Goal: Book appointment/travel/reservation: Book appointment/travel/reservation

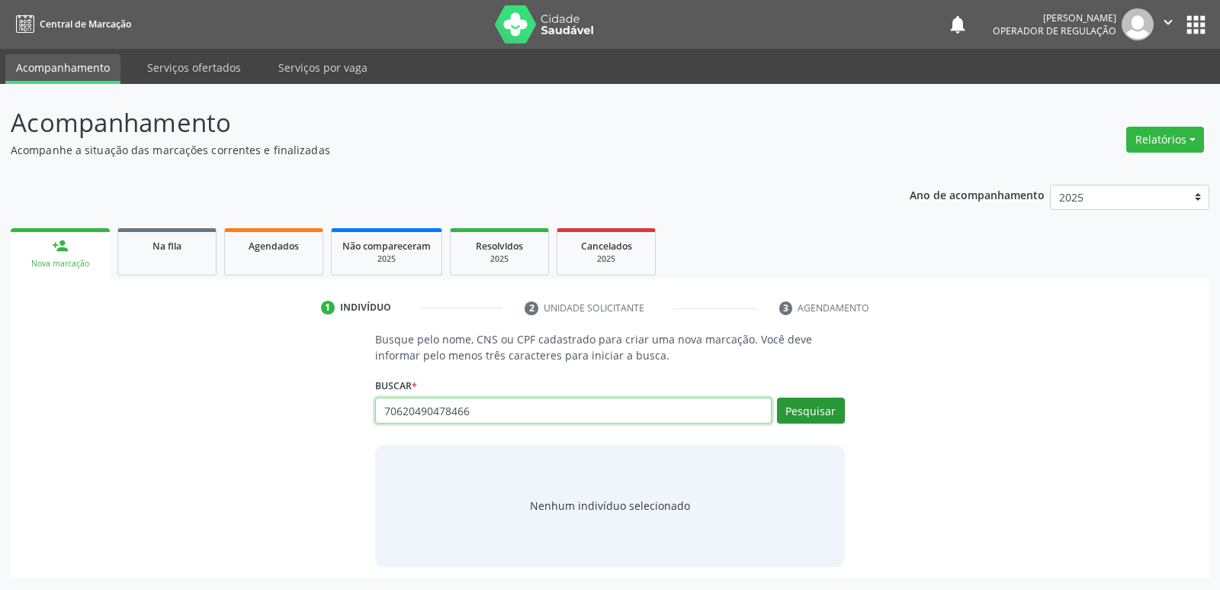
type input "70620490478466"
drag, startPoint x: 791, startPoint y: 400, endPoint x: 908, endPoint y: 452, distance: 128.1
click at [792, 400] on button "Pesquisar" at bounding box center [811, 410] width 68 height 26
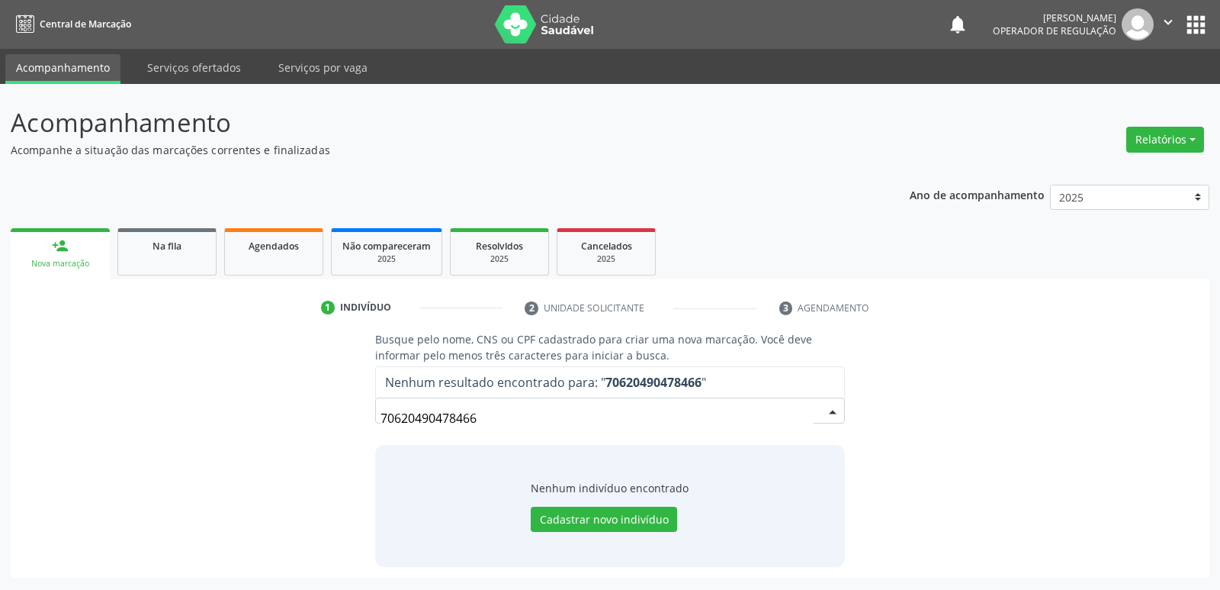
click at [424, 416] on input "70620490478466" at bounding box center [597, 418] width 432 height 31
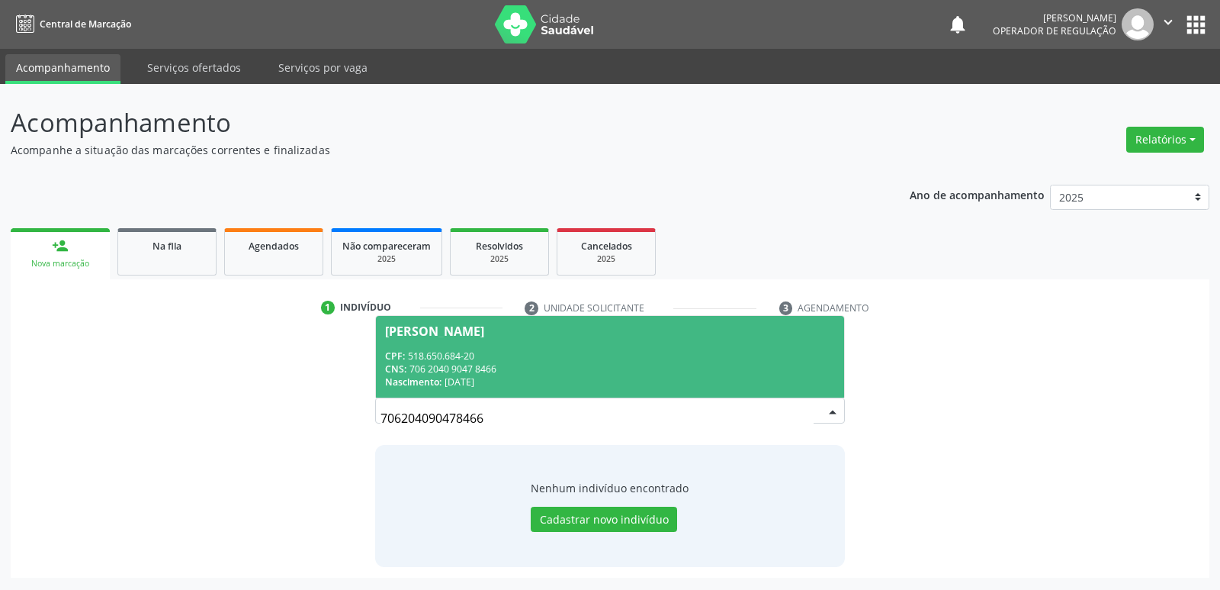
click at [474, 381] on div "Nascimento: 23/03/1967" at bounding box center [609, 381] width 449 height 13
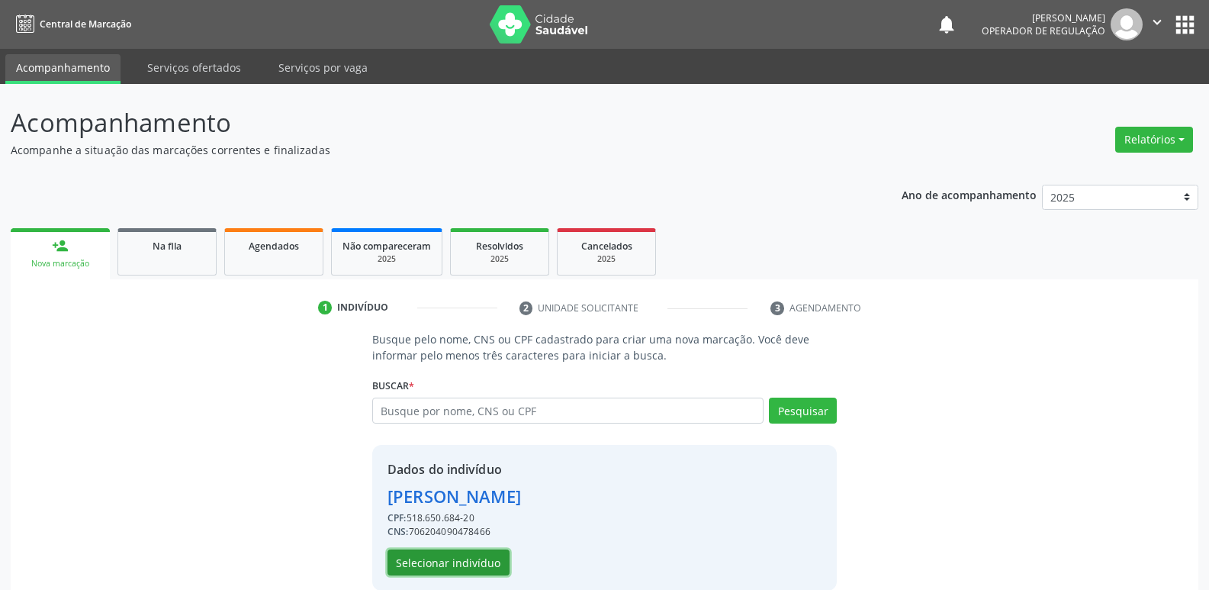
click at [462, 558] on button "Selecionar indivíduo" at bounding box center [448, 562] width 122 height 26
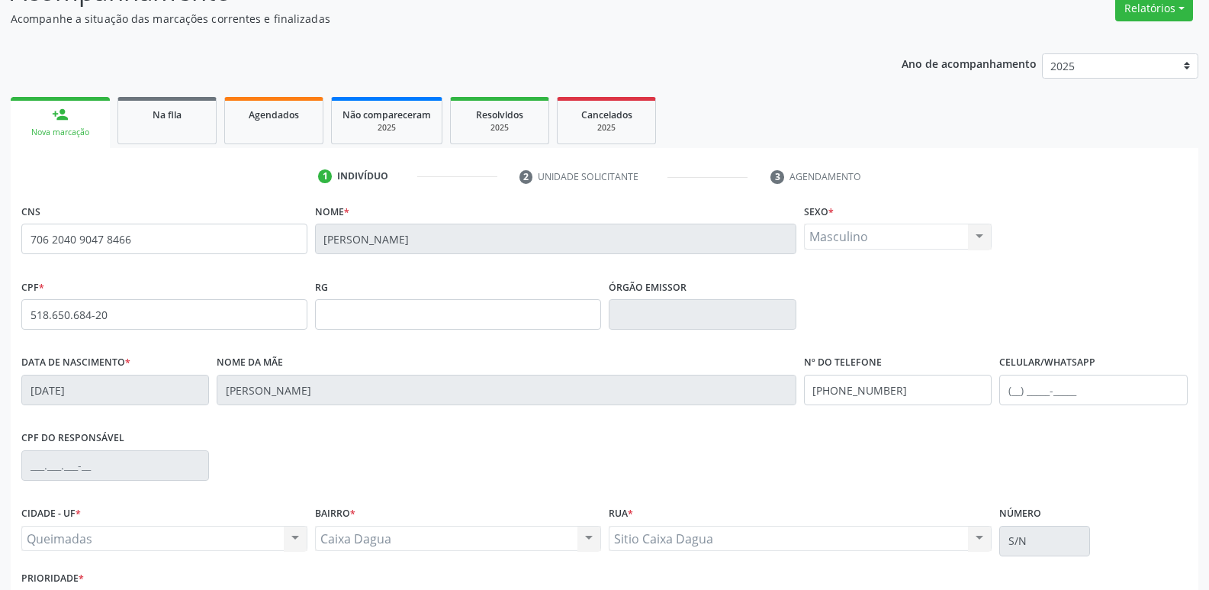
scroll to position [237, 0]
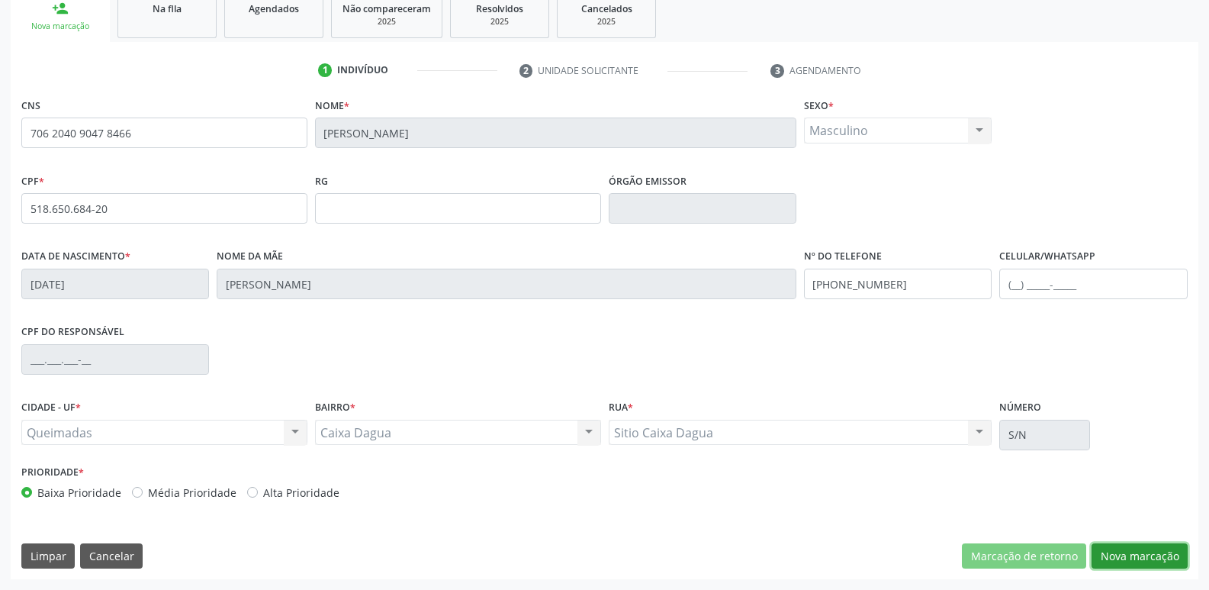
click at [1127, 553] on button "Nova marcação" at bounding box center [1140, 556] width 96 height 26
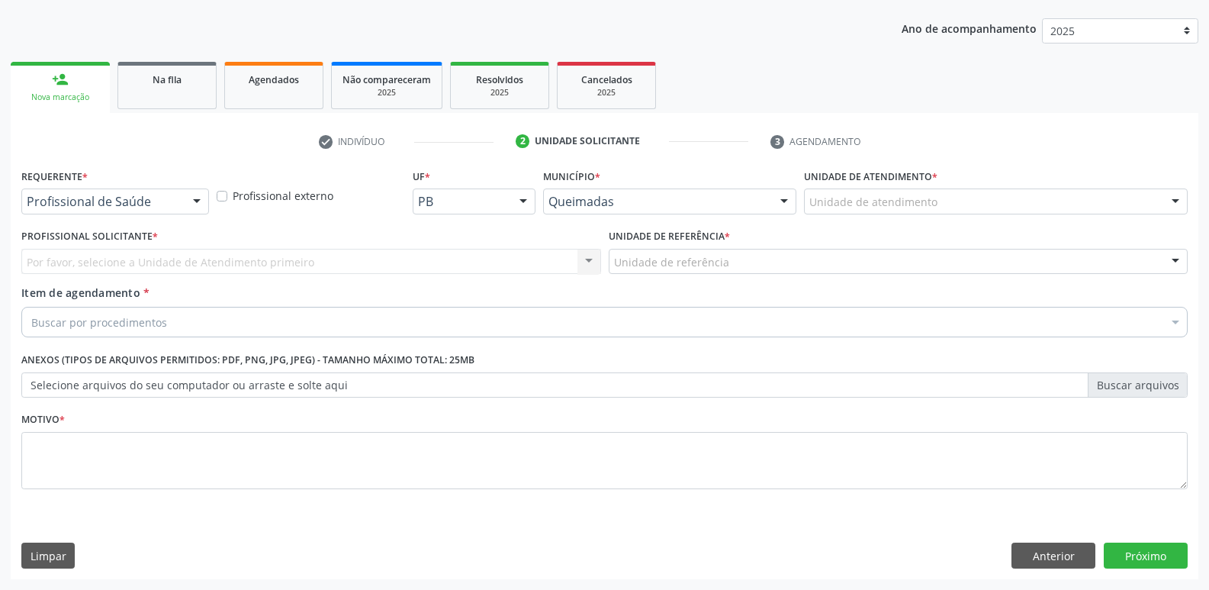
scroll to position [166, 0]
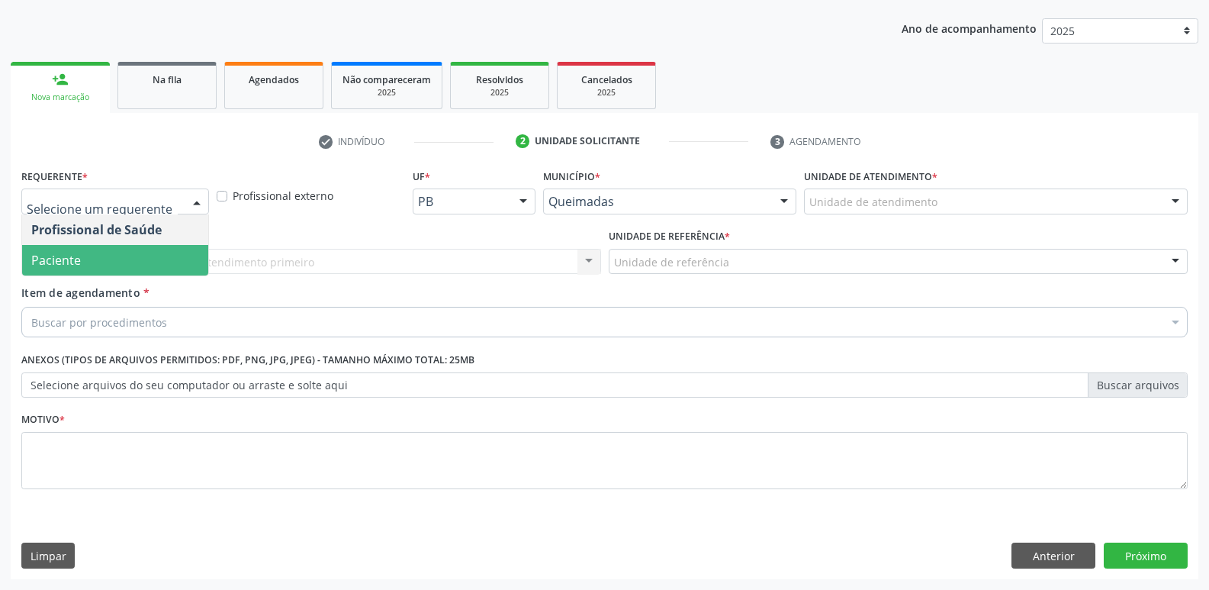
drag, startPoint x: 96, startPoint y: 266, endPoint x: 133, endPoint y: 256, distance: 38.1
click at [104, 264] on span "Paciente" at bounding box center [115, 260] width 186 height 31
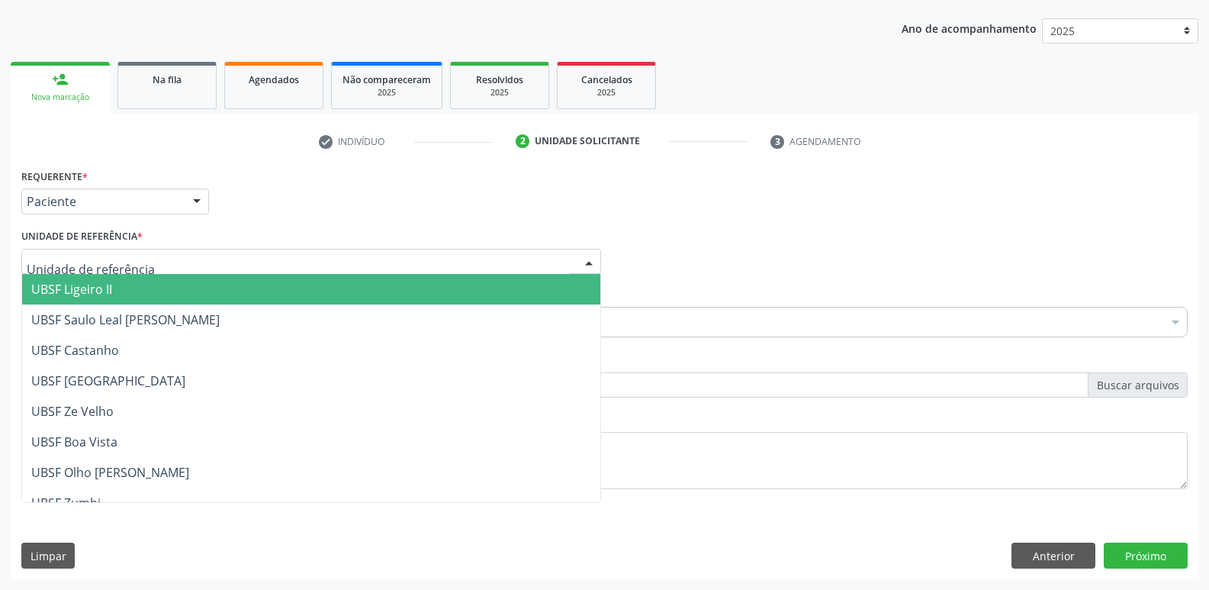
click at [159, 266] on div at bounding box center [311, 262] width 580 height 26
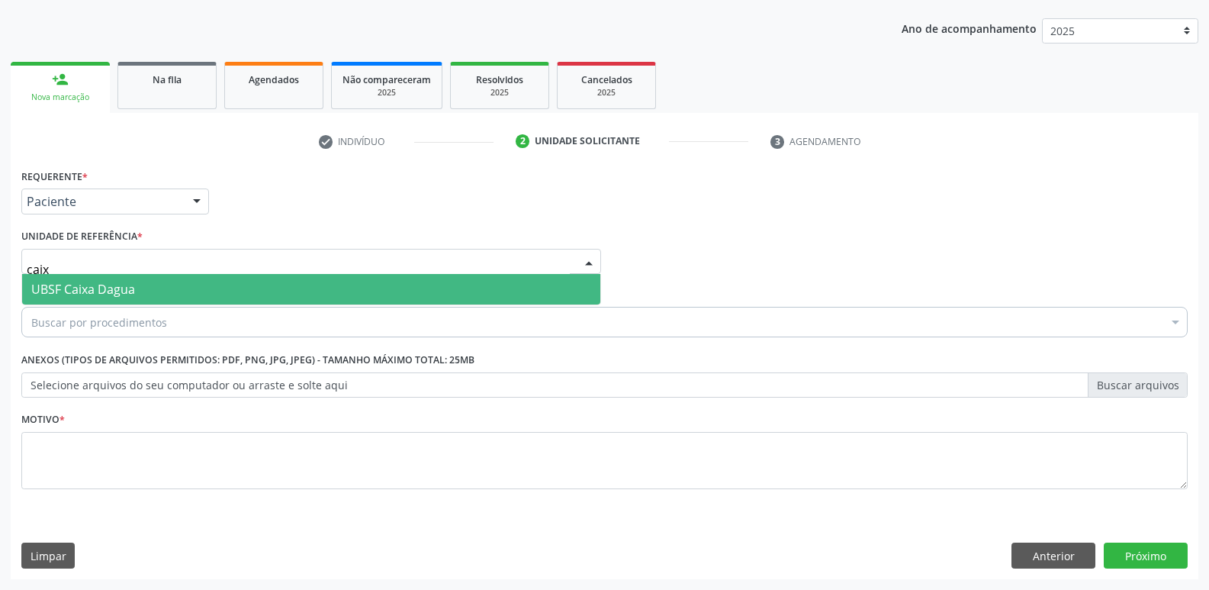
type input "caixa"
click at [91, 299] on span "UBSF Caixa Dagua" at bounding box center [311, 289] width 578 height 31
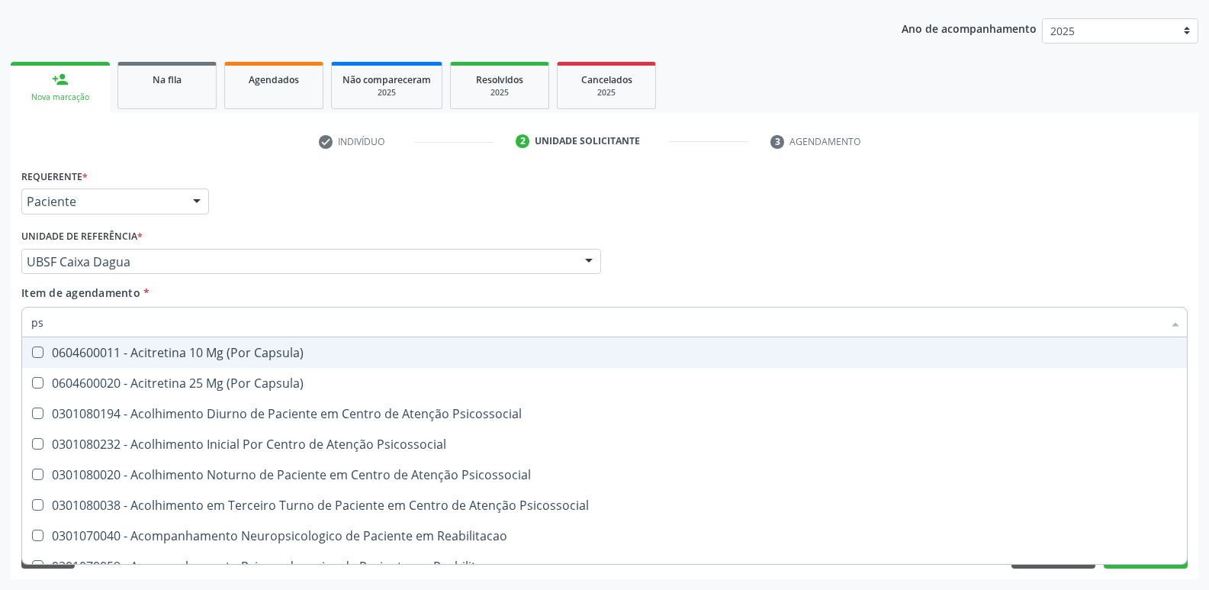
type input "psa"
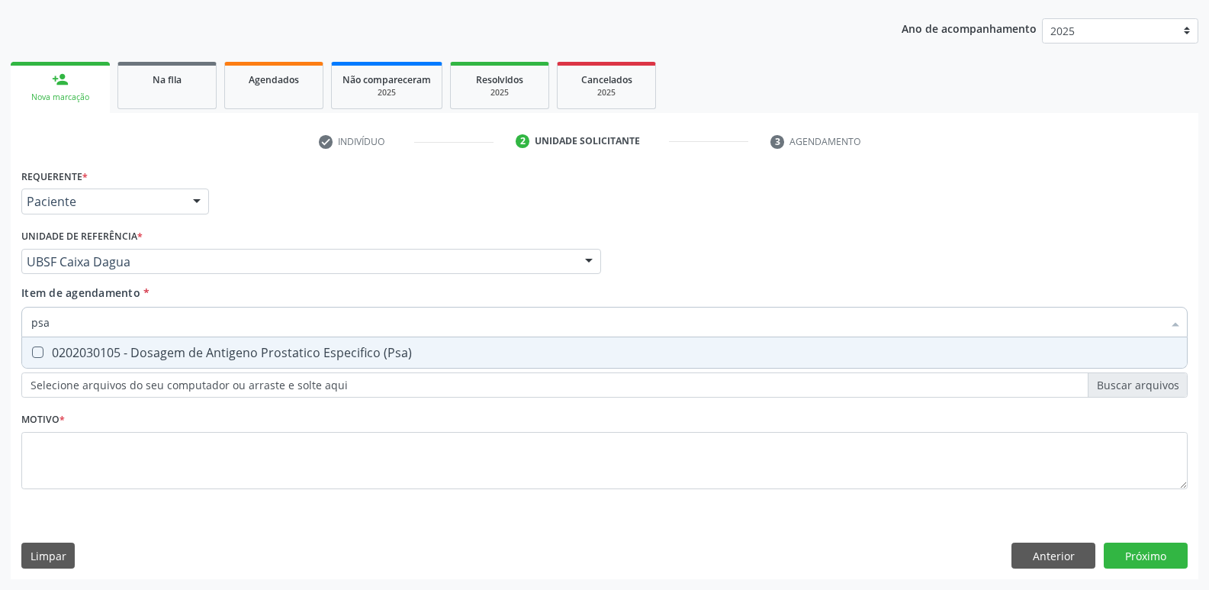
drag, startPoint x: 87, startPoint y: 349, endPoint x: 49, endPoint y: 352, distance: 38.2
click at [85, 349] on div "0202030105 - Dosagem de Antigeno Prostatico Especifico (Psa)" at bounding box center [604, 352] width 1146 height 12
checkbox \(Psa\) "true"
type input "ps"
checkbox \(Psa\) "false"
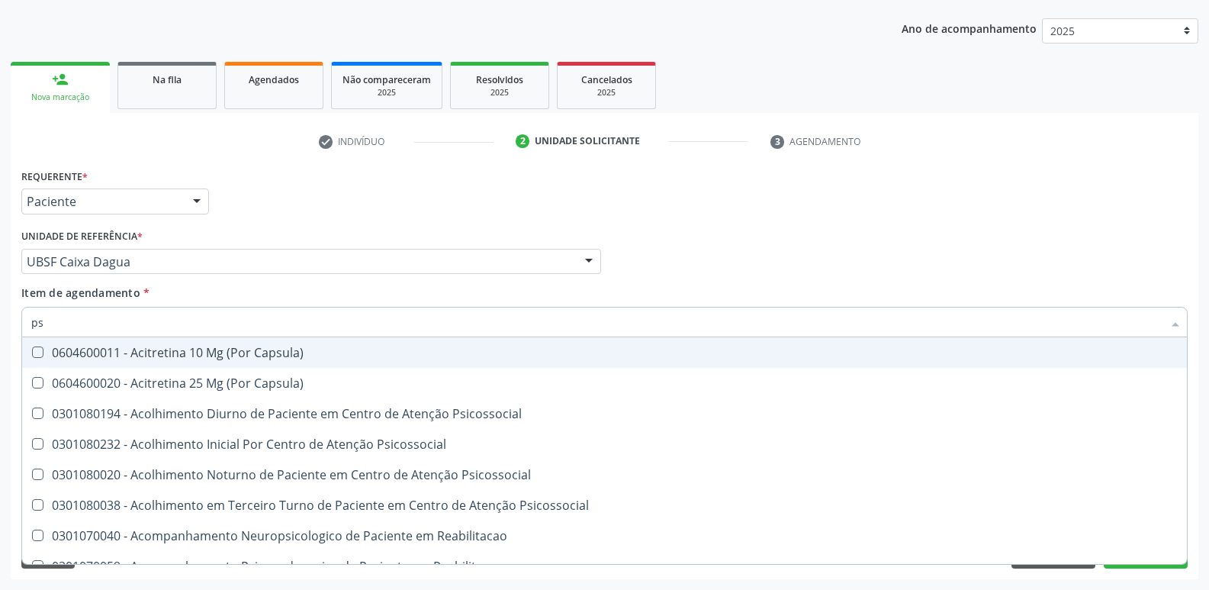
type input "p"
checkbox \(Psa\) "false"
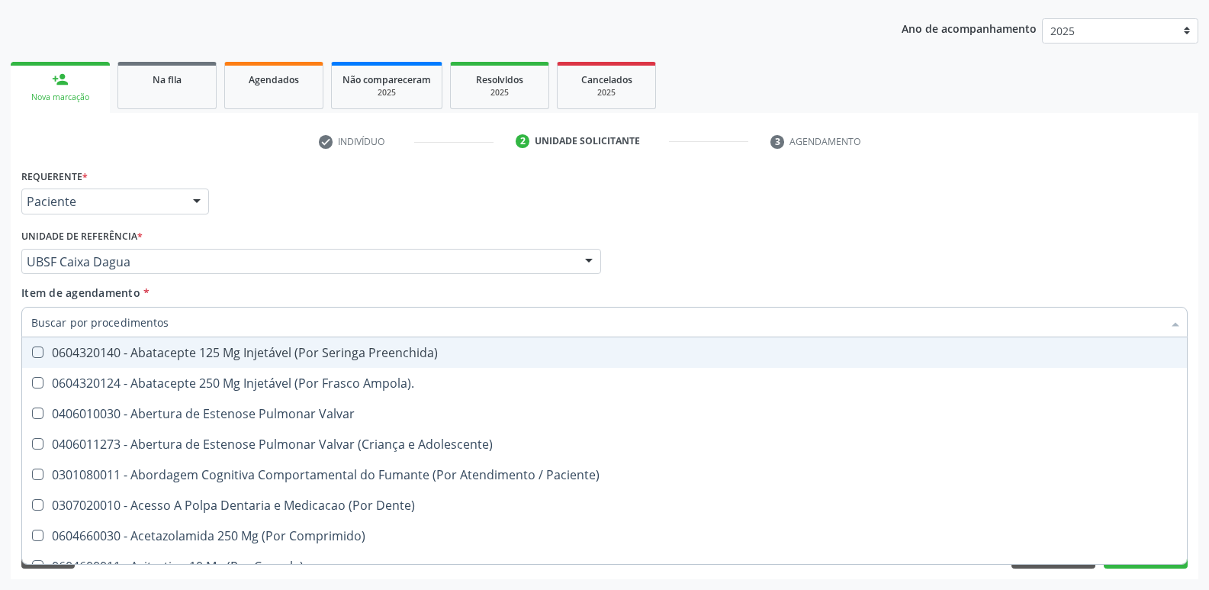
checkbox \(Psa\) "false"
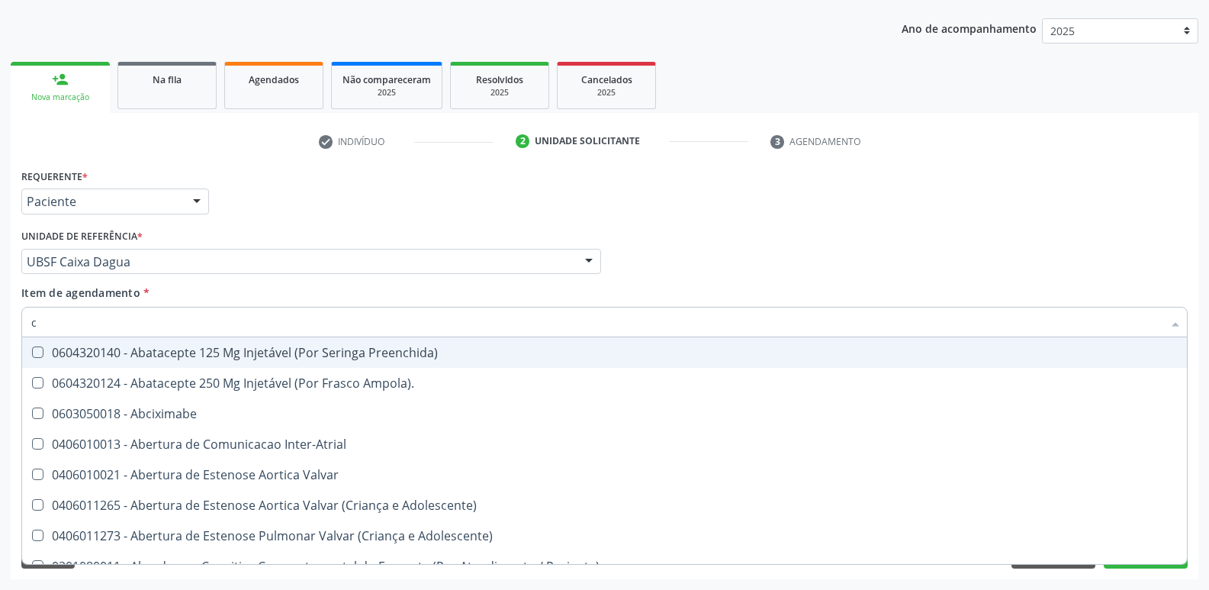
type input "co"
checkbox Ureia "true"
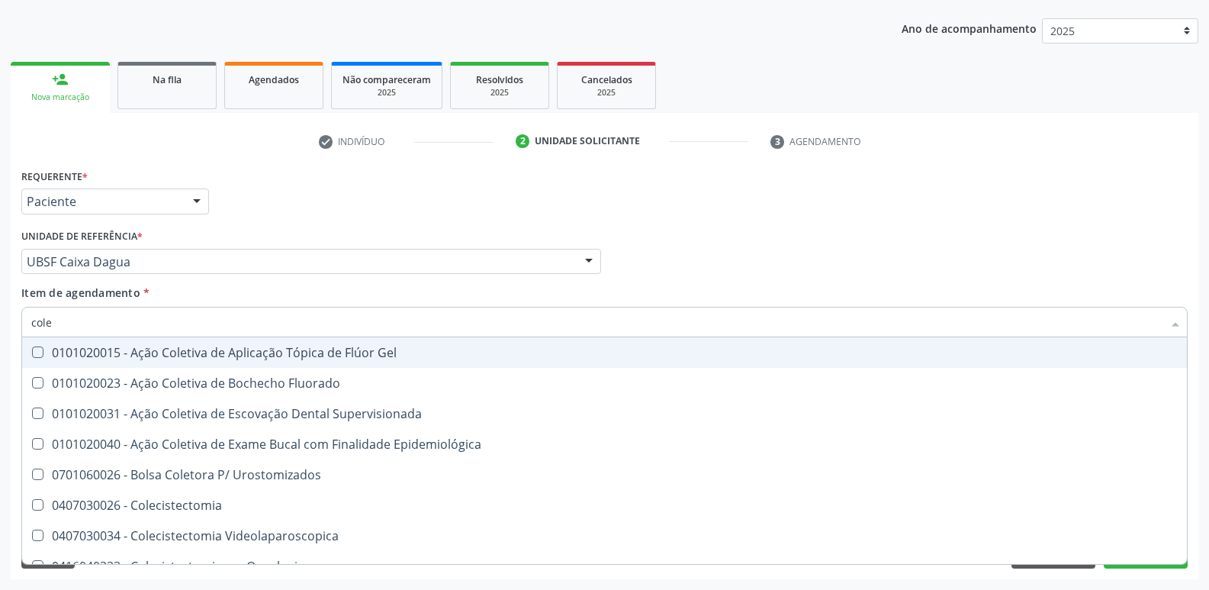
type input "coles"
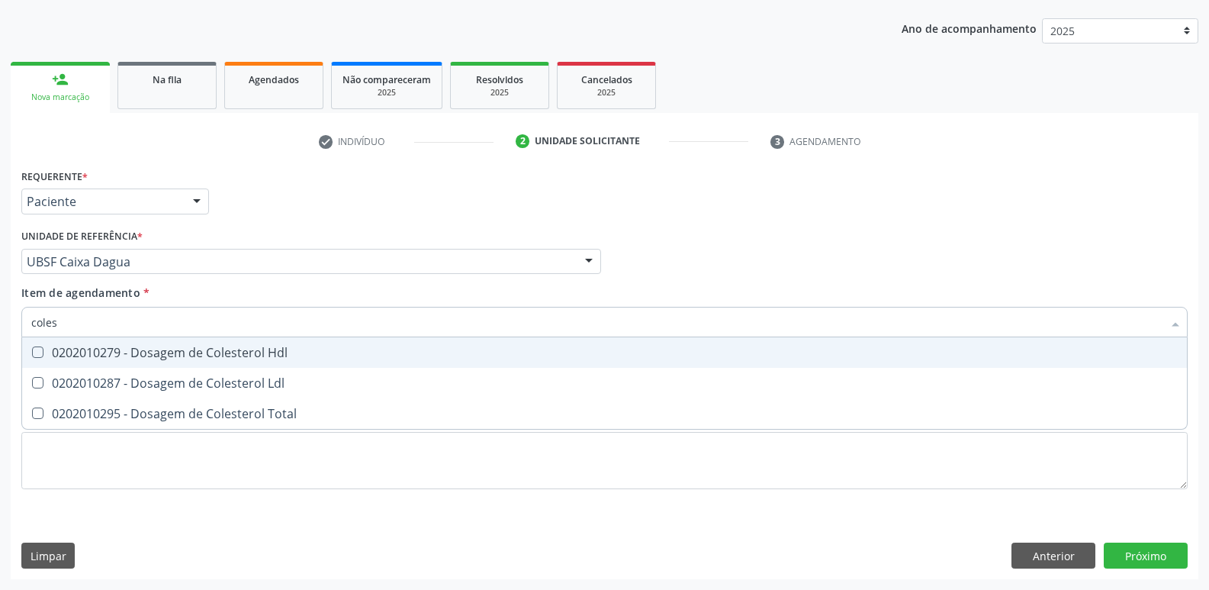
click at [48, 352] on div "0202010279 - Dosagem de Colesterol Hdl" at bounding box center [604, 352] width 1146 height 12
checkbox Hdl "true"
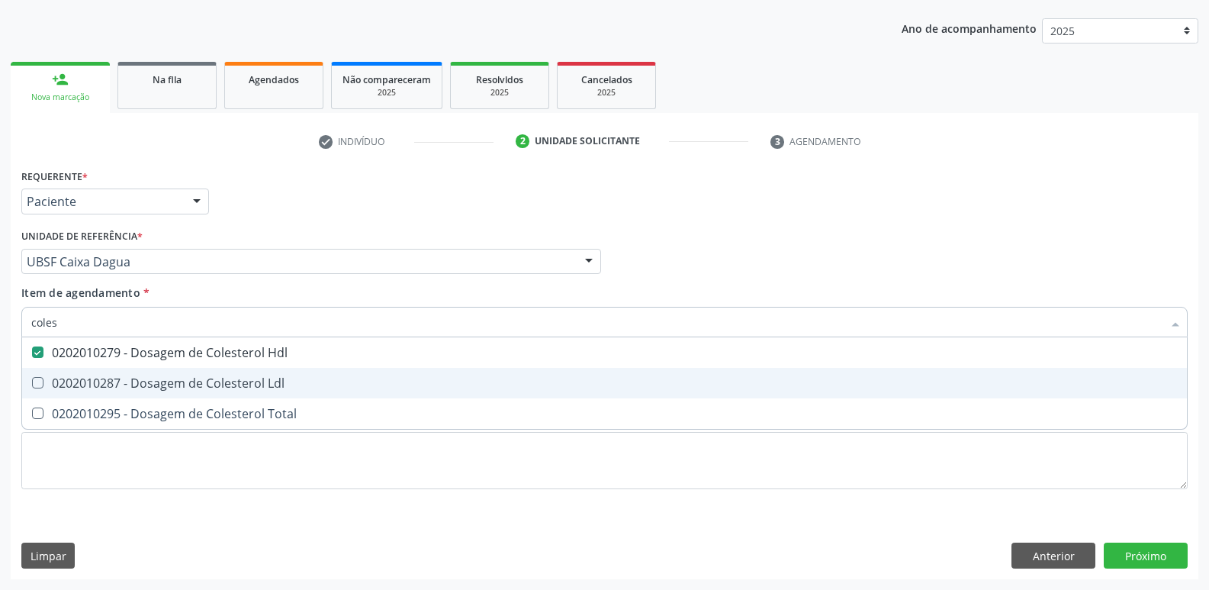
click at [50, 368] on span "0202010287 - Dosagem de Colesterol Ldl" at bounding box center [604, 383] width 1165 height 31
checkbox Ldl "true"
type input "cole"
checkbox Hdl "false"
checkbox Ldl "false"
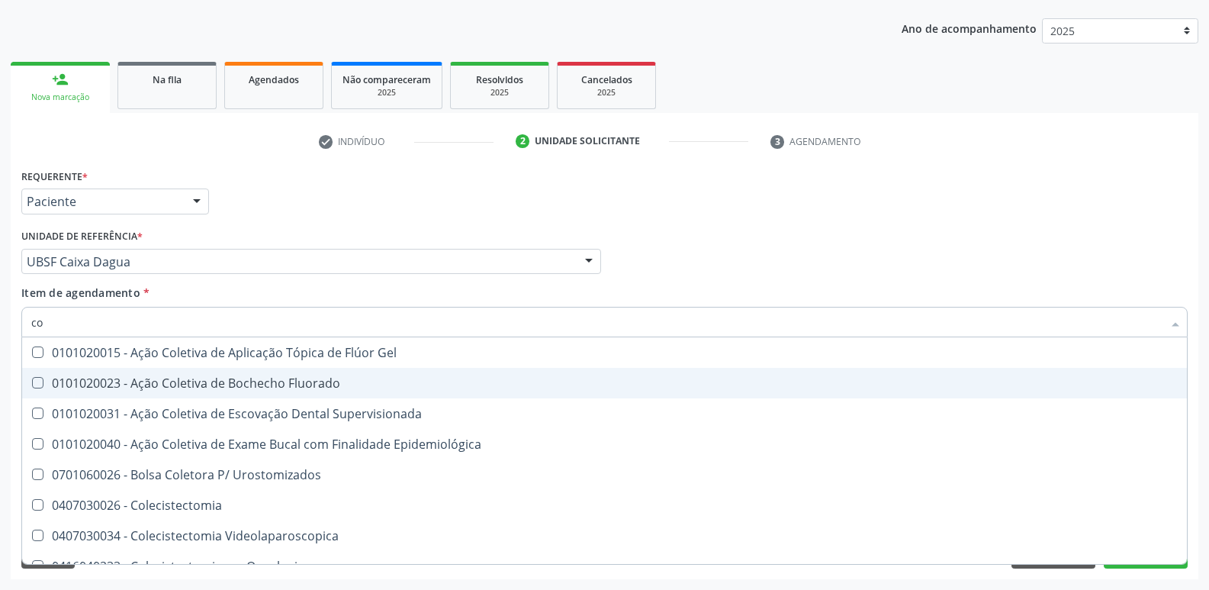
type input "c"
checkbox Hdl "false"
checkbox Ldl "false"
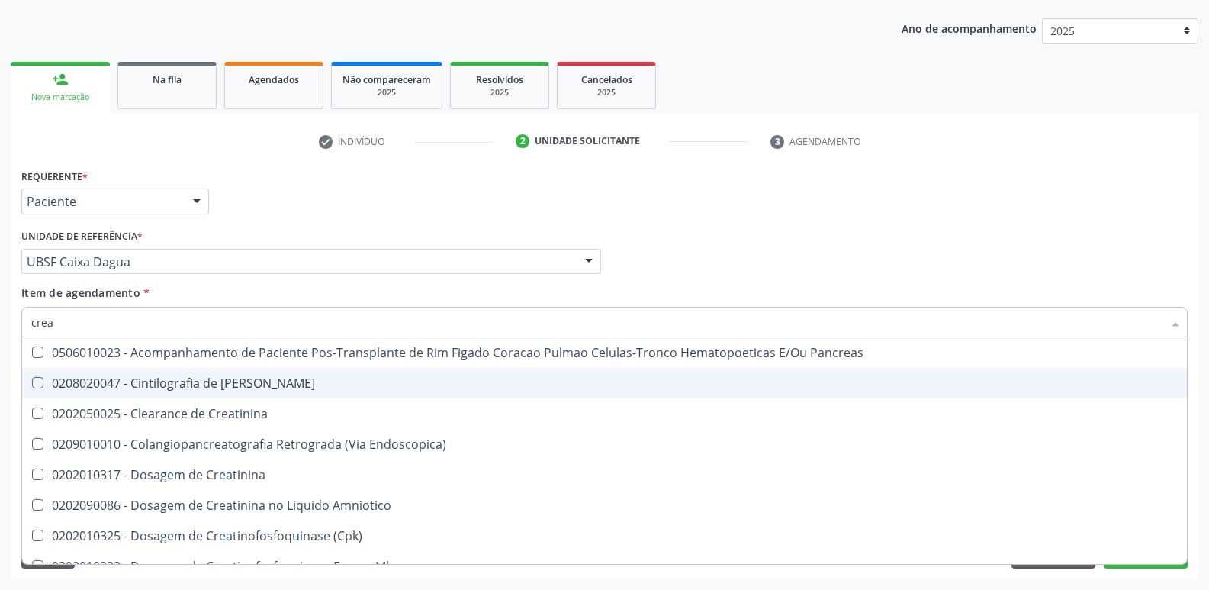
type input "creat"
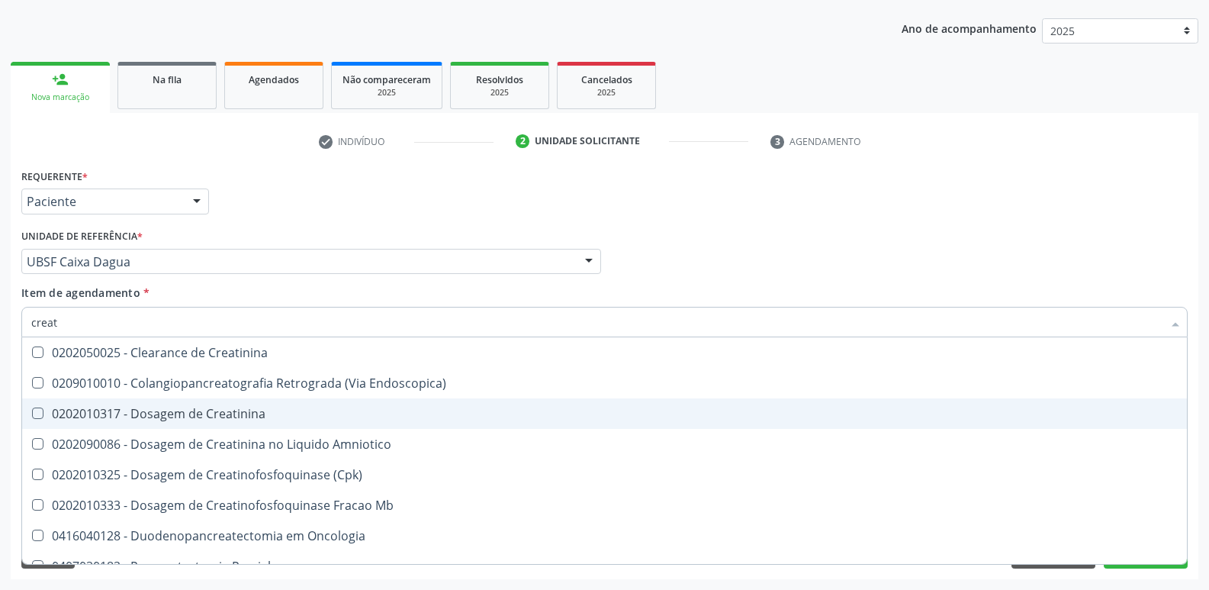
click at [92, 420] on div "0202010317 - Dosagem de Creatinina" at bounding box center [604, 413] width 1146 height 12
checkbox Creatinina "true"
type input "crea"
checkbox Creatinina "false"
checkbox \(Cpk\) "true"
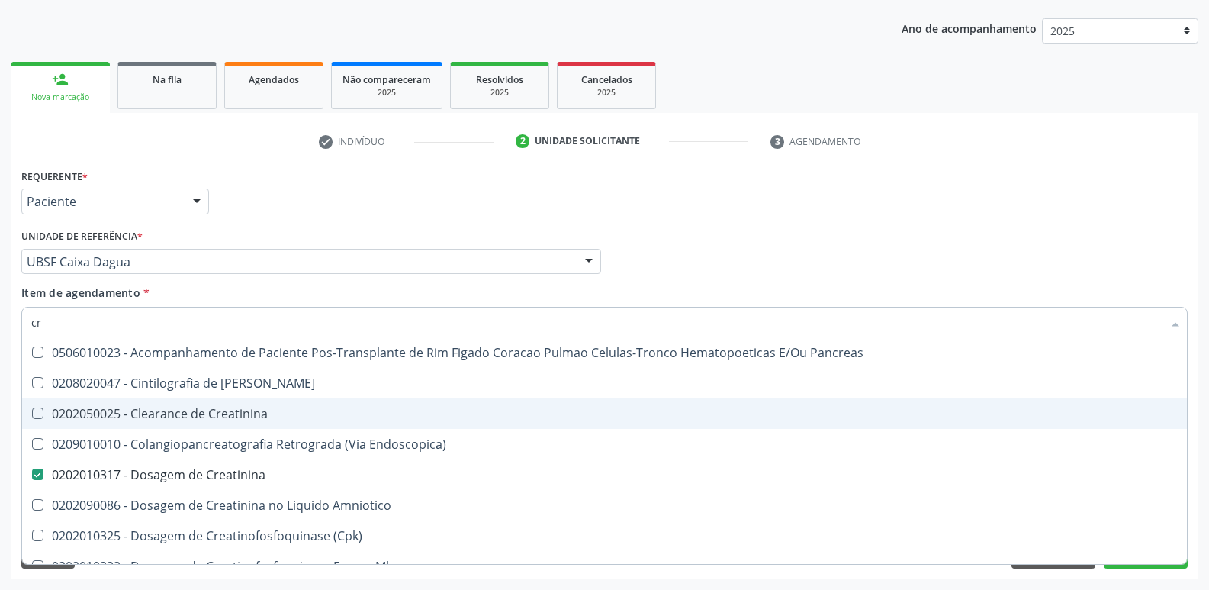
type input "c"
checkbox Creatinina "false"
checkbox Oncologia "false"
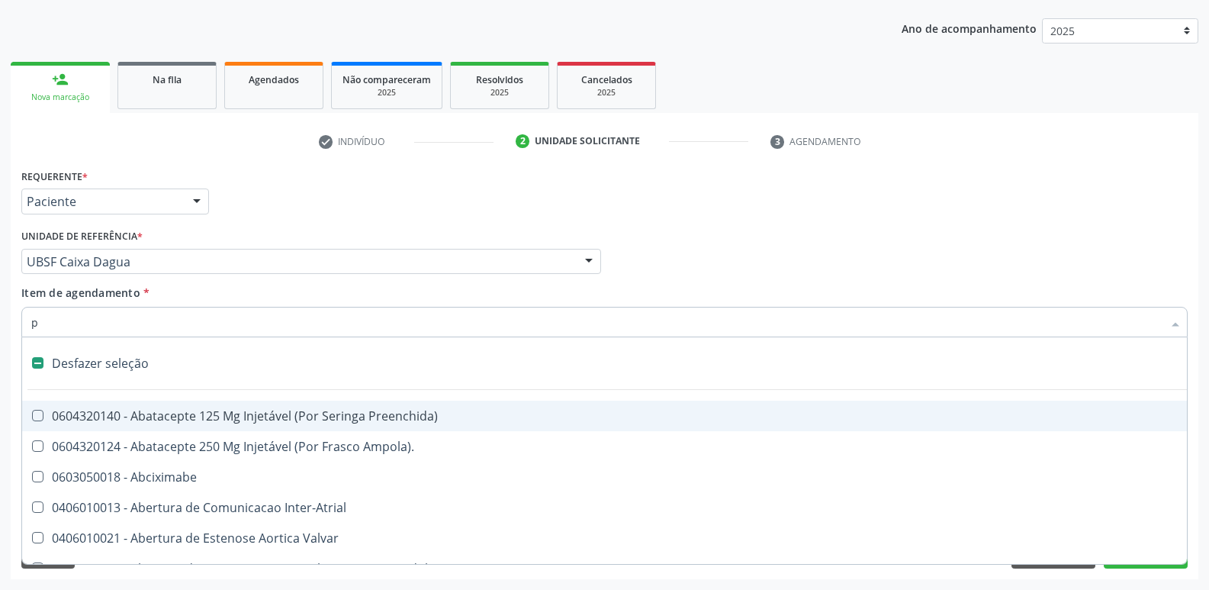
type input "po"
checkbox Conica "false"
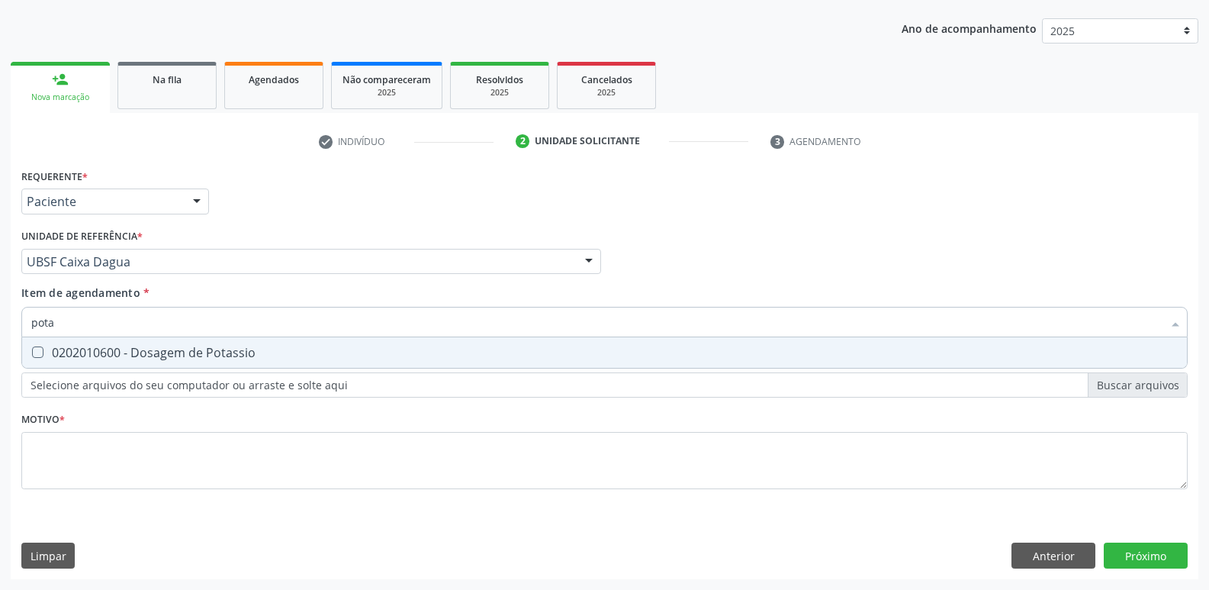
type input "potas"
click at [187, 350] on div "0202010600 - Dosagem de Potassio" at bounding box center [604, 352] width 1146 height 12
checkbox Potassio "true"
type input "pot"
checkbox Potassio "false"
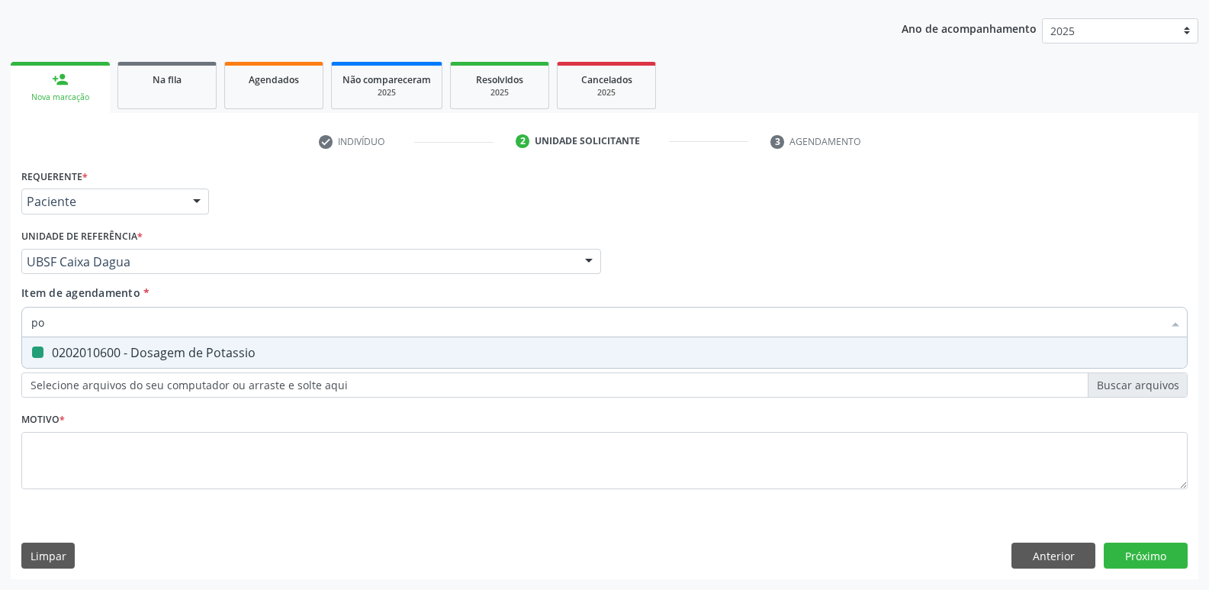
type input "p"
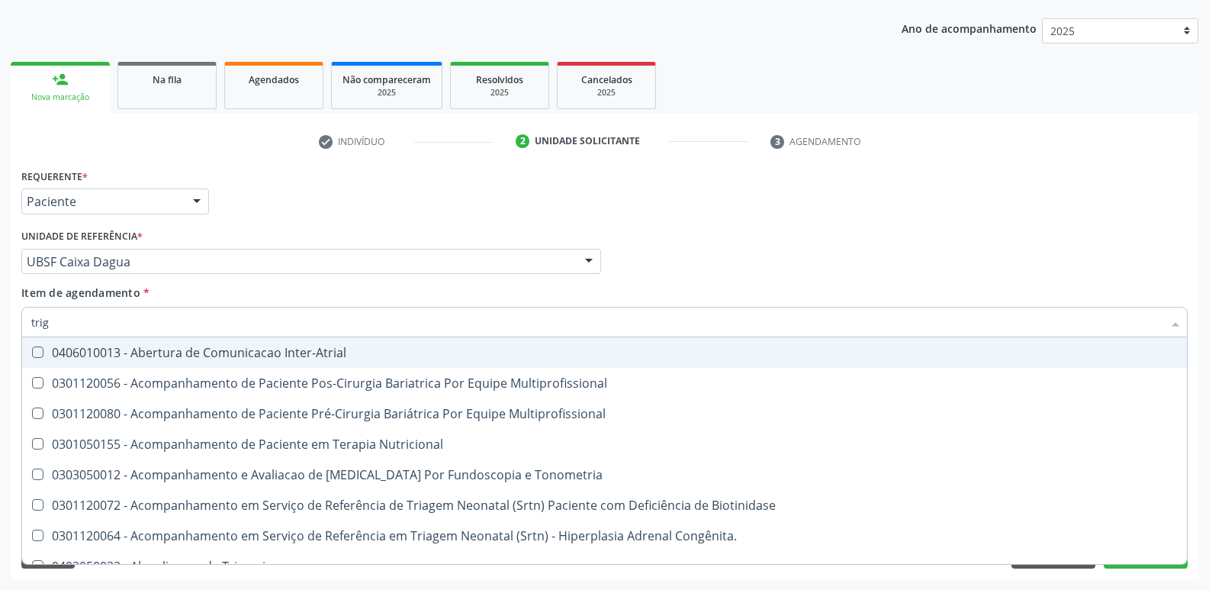
type input "trigl"
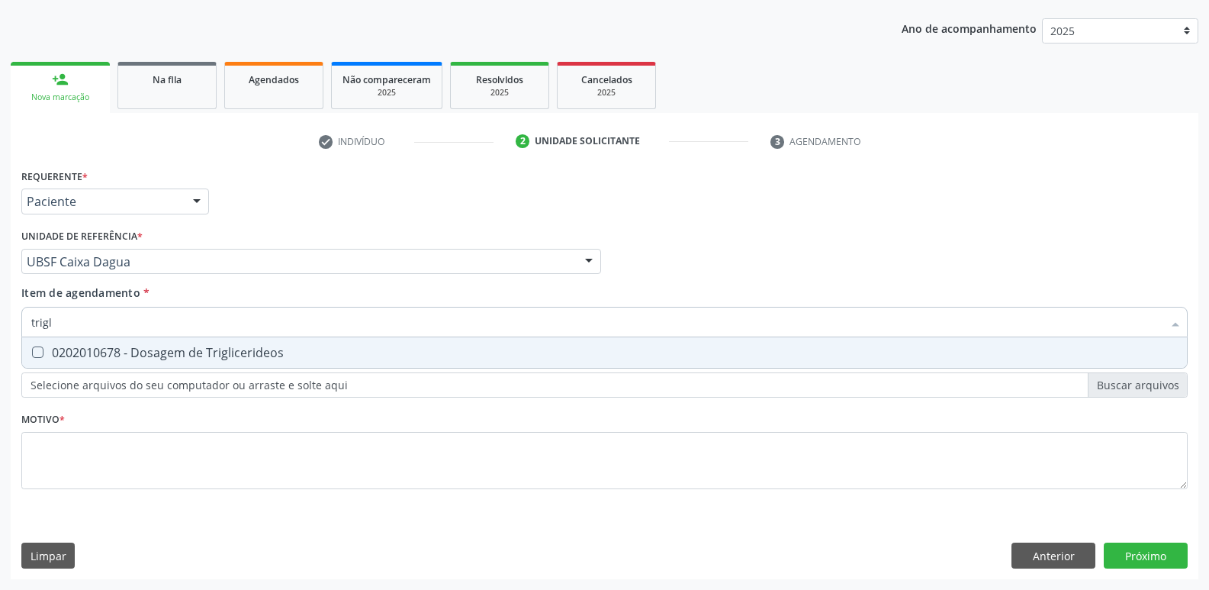
click at [186, 351] on div "0202010678 - Dosagem de Triglicerideos" at bounding box center [604, 352] width 1146 height 12
checkbox Triglicerideos "true"
type input "trig"
checkbox Triglicerideos "false"
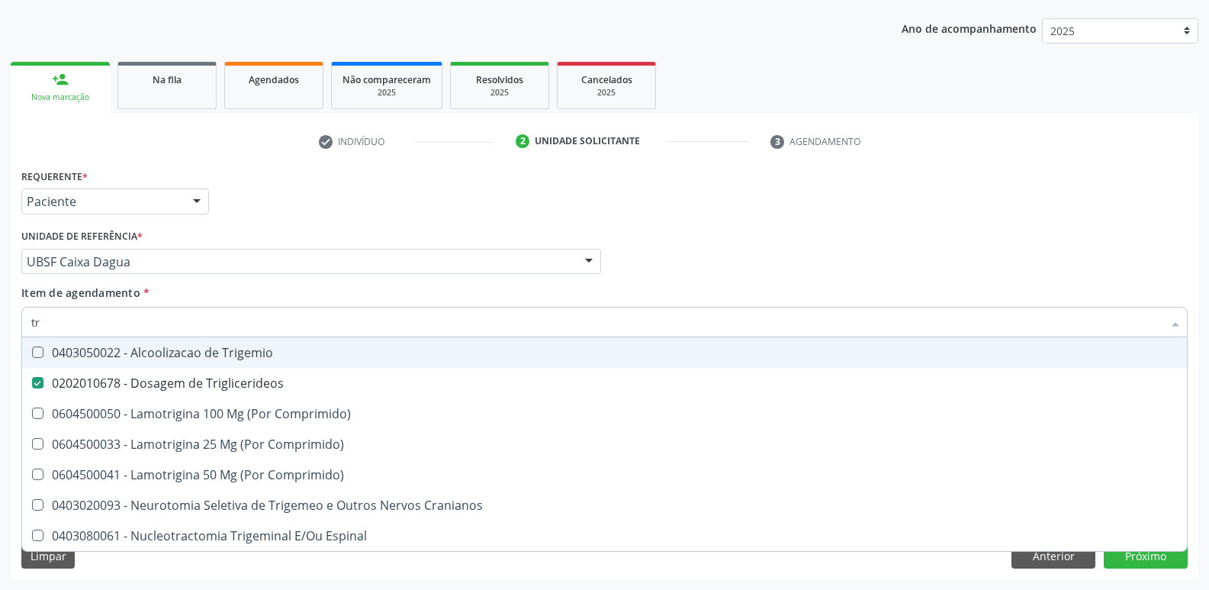
type input "t"
checkbox Triglicerideos "false"
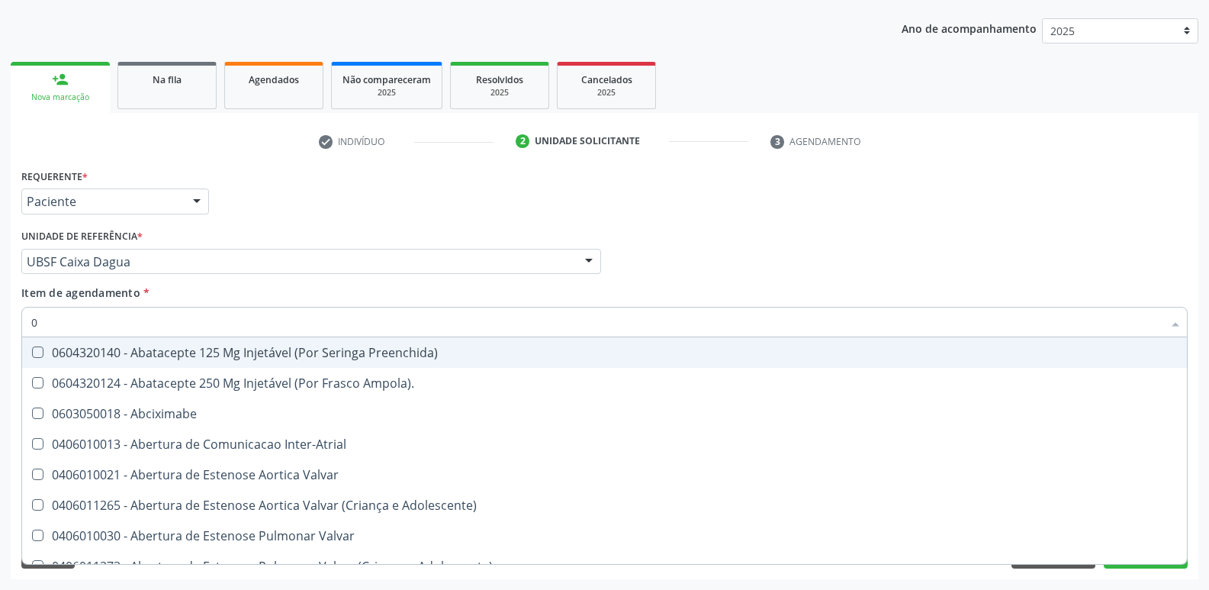
type input "02"
checkbox Gastro-Esofagico "true"
checkbox Pancreas "true"
checkbox Paratireoides "true"
checkbox 67 "true"
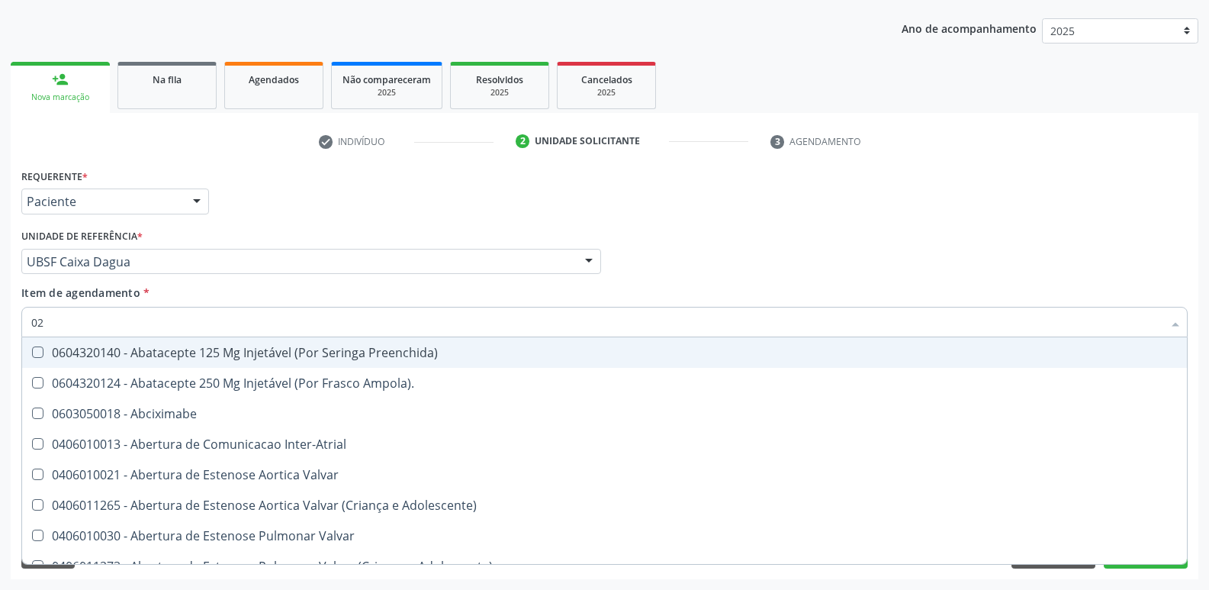
checkbox Redome\) "true"
checkbox Anterior "true"
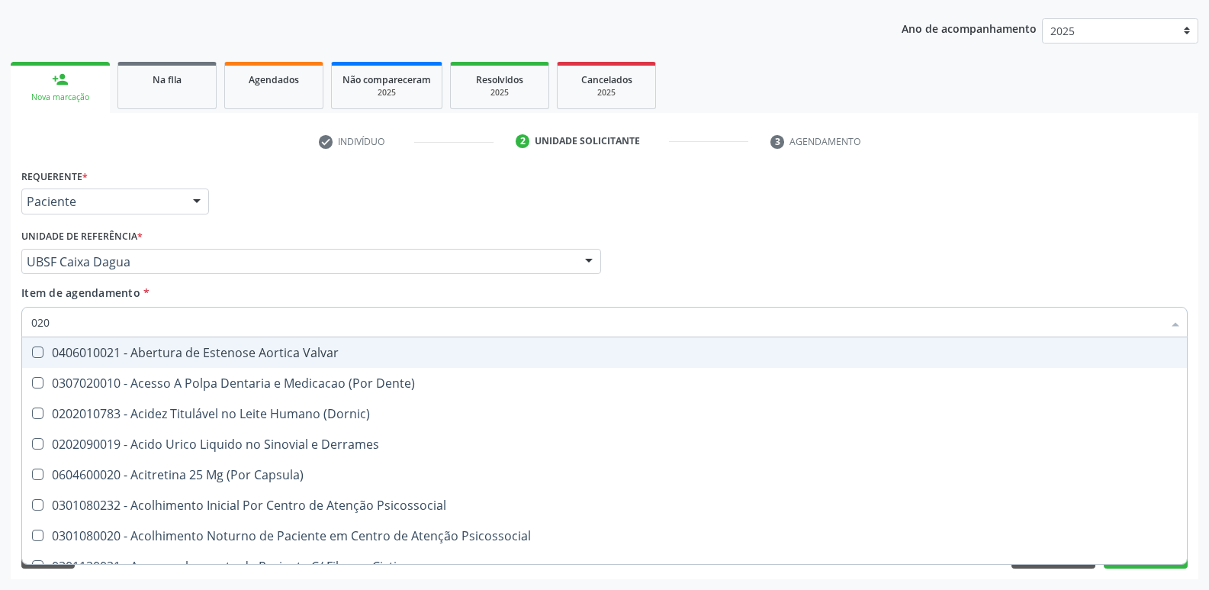
type input "0202"
checkbox Punho "true"
checkbox Sistêmicas "true"
checkbox Oncológica "true"
checkbox Sistêmicas "true"
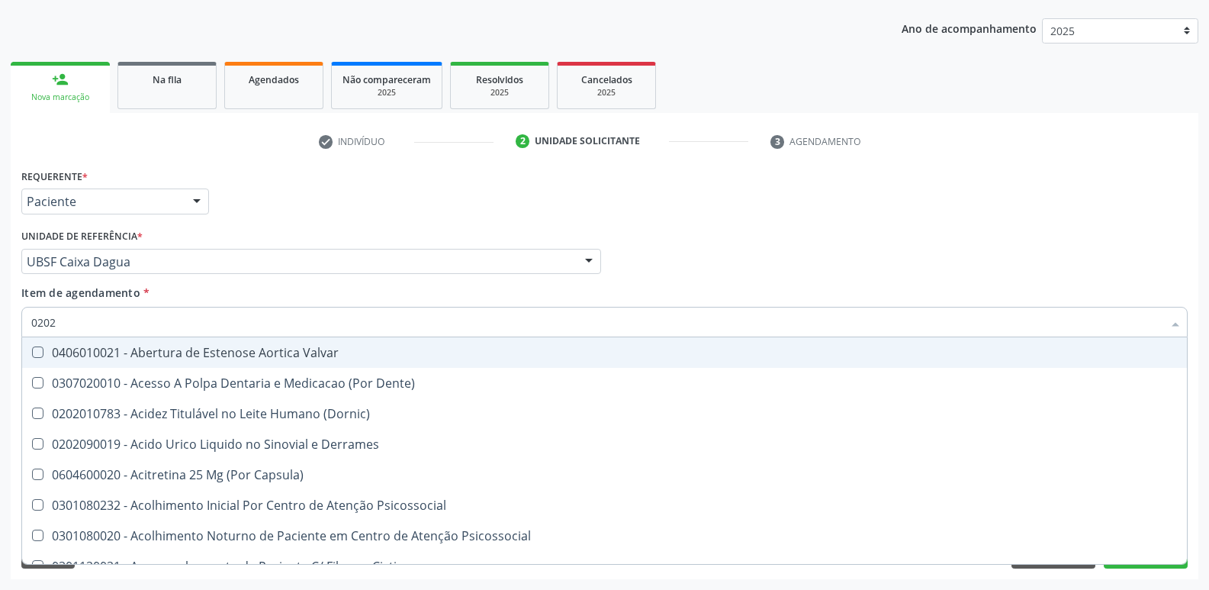
checkbox Aberto\) "true"
checkbox Vagina "true"
checkbox Direito "false"
checkbox \(Pos-Pasteurização\) "false"
checkbox Debridamento "false"
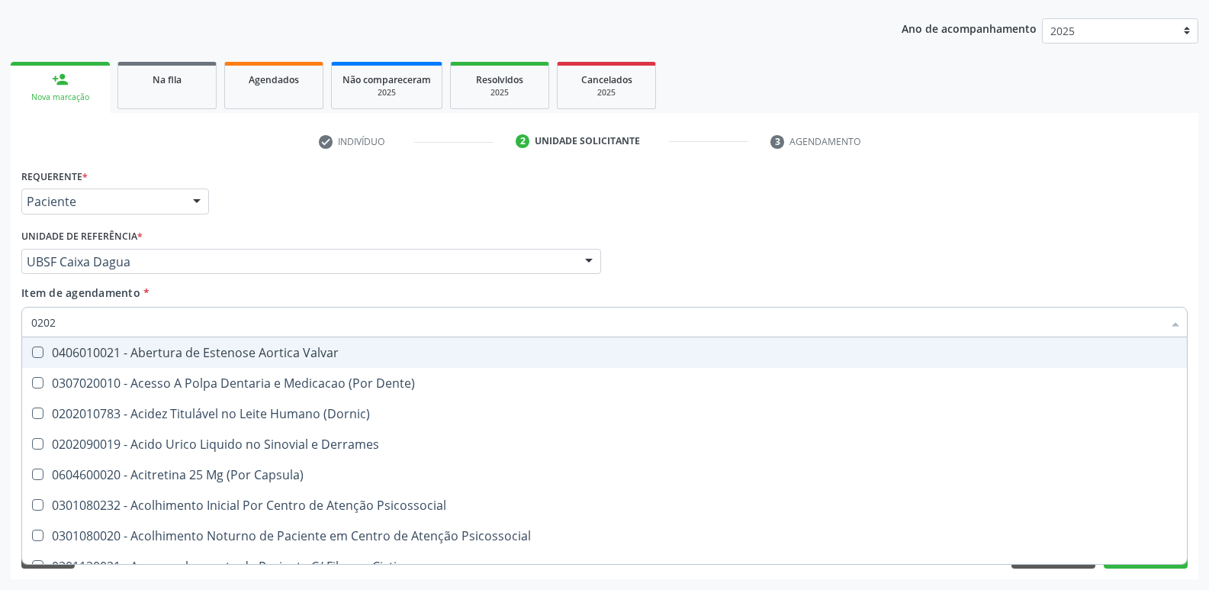
checkbox Dacriocistografia "false"
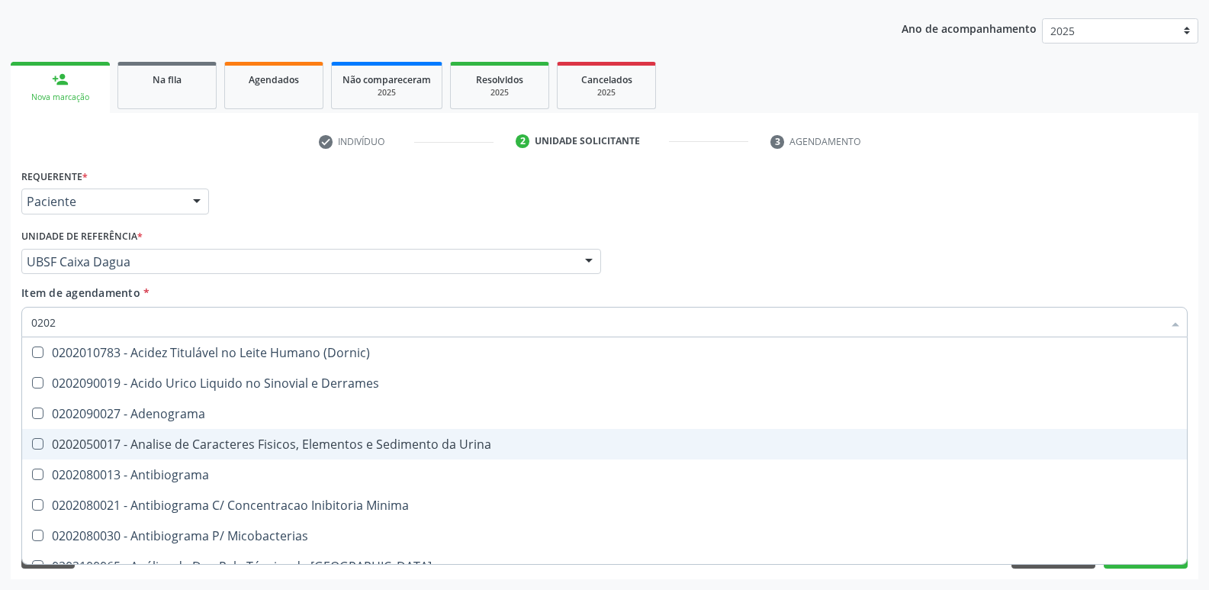
click at [207, 441] on div "0202050017 - Analise de Caracteres Fisicos, Elementos e Sedimento da Urina" at bounding box center [604, 444] width 1146 height 12
checkbox Urina "true"
type input "020"
checkbox Urina "false"
checkbox Liquor "true"
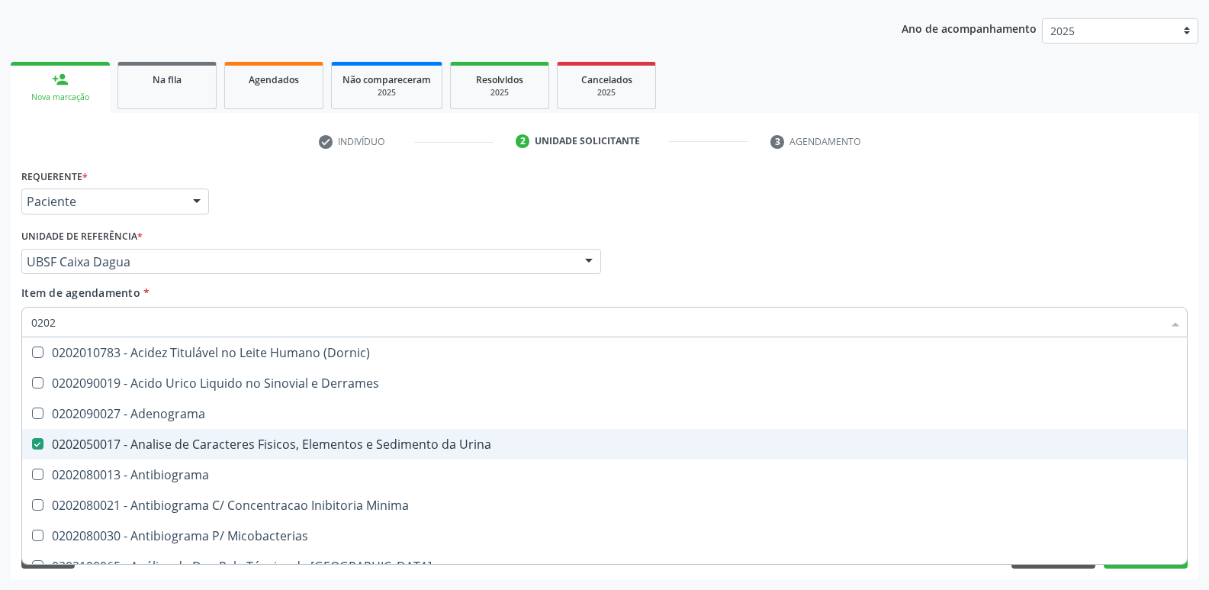
checkbox \(Psa\) "false"
checkbox Hdl "false"
checkbox Ldl "false"
checkbox Creatinina "false"
checkbox Potassio "false"
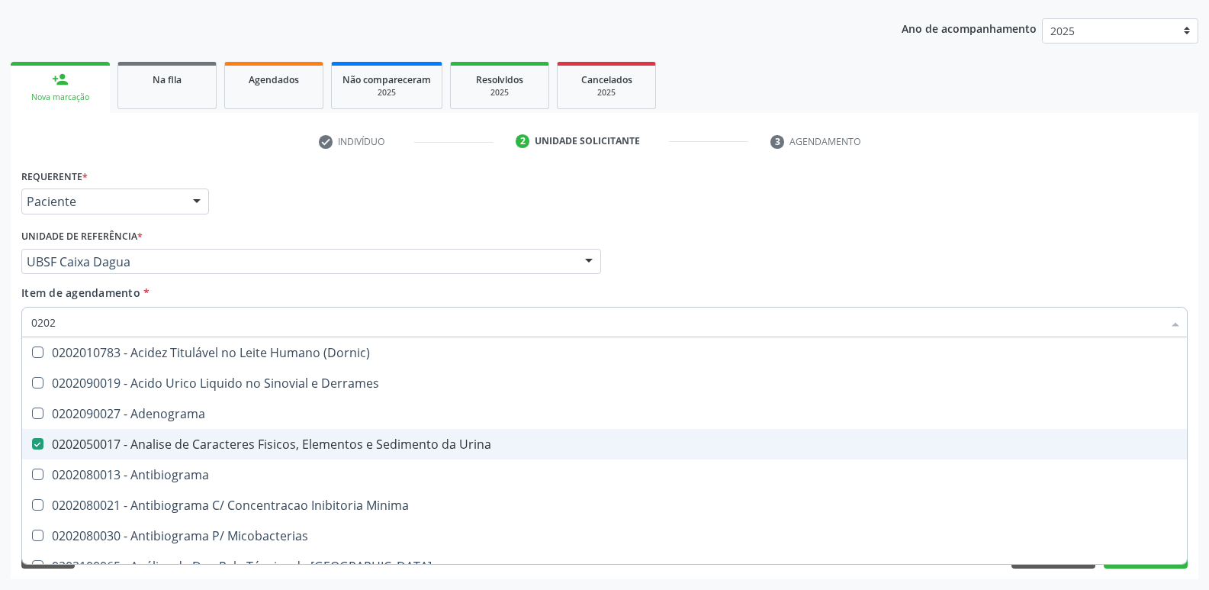
checkbox Triglicerideos "false"
checkbox Eritrocitarias "true"
checkbox Bilateral "true"
checkbox Unilateral "true"
checkbox Sifilis "true"
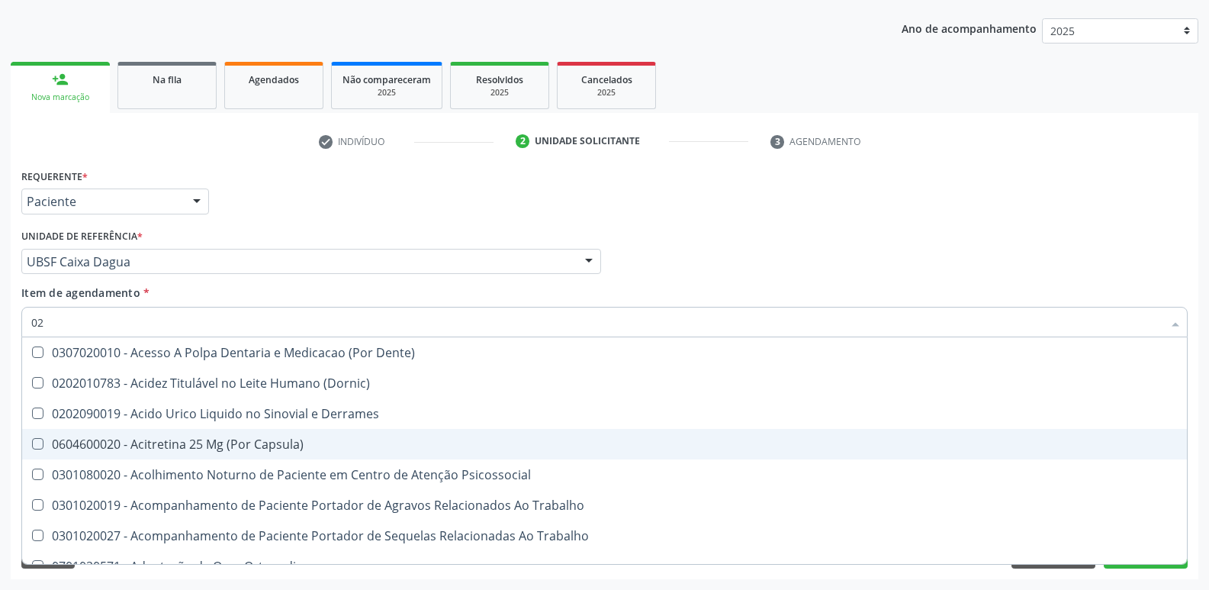
type input "0"
checkbox Urina "false"
checkbox Coagulacao "false"
checkbox Aberto\) "true"
checkbox \(Psa\) "false"
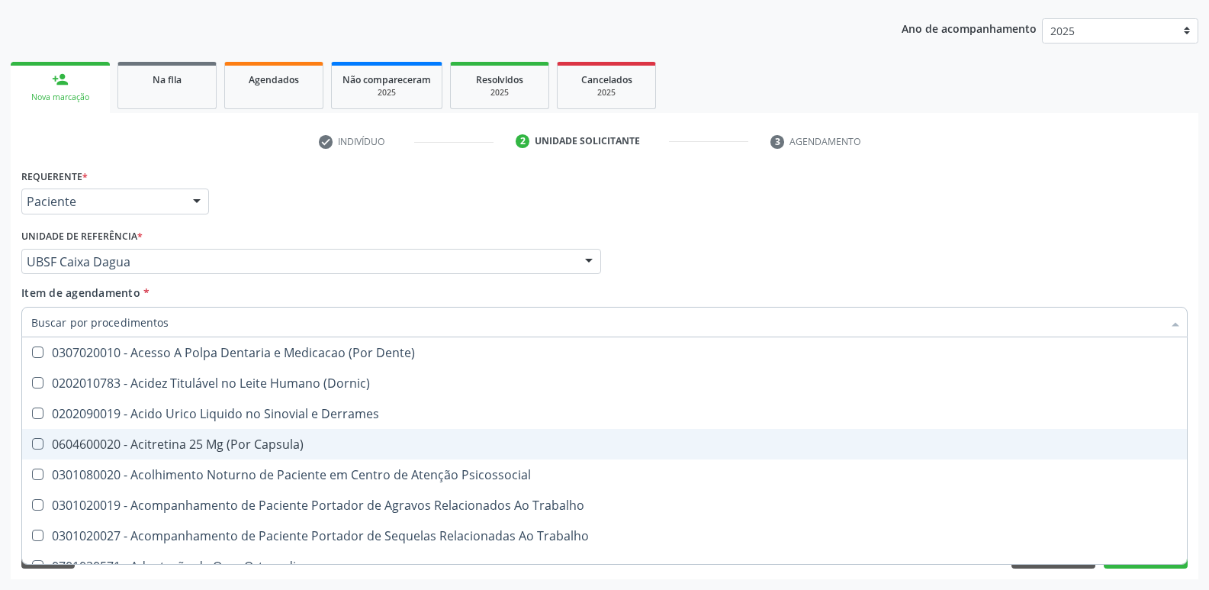
checkbox Hdl "false"
checkbox Ldl "false"
checkbox Creatinina "false"
checkbox Potassio "false"
checkbox Triglicerideos "false"
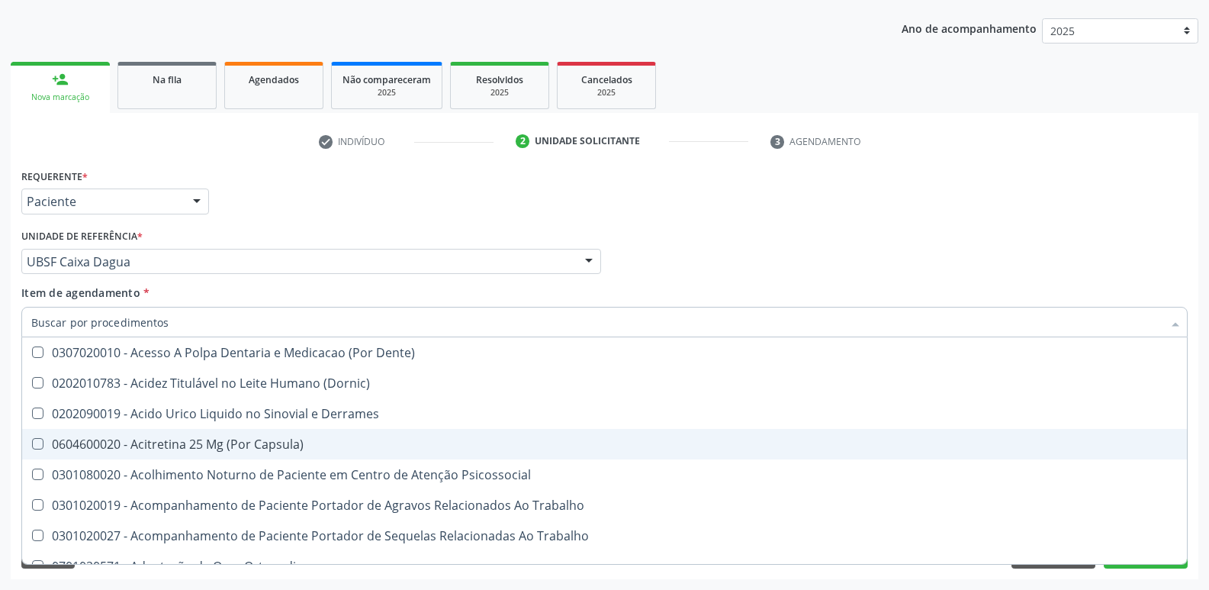
checkbox Epicardico "false"
checkbox Segmento\) "false"
checkbox Anvisa "false"
checkbox Organico "false"
checkbox Angular "false"
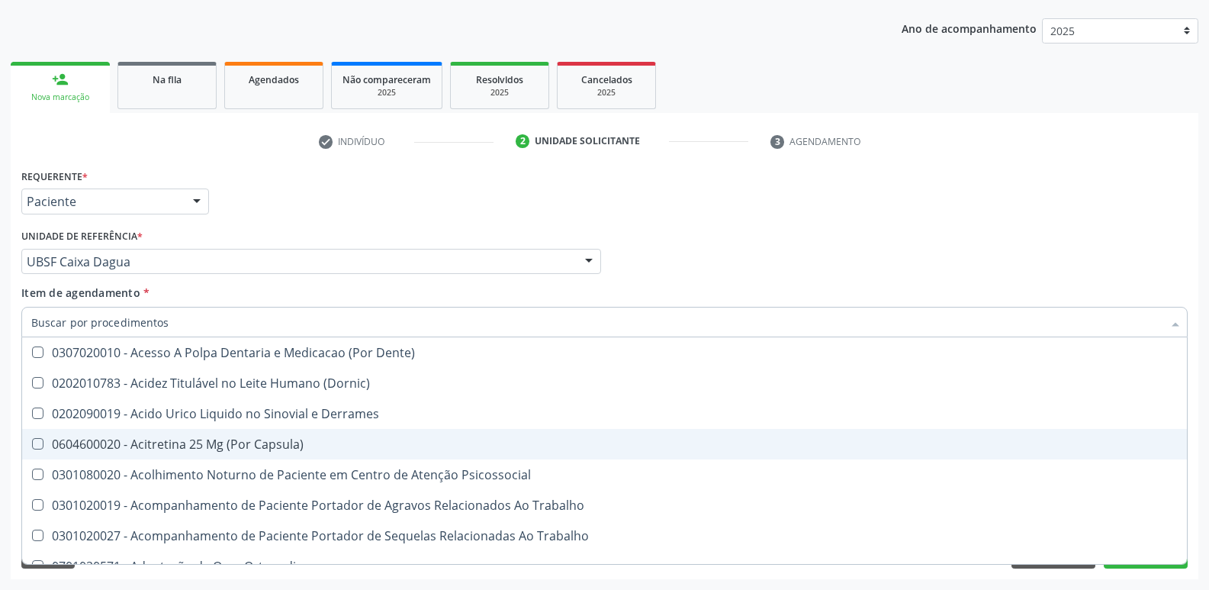
checkbox Grampo "false"
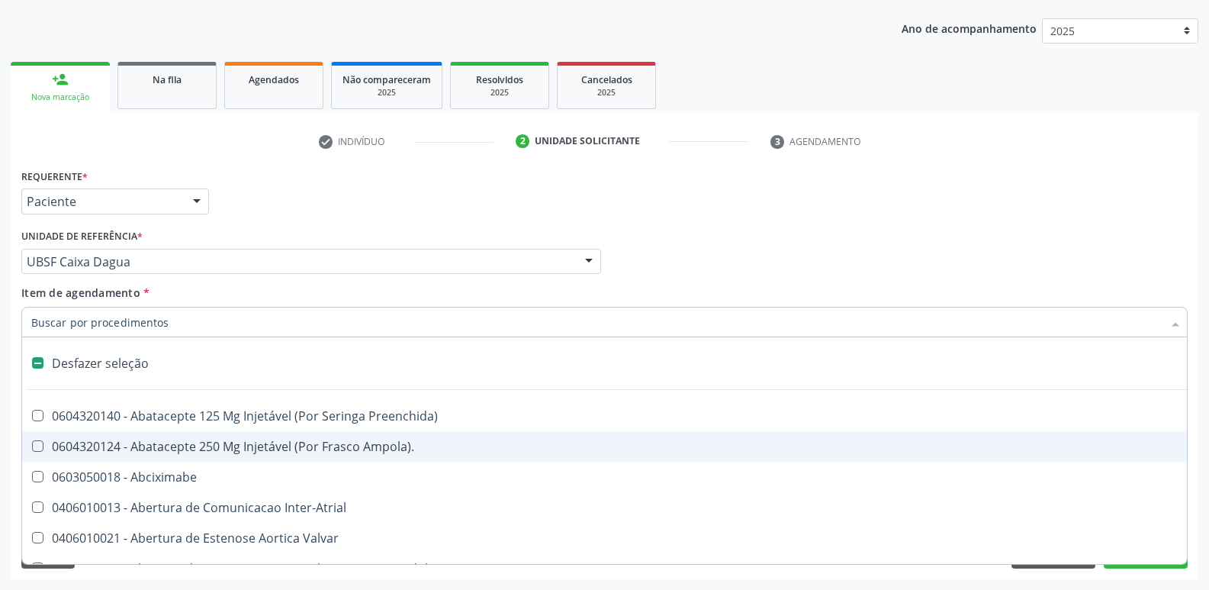
type input "g"
checkbox Urina "false"
checkbox Assistida "true"
checkbox Comprimido\) "true"
checkbox Sanitária "true"
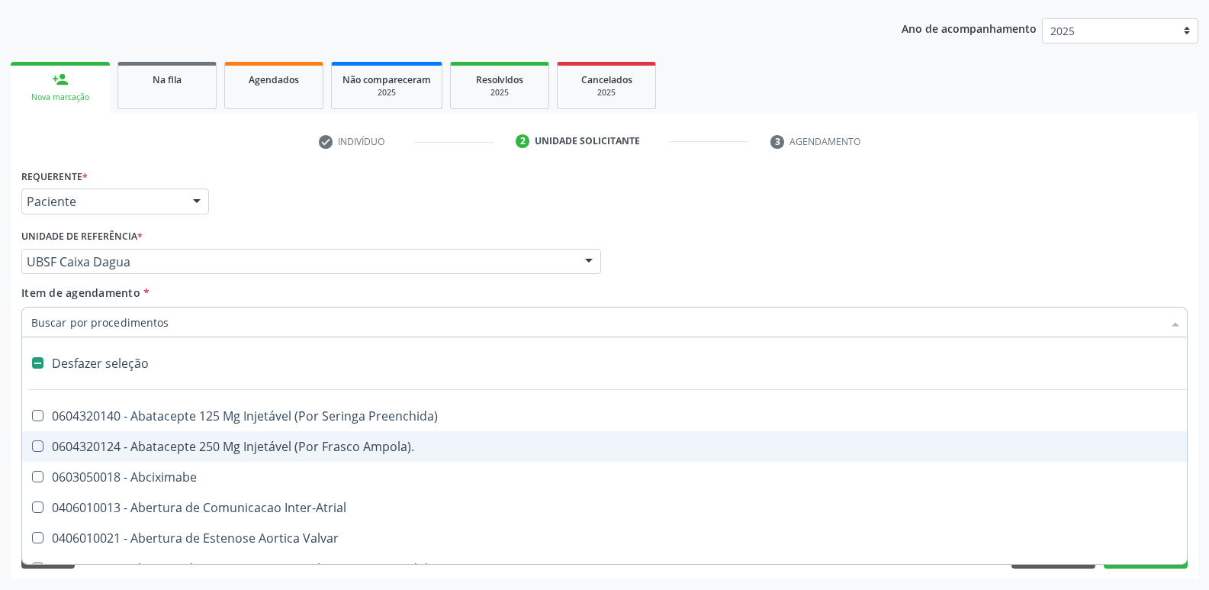
checkbox Criança "true"
checkbox Capsula\) "true"
checkbox Osso "true"
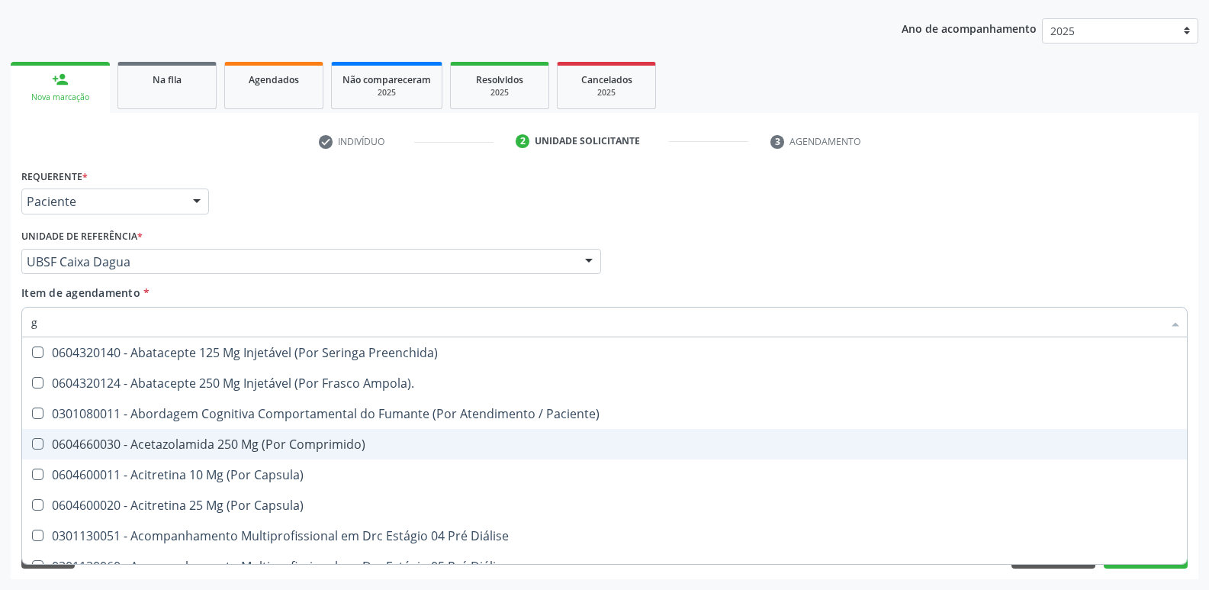
type input "gl"
checkbox Bucomaxilofacial "true"
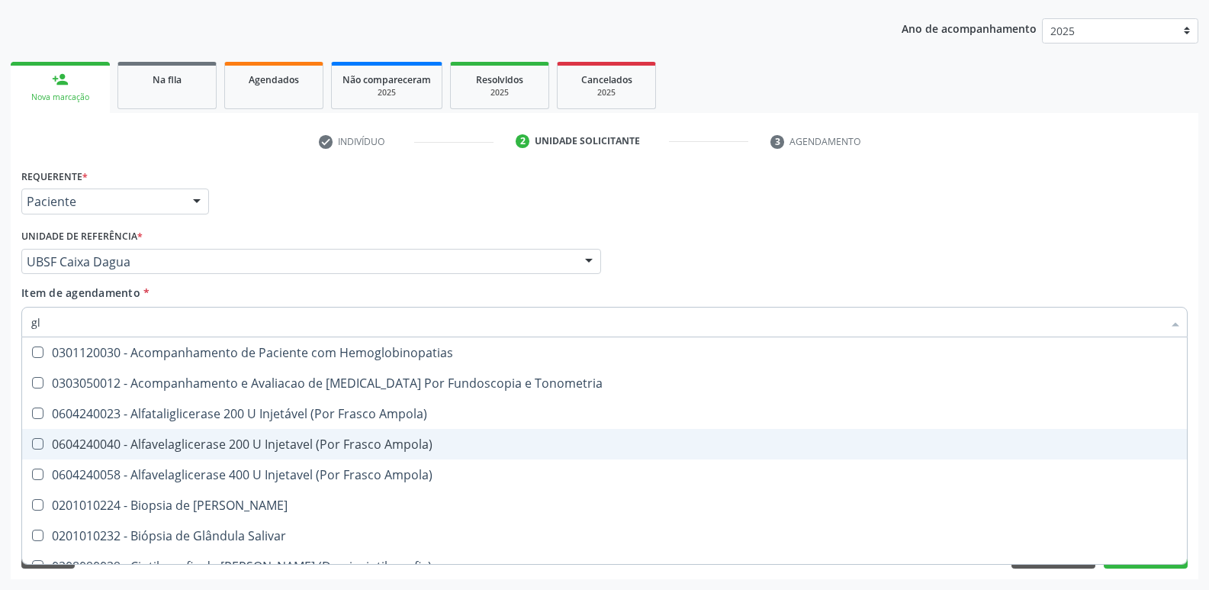
type input "gli"
checkbox Dosagens\) "true"
type input "glic"
checkbox Tardio\) "true"
checkbox Dosagens\) "false"
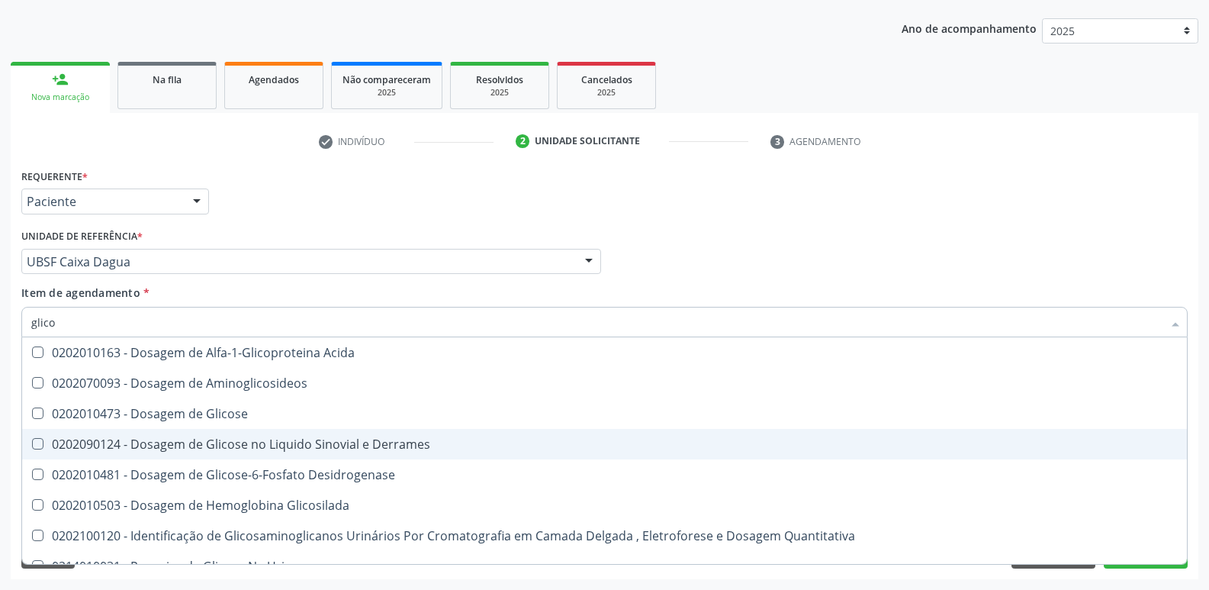
type input "glicos"
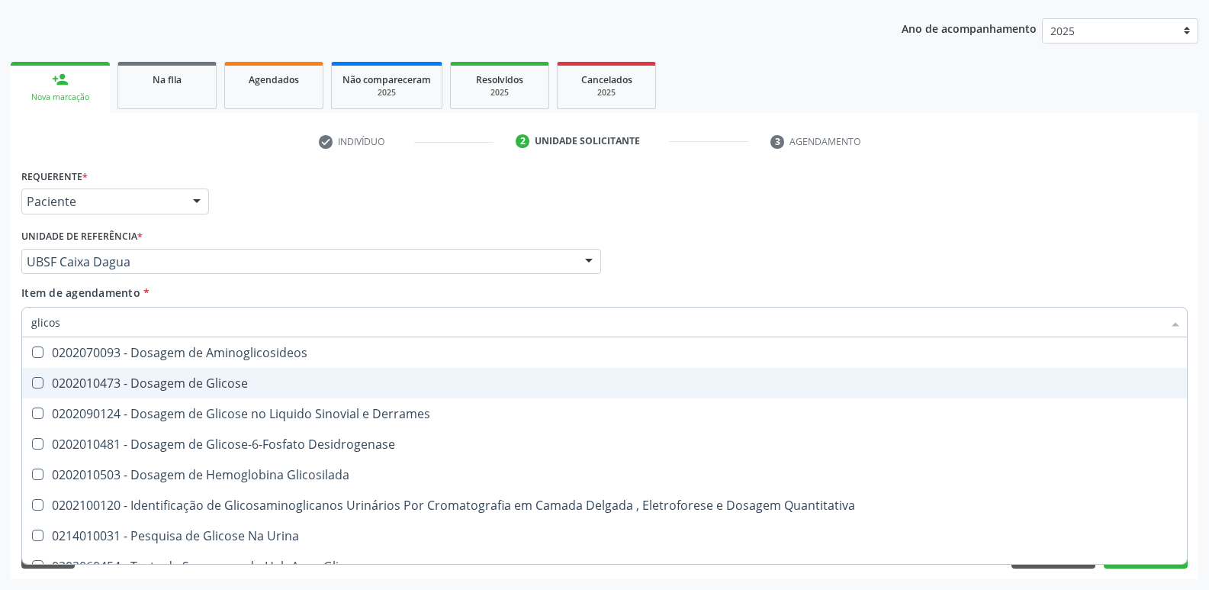
click at [242, 372] on span "0202010473 - Dosagem de Glicose" at bounding box center [604, 383] width 1165 height 31
checkbox Glicose "true"
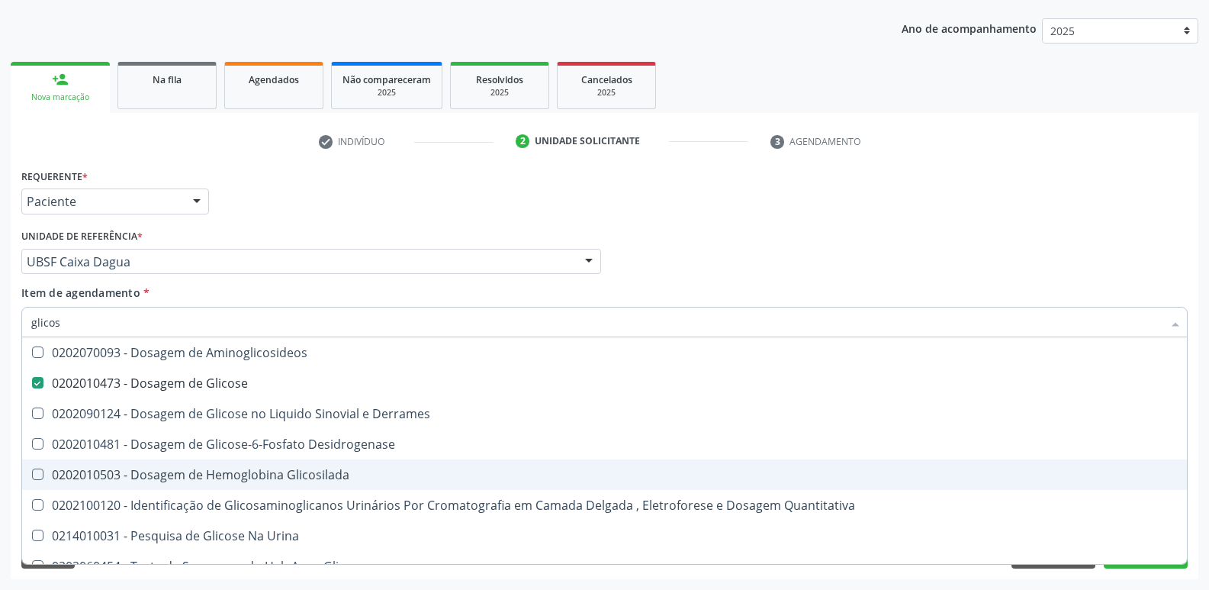
drag, startPoint x: 258, startPoint y: 481, endPoint x: 168, endPoint y: 516, distance: 96.9
click at [251, 483] on span "0202010503 - Dosagem de Hemoglobina Glicosilada" at bounding box center [604, 474] width 1165 height 31
checkbox Glicosilada "true"
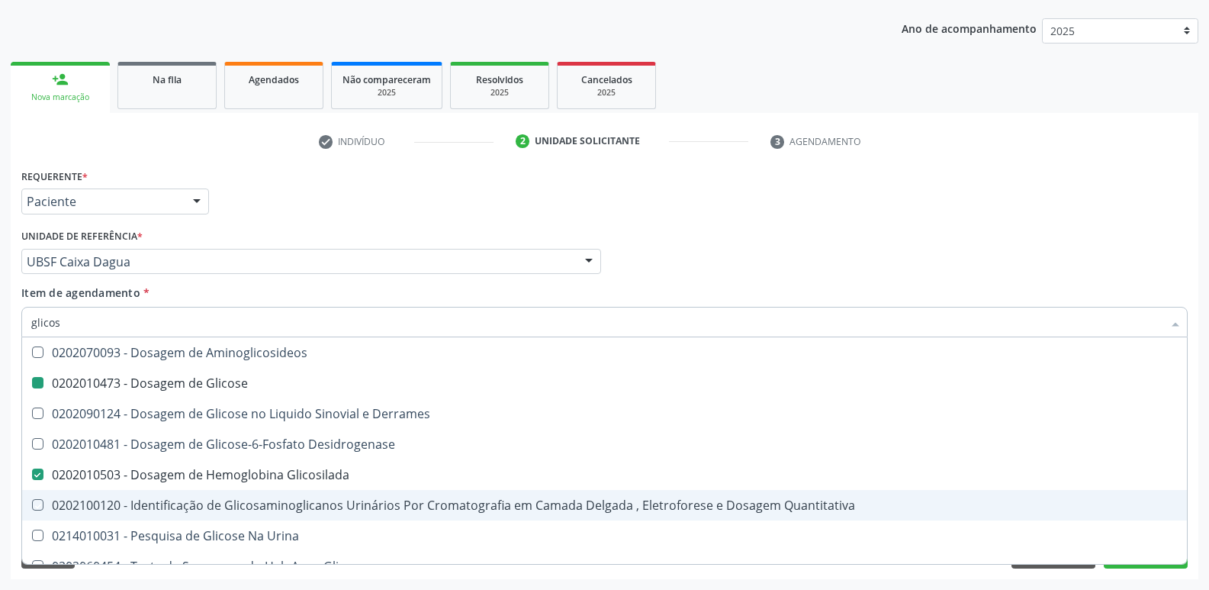
type input "glico"
checkbox Glicose "false"
checkbox Derrames "true"
checkbox Glicosilada "false"
checkbox Quantitativa "true"
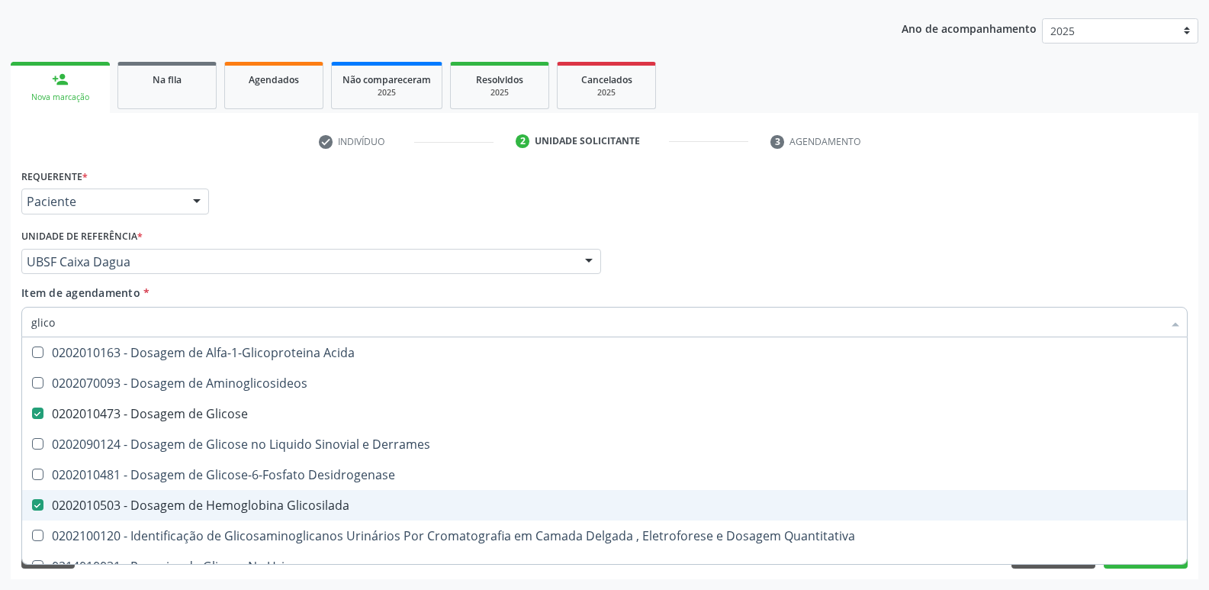
type input "glic"
checkbox Glicose "false"
checkbox Glicosilada "false"
type input "g"
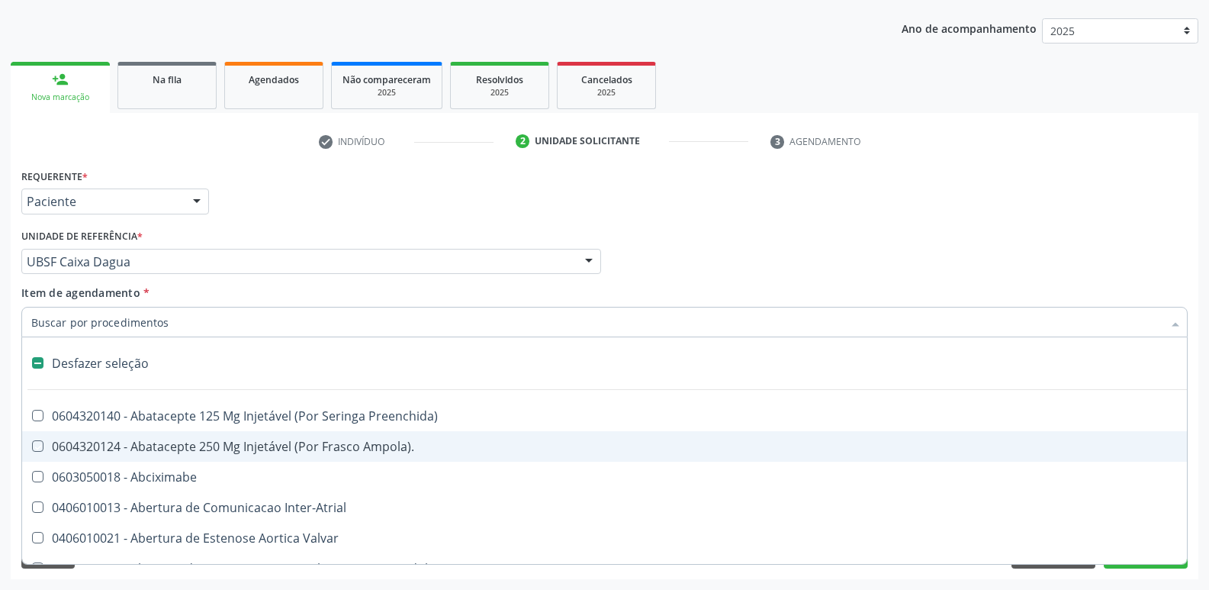
click at [335, 205] on div "Requerente * Paciente Profissional de Saúde Paciente Nenhum resultado encontrad…" at bounding box center [605, 194] width 1174 height 59
checkbox Ampola\)\ "true"
checkbox Abciximabe "true"
checkbox Inter-Atrial "true"
checkbox Valvar "true"
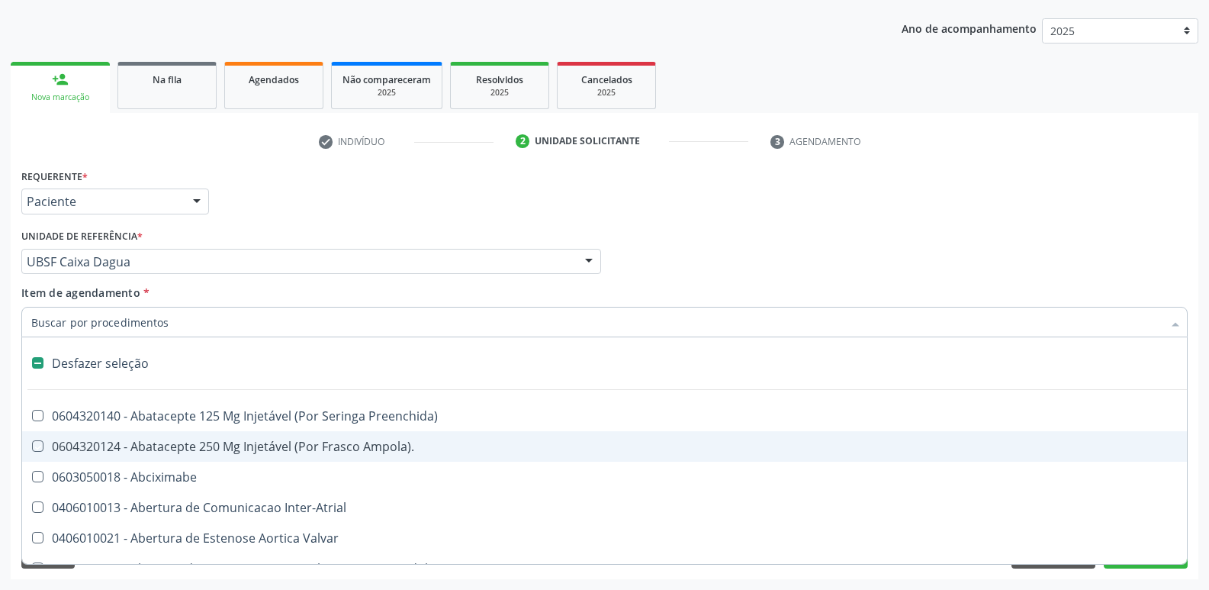
checkbox Adolescente\) "true"
checkbox Valvar "true"
checkbox Adolescente\) "true"
checkbox Paciente\) "true"
checkbox Dente\) "true"
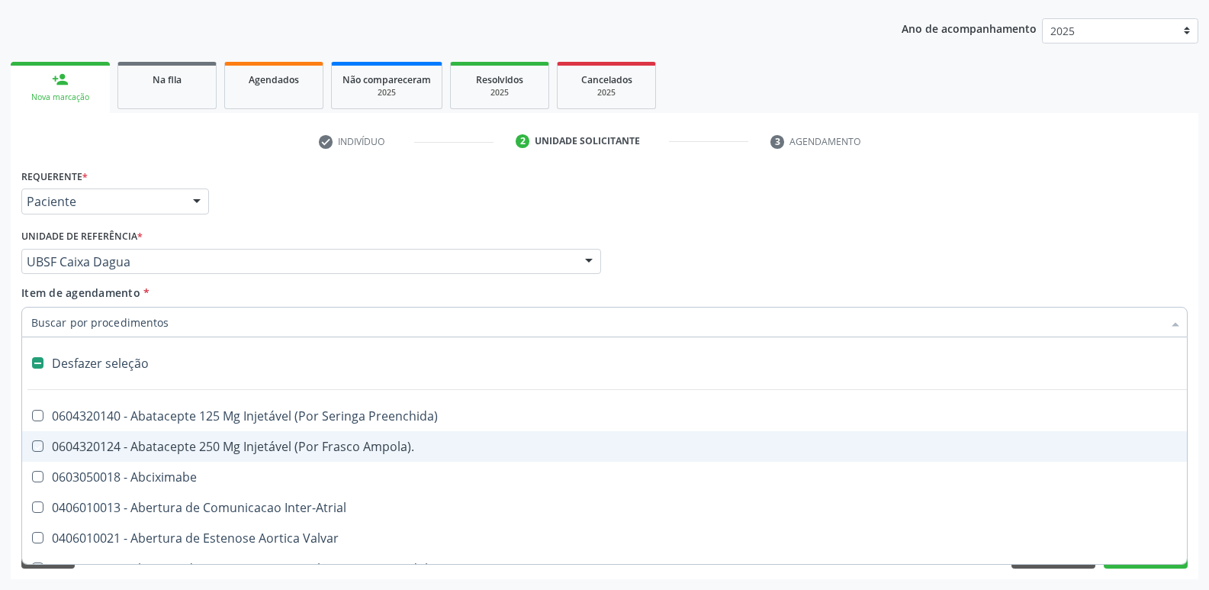
checkbox Urina "false"
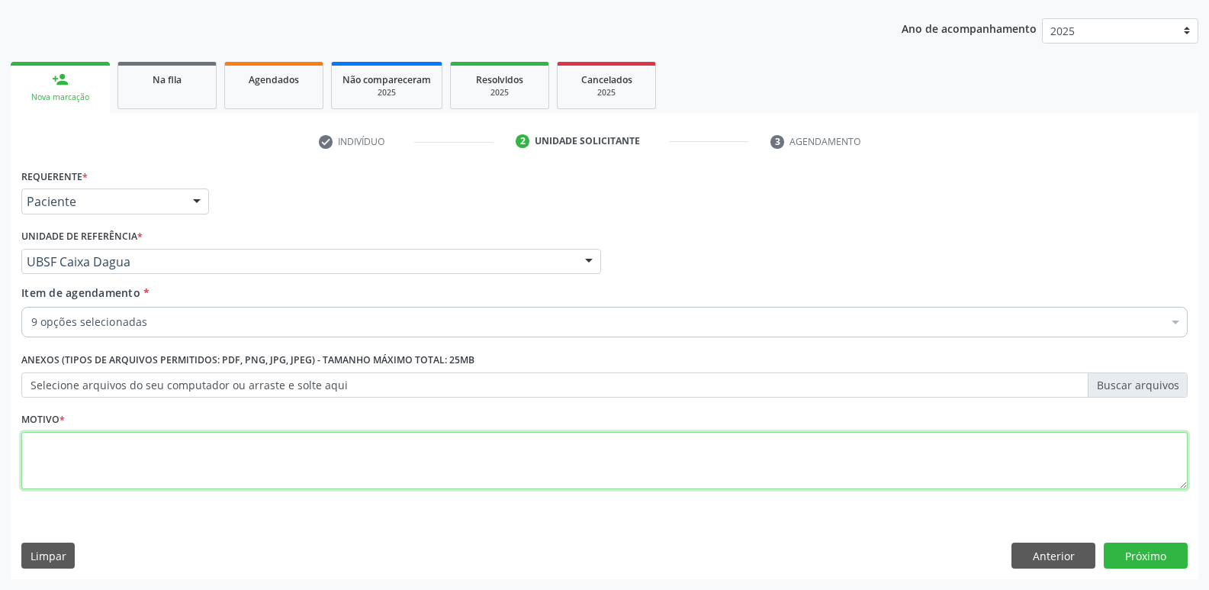
click at [149, 474] on textarea at bounding box center [604, 461] width 1166 height 58
type textarea "avaliação"
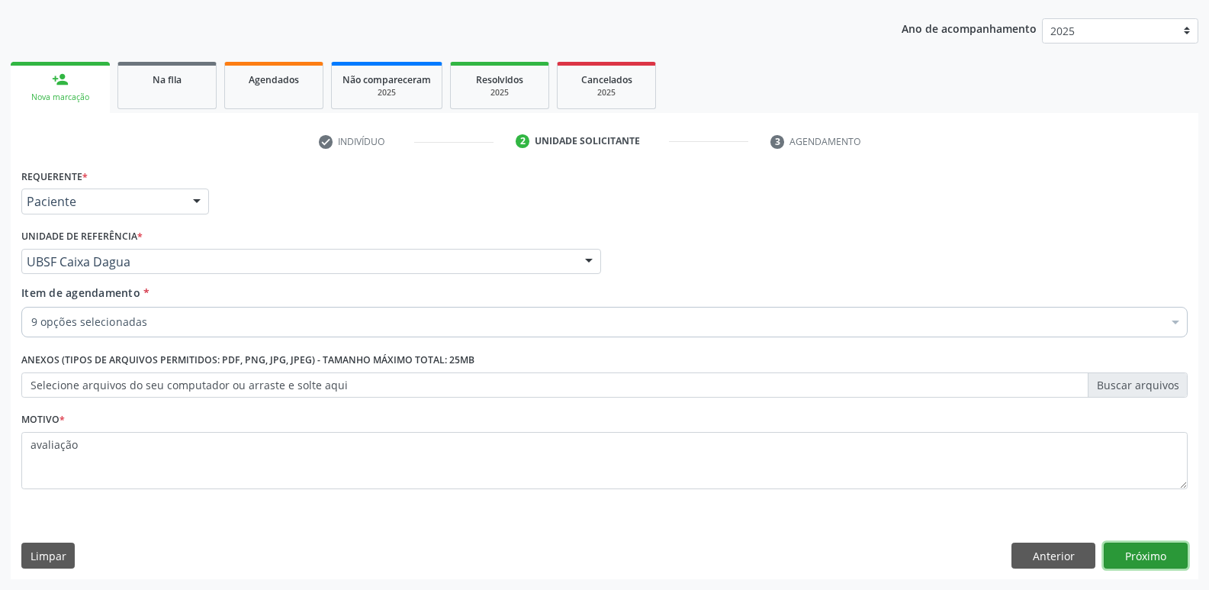
click at [1133, 555] on button "Próximo" at bounding box center [1146, 555] width 84 height 26
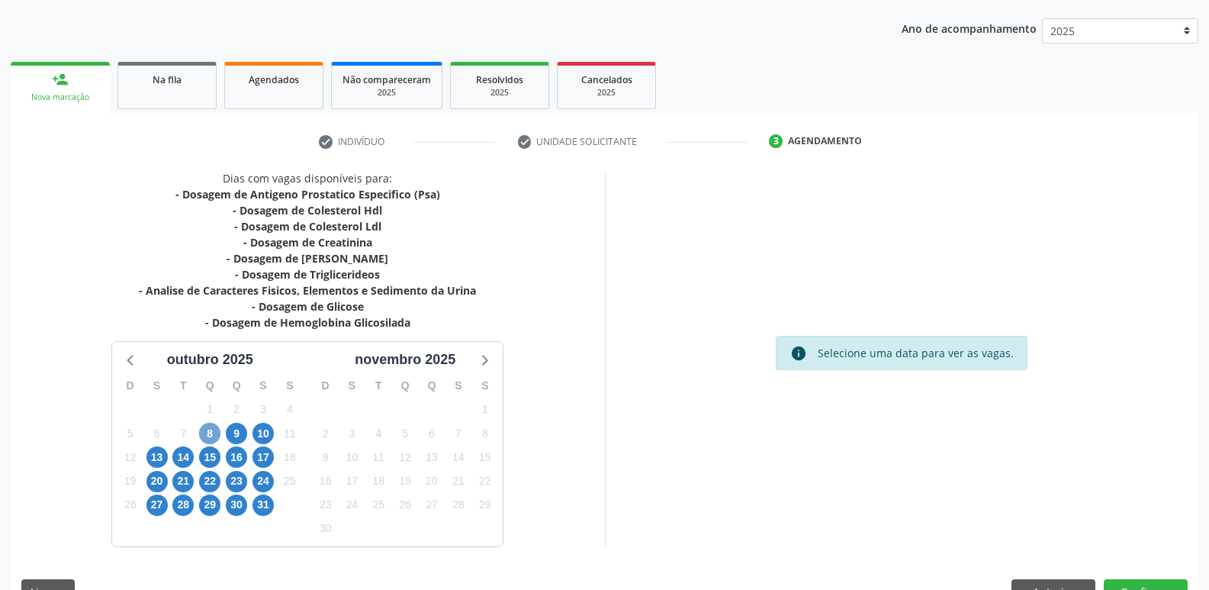
click at [207, 431] on span "8" at bounding box center [209, 433] width 21 height 21
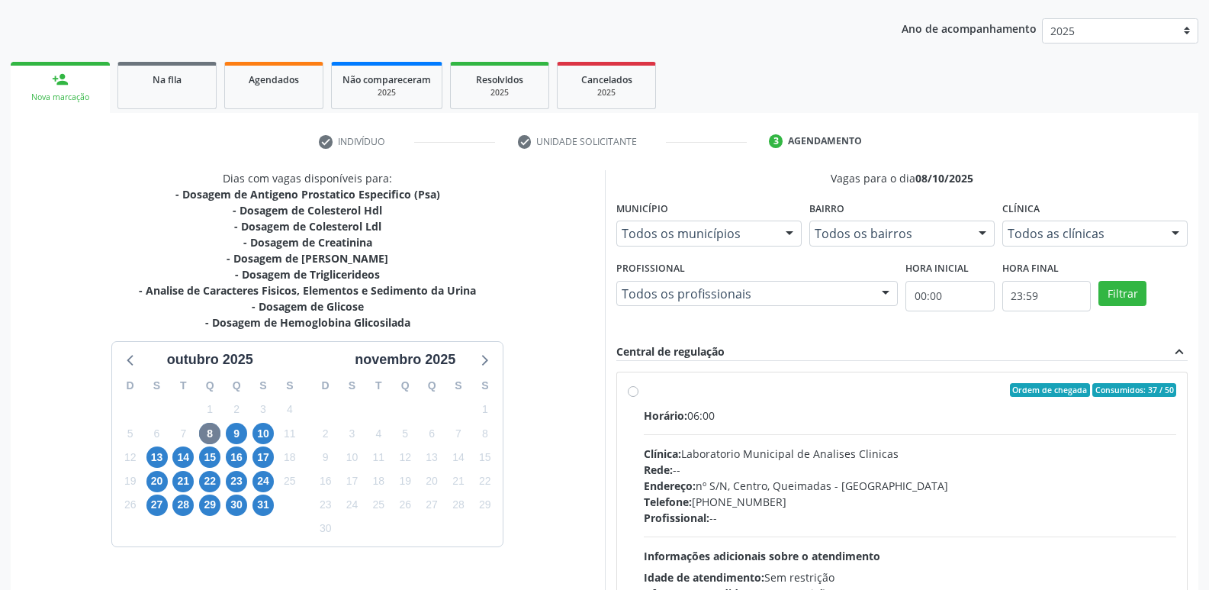
drag, startPoint x: 892, startPoint y: 530, endPoint x: 912, endPoint y: 383, distance: 148.5
click at [894, 514] on div "Horário: 06:00 Clínica: Laboratorio Municipal de Analises Clinicas Rede: -- End…" at bounding box center [910, 512] width 533 height 210
radio input "true"
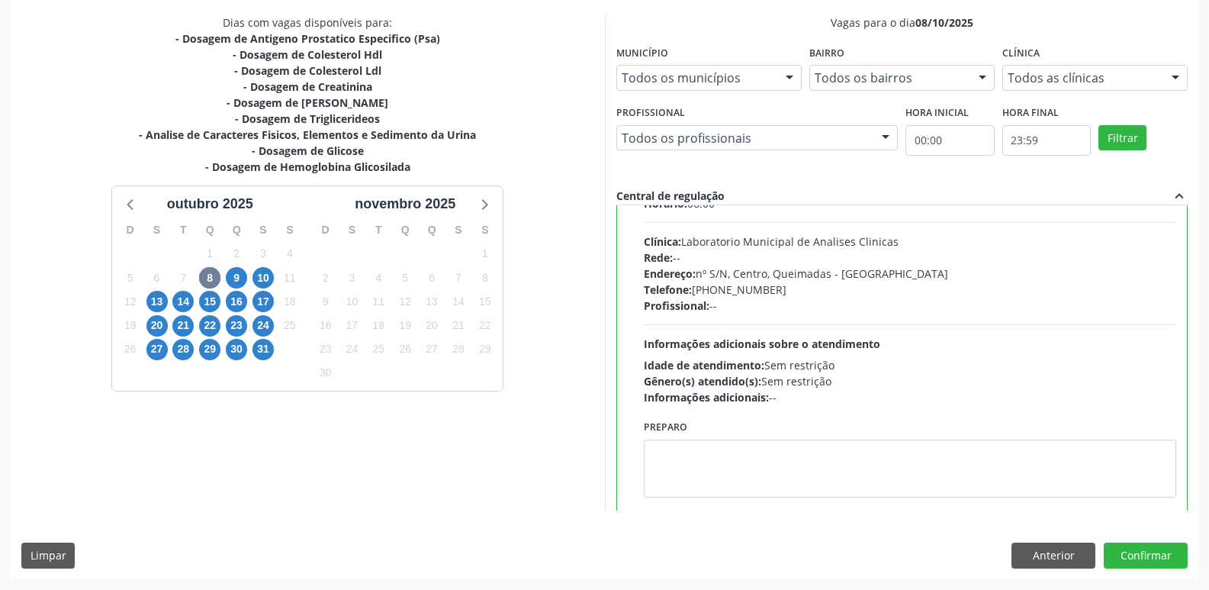
scroll to position [0, 0]
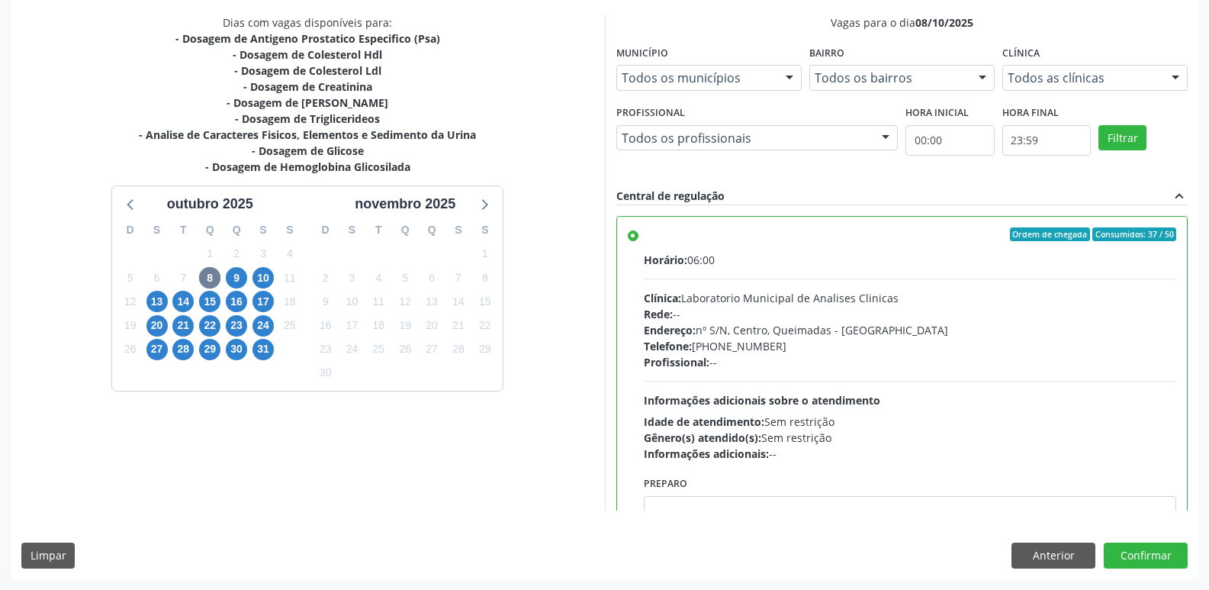
drag, startPoint x: 802, startPoint y: 425, endPoint x: 762, endPoint y: 454, distance: 49.7
click at [799, 426] on div "Idade de atendimento: Sem restrição" at bounding box center [910, 421] width 533 height 16
click at [638, 241] on input "Ordem de chegada Consumidos: 37 / 50 Horário: 06:00 Clínica: Laboratorio Munici…" at bounding box center [633, 234] width 11 height 14
click at [736, 496] on textarea at bounding box center [910, 525] width 533 height 58
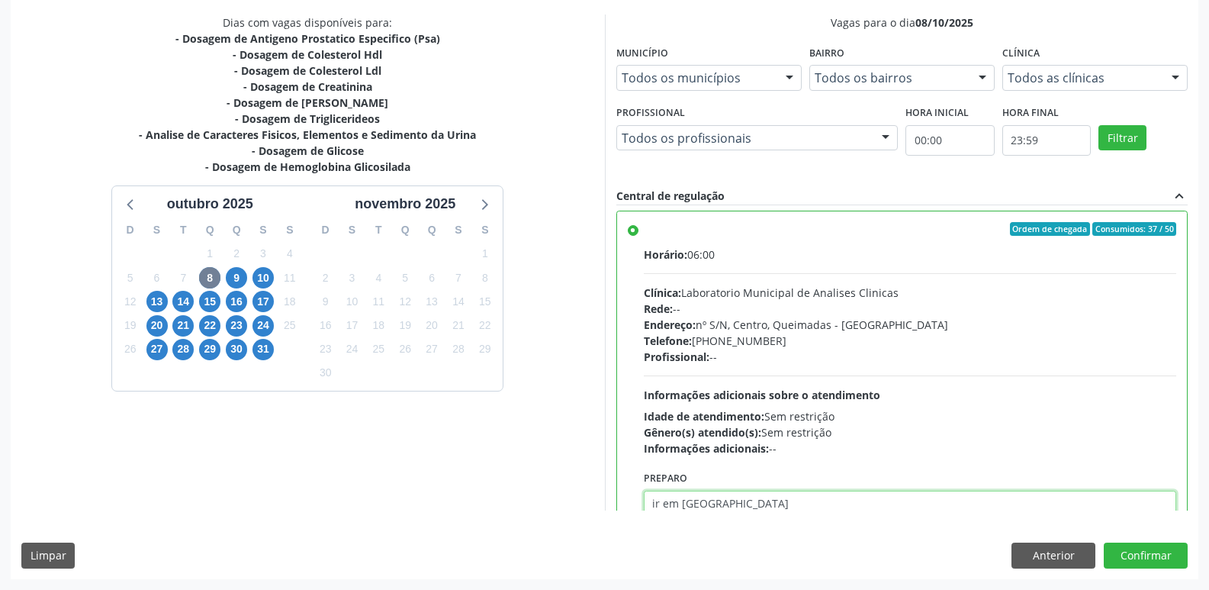
click at [656, 508] on textarea "ir em [GEOGRAPHIC_DATA]" at bounding box center [910, 519] width 533 height 58
type textarea "Ir em jejum"
click at [1140, 546] on button "Confirmar" at bounding box center [1146, 555] width 84 height 26
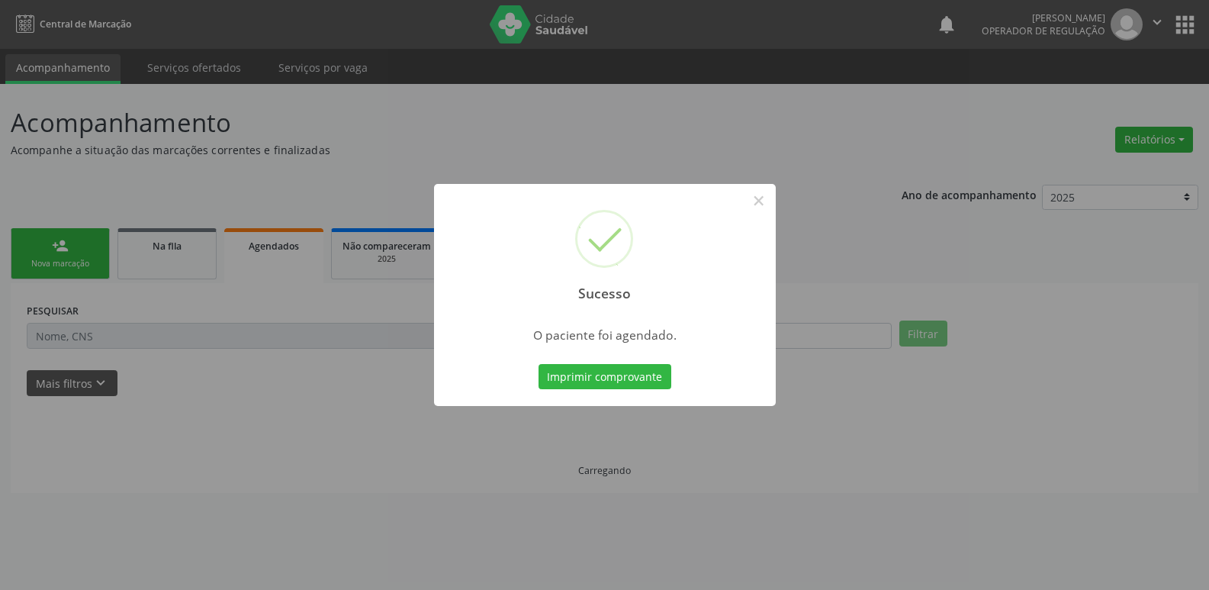
scroll to position [0, 0]
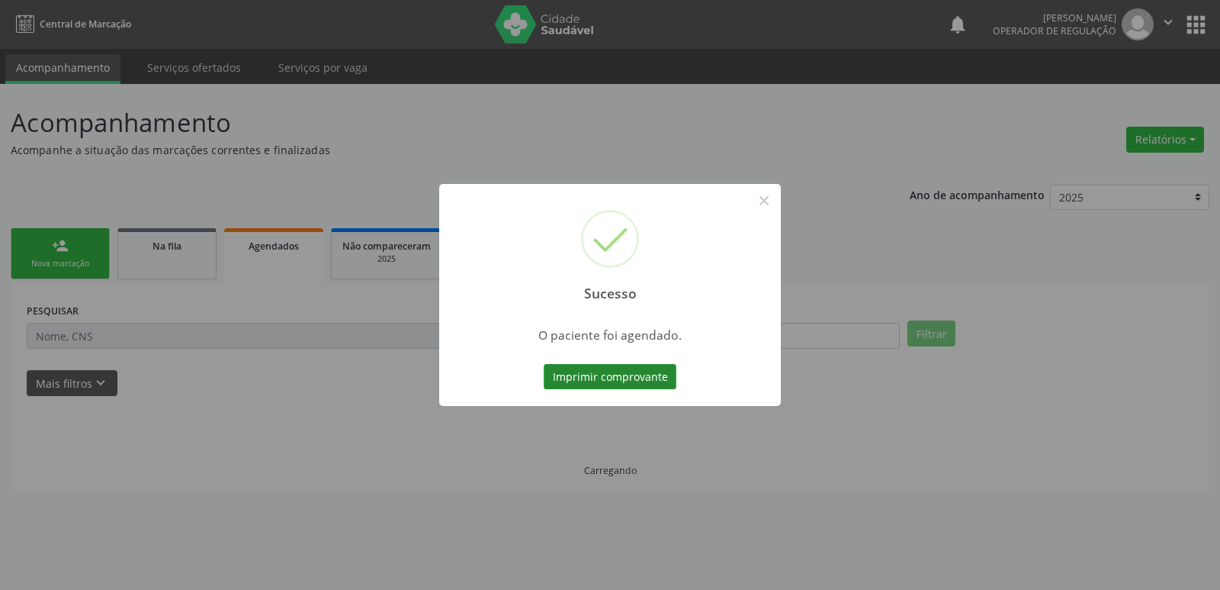
click at [600, 365] on button "Imprimir comprovante" at bounding box center [610, 377] width 133 height 26
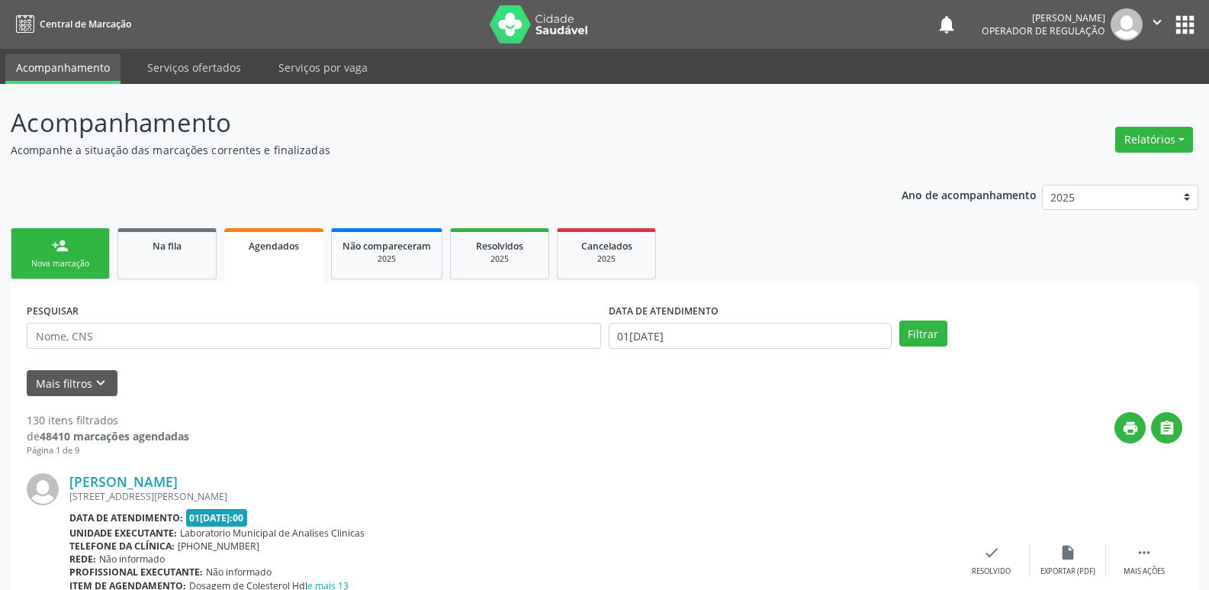
click at [95, 251] on link "person_add Nova marcação" at bounding box center [60, 253] width 99 height 51
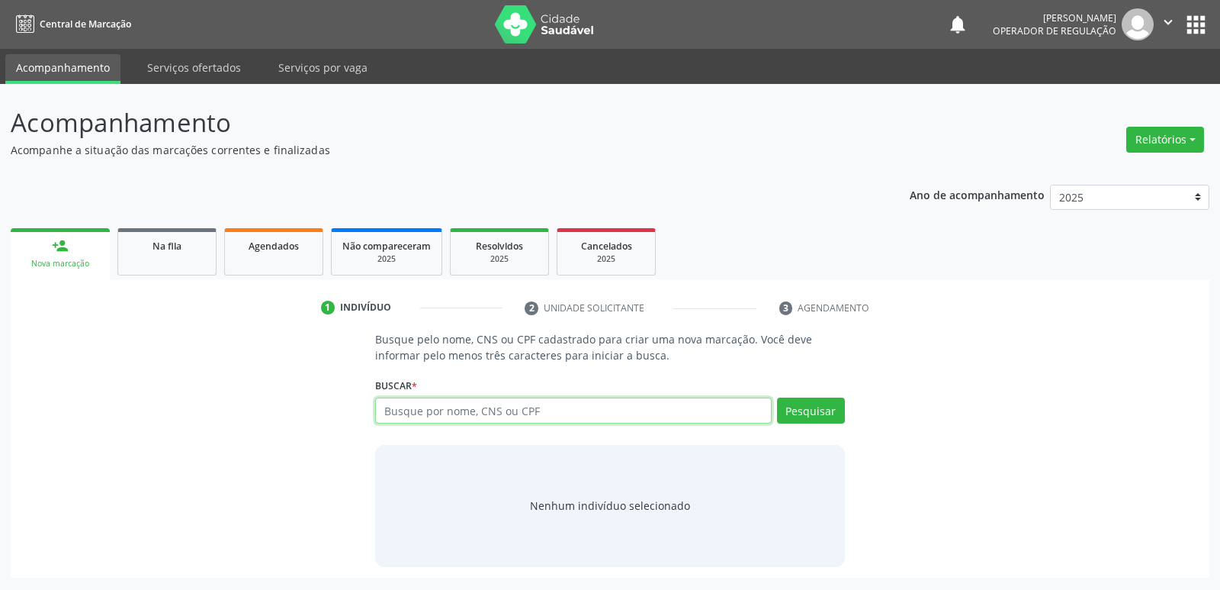
click at [487, 415] on input "text" at bounding box center [573, 410] width 396 height 26
type input "ivonete taveira araujo"
click at [829, 407] on button "Pesquisar" at bounding box center [811, 410] width 68 height 26
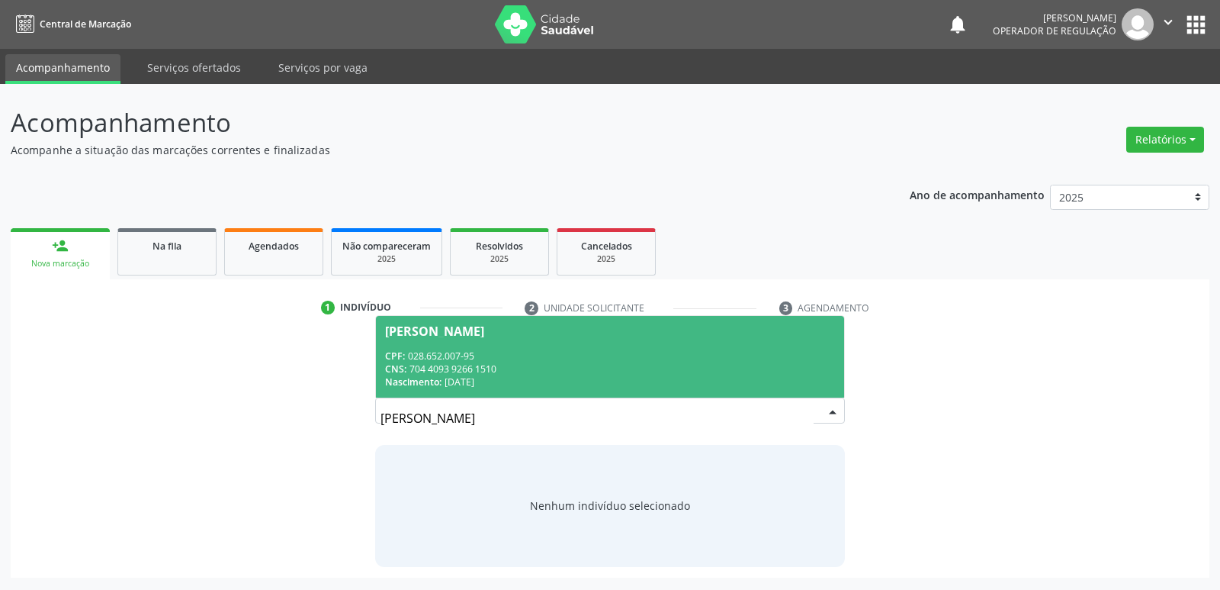
click at [449, 355] on div "CPF: 028.652.007-95" at bounding box center [609, 355] width 449 height 13
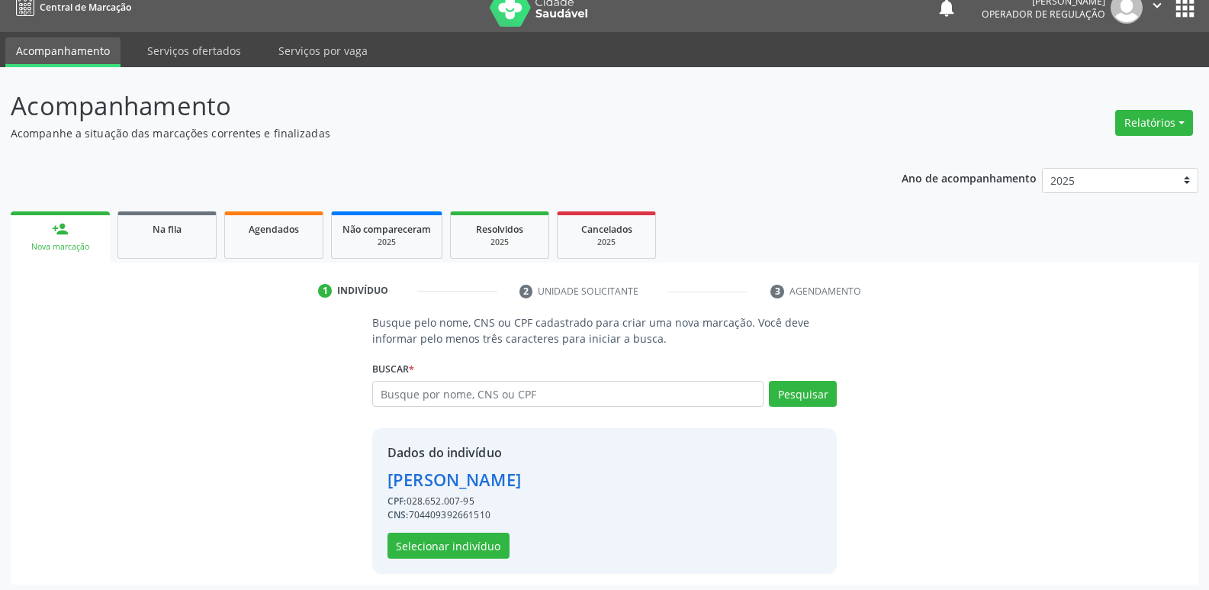
scroll to position [22, 0]
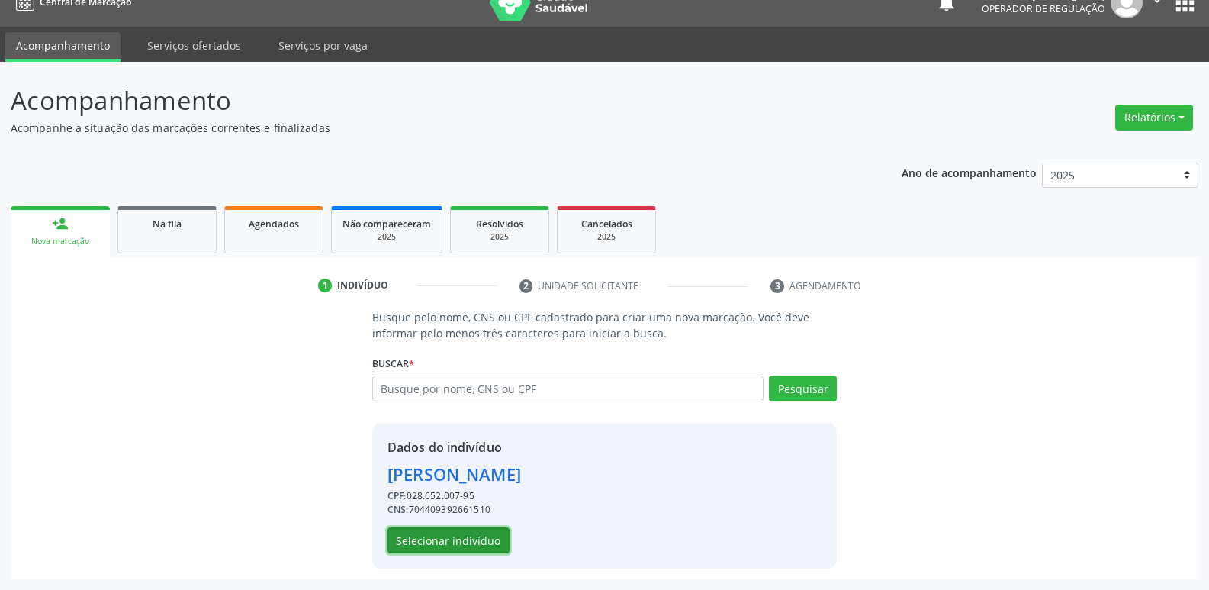
click at [469, 545] on button "Selecionar indivíduo" at bounding box center [448, 540] width 122 height 26
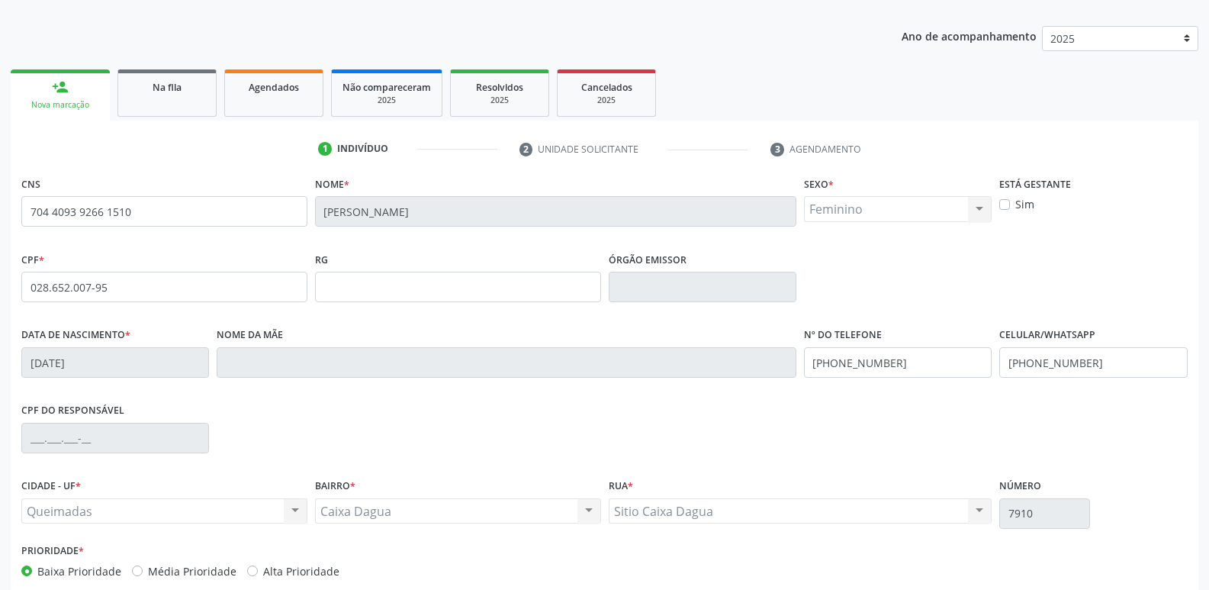
scroll to position [237, 0]
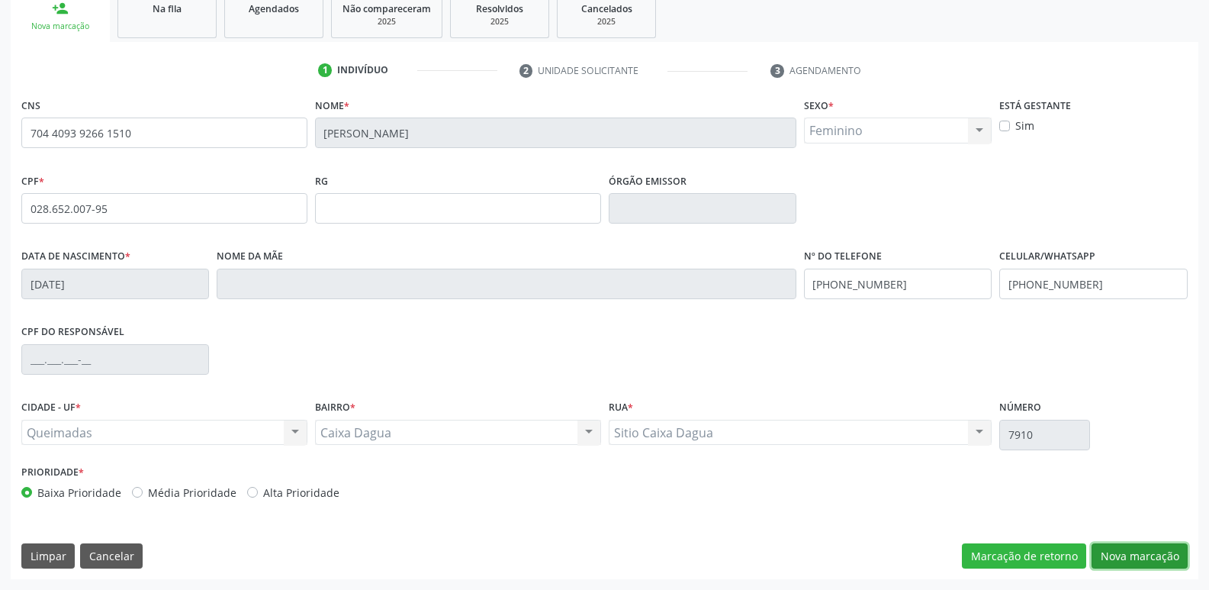
click at [1133, 554] on button "Nova marcação" at bounding box center [1140, 556] width 96 height 26
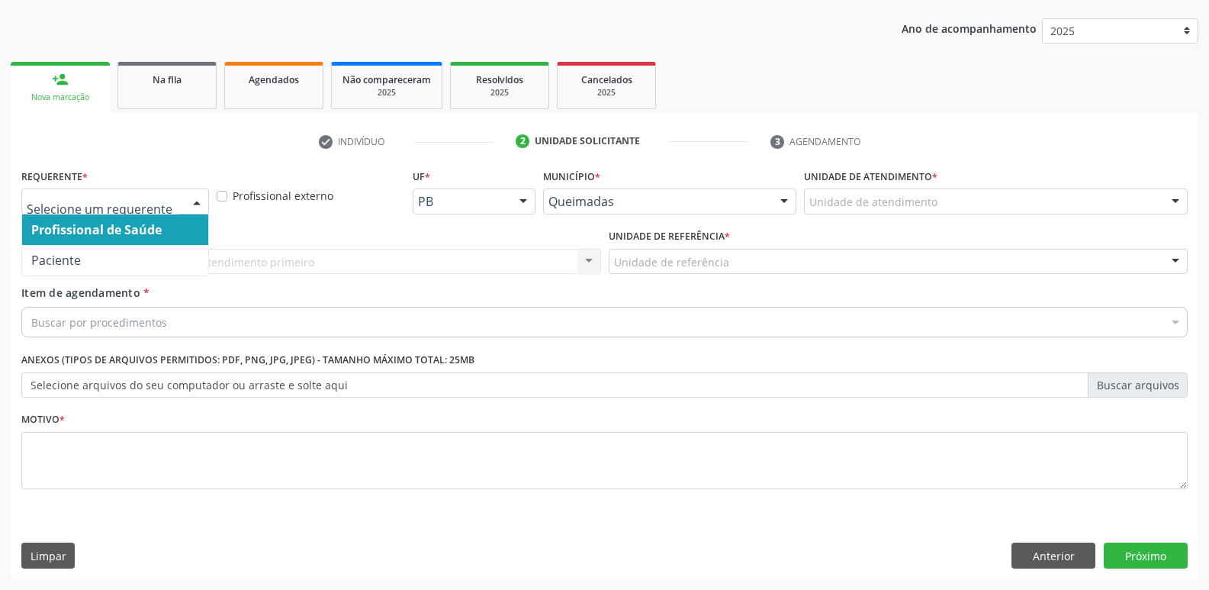
drag, startPoint x: 142, startPoint y: 201, endPoint x: 117, endPoint y: 274, distance: 77.2
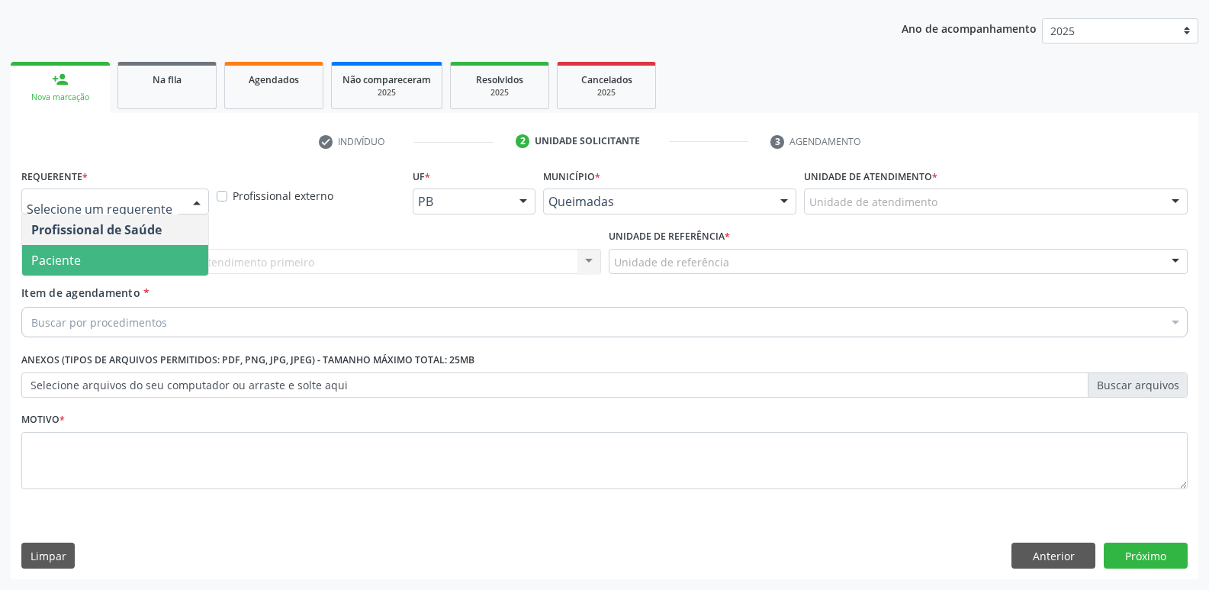
click at [111, 255] on span "Paciente" at bounding box center [115, 260] width 186 height 31
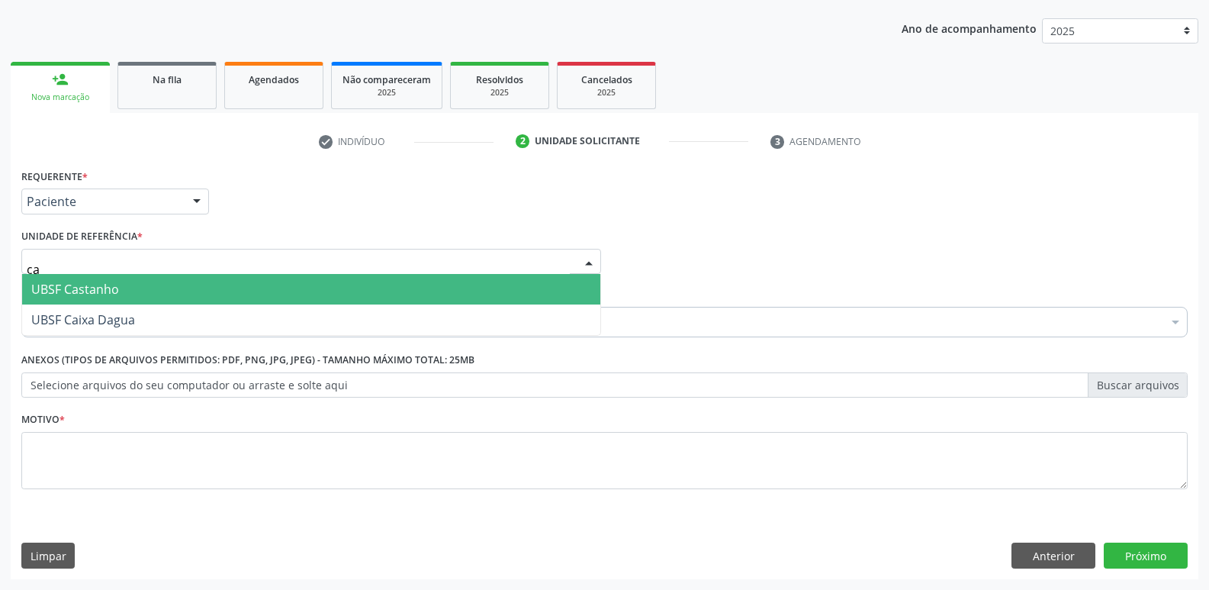
type input "cai"
click at [86, 291] on span "UBSF Caixa Dagua" at bounding box center [83, 289] width 104 height 17
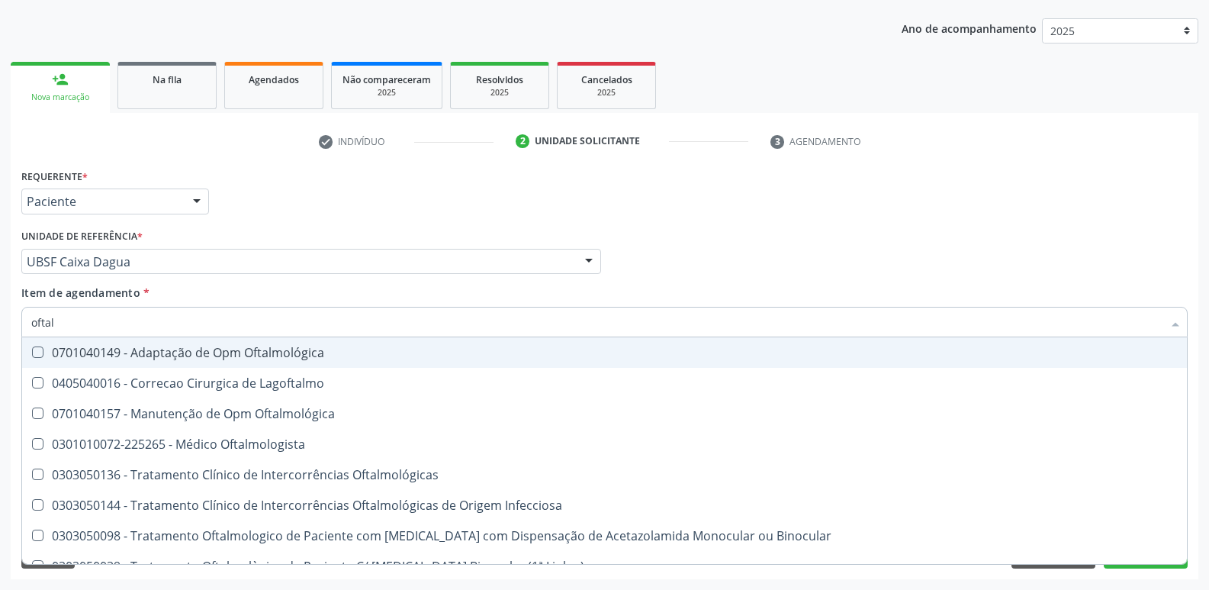
type input "oftalm"
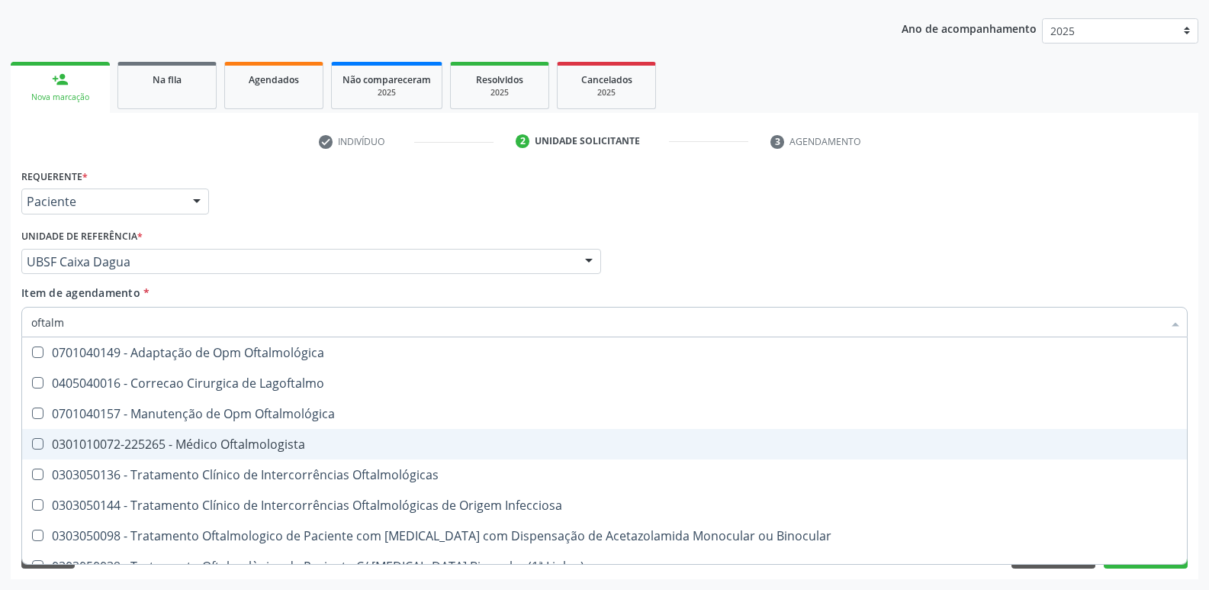
click at [258, 435] on span "0301010072-225265 - Médico Oftalmologista" at bounding box center [604, 444] width 1165 height 31
checkbox Oftalmologista "true"
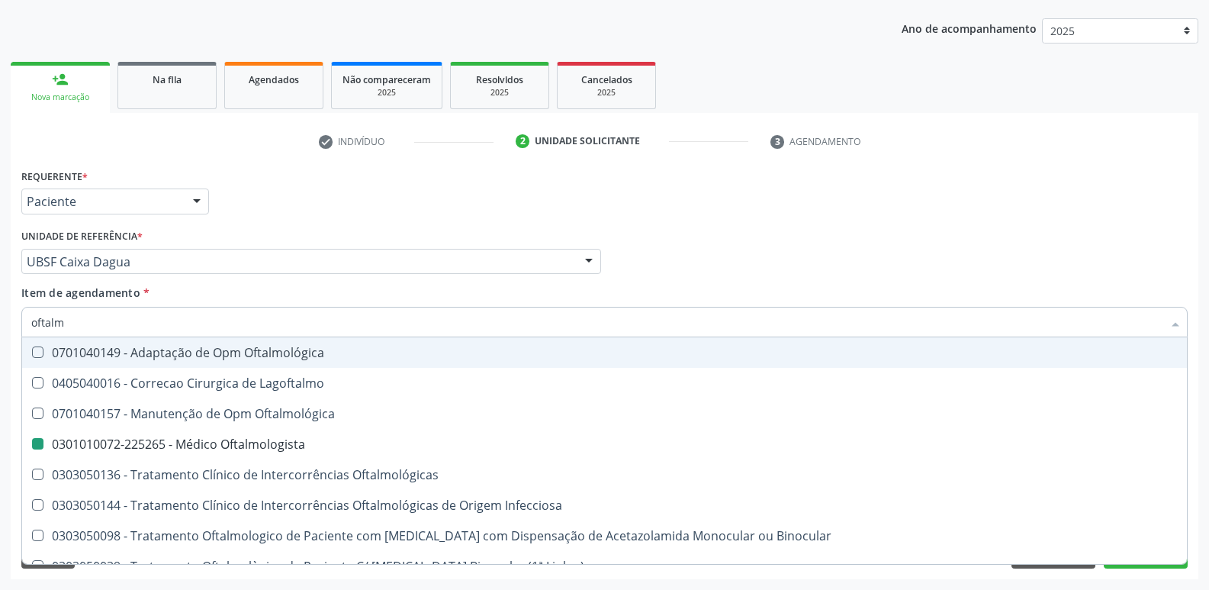
drag, startPoint x: 339, startPoint y: 229, endPoint x: 259, endPoint y: 374, distance: 165.2
click at [338, 229] on div "Unidade de referência * UBSF Caixa Dagua UBSF Ligeiro II UBSF Saulo Leal Ernest…" at bounding box center [311, 249] width 580 height 49
checkbox Lagoftalmo "true"
checkbox Oftalmologista "false"
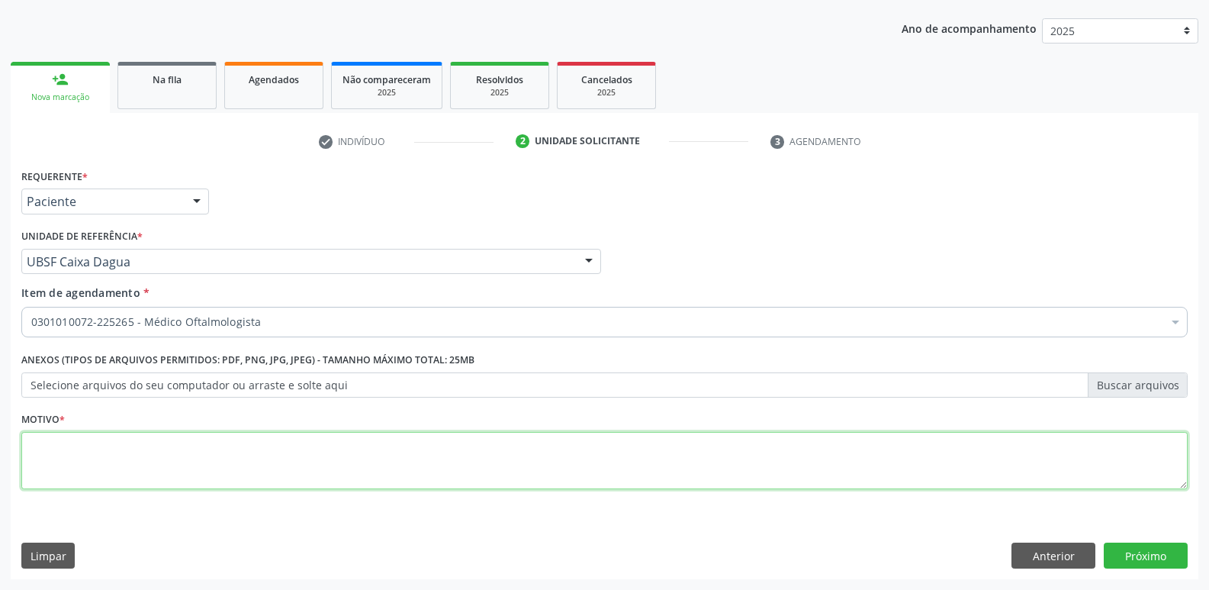
click at [184, 443] on textarea at bounding box center [604, 461] width 1166 height 58
drag, startPoint x: 107, startPoint y: 450, endPoint x: 0, endPoint y: 439, distance: 107.3
click at [0, 439] on div "Acompanhamento Acompanhe a situação das marcações correntes e finalizadas Relat…" at bounding box center [604, 254] width 1209 height 672
type textarea "avaliação"
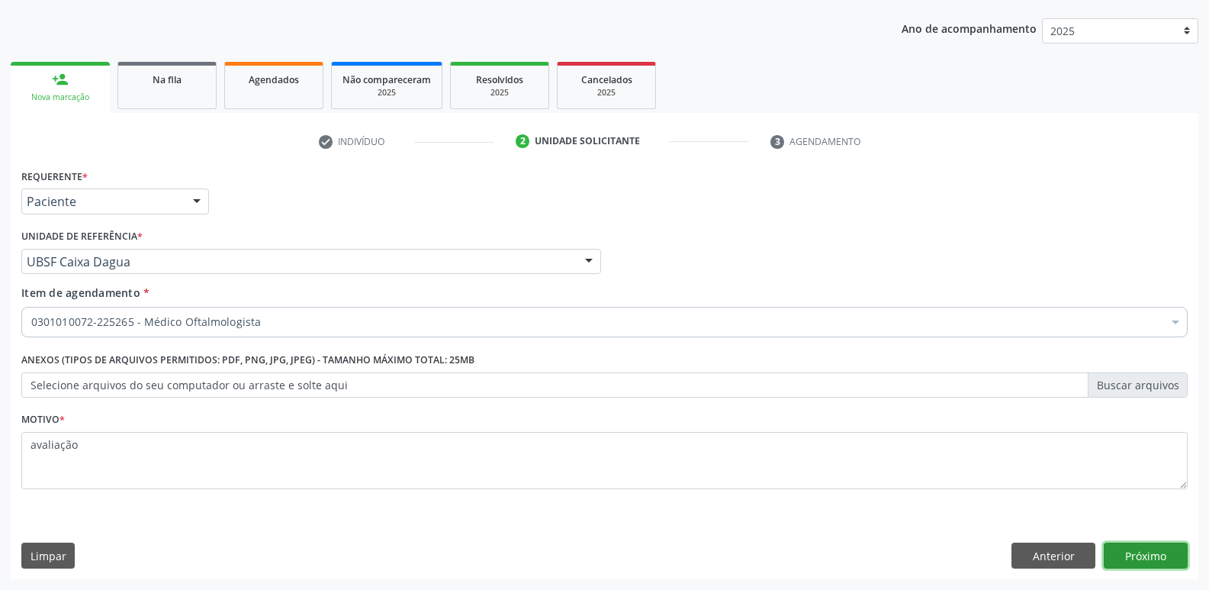
click at [1152, 553] on button "Próximo" at bounding box center [1146, 555] width 84 height 26
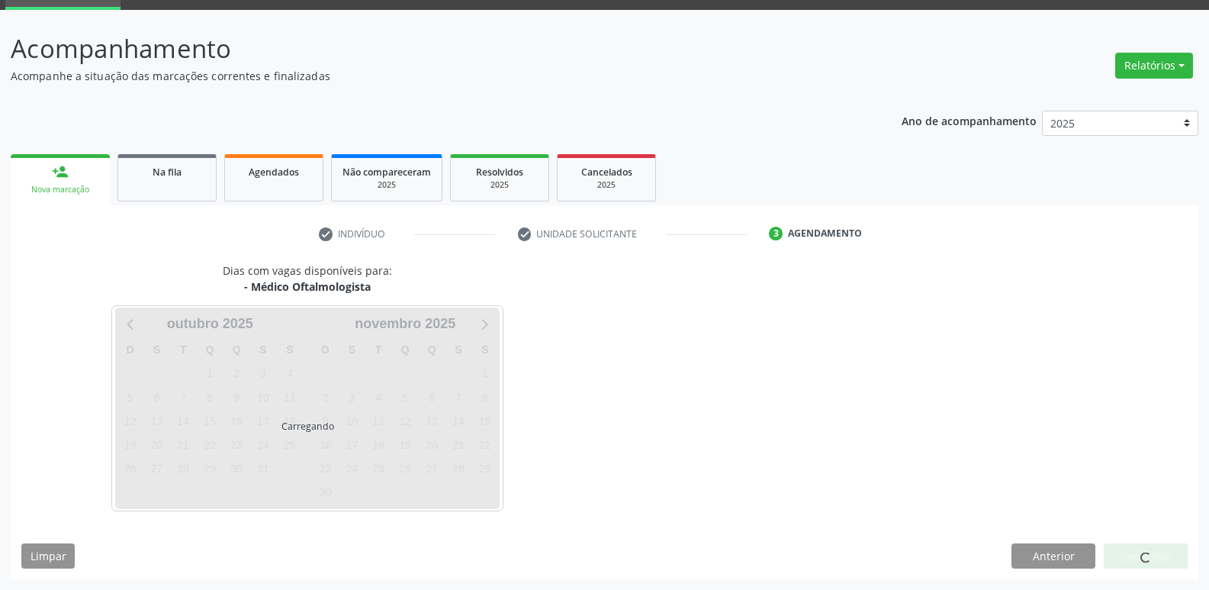
scroll to position [74, 0]
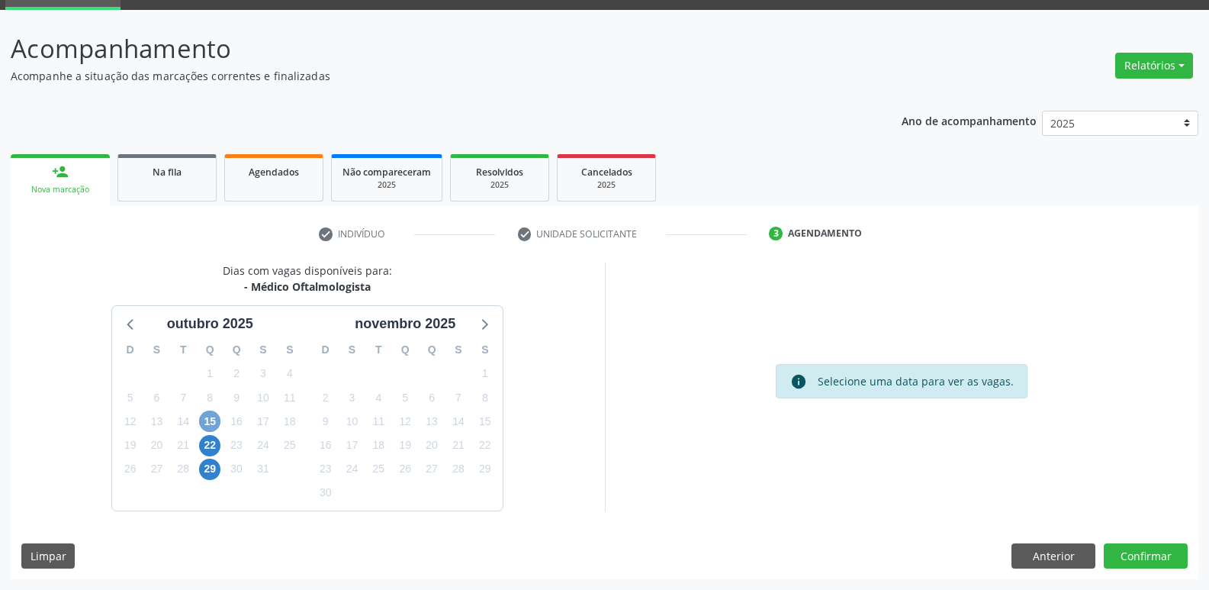
click at [206, 416] on span "15" at bounding box center [209, 420] width 21 height 21
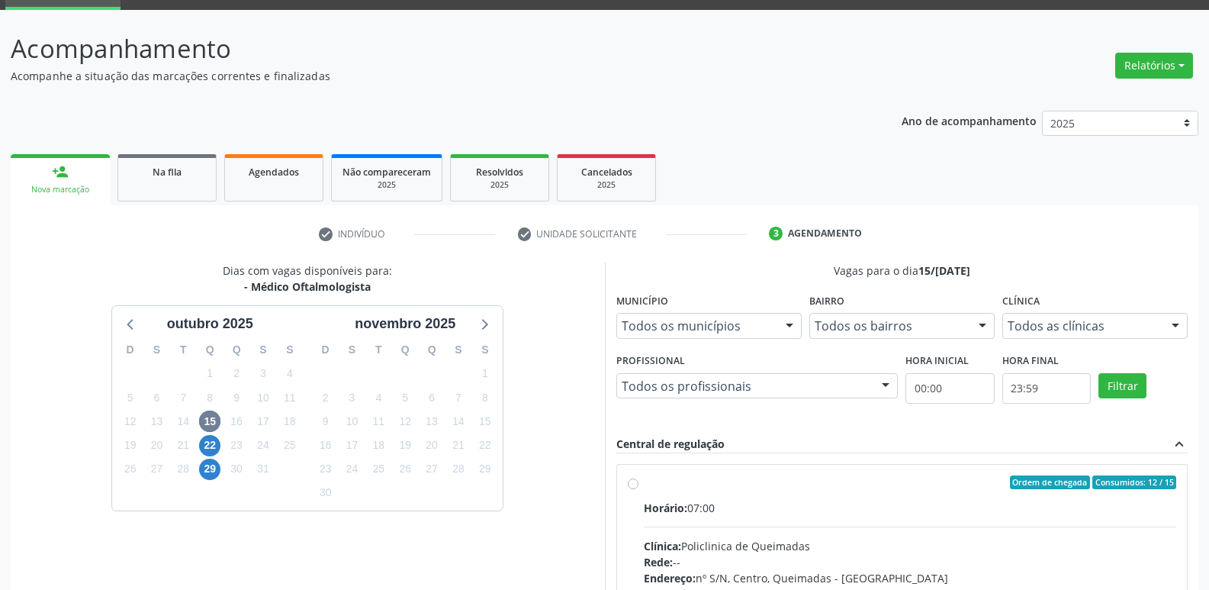
click at [1041, 494] on label "Ordem de chegada Consumidos: 12 / 15 Horário: 07:00 Clínica: Policlinica de Que…" at bounding box center [910, 592] width 533 height 234
click at [638, 489] on input "Ordem de chegada Consumidos: 12 / 15 Horário: 07:00 Clínica: Policlinica de Que…" at bounding box center [633, 482] width 11 height 14
radio input "true"
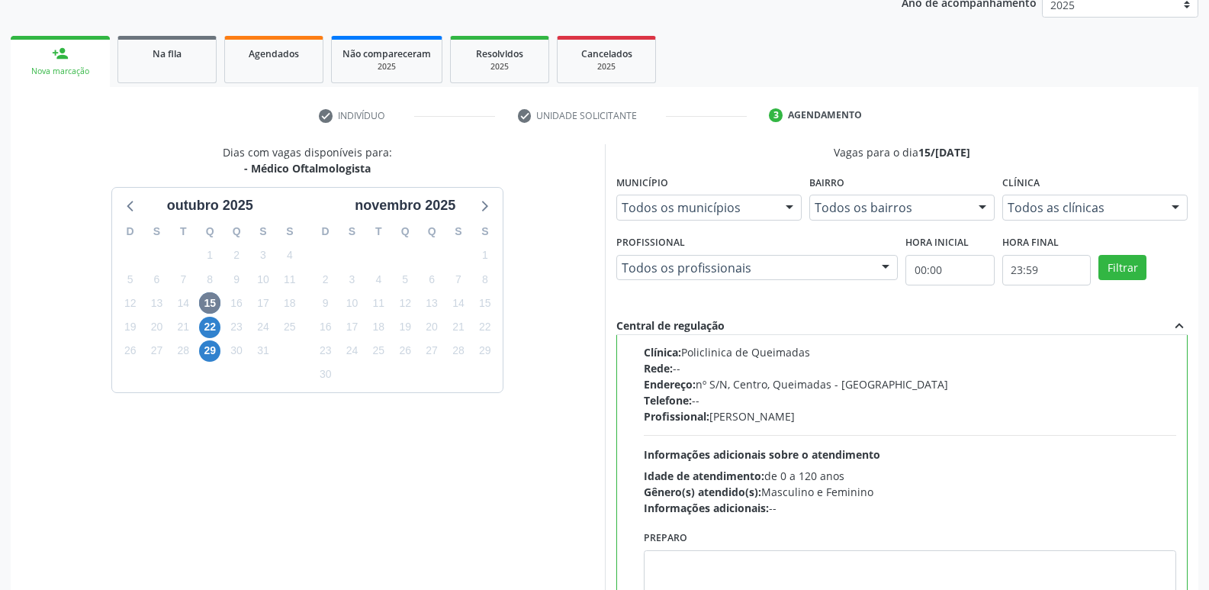
scroll to position [322, 0]
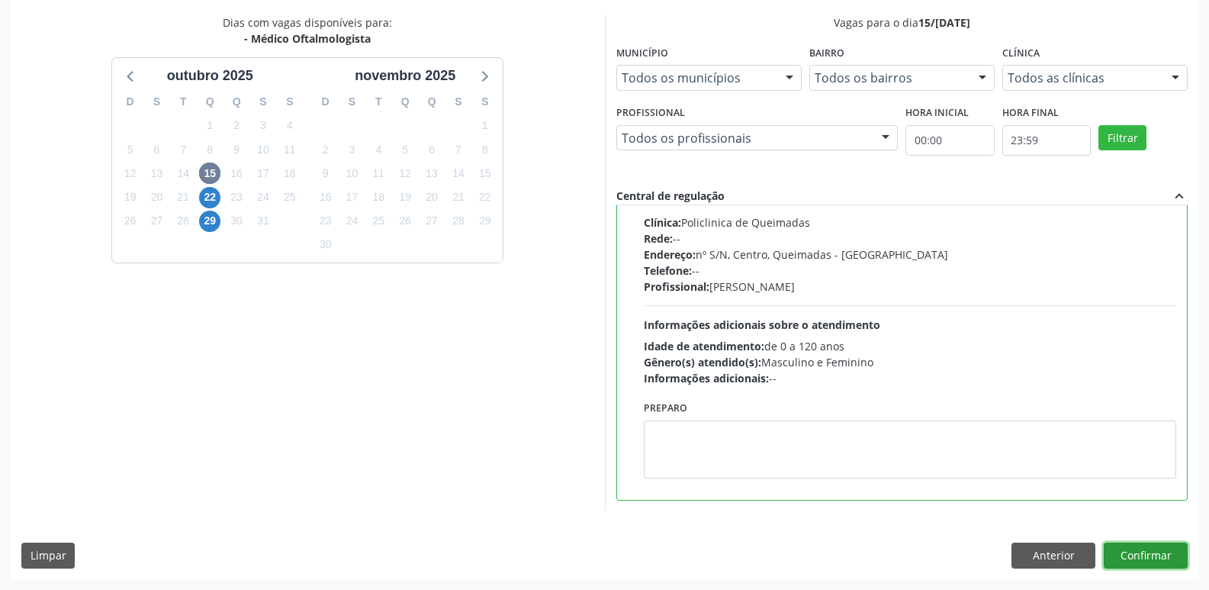
click at [1137, 546] on button "Confirmar" at bounding box center [1146, 555] width 84 height 26
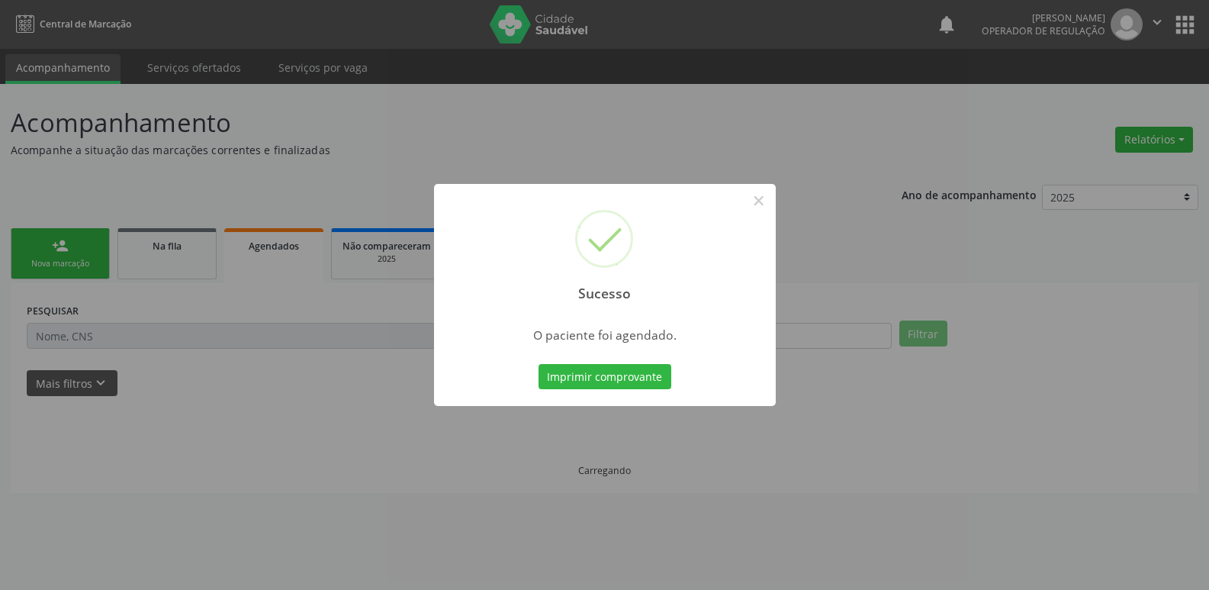
scroll to position [0, 0]
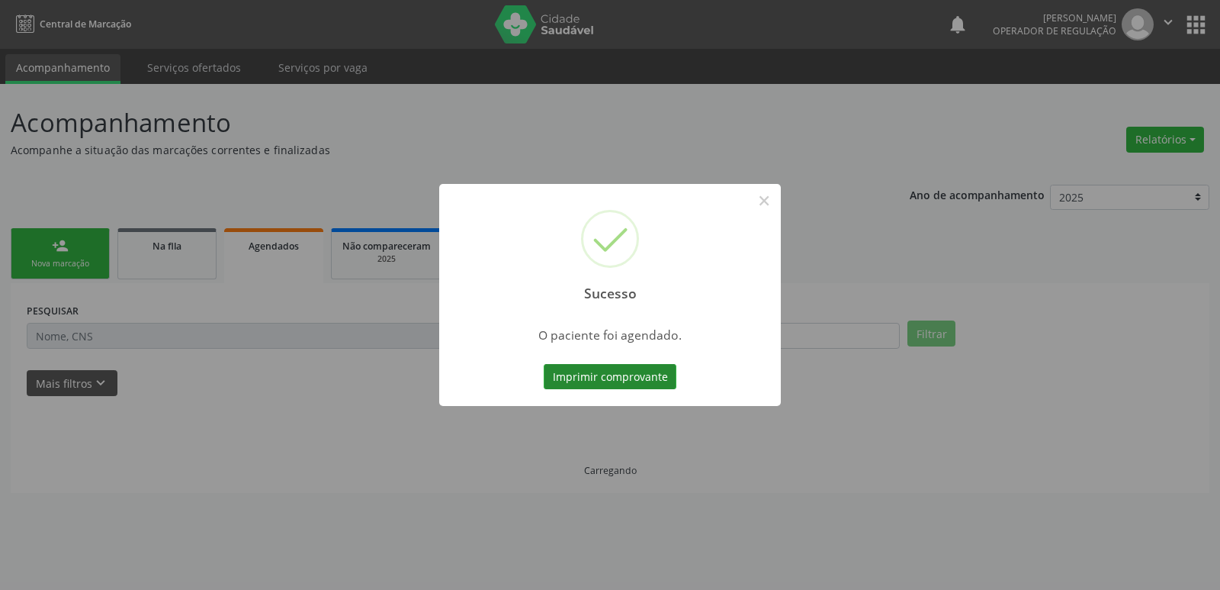
click at [647, 377] on button "Imprimir comprovante" at bounding box center [610, 377] width 133 height 26
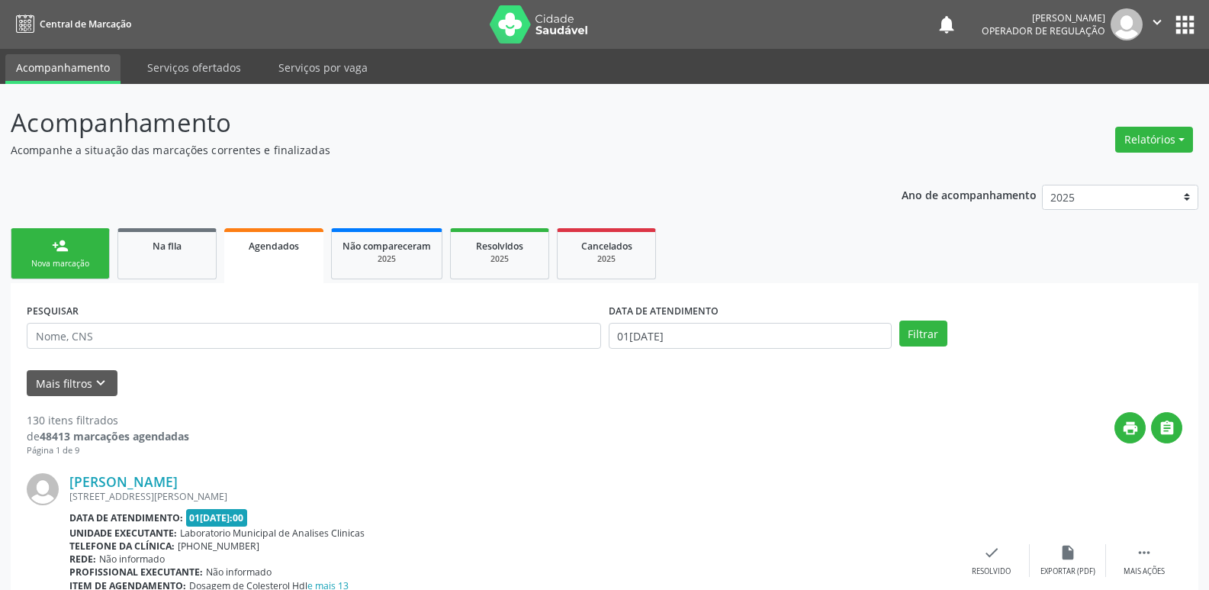
click at [49, 265] on div "Nova marcação" at bounding box center [60, 263] width 76 height 11
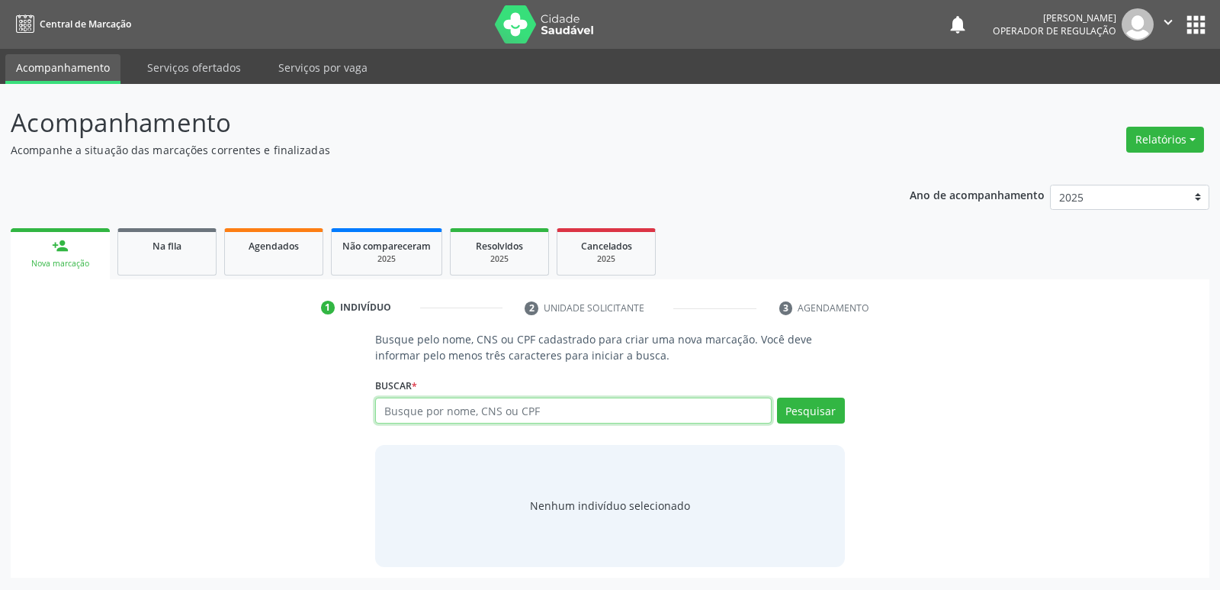
click at [497, 404] on input "text" at bounding box center [573, 410] width 396 height 26
type input "702802687365266"
click at [833, 412] on button "Pesquisar" at bounding box center [811, 410] width 68 height 26
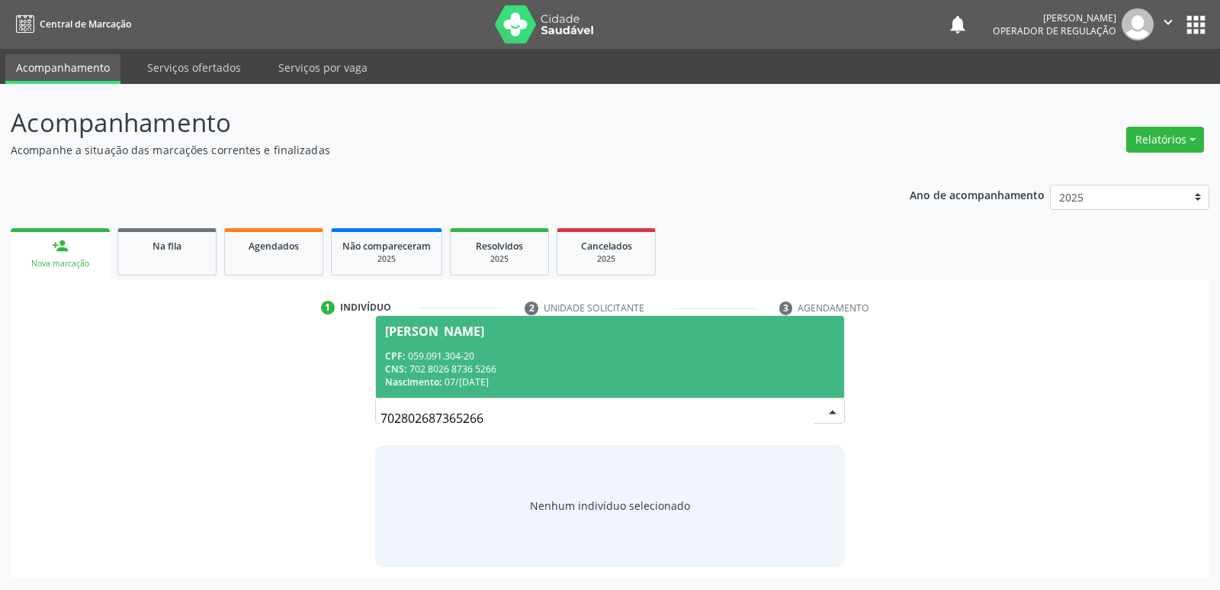
click at [446, 355] on div "CPF: 059.091.304-20" at bounding box center [609, 355] width 449 height 13
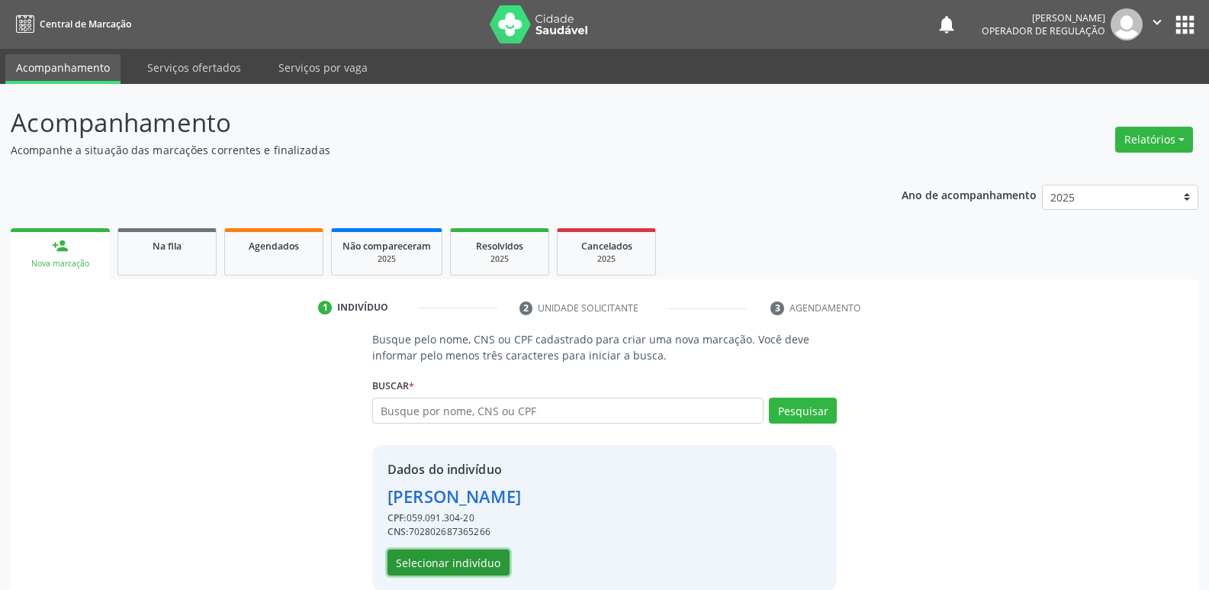
click at [461, 565] on button "Selecionar indivíduo" at bounding box center [448, 562] width 122 height 26
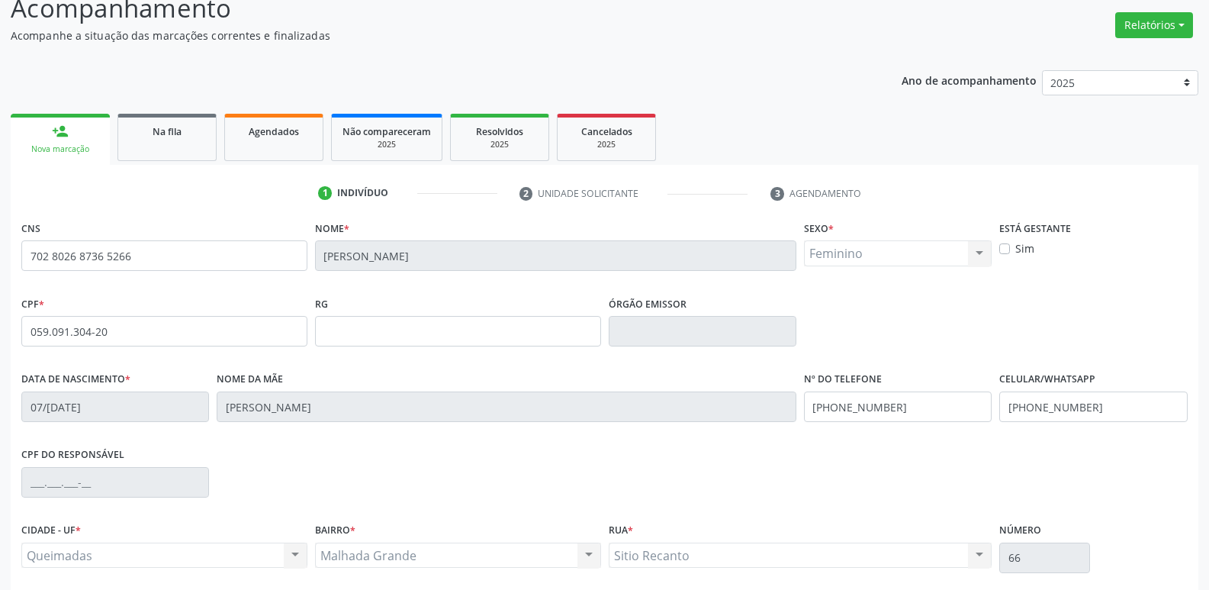
scroll to position [237, 0]
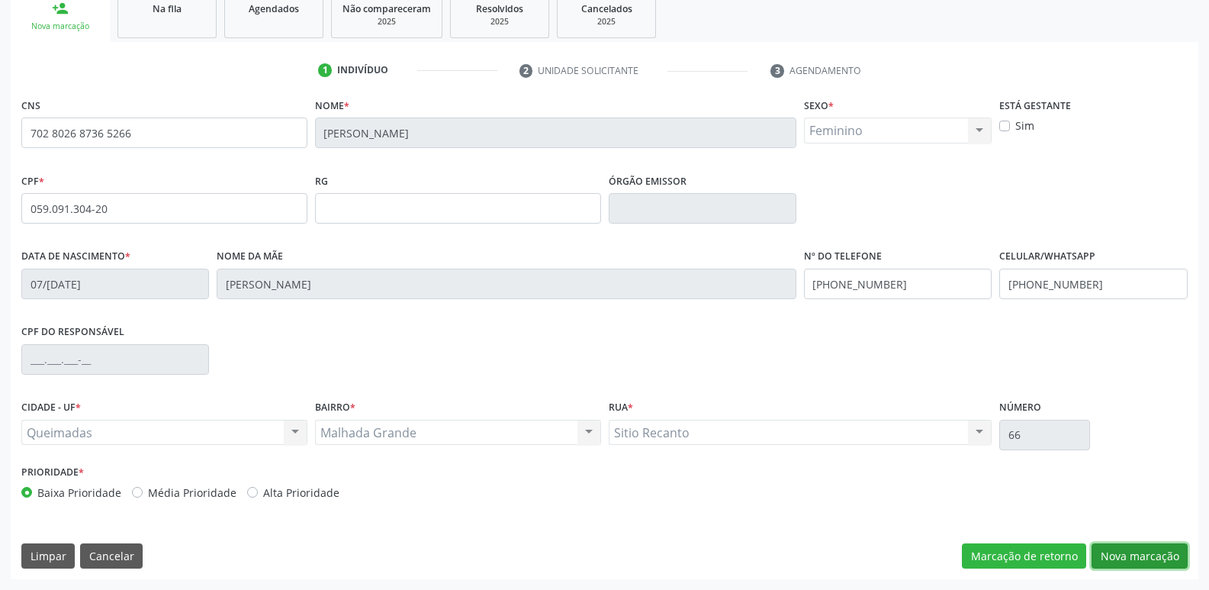
click at [1142, 560] on button "Nova marcação" at bounding box center [1140, 556] width 96 height 26
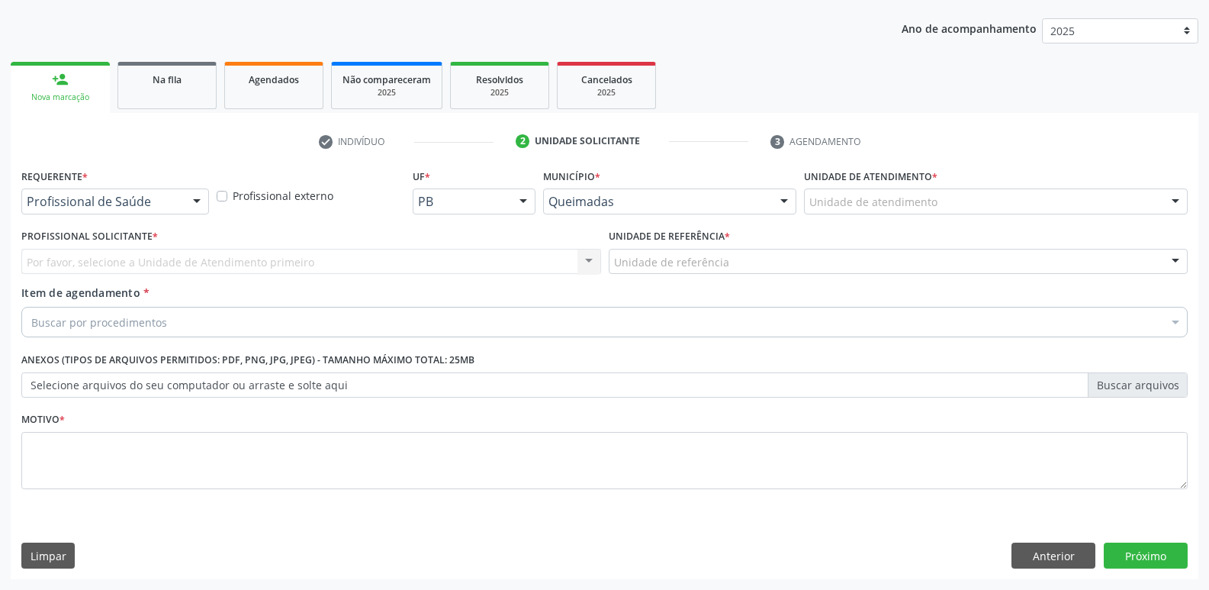
scroll to position [166, 0]
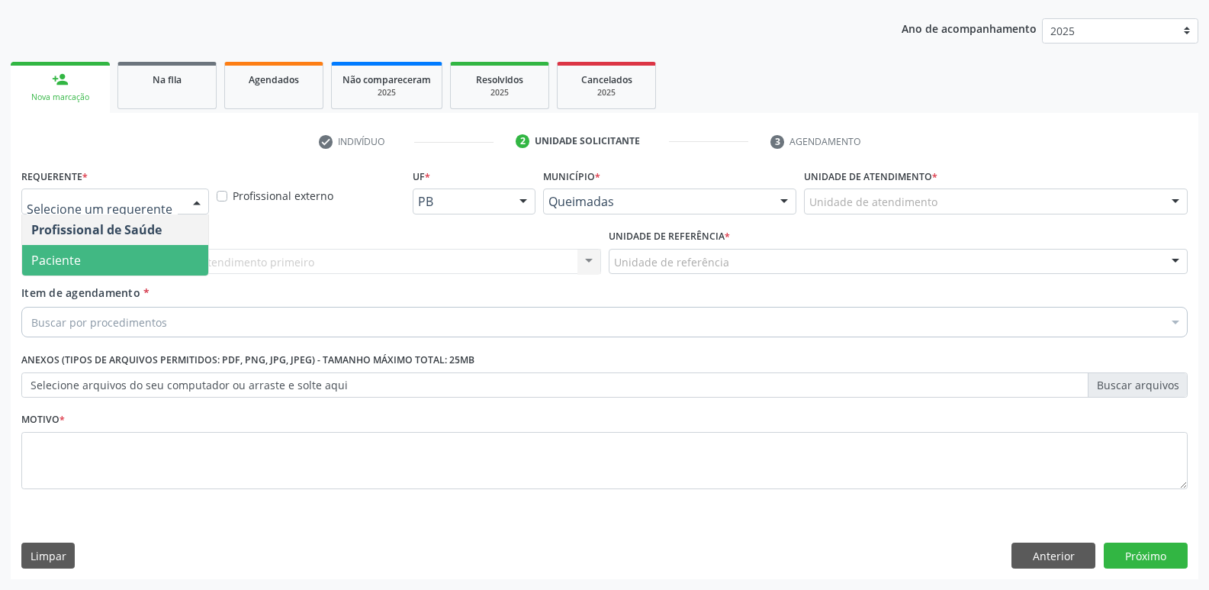
click at [109, 253] on span "Paciente" at bounding box center [115, 260] width 186 height 31
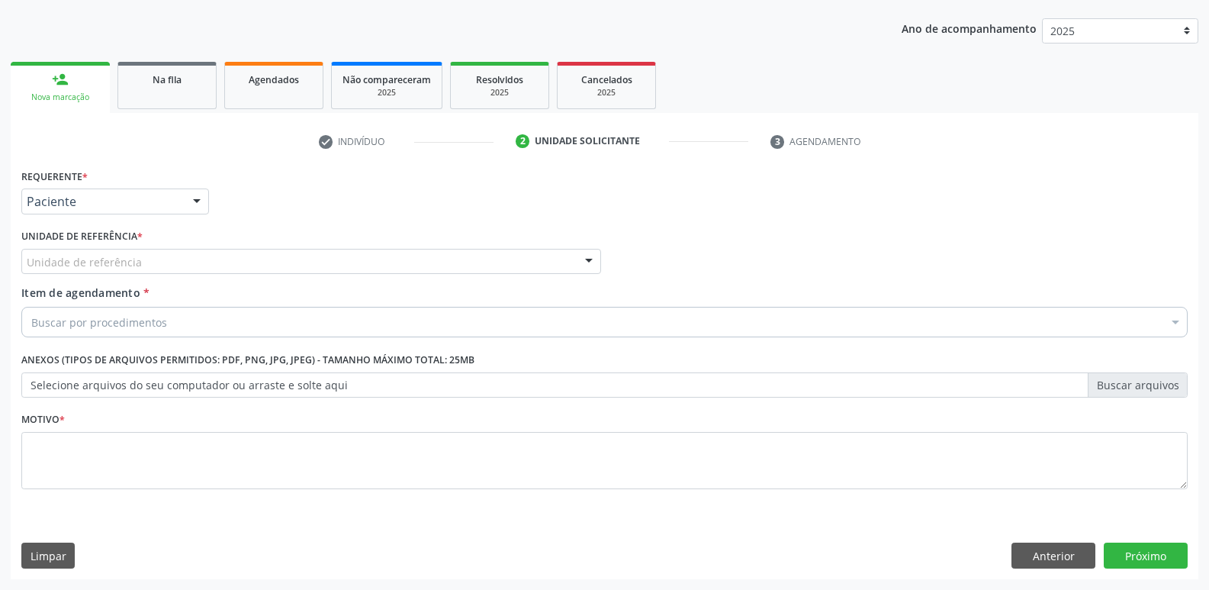
click at [163, 262] on div "Unidade de referência" at bounding box center [311, 262] width 580 height 26
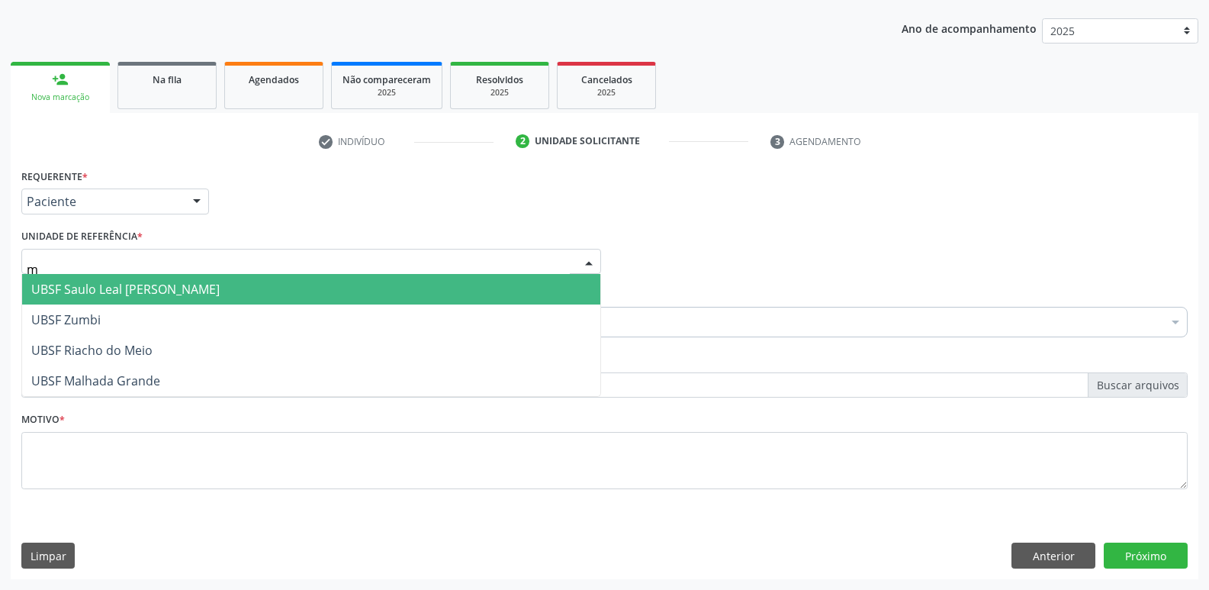
type input "ma"
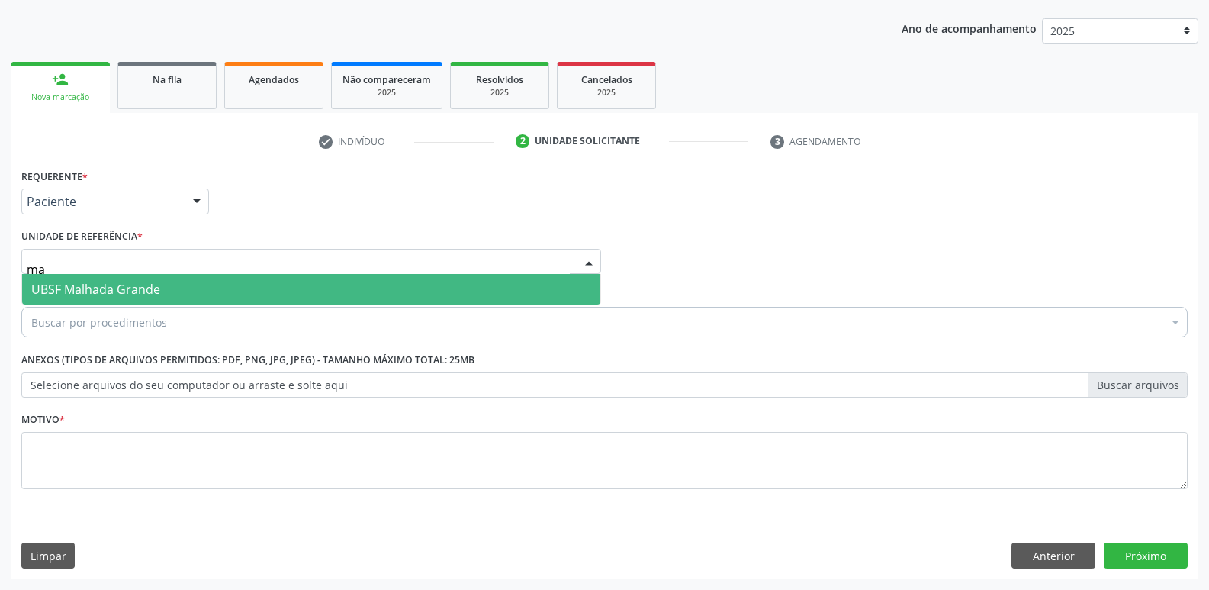
click at [151, 287] on span "UBSF Malhada Grande" at bounding box center [95, 289] width 129 height 17
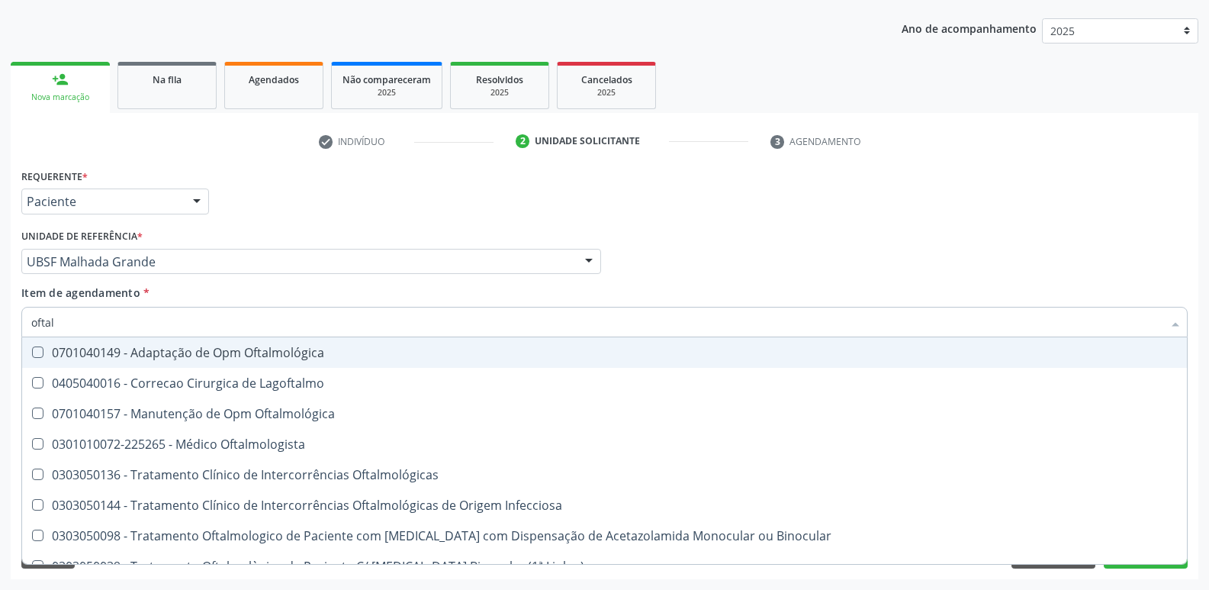
type input "oftalm"
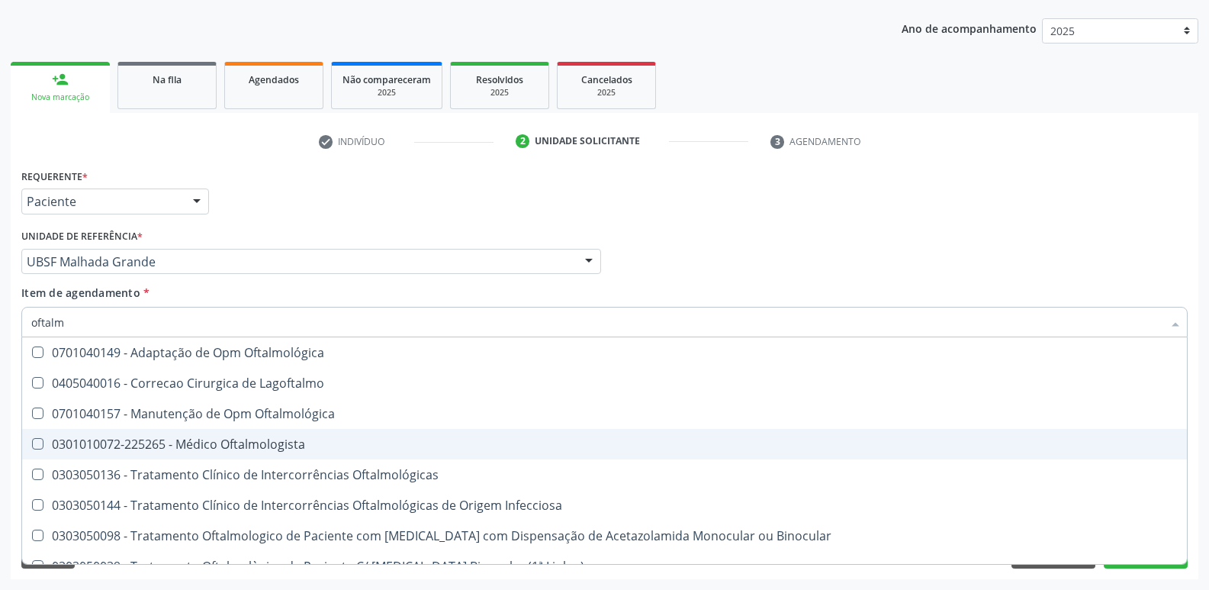
click at [197, 433] on span "0301010072-225265 - Médico Oftalmologista" at bounding box center [604, 444] width 1165 height 31
checkbox Oftalmologista "true"
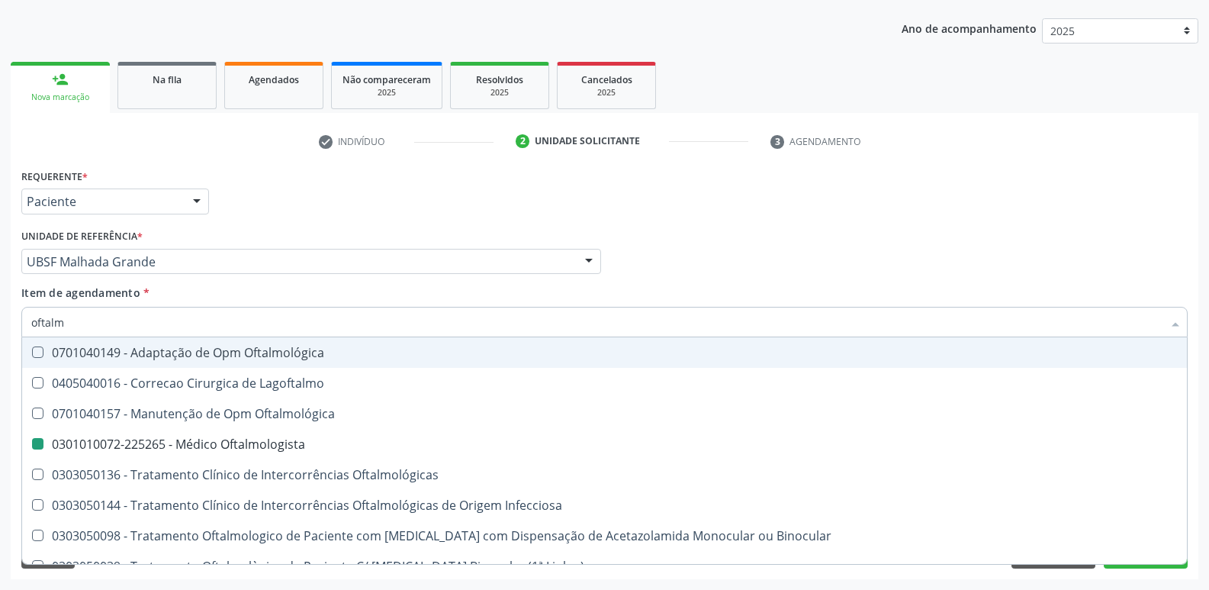
click at [349, 230] on div "Unidade de referência * UBSF Malhada Grande UBSF Ligeiro II UBSF Saulo Leal Ern…" at bounding box center [311, 249] width 580 height 49
checkbox Lagoftalmo "true"
checkbox Oftalmologista "false"
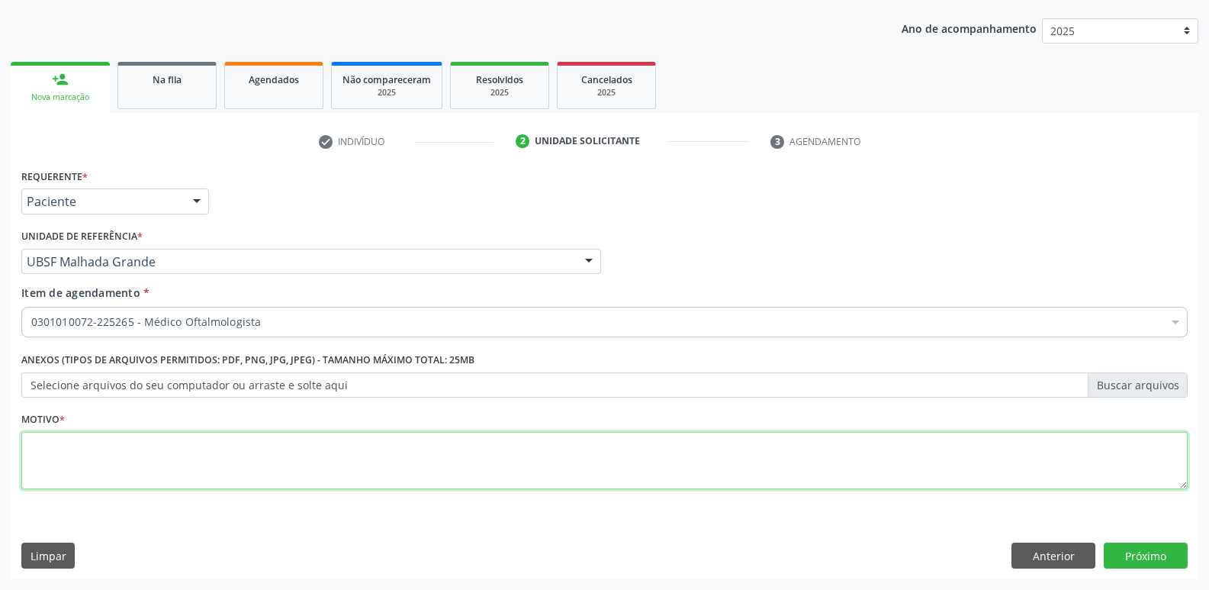
click at [197, 445] on textarea at bounding box center [604, 461] width 1166 height 58
paste textarea "avaliação"
type textarea "avaliação"
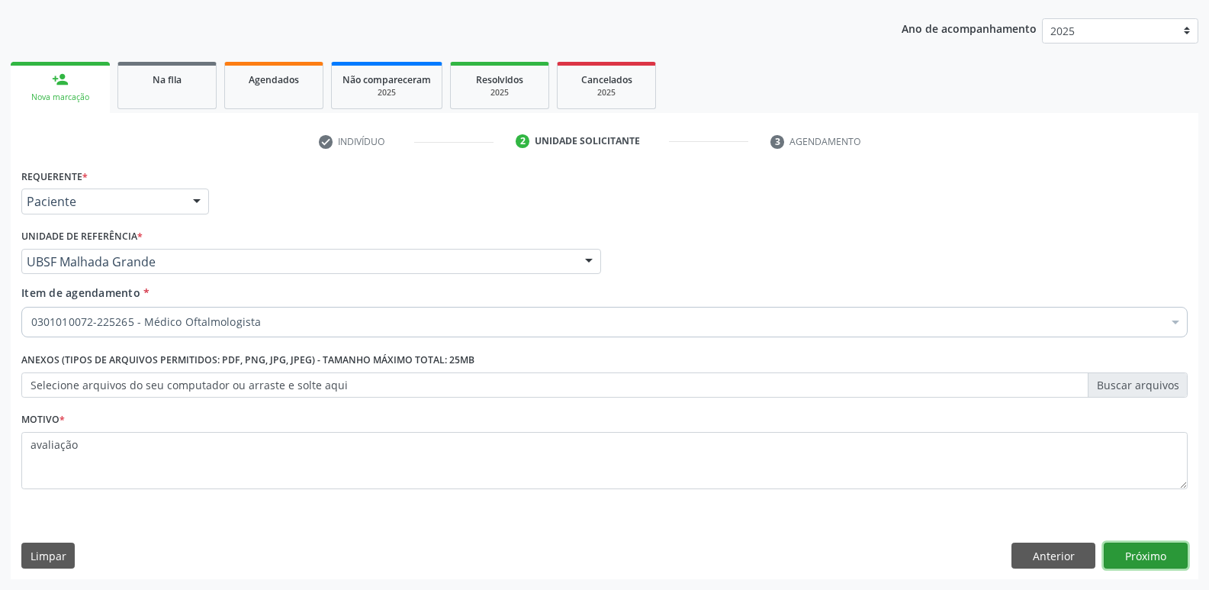
click at [1161, 562] on button "Próximo" at bounding box center [1146, 555] width 84 height 26
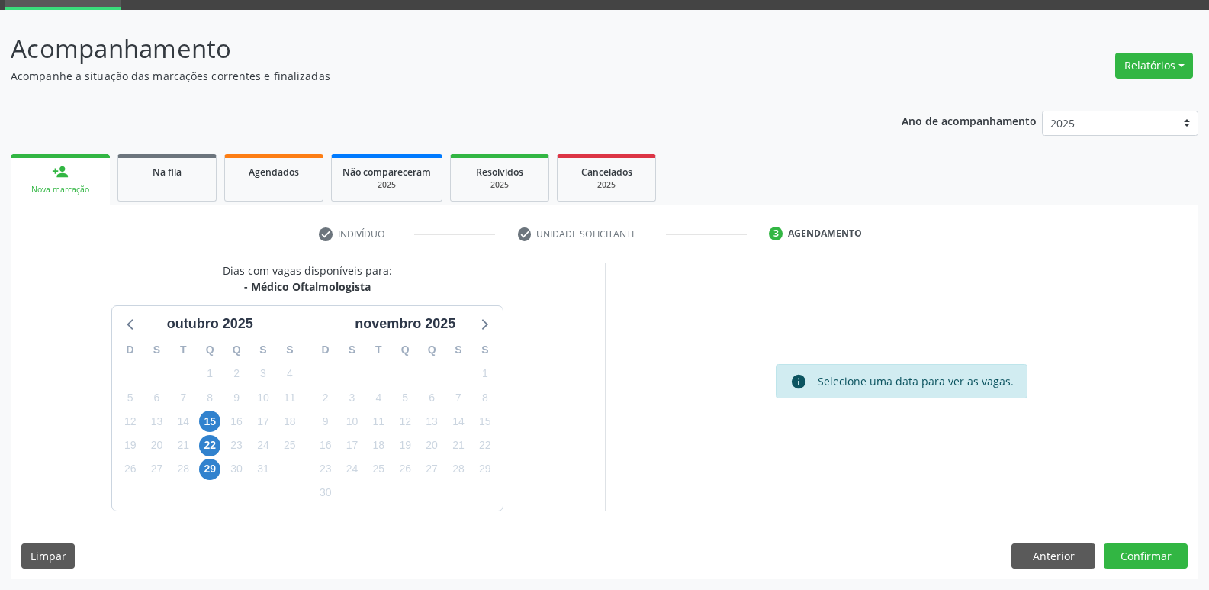
scroll to position [74, 0]
click at [203, 416] on span "15" at bounding box center [209, 420] width 21 height 21
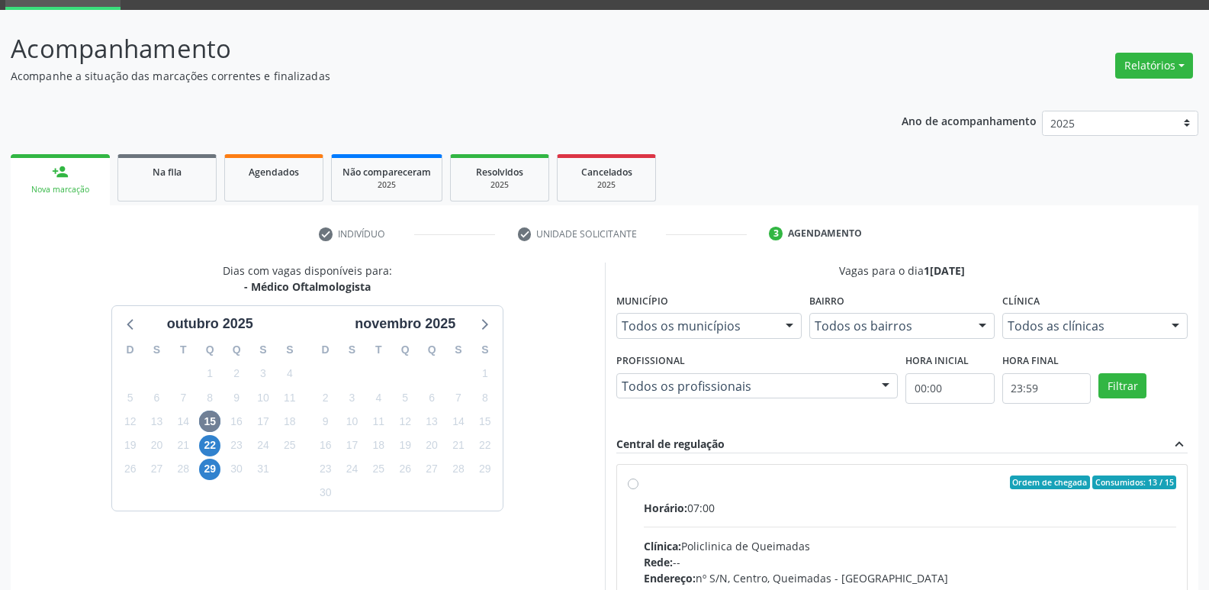
drag, startPoint x: 1048, startPoint y: 524, endPoint x: 1085, endPoint y: 371, distance: 157.1
radio input "true"
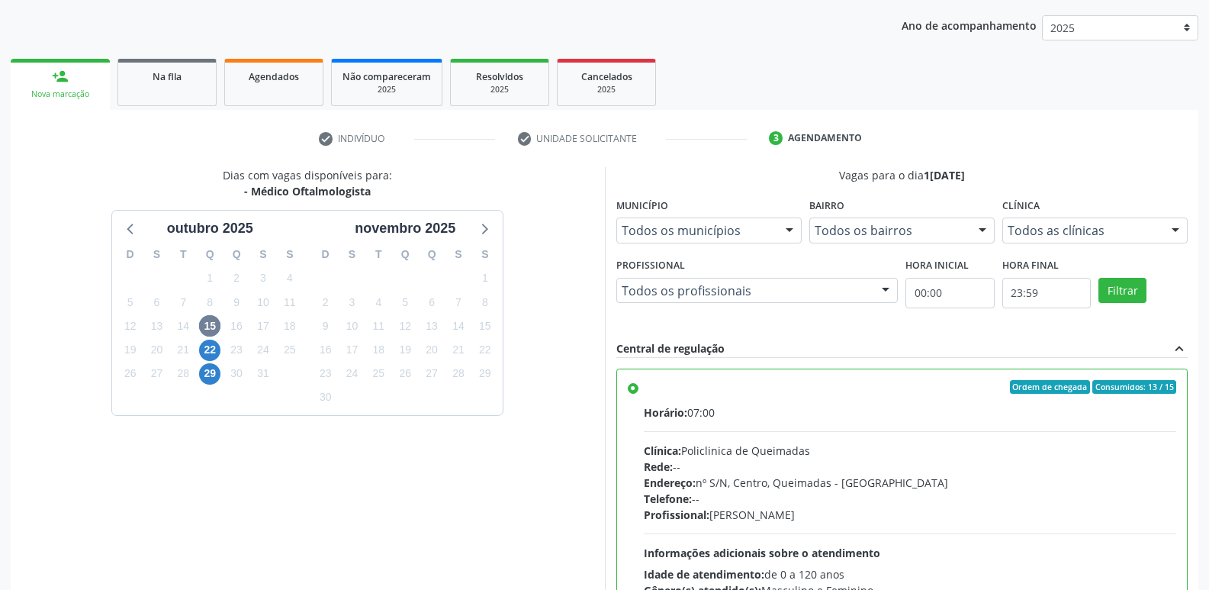
scroll to position [322, 0]
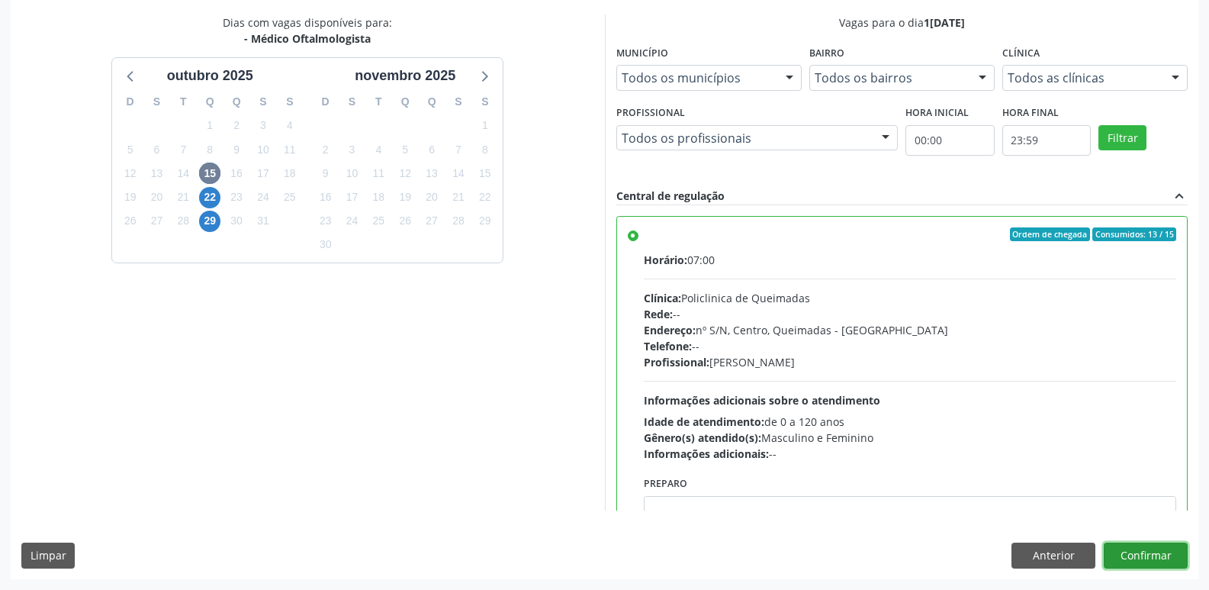
click at [1143, 547] on button "Confirmar" at bounding box center [1146, 555] width 84 height 26
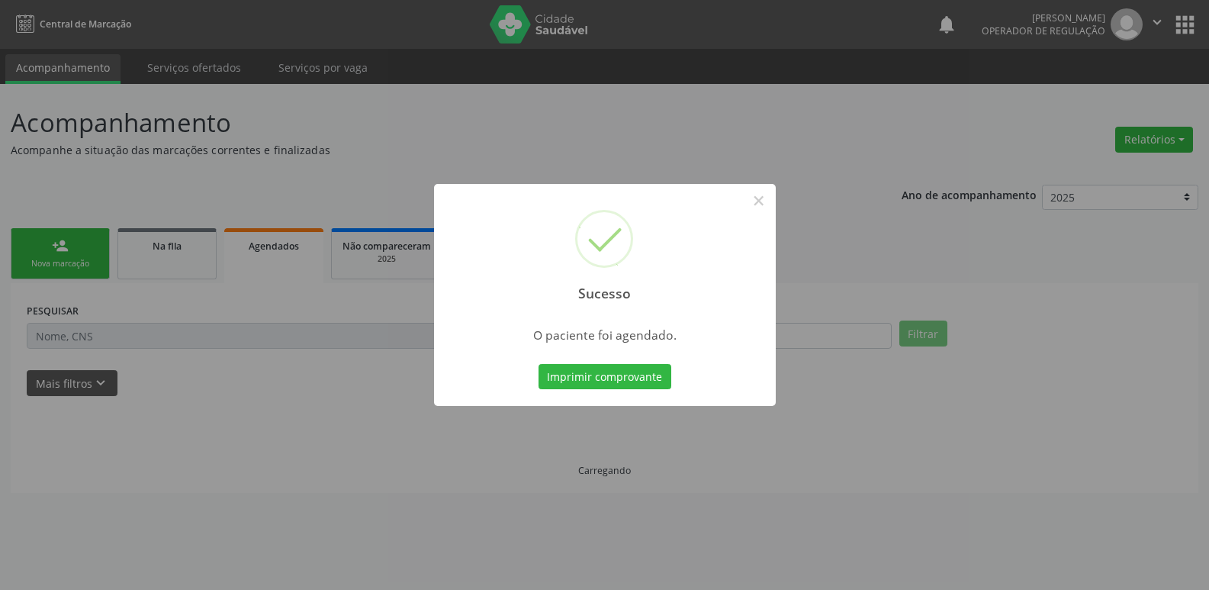
scroll to position [0, 0]
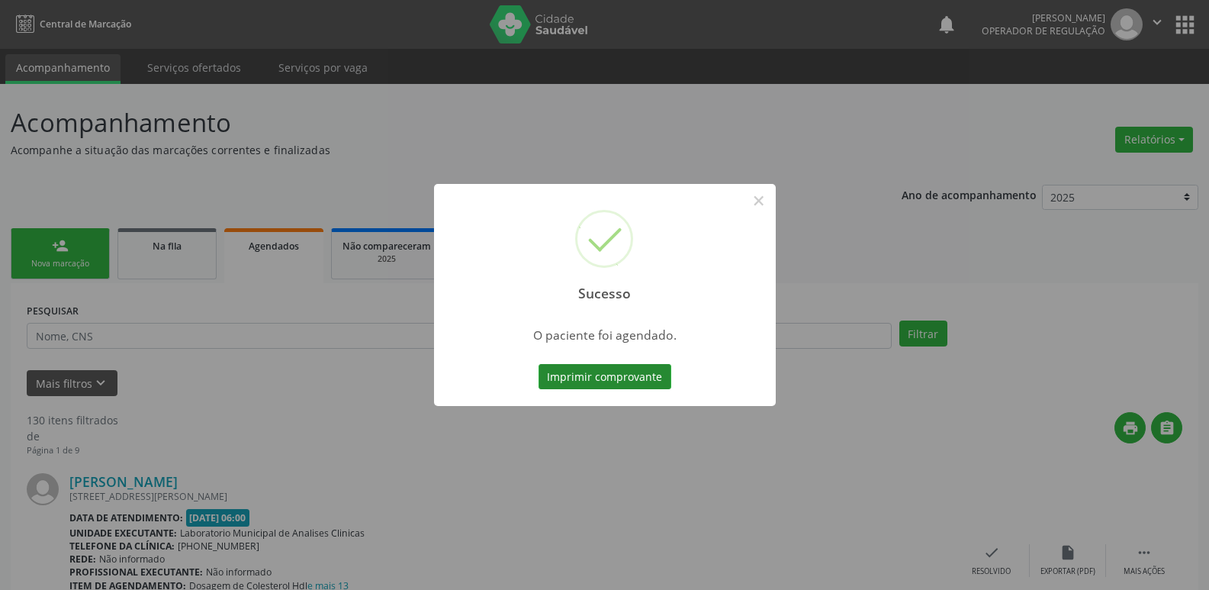
click at [652, 376] on button "Imprimir comprovante" at bounding box center [605, 377] width 133 height 26
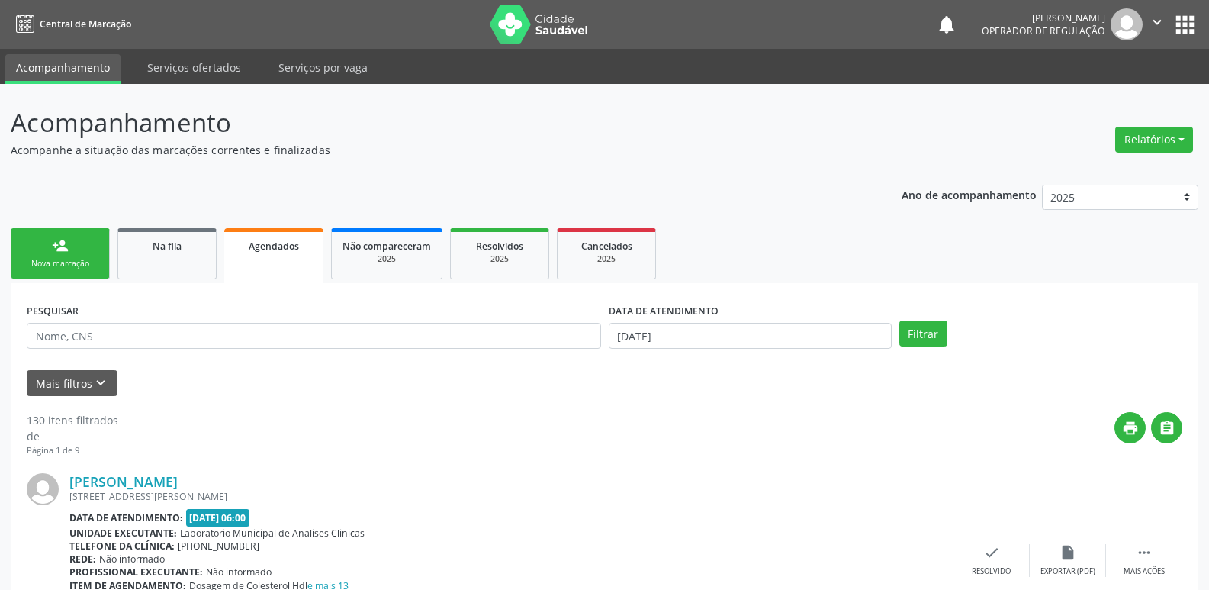
click at [65, 246] on div "person_add" at bounding box center [60, 245] width 17 height 17
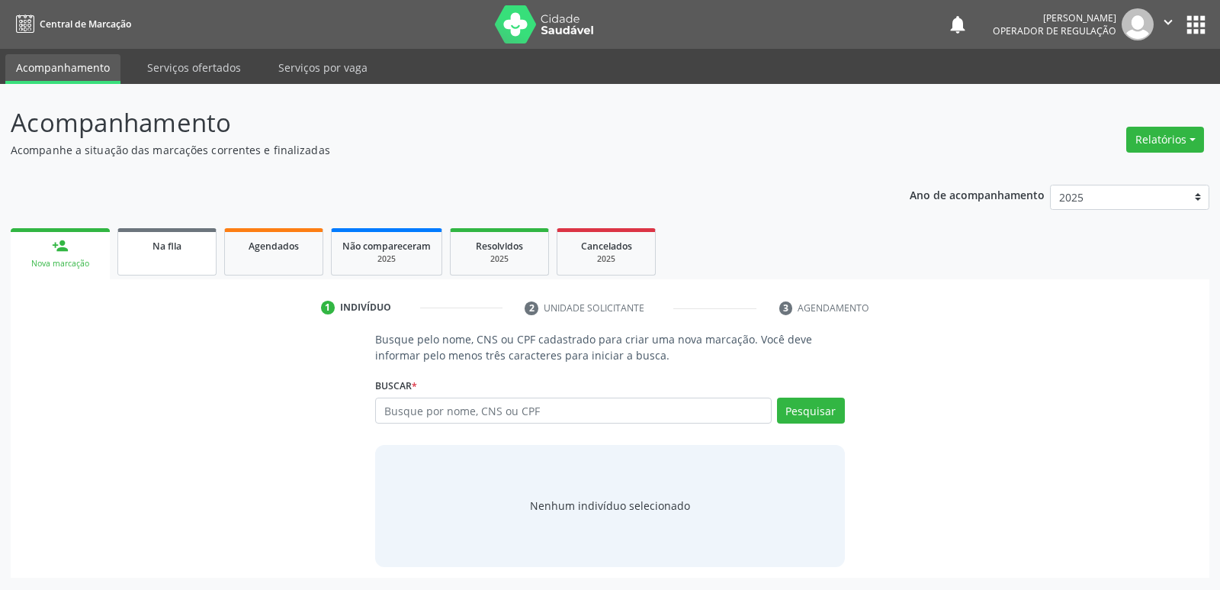
click at [175, 249] on span "Na fila" at bounding box center [167, 246] width 29 height 13
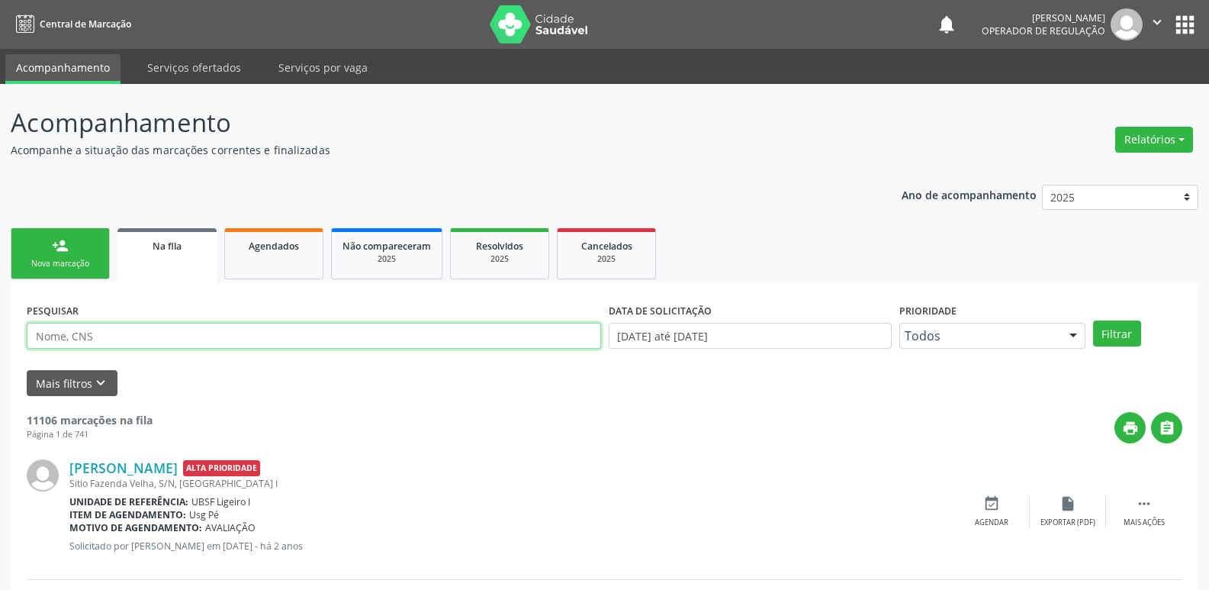
click at [146, 330] on input "text" at bounding box center [314, 336] width 574 height 26
type input "700006092471706"
click at [1093, 320] on button "Filtrar" at bounding box center [1117, 333] width 48 height 26
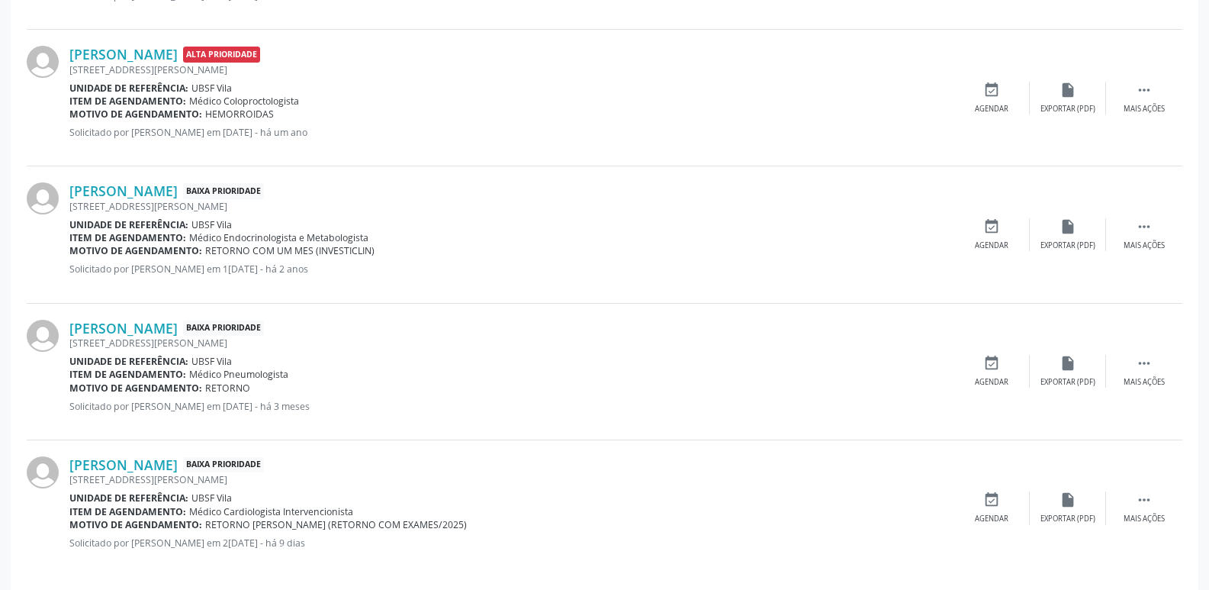
scroll to position [577, 0]
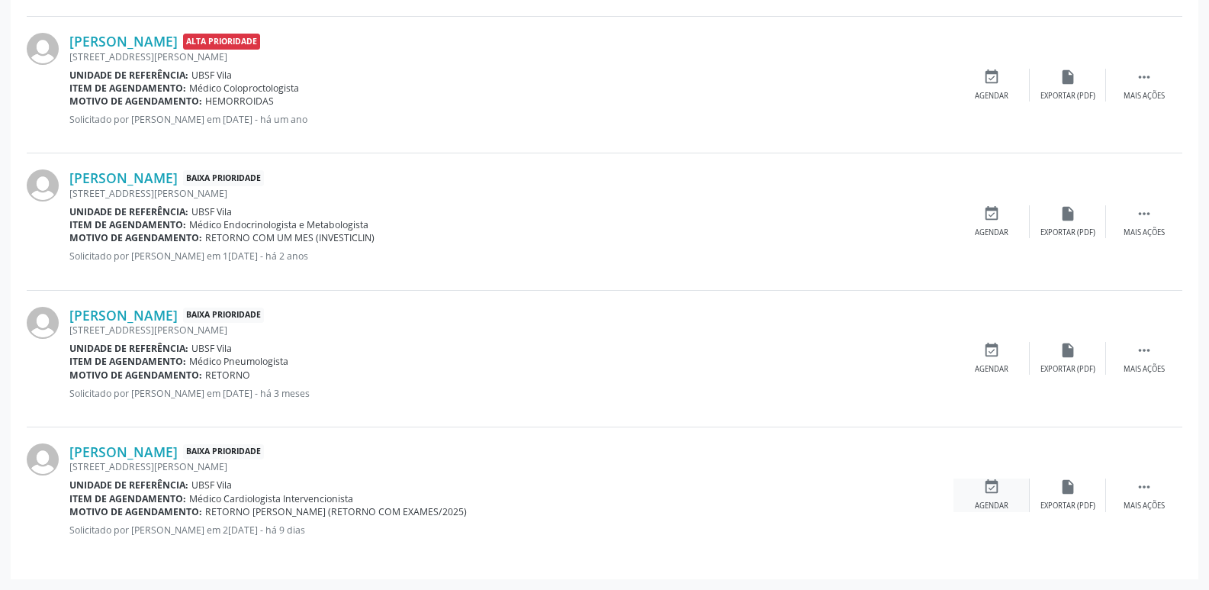
click at [983, 488] on icon "event_available" at bounding box center [991, 486] width 17 height 17
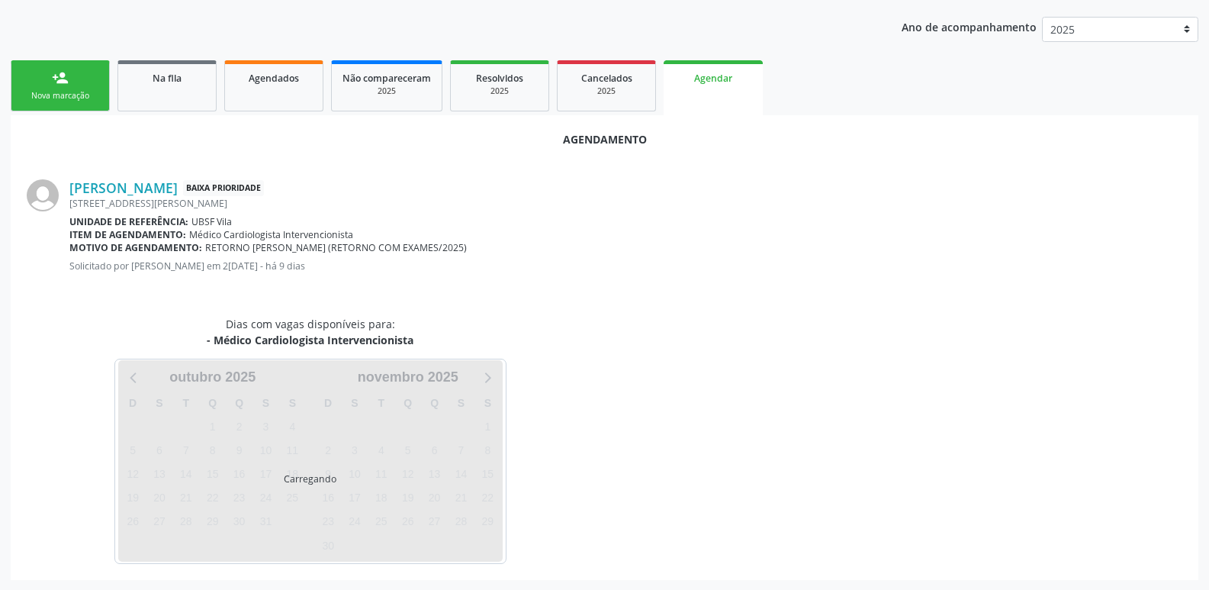
scroll to position [169, 0]
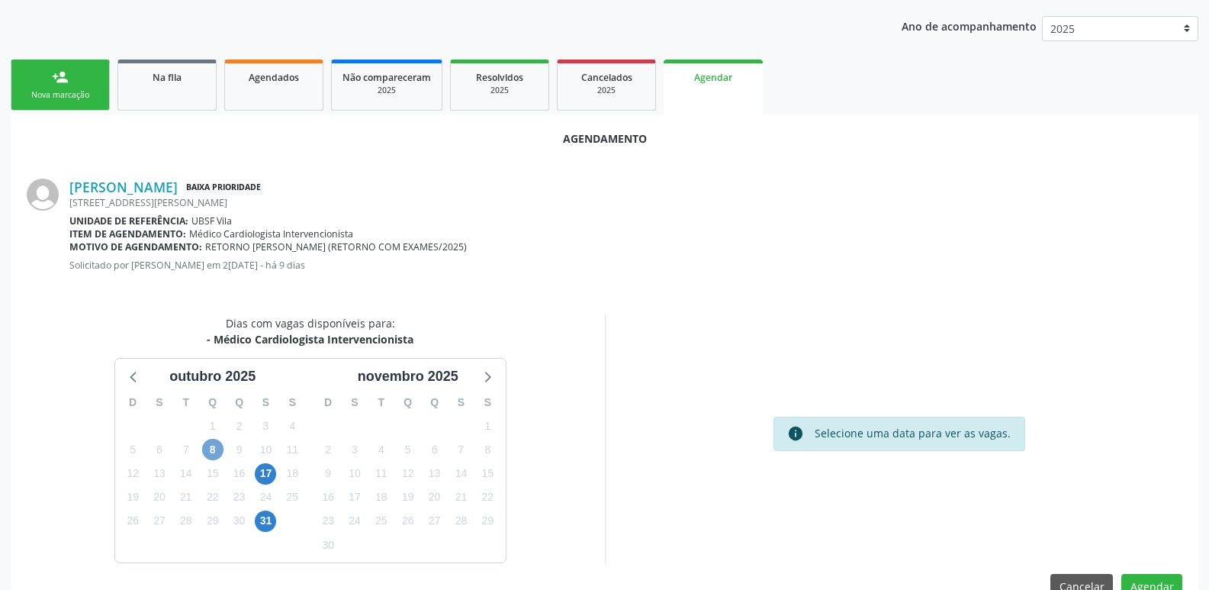
click at [206, 451] on span "8" at bounding box center [212, 449] width 21 height 21
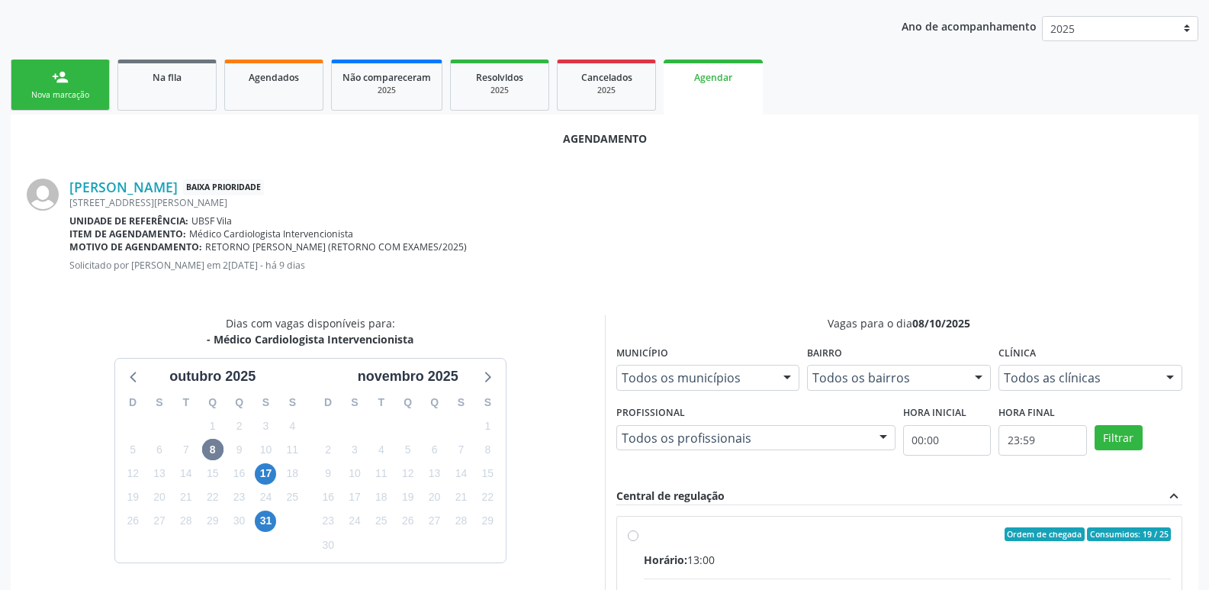
drag, startPoint x: 1119, startPoint y: 582, endPoint x: 1127, endPoint y: 526, distance: 56.3
radio input "true"
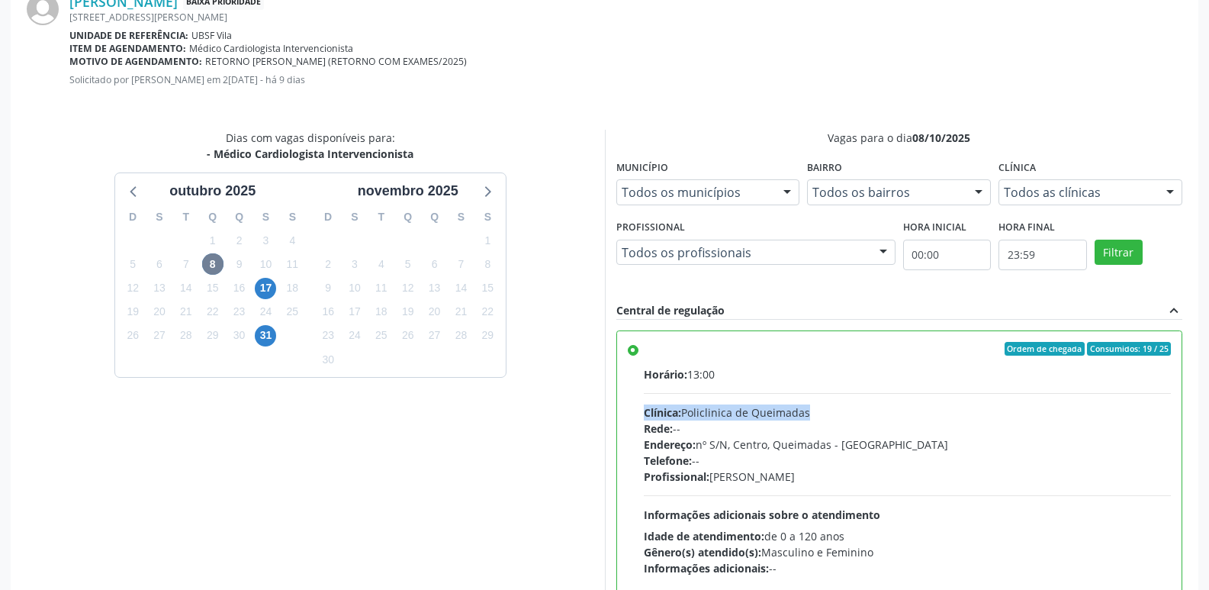
scroll to position [452, 0]
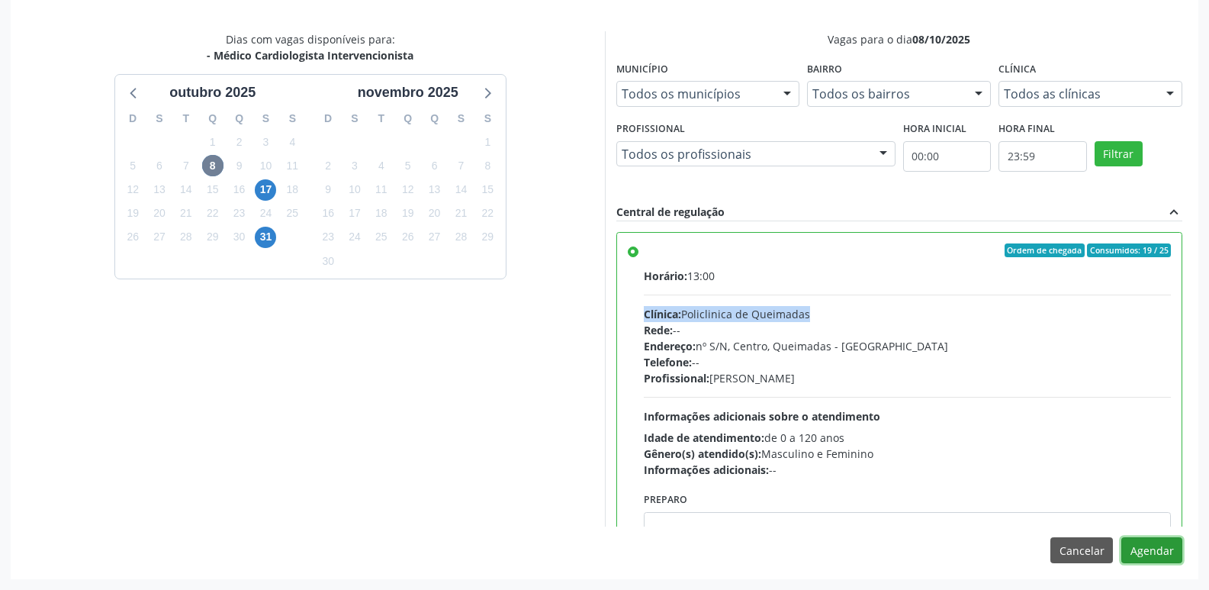
click at [1146, 554] on button "Agendar" at bounding box center [1151, 550] width 61 height 26
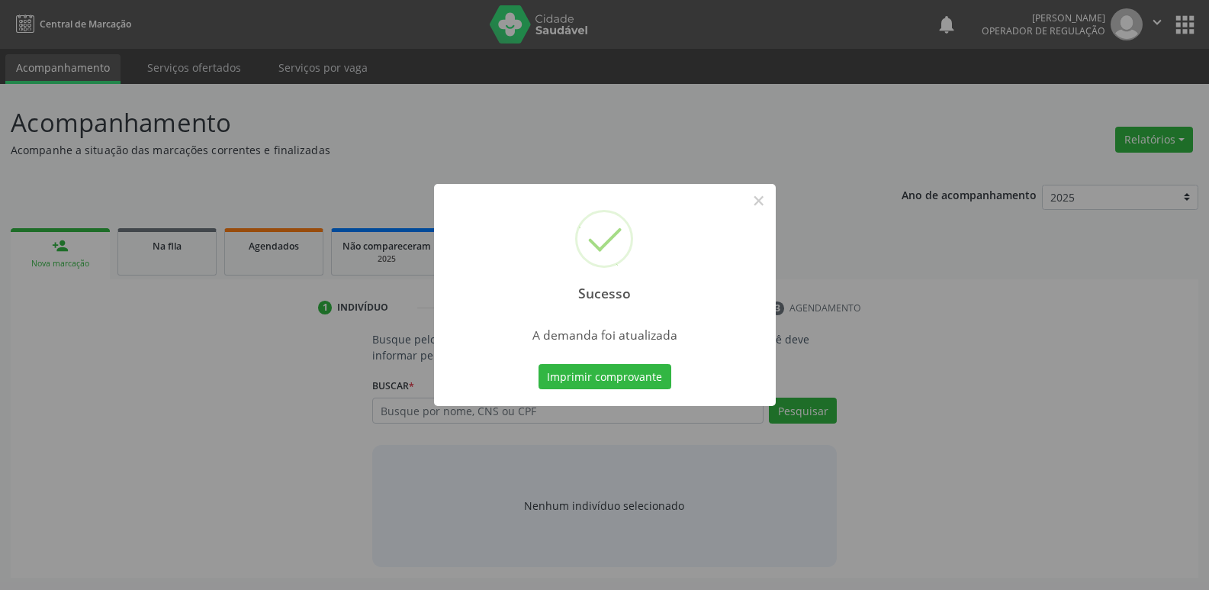
scroll to position [0, 0]
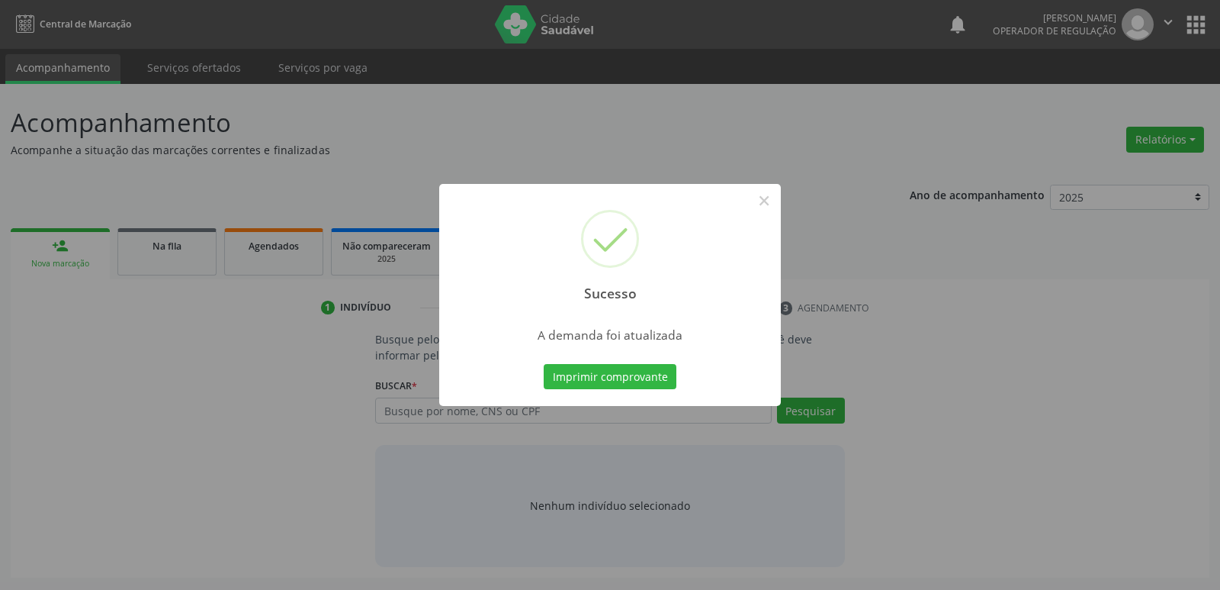
click at [544, 364] on button "Imprimir comprovante" at bounding box center [610, 377] width 133 height 26
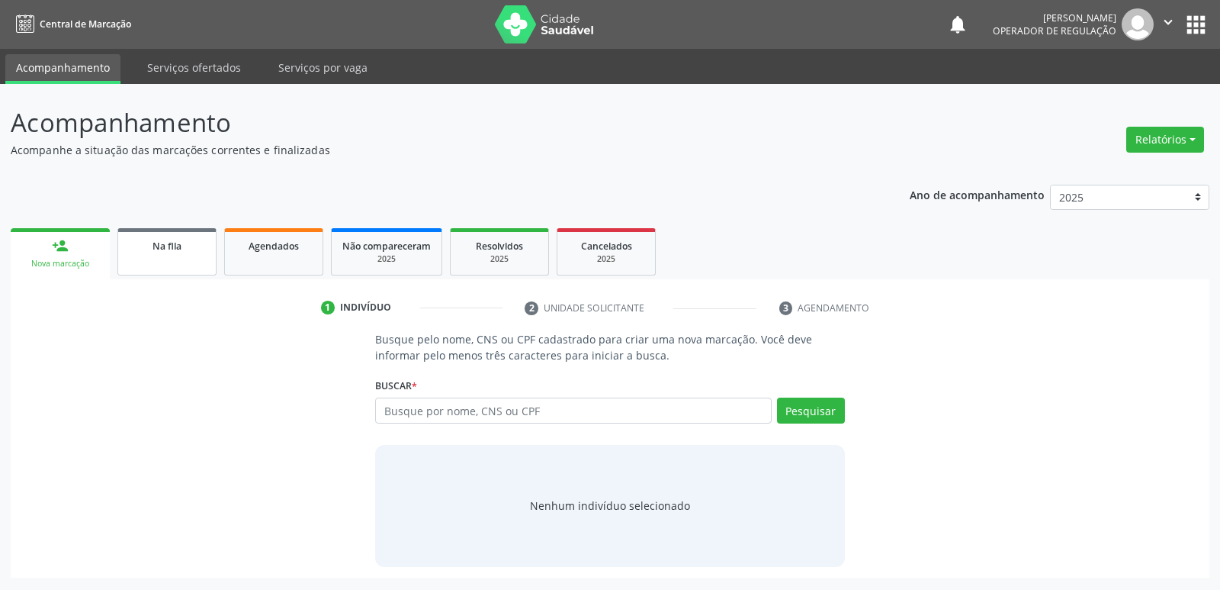
click at [173, 239] on div "Na fila" at bounding box center [167, 245] width 76 height 16
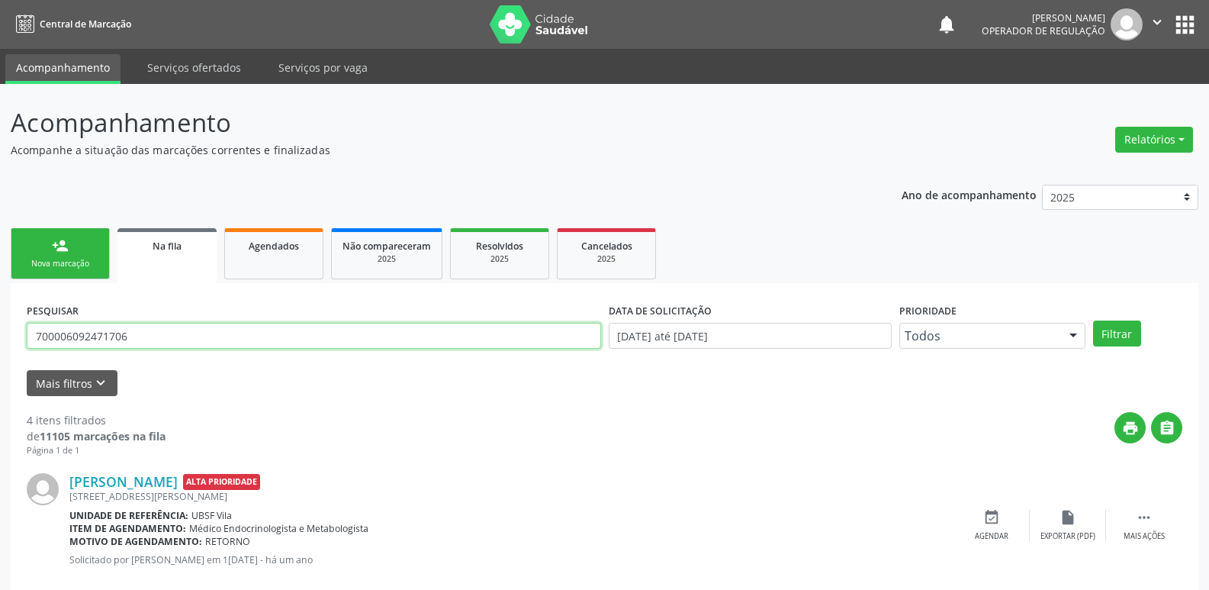
drag, startPoint x: 190, startPoint y: 324, endPoint x: 136, endPoint y: 257, distance: 86.2
type input "706409609749984"
click at [1093, 320] on button "Filtrar" at bounding box center [1117, 333] width 48 height 26
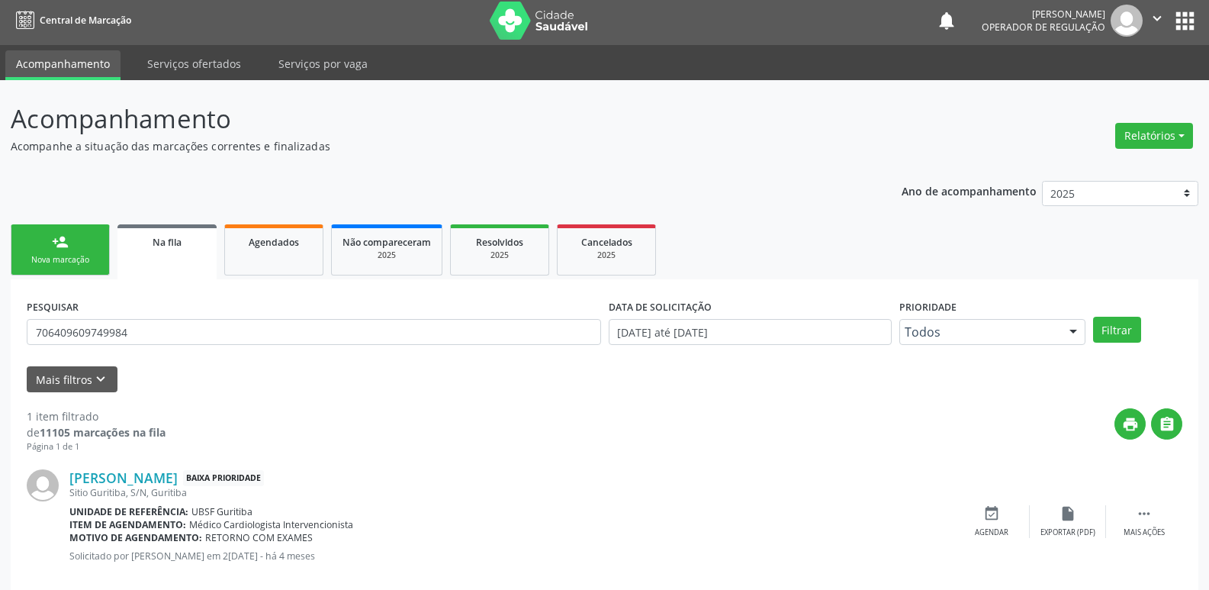
scroll to position [30, 0]
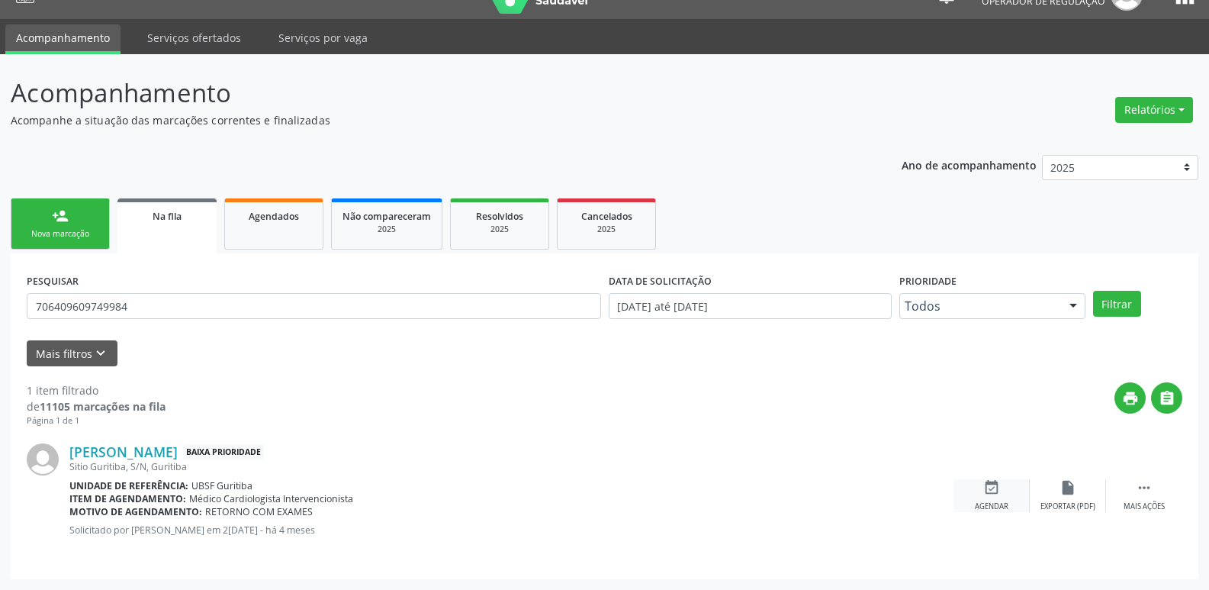
click at [993, 493] on icon "event_available" at bounding box center [991, 487] width 17 height 17
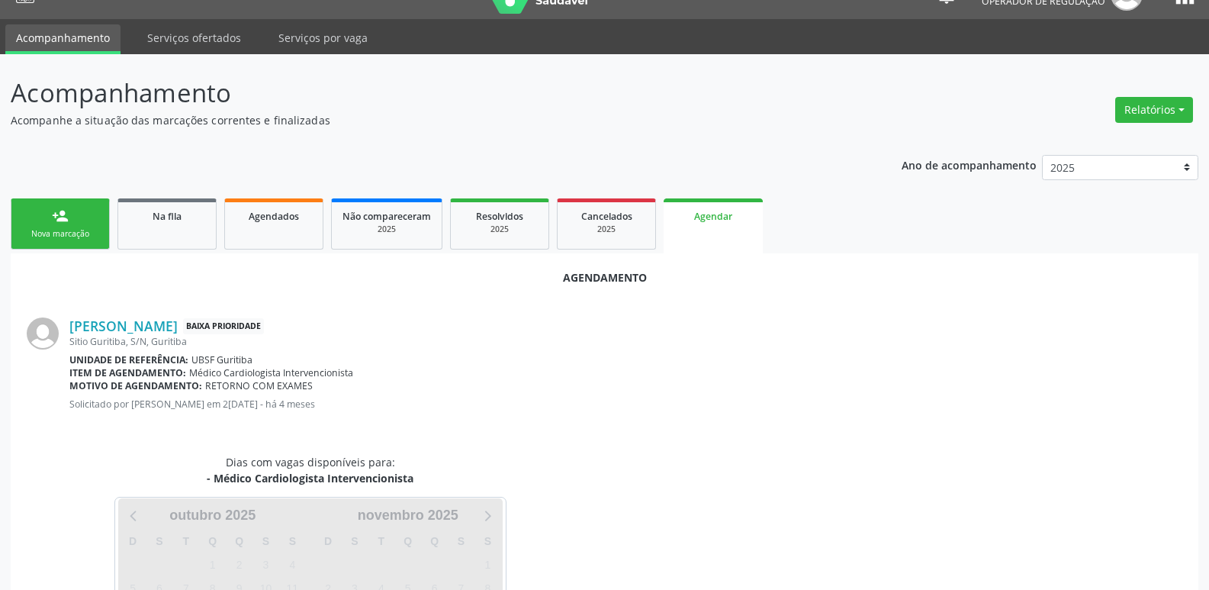
scroll to position [169, 0]
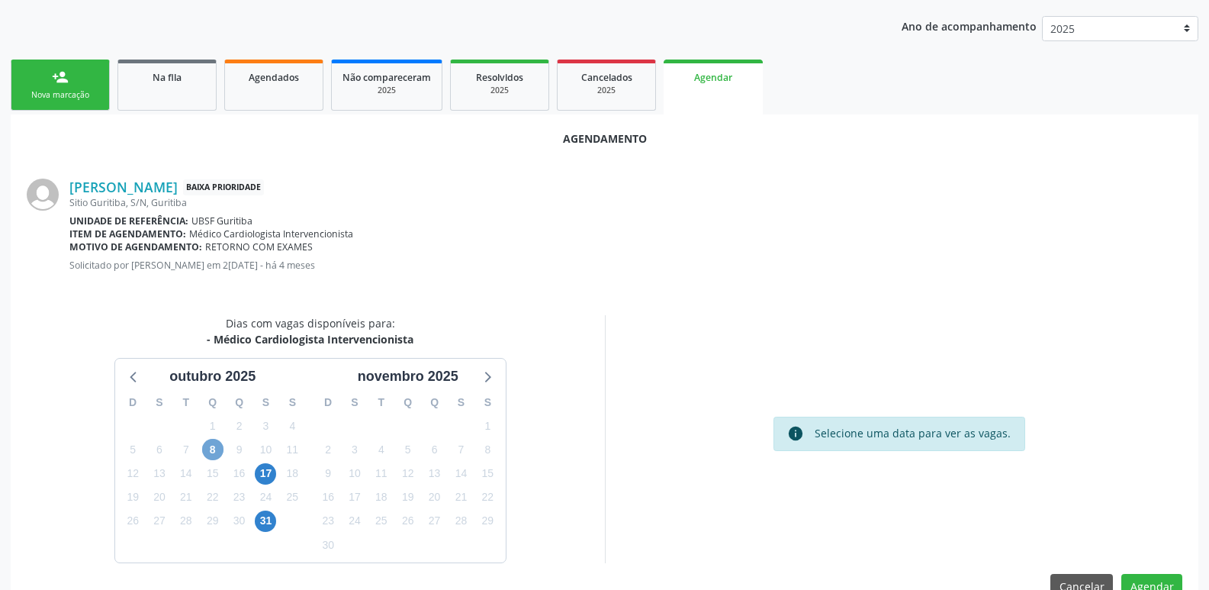
click at [217, 448] on span "8" at bounding box center [212, 449] width 21 height 21
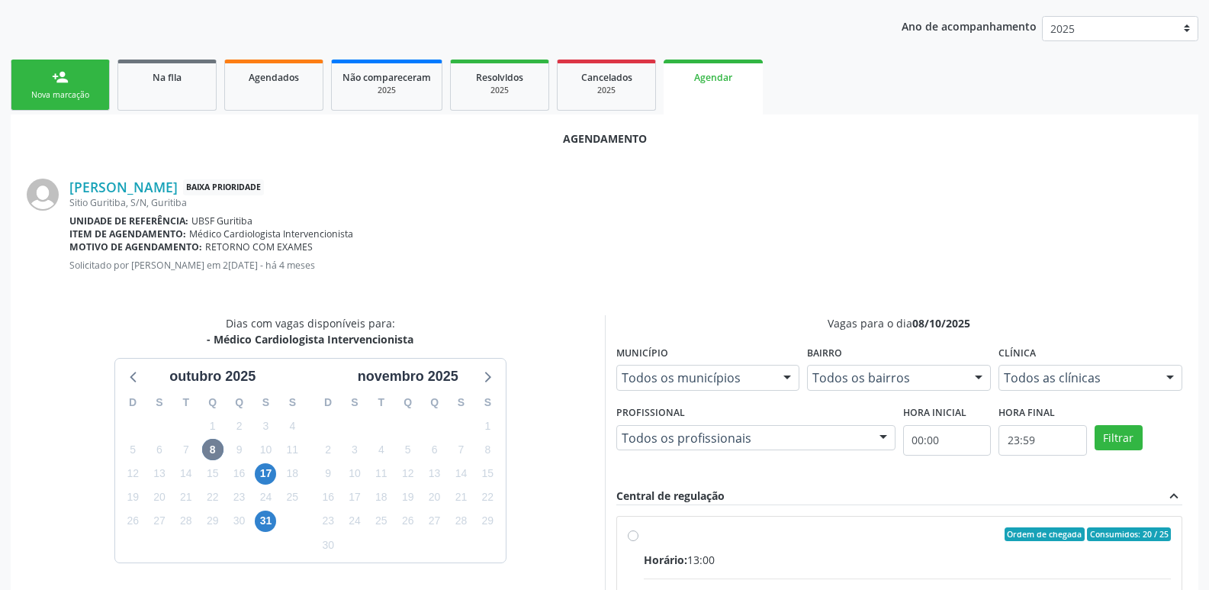
click at [1148, 532] on span "Consumidos: 20 / 25" at bounding box center [1129, 534] width 84 height 14
radio input "true"
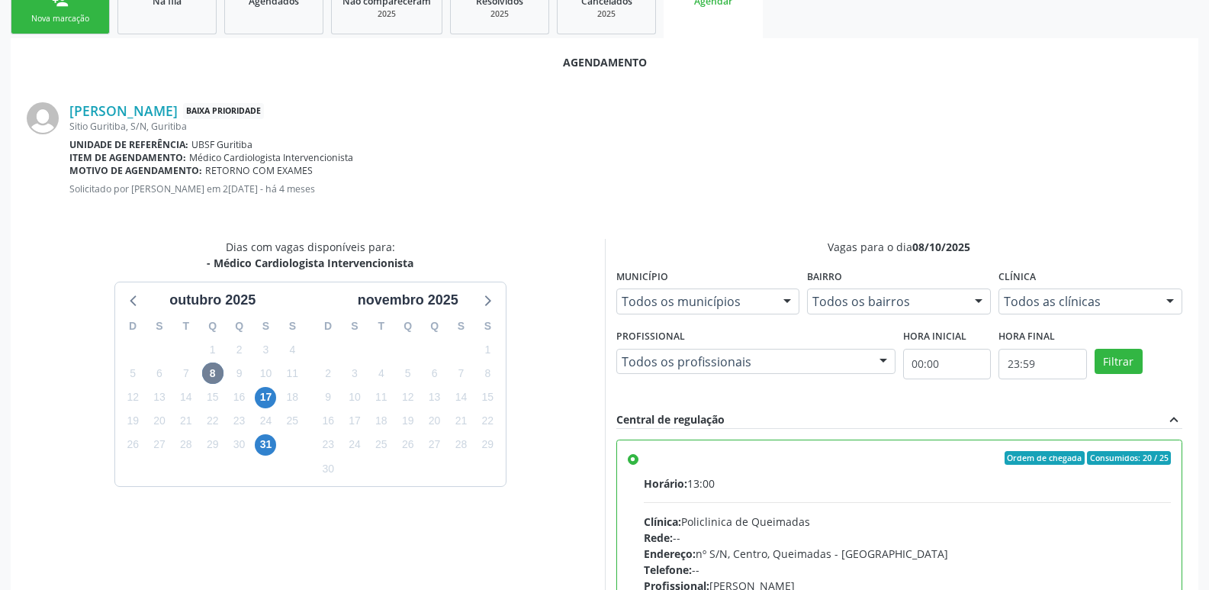
scroll to position [452, 0]
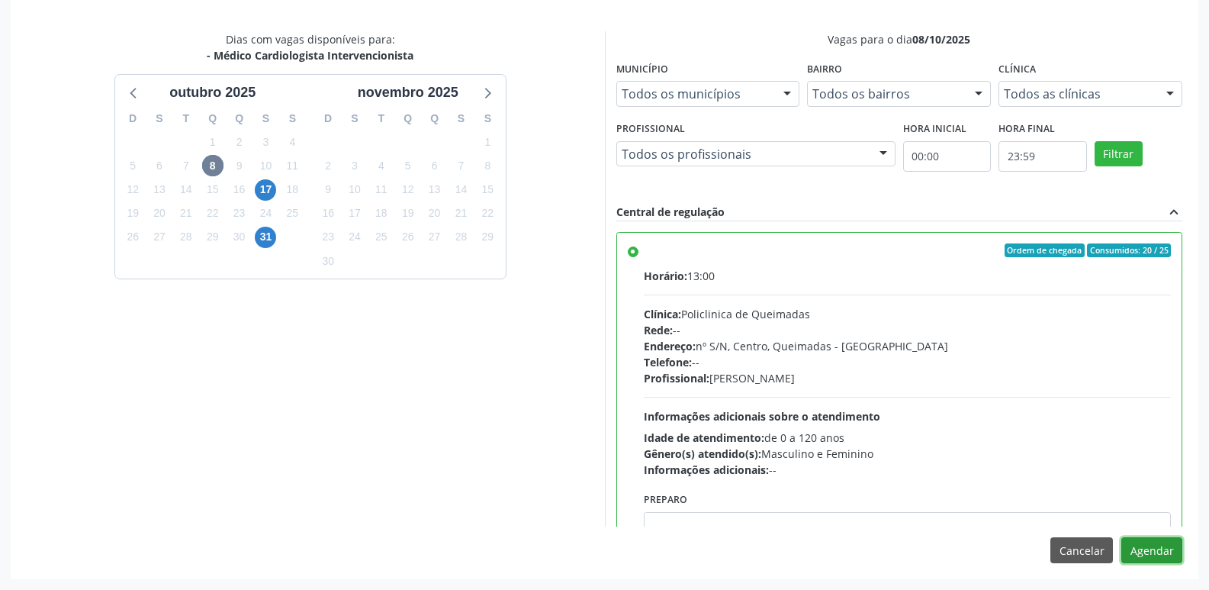
click at [1175, 555] on button "Agendar" at bounding box center [1151, 550] width 61 height 26
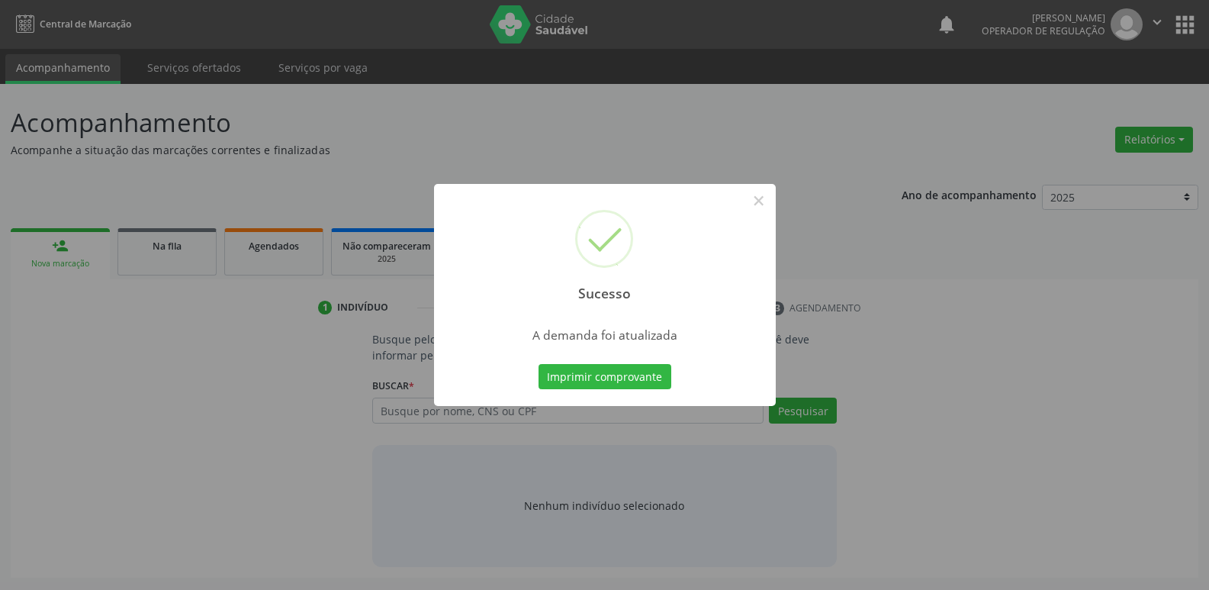
scroll to position [0, 0]
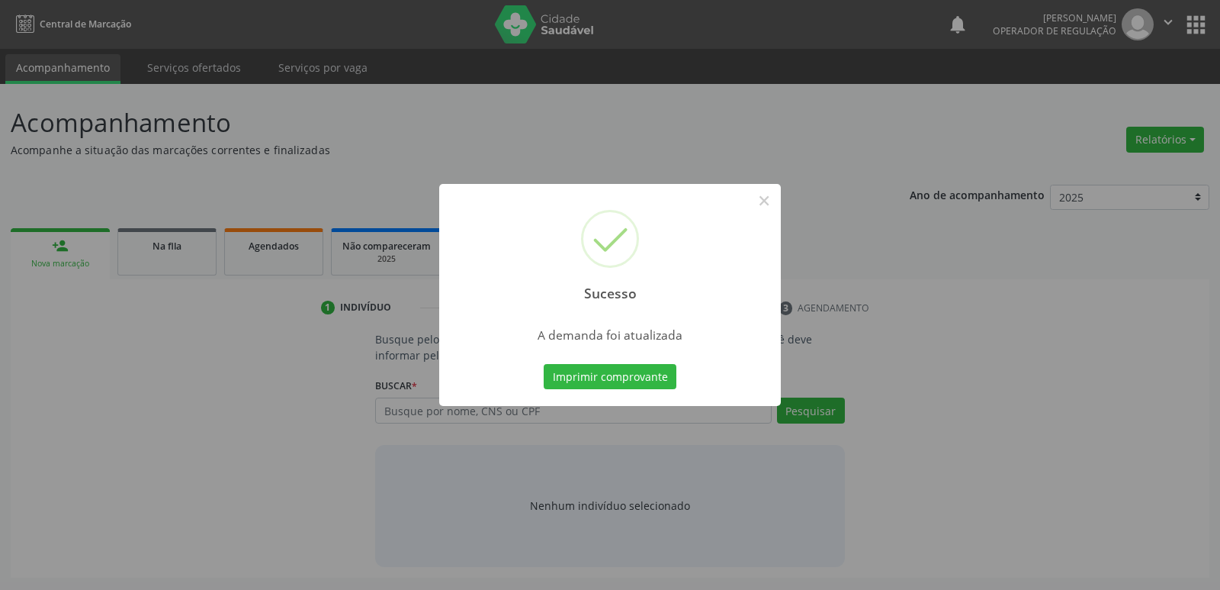
click at [638, 361] on div "Imprimir comprovante Cancel" at bounding box center [611, 377] width 140 height 32
click at [647, 371] on button "Imprimir comprovante" at bounding box center [610, 377] width 133 height 26
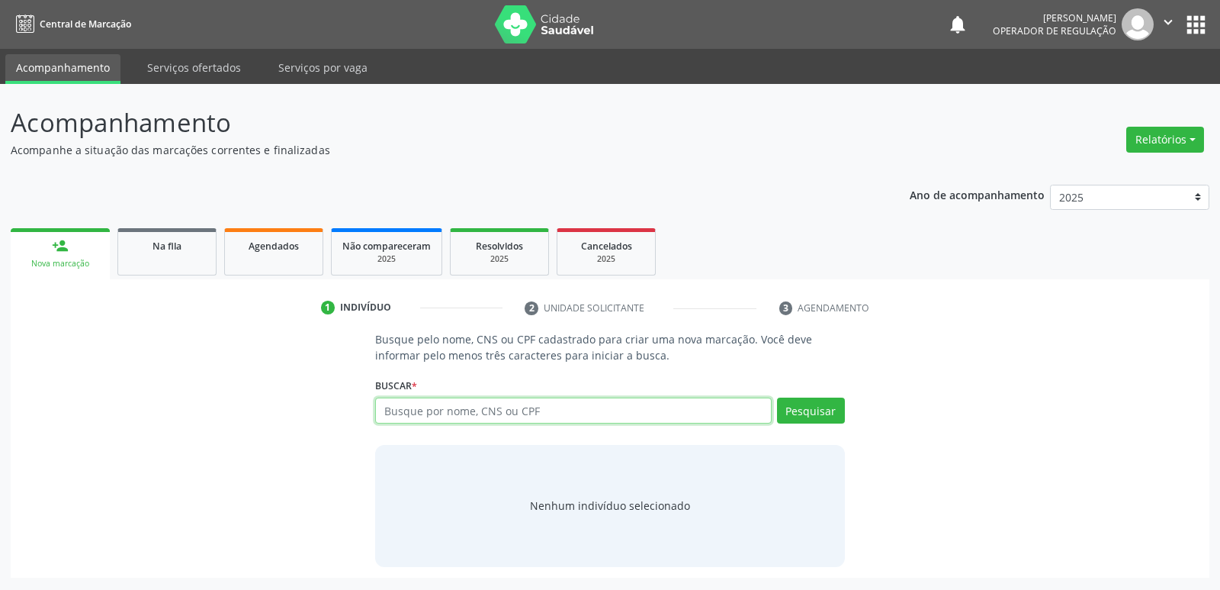
drag, startPoint x: 405, startPoint y: 410, endPoint x: 368, endPoint y: 373, distance: 52.3
click at [405, 410] on input "text" at bounding box center [573, 410] width 396 height 26
type input "703405698005600"
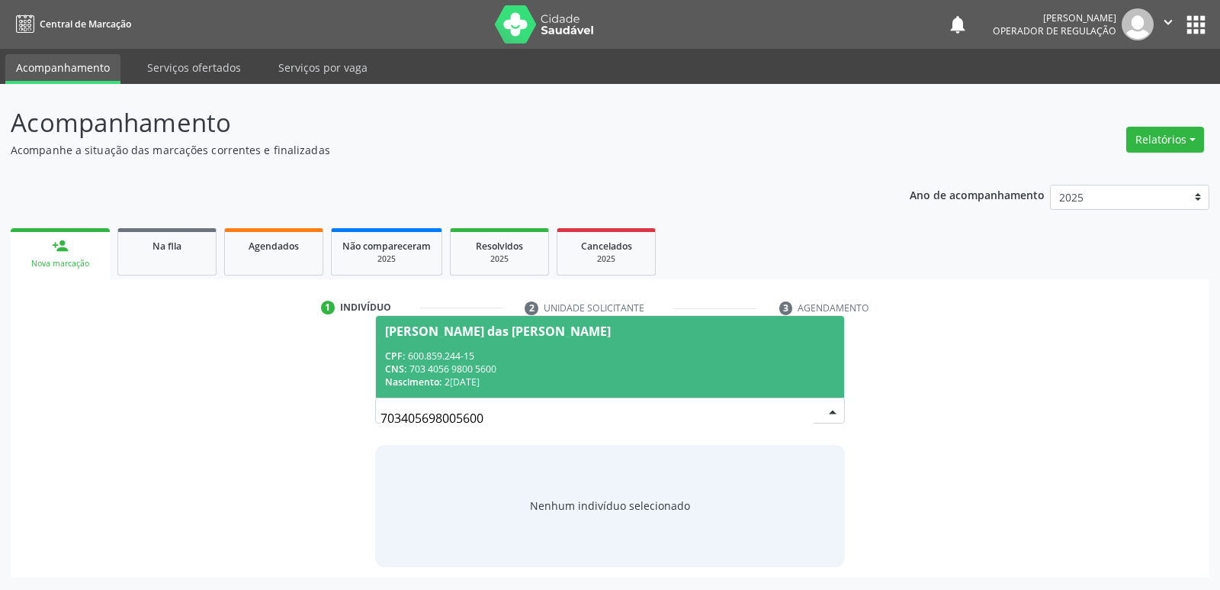
click at [487, 363] on div "CNS: 703 4056 9800 5600" at bounding box center [609, 368] width 449 height 13
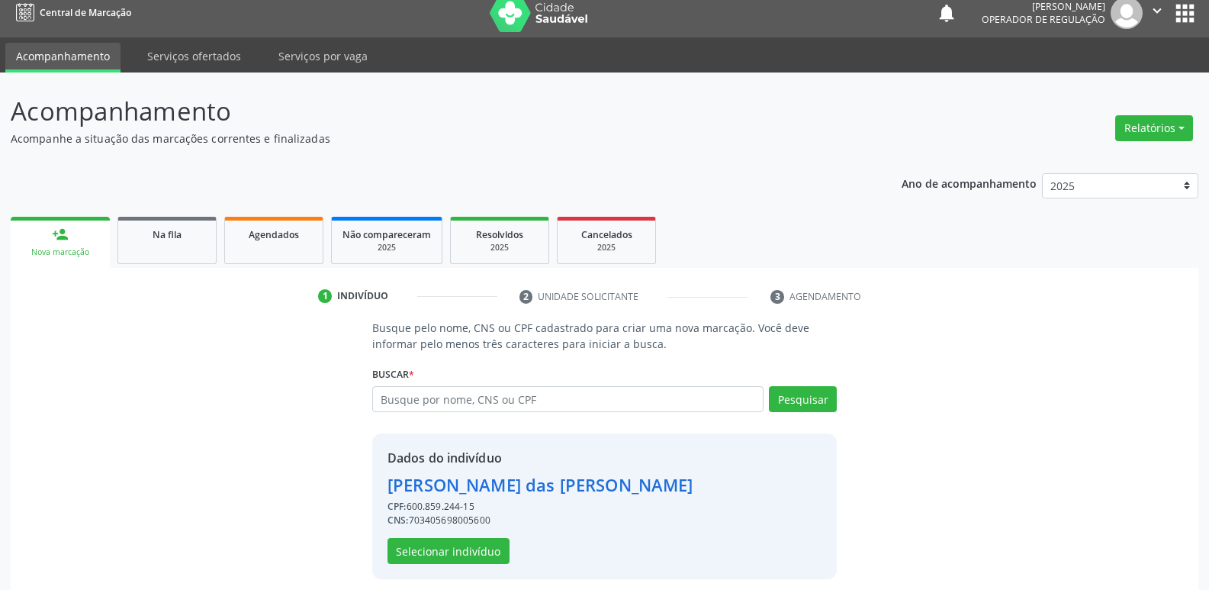
scroll to position [22, 0]
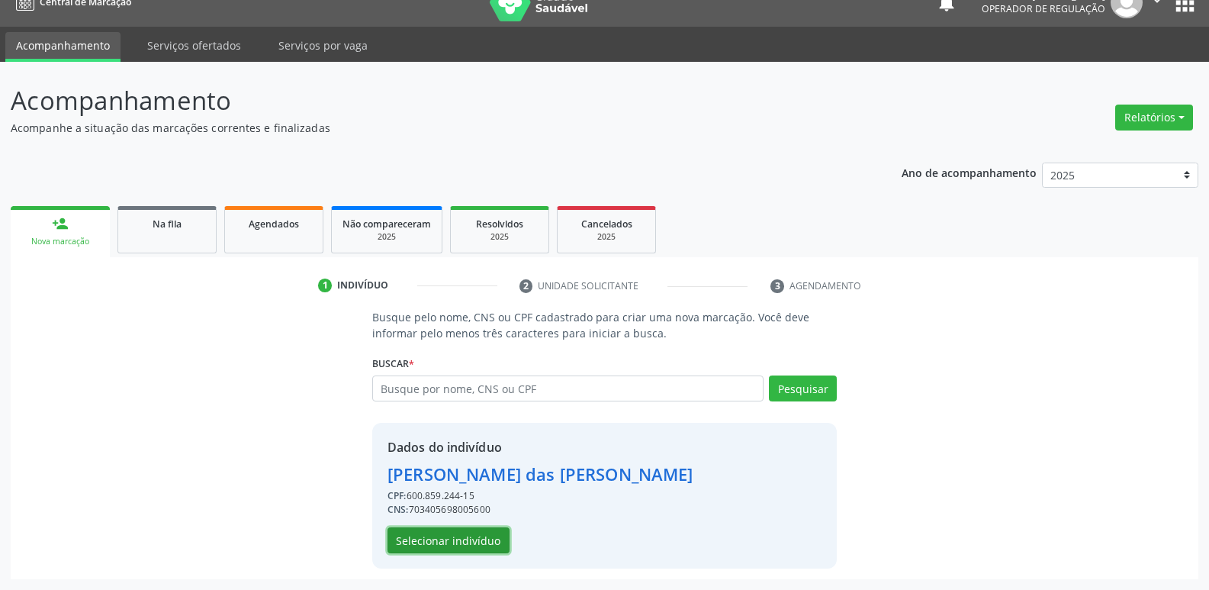
click at [480, 544] on button "Selecionar indivíduo" at bounding box center [448, 540] width 122 height 26
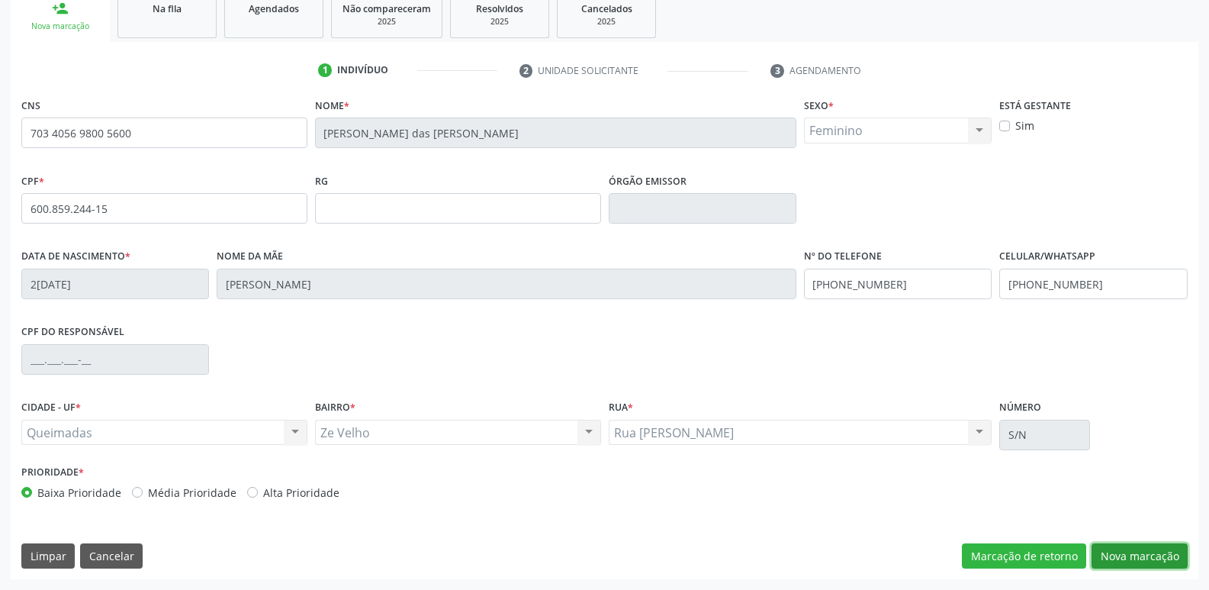
click at [1145, 553] on button "Nova marcação" at bounding box center [1140, 556] width 96 height 26
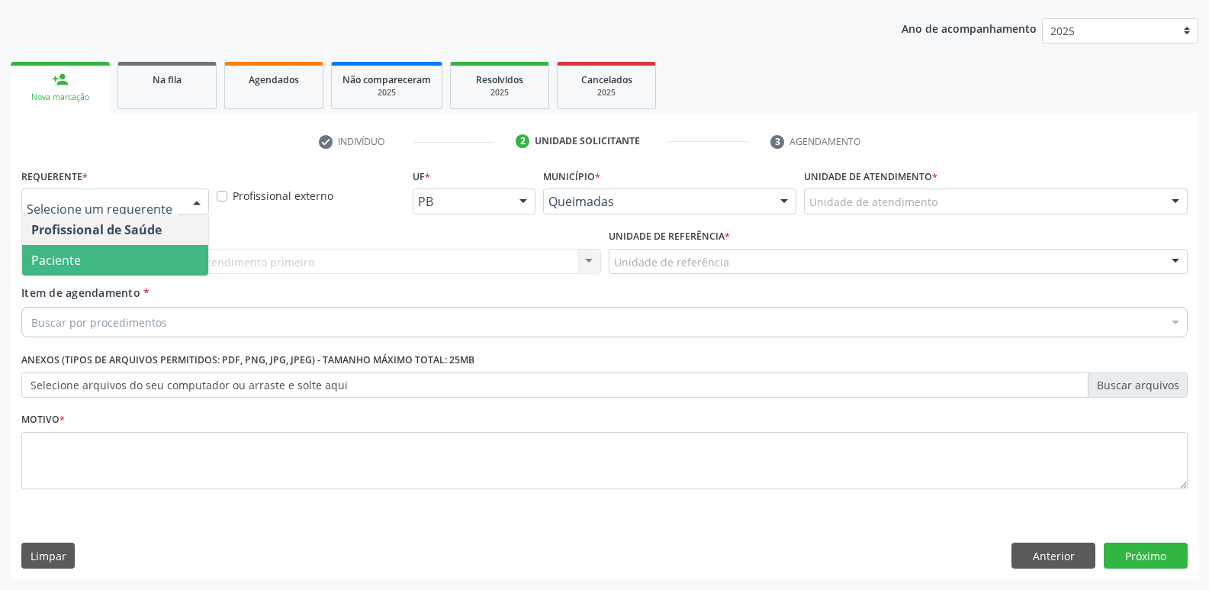
click at [106, 258] on span "Paciente" at bounding box center [115, 260] width 186 height 31
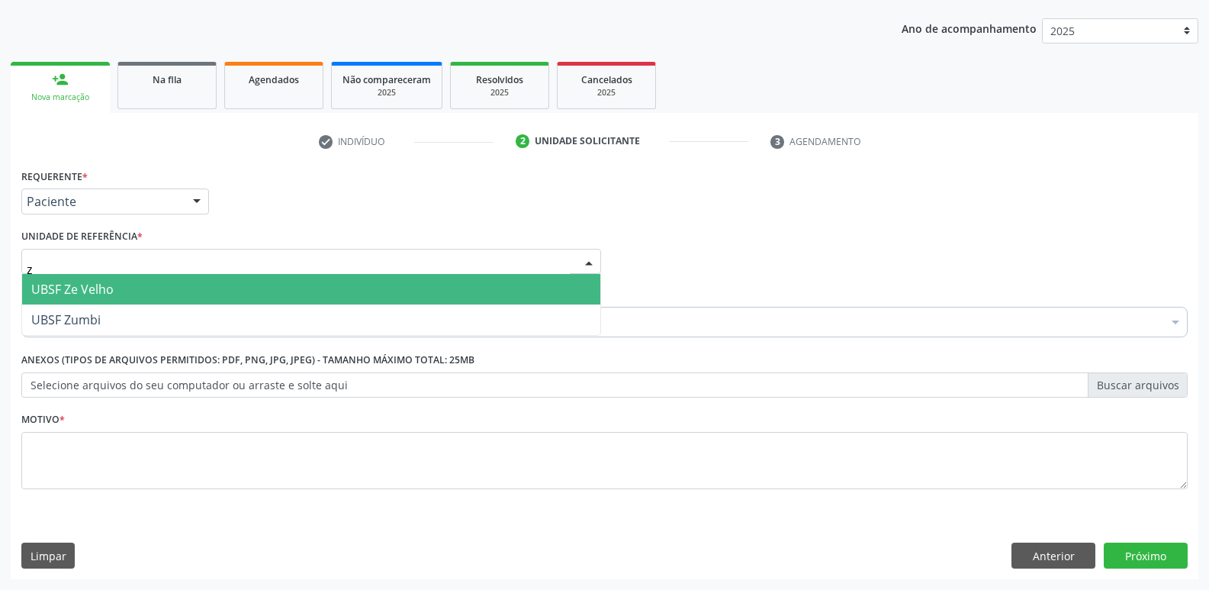
type input "ze"
click at [110, 281] on span "UBSF Ze Velho" at bounding box center [72, 289] width 82 height 17
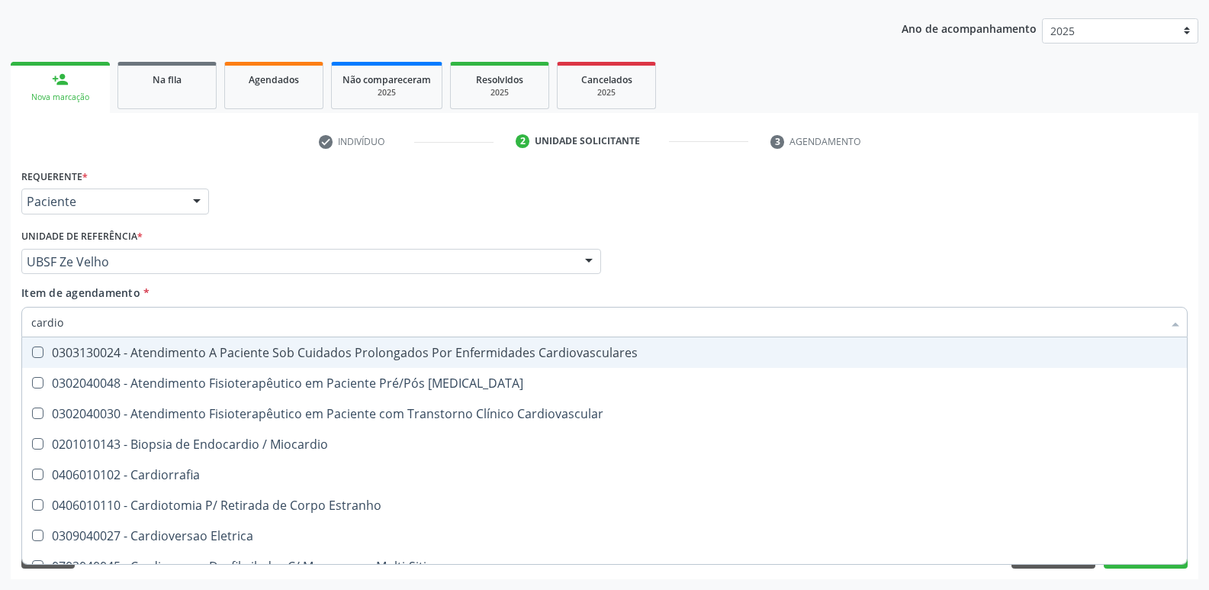
type input "cardiol"
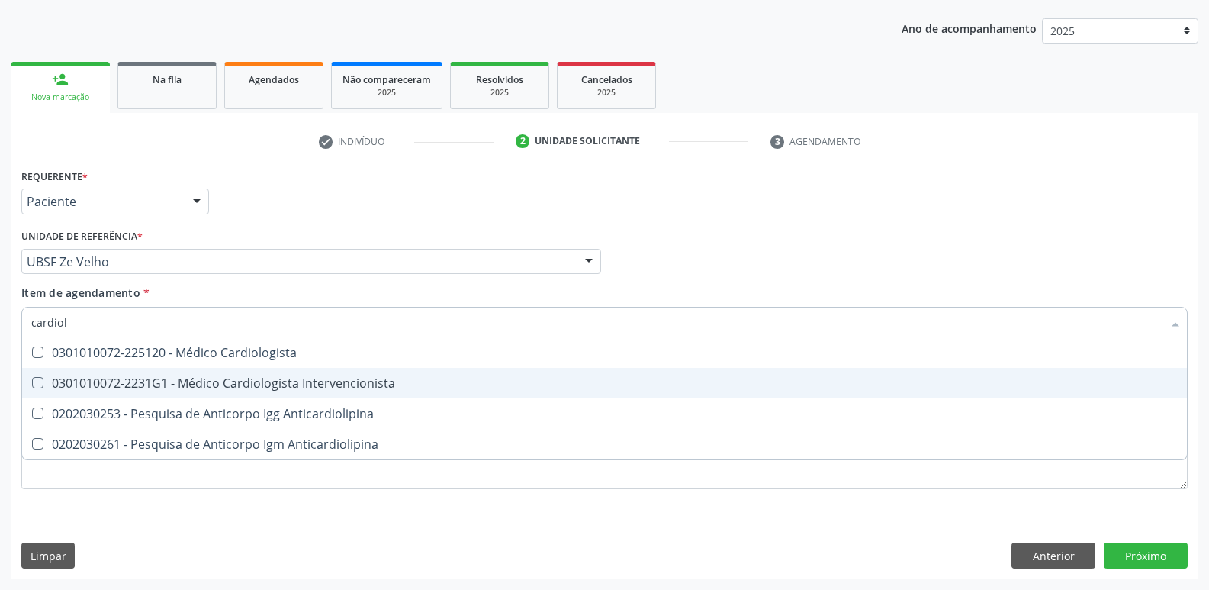
click at [236, 386] on div "0301010072-2231G1 - Médico Cardiologista Intervencionista" at bounding box center [604, 383] width 1146 height 12
checkbox Intervencionista "true"
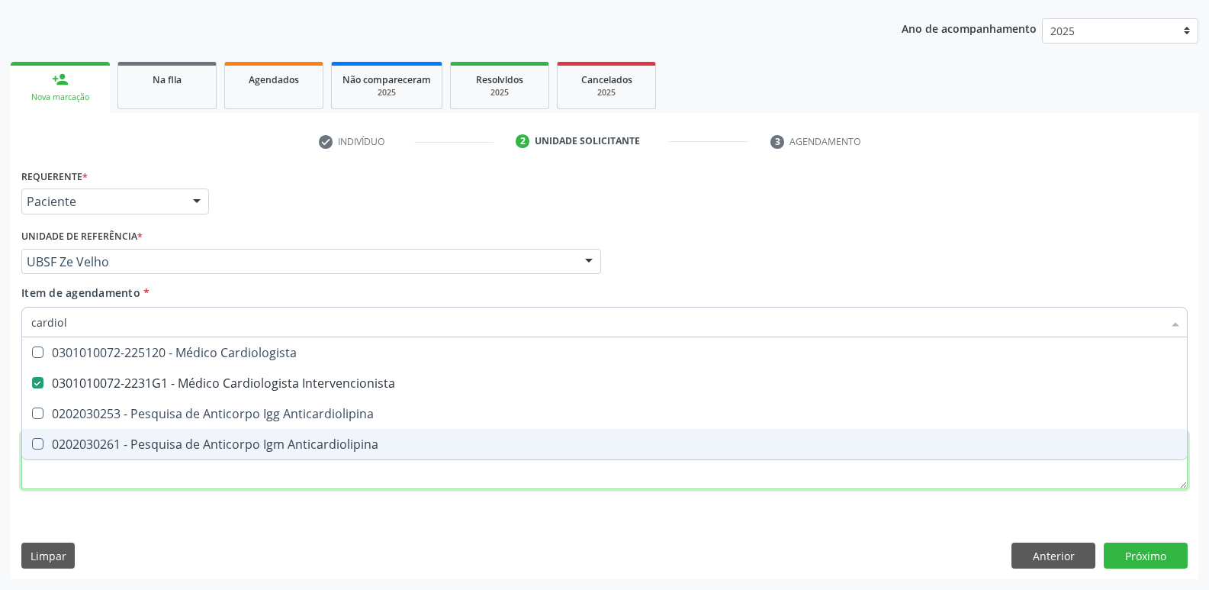
click at [121, 463] on div "Requerente * Paciente Profissional de Saúde Paciente Nenhum resultado encontrad…" at bounding box center [604, 338] width 1166 height 346
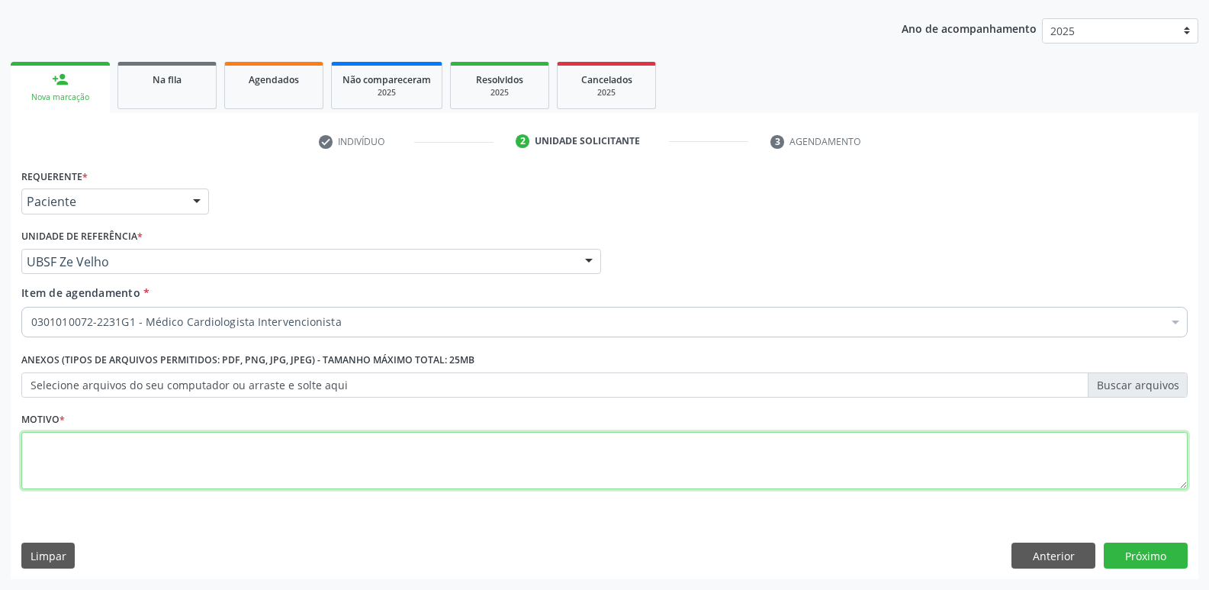
paste textarea "avaliação"
type textarea "avaliação"
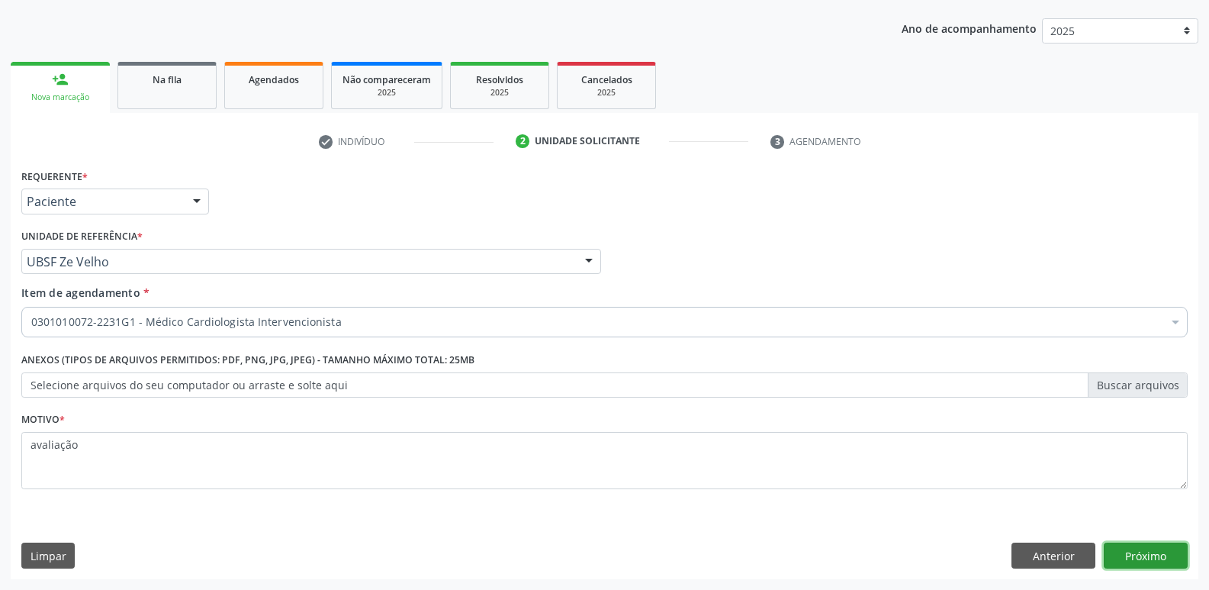
click at [1145, 560] on button "Próximo" at bounding box center [1146, 555] width 84 height 26
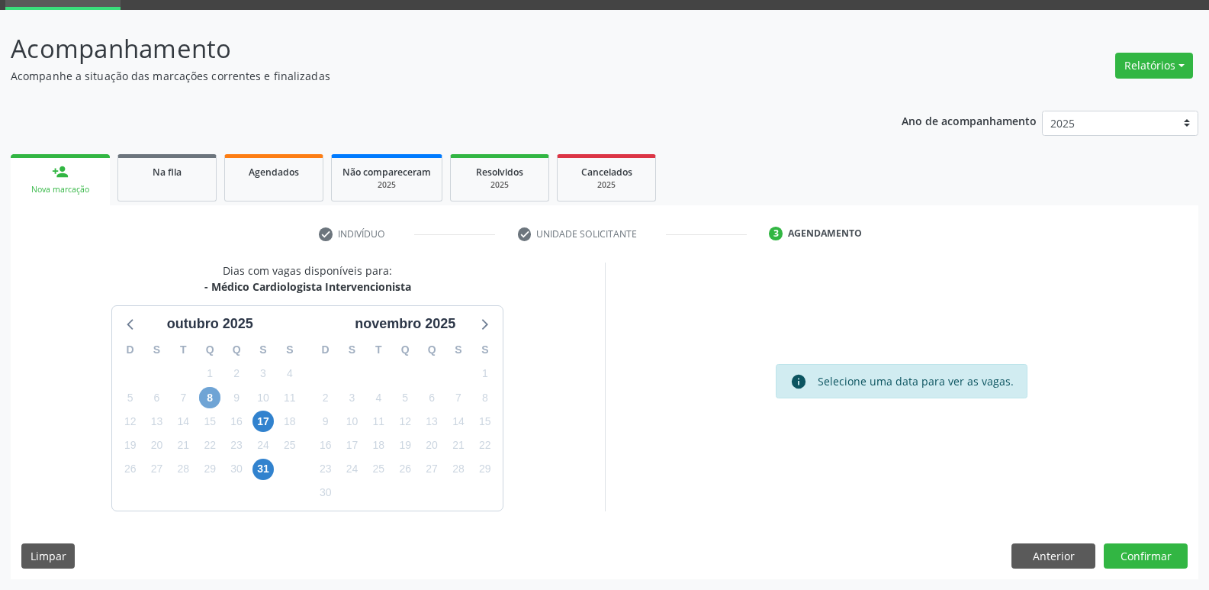
click at [210, 396] on span "8" at bounding box center [209, 397] width 21 height 21
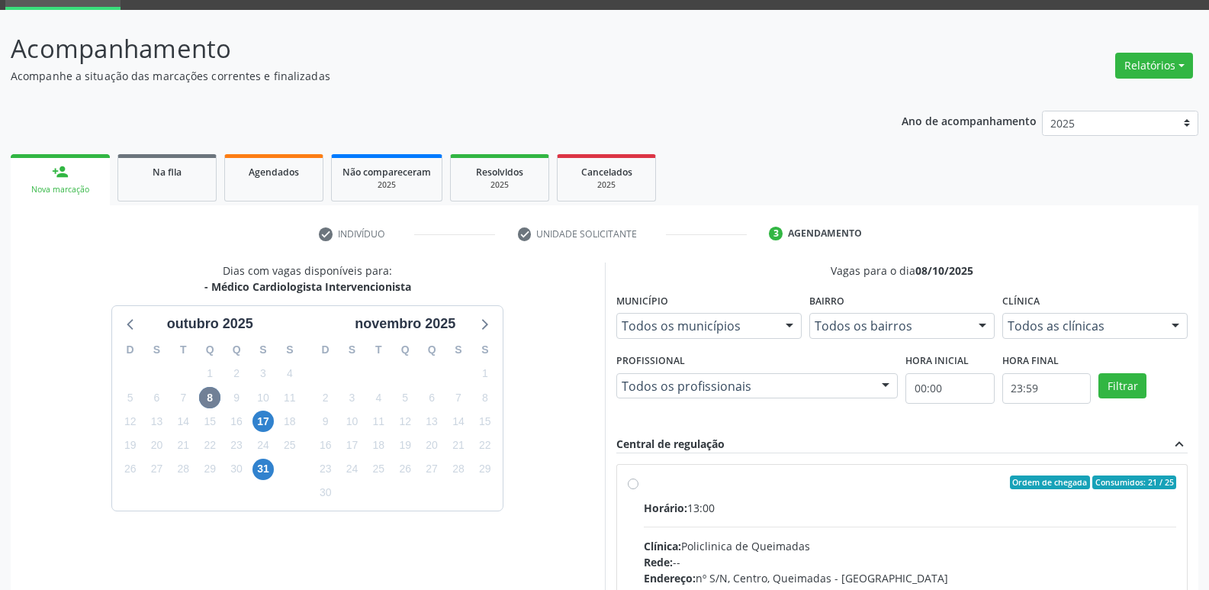
click at [638, 489] on input "Ordem de chegada Consumidos: 21 / 25 Horário: 13:00 Clínica: Policlinica de Que…" at bounding box center [633, 482] width 11 height 14
radio input "true"
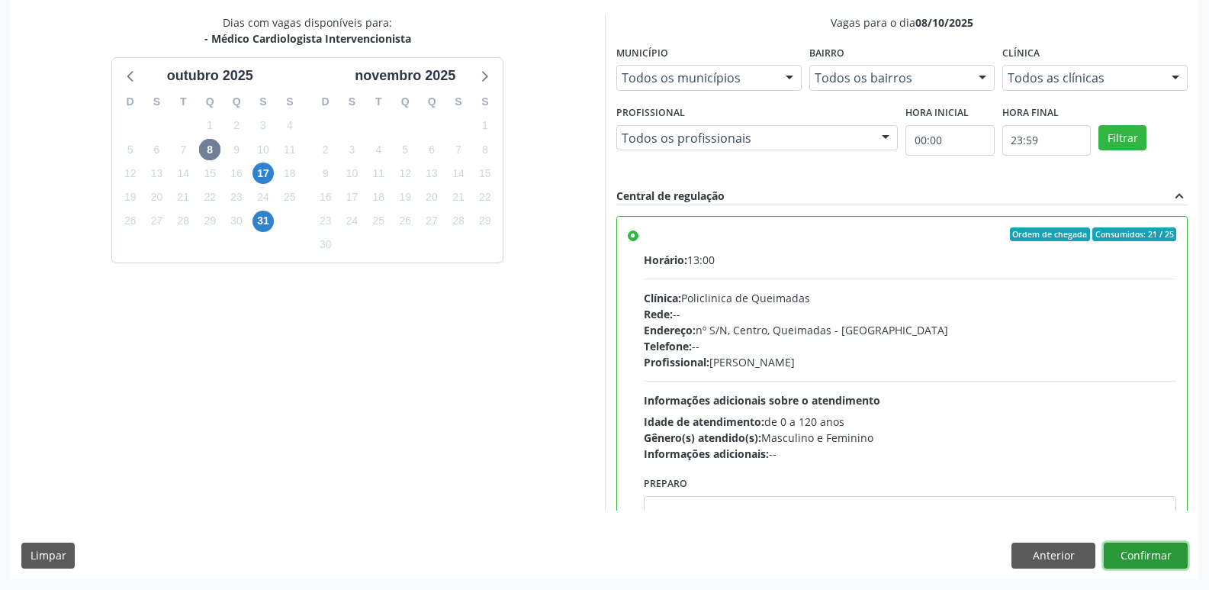
drag, startPoint x: 1137, startPoint y: 565, endPoint x: 1136, endPoint y: 554, distance: 11.5
click at [1136, 554] on button "Confirmar" at bounding box center [1146, 555] width 84 height 26
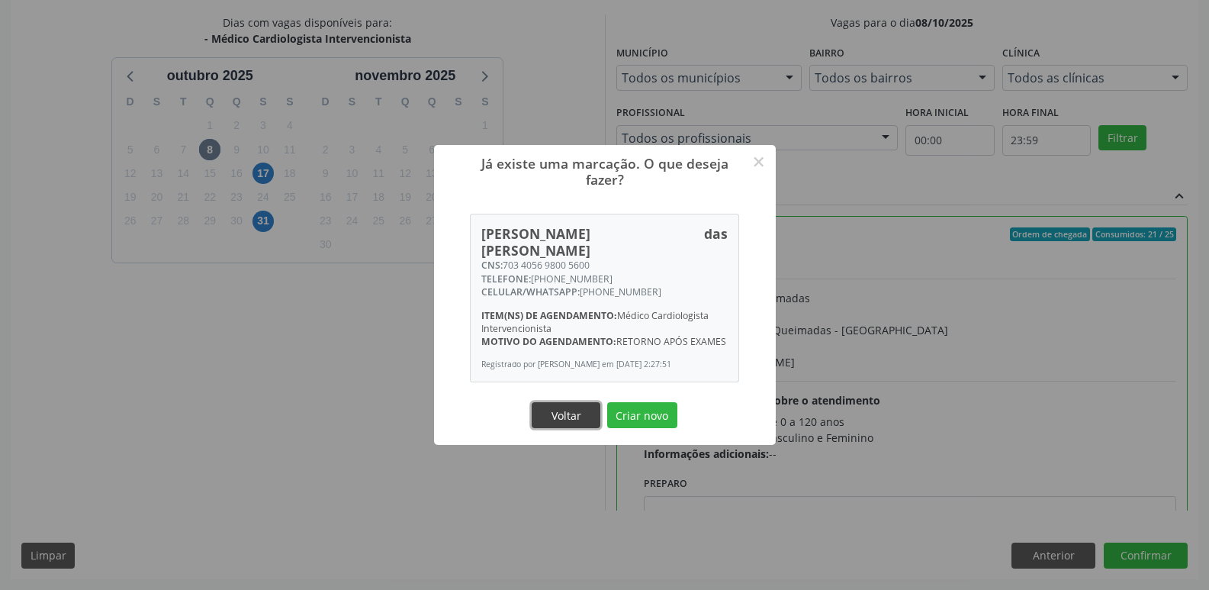
click at [593, 408] on button "Voltar" at bounding box center [566, 415] width 69 height 26
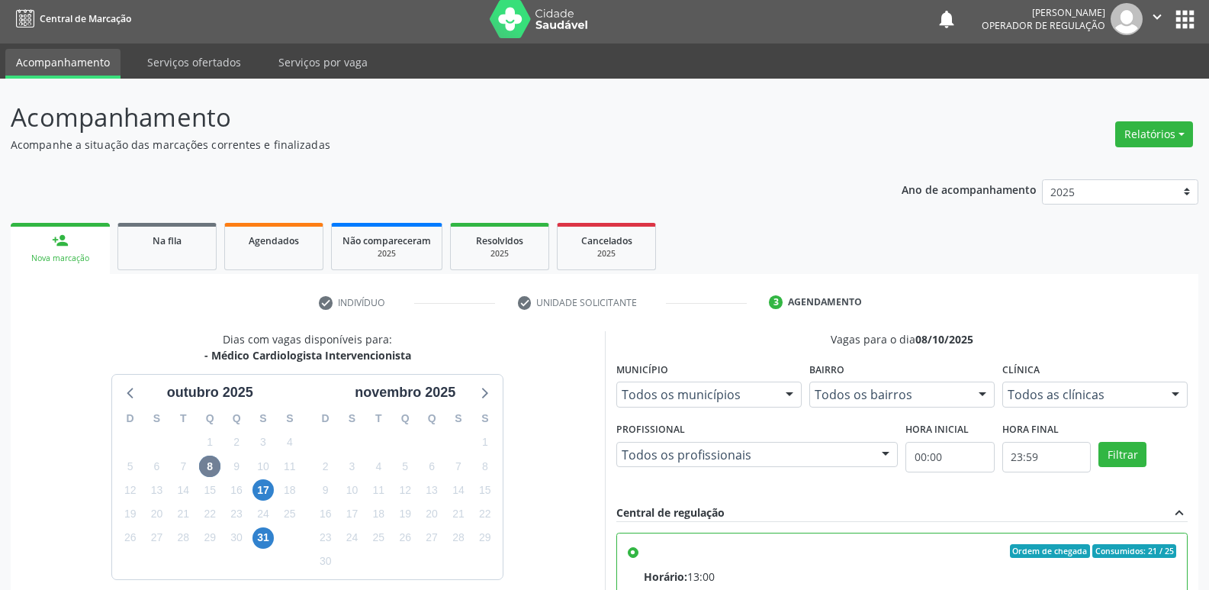
scroll to position [0, 0]
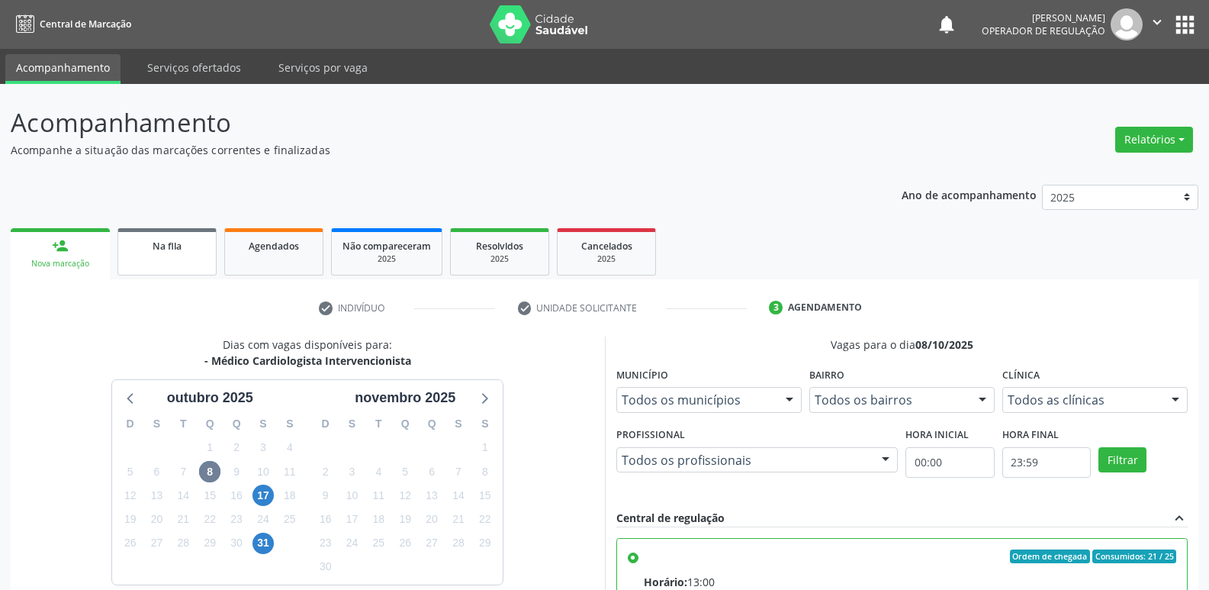
drag, startPoint x: 174, startPoint y: 226, endPoint x: 155, endPoint y: 257, distance: 36.6
click at [171, 228] on ul "person_add Nova marcação Na fila Agendados Não compareceram 2025 Resolvidos 202…" at bounding box center [605, 251] width 1188 height 55
click at [163, 261] on link "Na fila" at bounding box center [166, 251] width 99 height 47
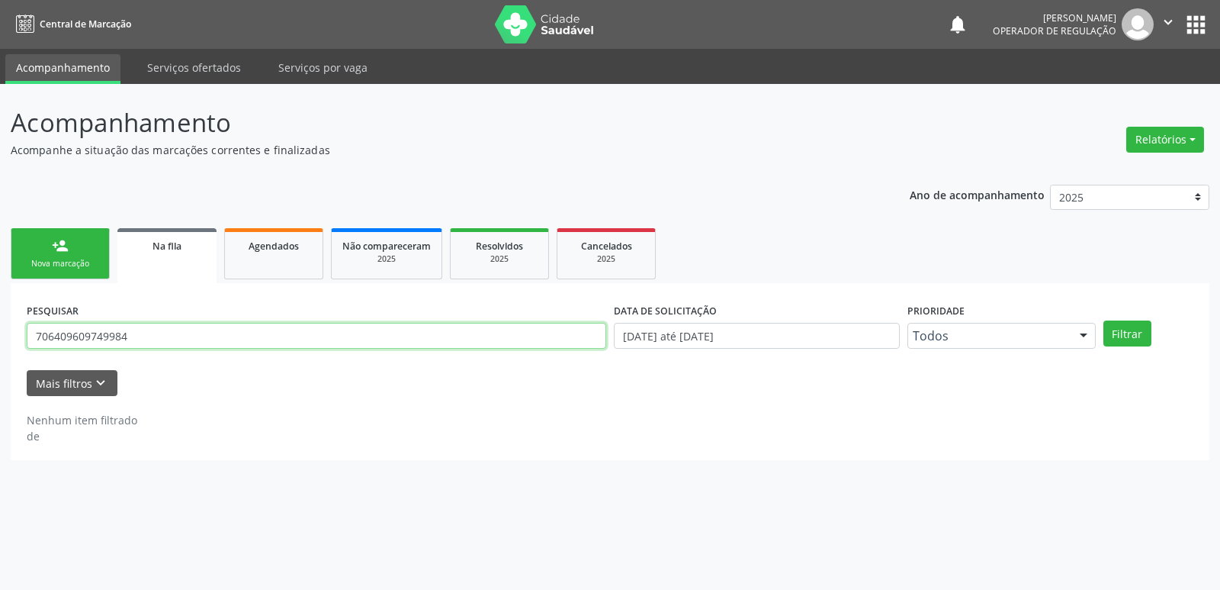
click at [144, 332] on input "706409609749984" at bounding box center [317, 336] width 580 height 26
drag, startPoint x: 144, startPoint y: 332, endPoint x: 0, endPoint y: 232, distance: 175.4
click at [0, 232] on div "Acompanhamento Acompanhe a situação das marcações correntes e finalizadas Relat…" at bounding box center [610, 337] width 1220 height 506
type input "703405698005600"
click at [1104, 320] on button "Filtrar" at bounding box center [1128, 333] width 48 height 26
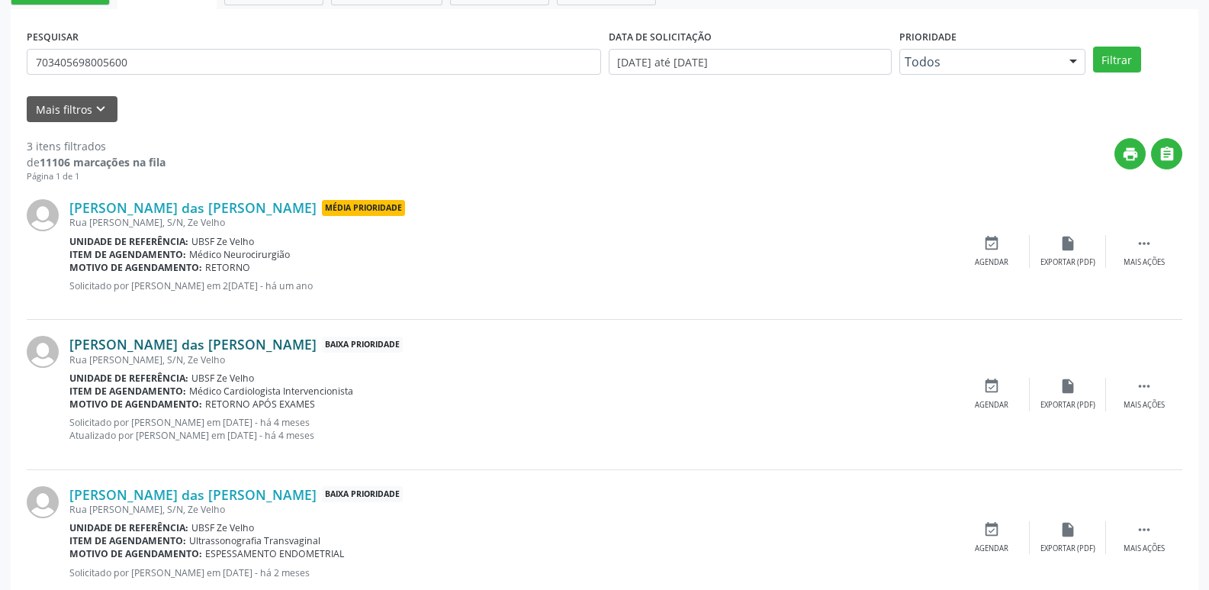
scroll to position [305, 0]
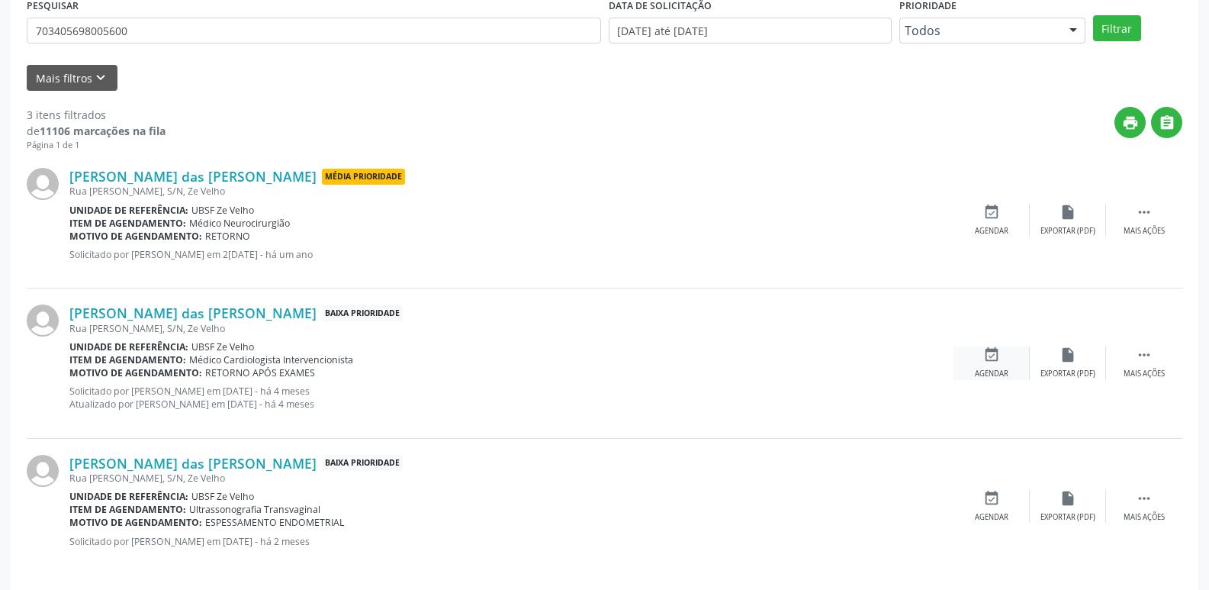
click at [973, 367] on div "event_available Agendar" at bounding box center [991, 362] width 76 height 33
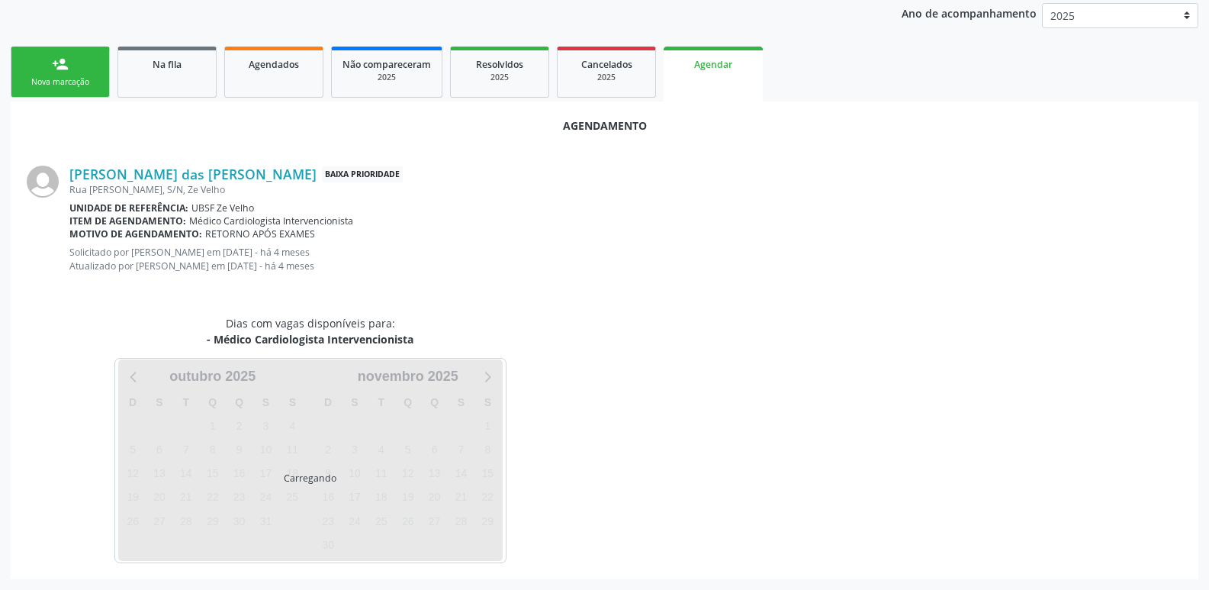
scroll to position [217, 0]
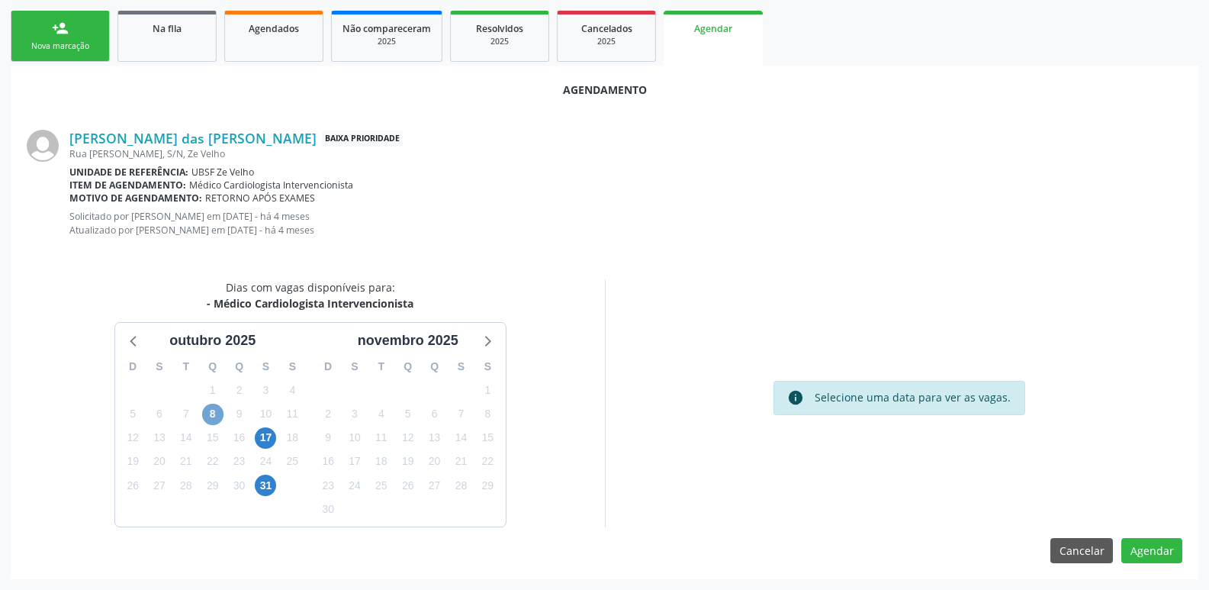
click at [208, 419] on span "8" at bounding box center [212, 414] width 21 height 21
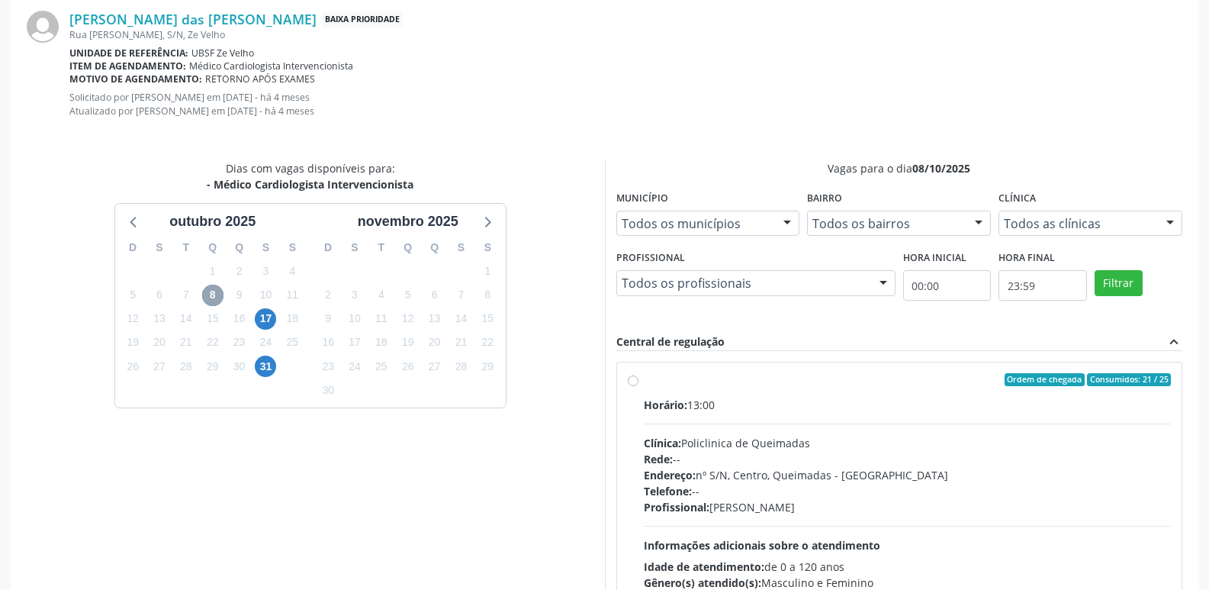
scroll to position [439, 0]
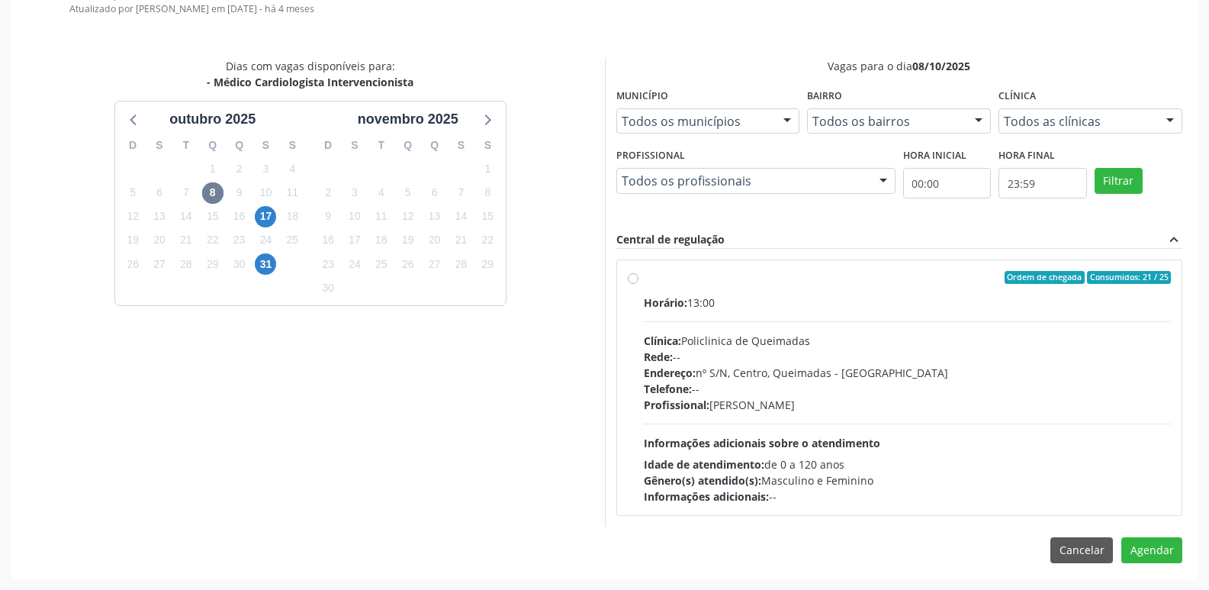
drag, startPoint x: 919, startPoint y: 356, endPoint x: 961, endPoint y: 380, distance: 48.2
click at [919, 357] on div "Rede: --" at bounding box center [908, 357] width 528 height 16
click at [638, 285] on input "Ordem de chegada Consumidos: 21 / 25 Horário: 13:00 Clínica: Policlinica de Que…" at bounding box center [633, 278] width 11 height 14
radio input "true"
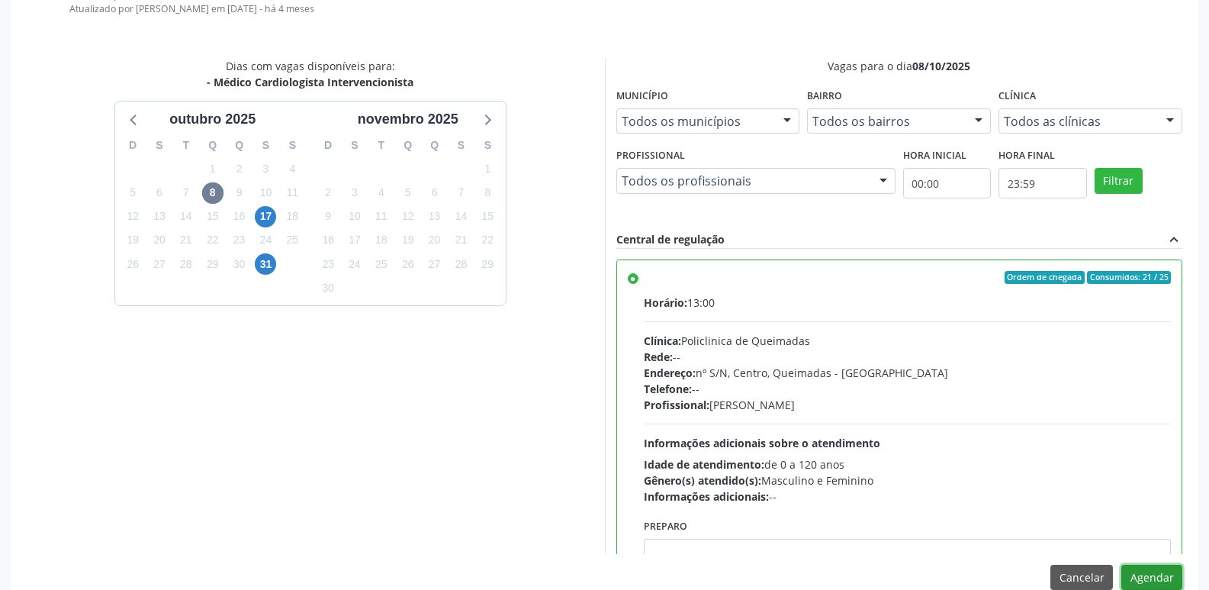
click at [1153, 584] on button "Agendar" at bounding box center [1151, 577] width 61 height 26
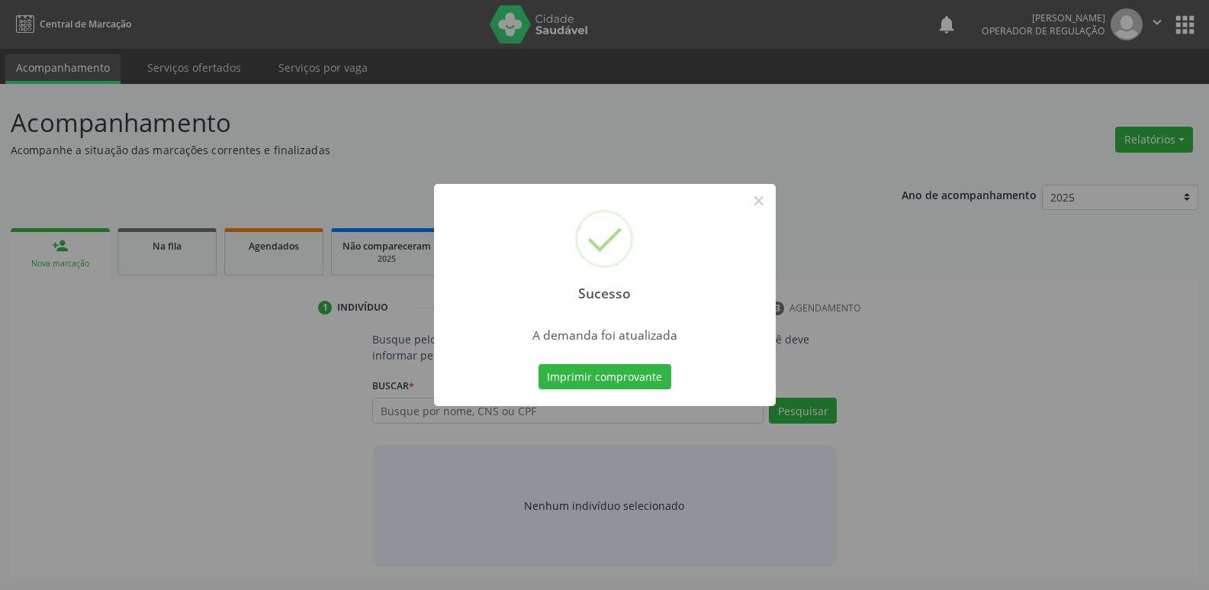
scroll to position [0, 0]
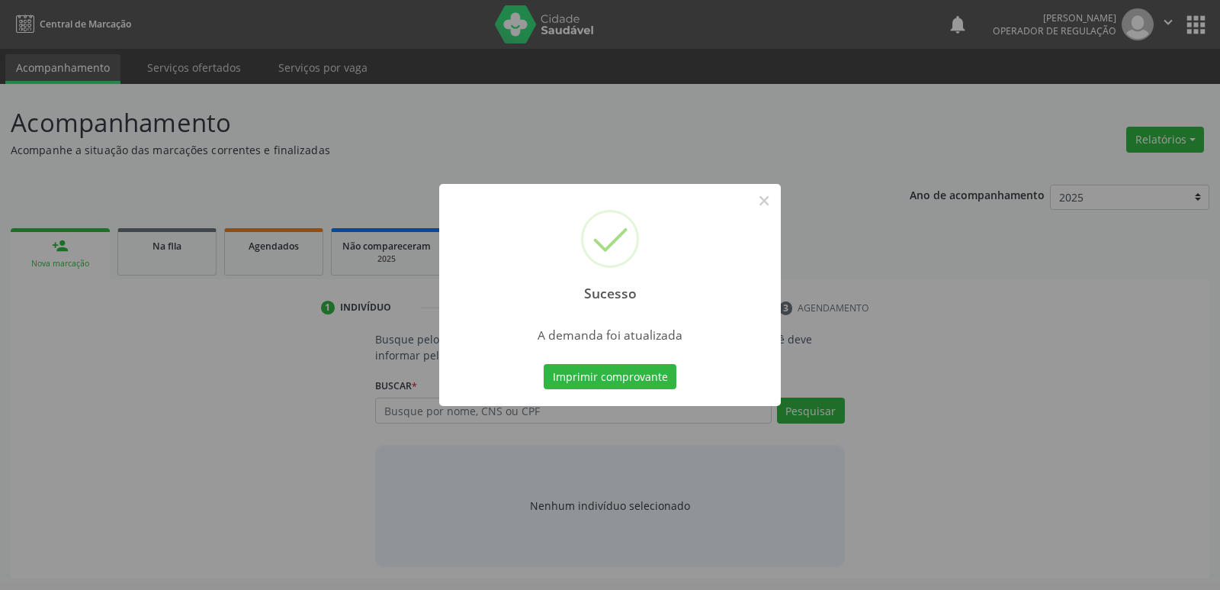
click at [544, 364] on button "Imprimir comprovante" at bounding box center [610, 377] width 133 height 26
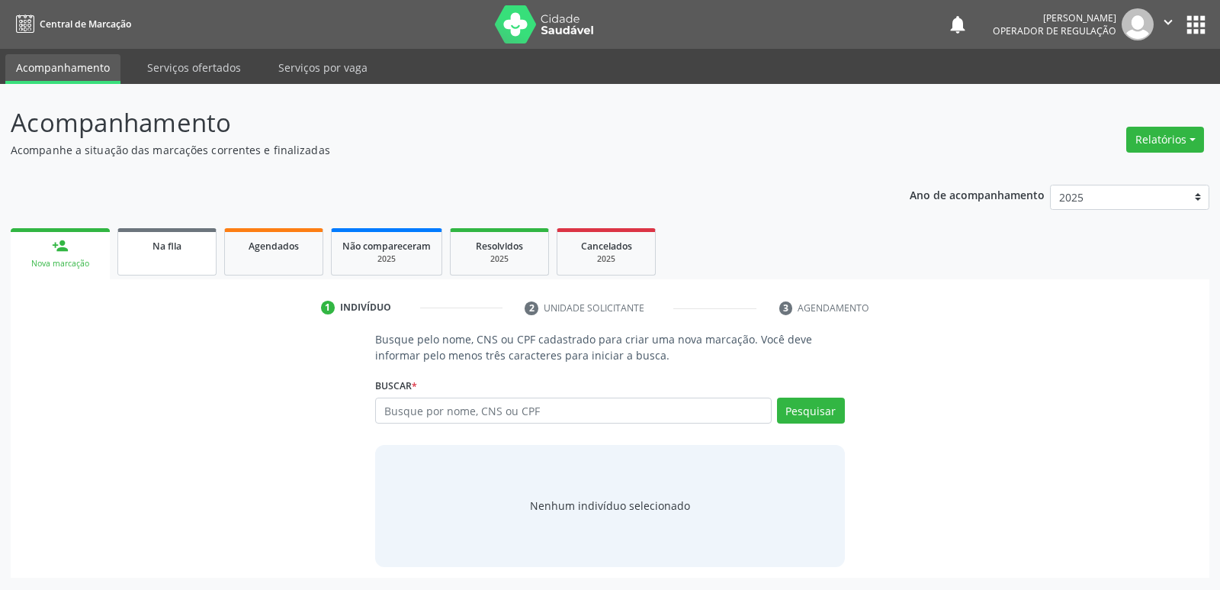
click at [163, 246] on span "Na fila" at bounding box center [167, 246] width 29 height 13
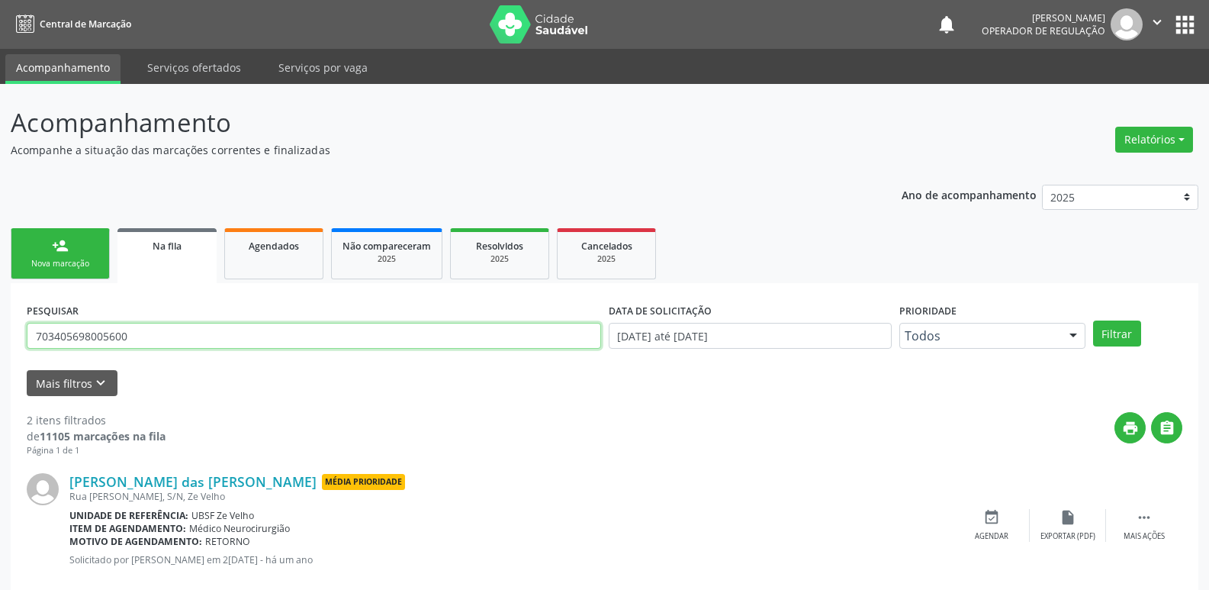
drag, startPoint x: 163, startPoint y: 338, endPoint x: 0, endPoint y: 325, distance: 163.7
click at [0, 325] on div "Acompanhamento Acompanhe a situação das marcações correntes e finalizadas Relat…" at bounding box center [604, 420] width 1209 height 672
type input "702009846183284"
click at [1093, 320] on button "Filtrar" at bounding box center [1117, 333] width 48 height 26
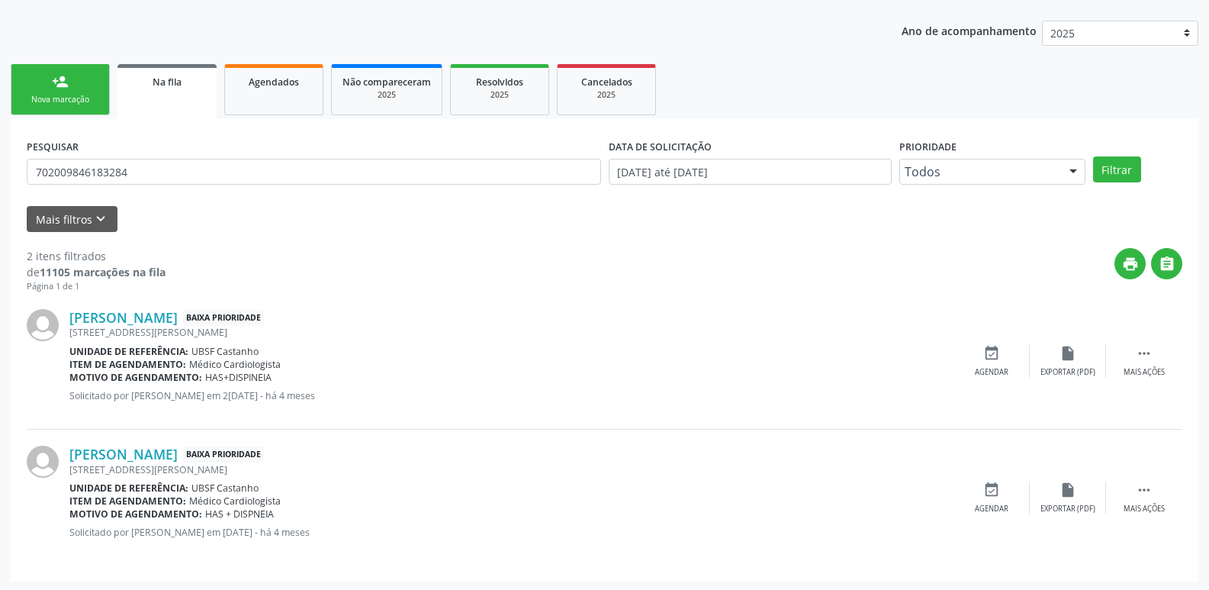
scroll to position [166, 0]
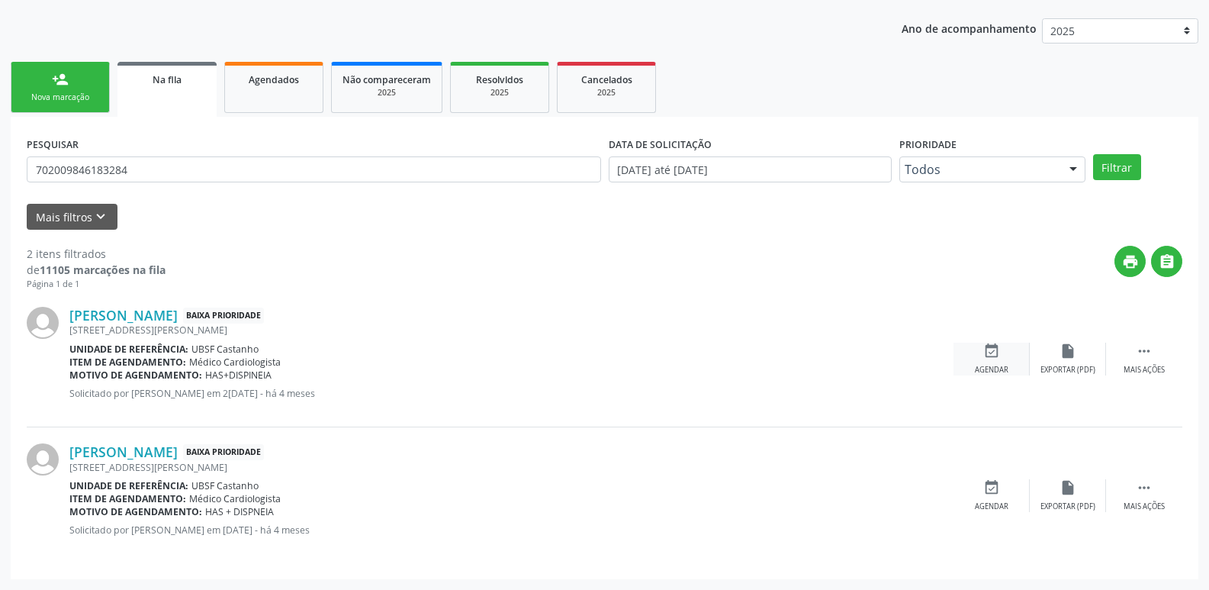
click at [995, 347] on icon "event_available" at bounding box center [991, 350] width 17 height 17
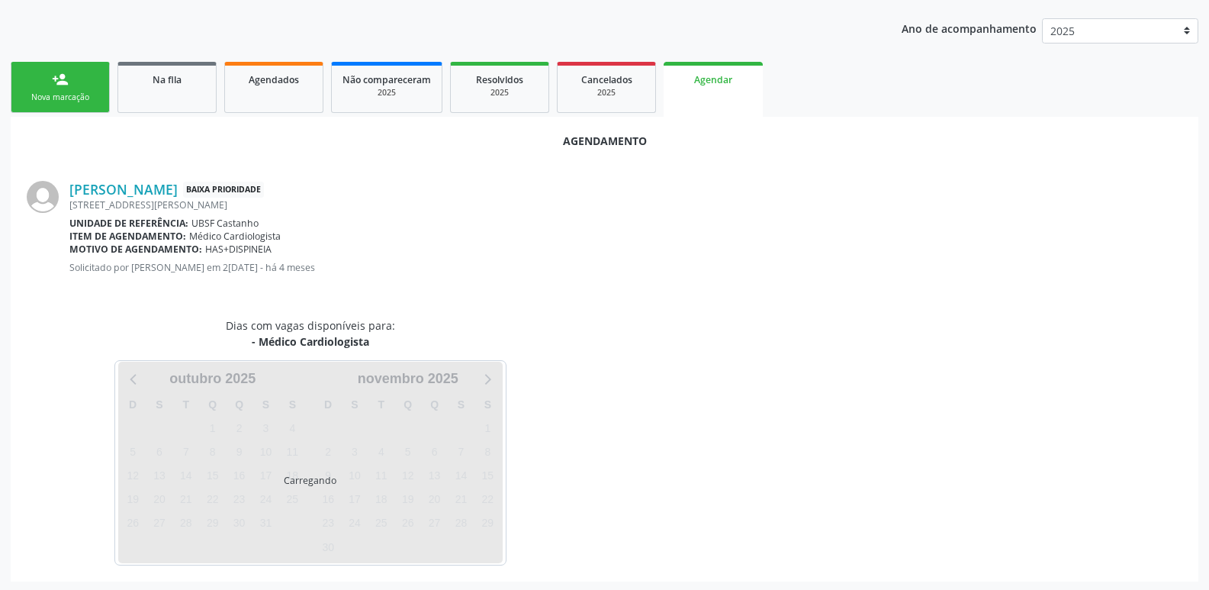
scroll to position [169, 0]
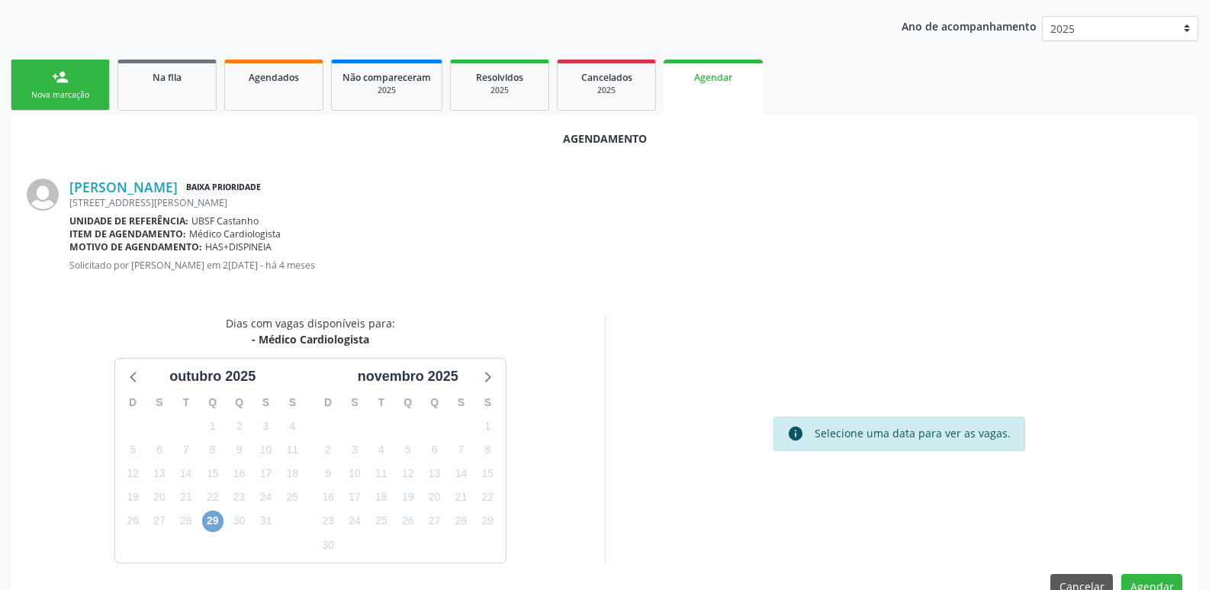
click at [219, 513] on span "29" at bounding box center [212, 520] width 21 height 21
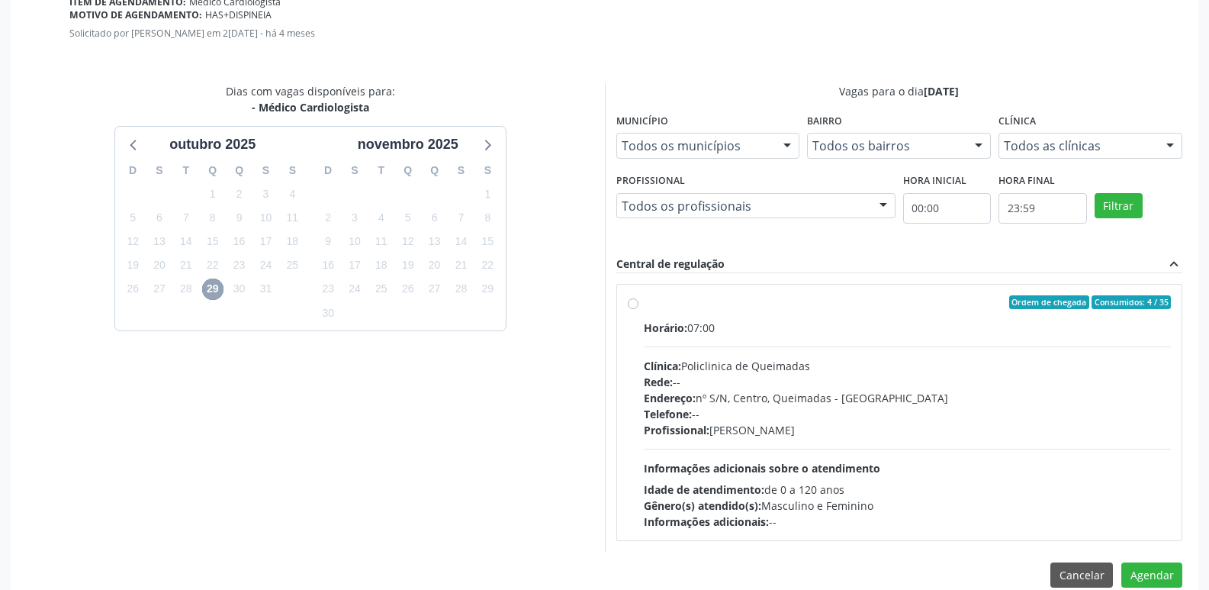
scroll to position [425, 0]
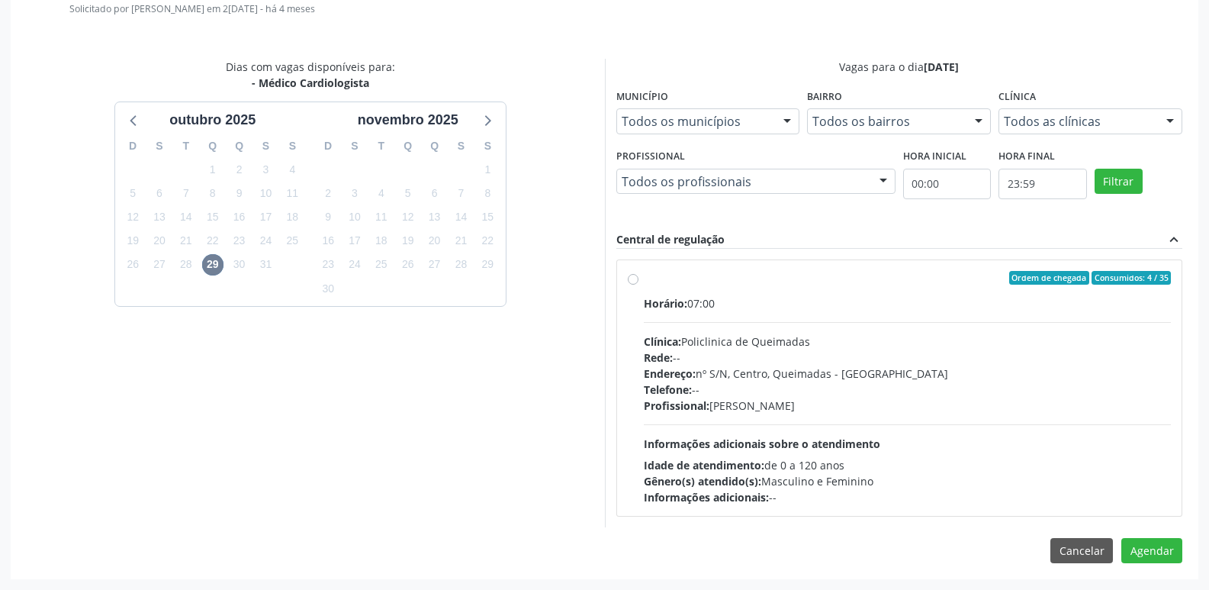
click at [993, 414] on div "Horário: 07:00 Clínica: Policlinica de Queimadas Rede: -- Endereço: nº S/N, Cen…" at bounding box center [908, 400] width 528 height 210
click at [638, 285] on input "Ordem de chegada Consumidos: 4 / 35 Horário: 07:00 Clínica: Policlinica de Quei…" at bounding box center [633, 278] width 11 height 14
radio input "true"
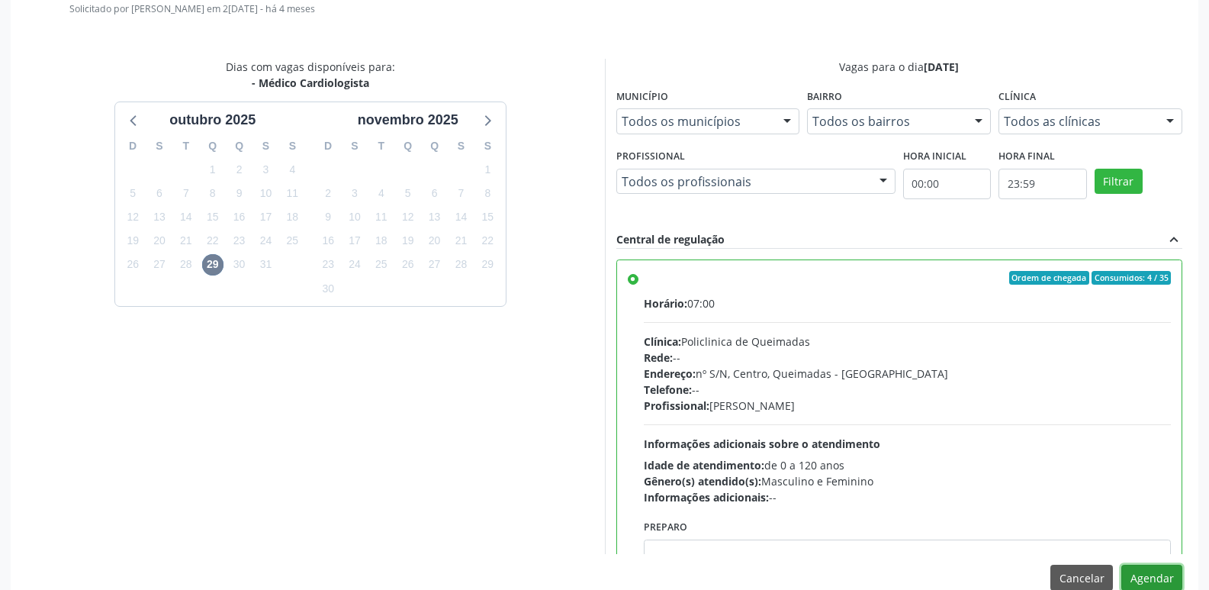
click at [1159, 568] on button "Agendar" at bounding box center [1151, 577] width 61 height 26
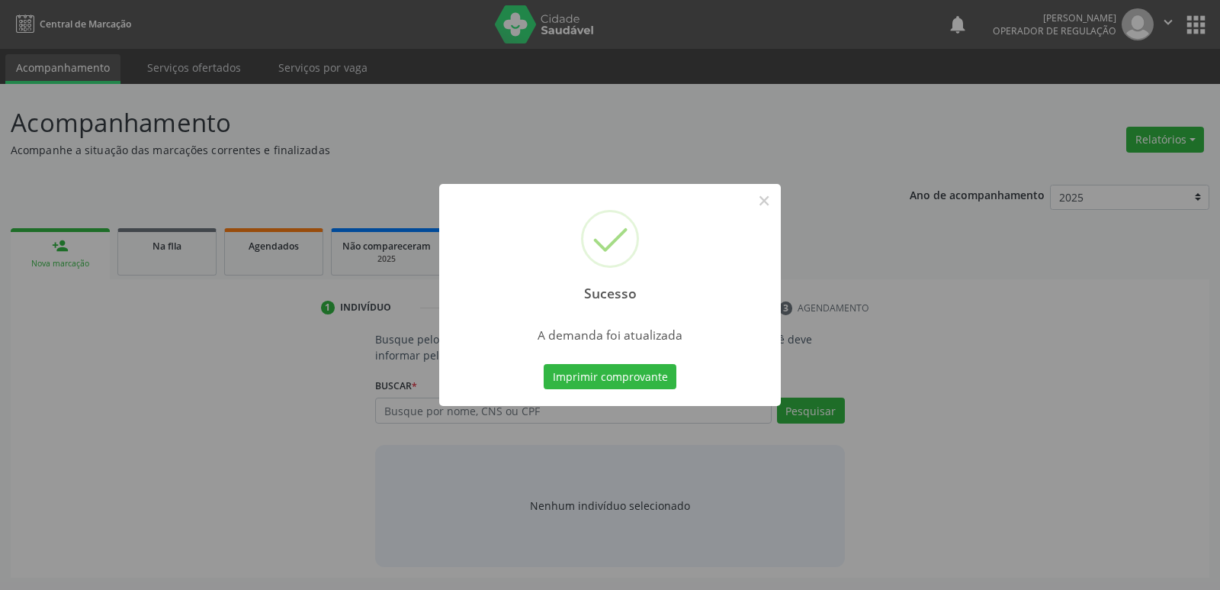
click at [544, 364] on button "Imprimir comprovante" at bounding box center [610, 377] width 133 height 26
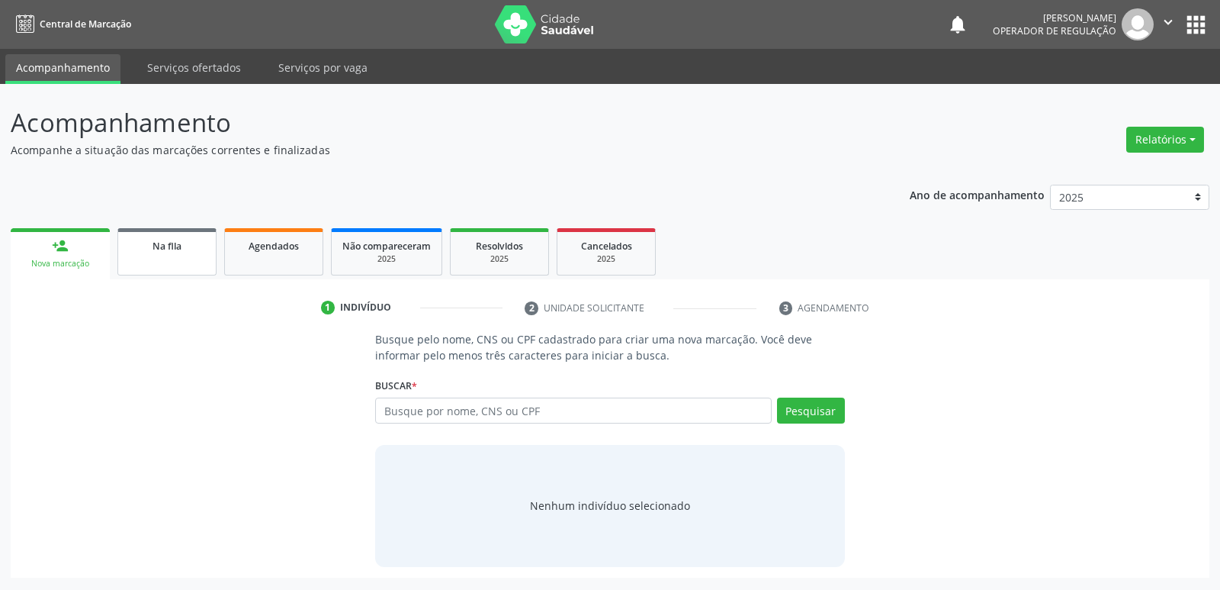
click at [178, 243] on span "Na fila" at bounding box center [167, 246] width 29 height 13
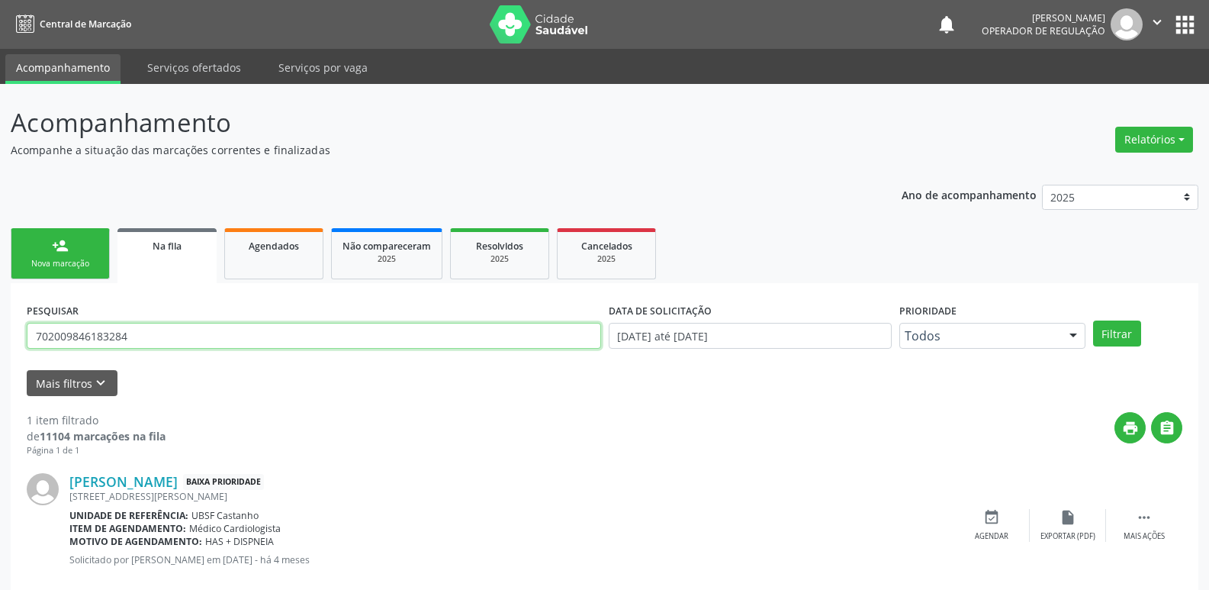
drag, startPoint x: 208, startPoint y: 328, endPoint x: 63, endPoint y: 327, distance: 145.7
click at [0, 347] on div "Acompanhamento Acompanhe a situação das marcações correntes e finalizadas Relat…" at bounding box center [604, 351] width 1209 height 535
type input "709605617095377"
click at [1093, 320] on button "Filtrar" at bounding box center [1117, 333] width 48 height 26
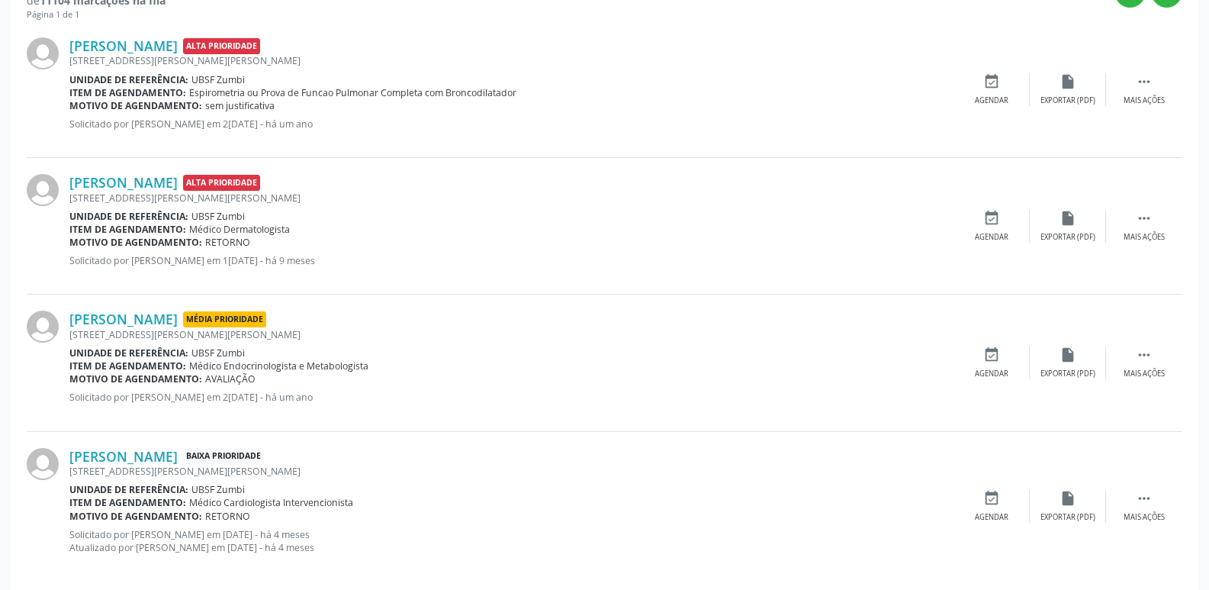
scroll to position [453, 0]
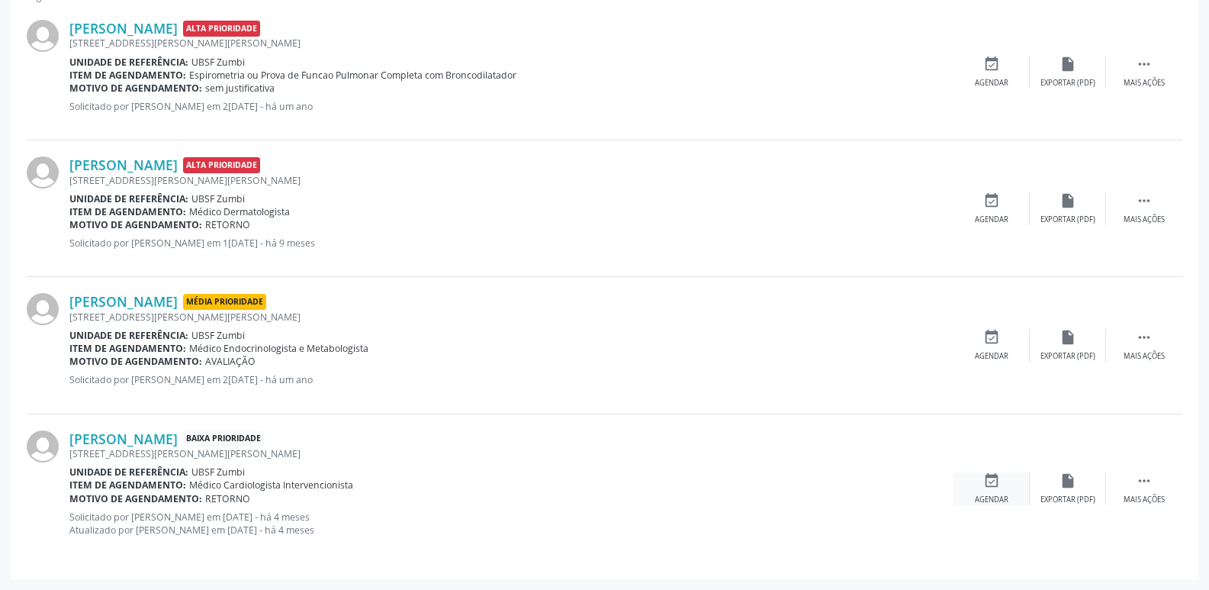
click at [1003, 480] on div "event_available Agendar" at bounding box center [991, 488] width 76 height 33
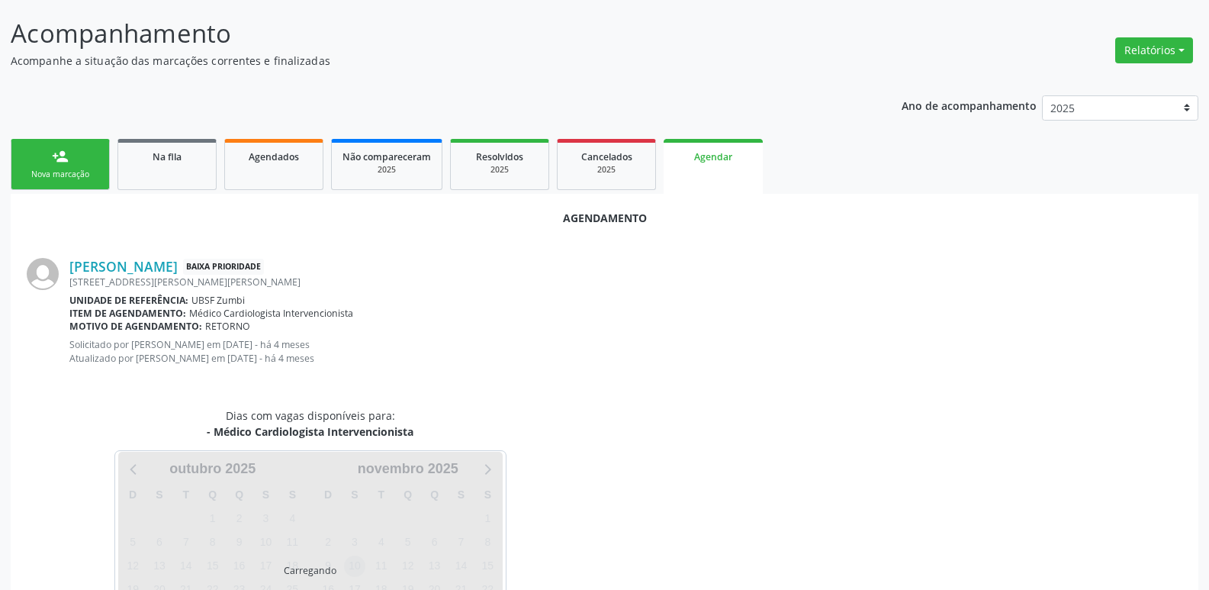
scroll to position [182, 0]
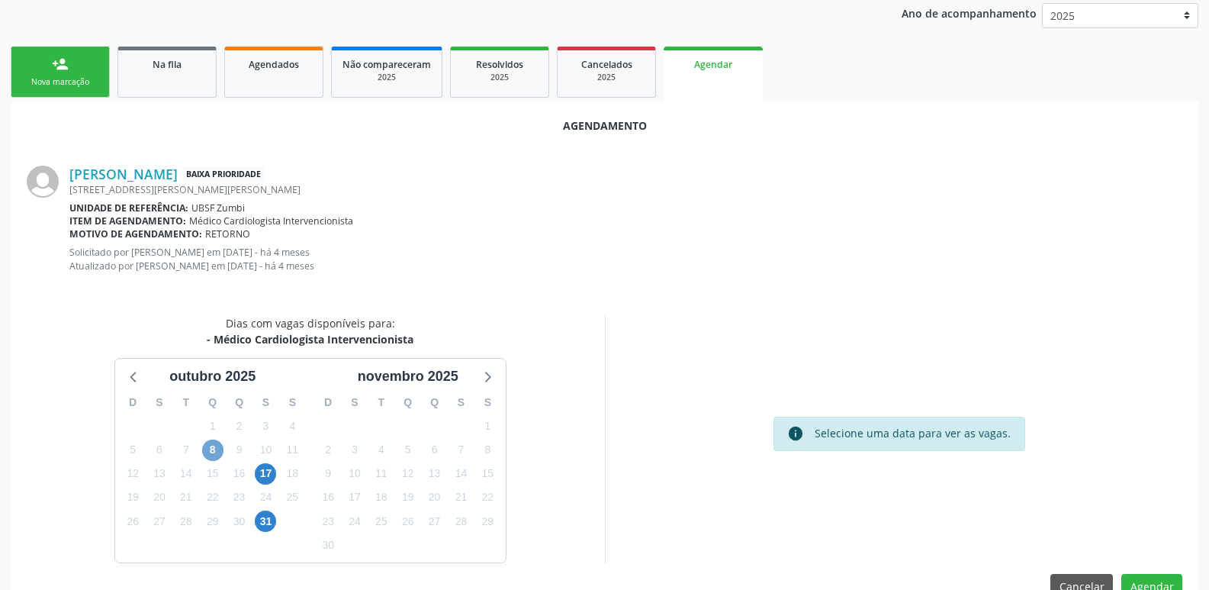
drag, startPoint x: 222, startPoint y: 451, endPoint x: 213, endPoint y: 450, distance: 9.2
click at [214, 451] on span "8" at bounding box center [212, 449] width 21 height 21
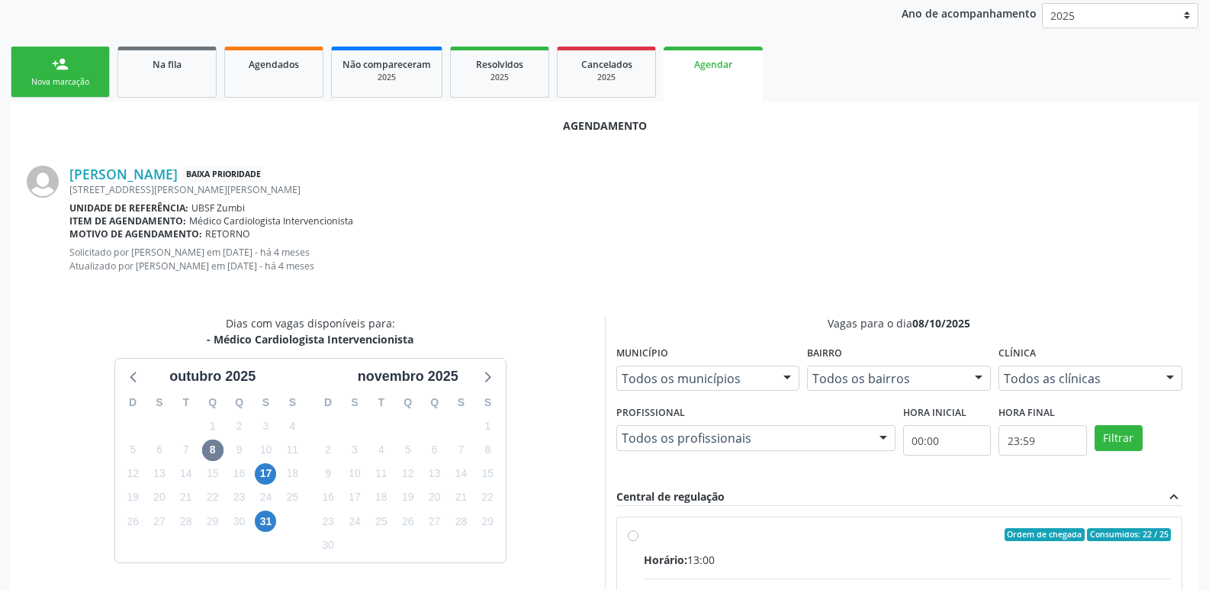
drag, startPoint x: 953, startPoint y: 535, endPoint x: 1046, endPoint y: 445, distance: 130.0
click at [963, 533] on div "Ordem de chegada Consumidos: 22 / 25" at bounding box center [908, 535] width 528 height 14
click at [638, 533] on input "Ordem de chegada Consumidos: 22 / 25 Horário: 13:00 Clínica: Policlinica de Que…" at bounding box center [633, 535] width 11 height 14
radio input "true"
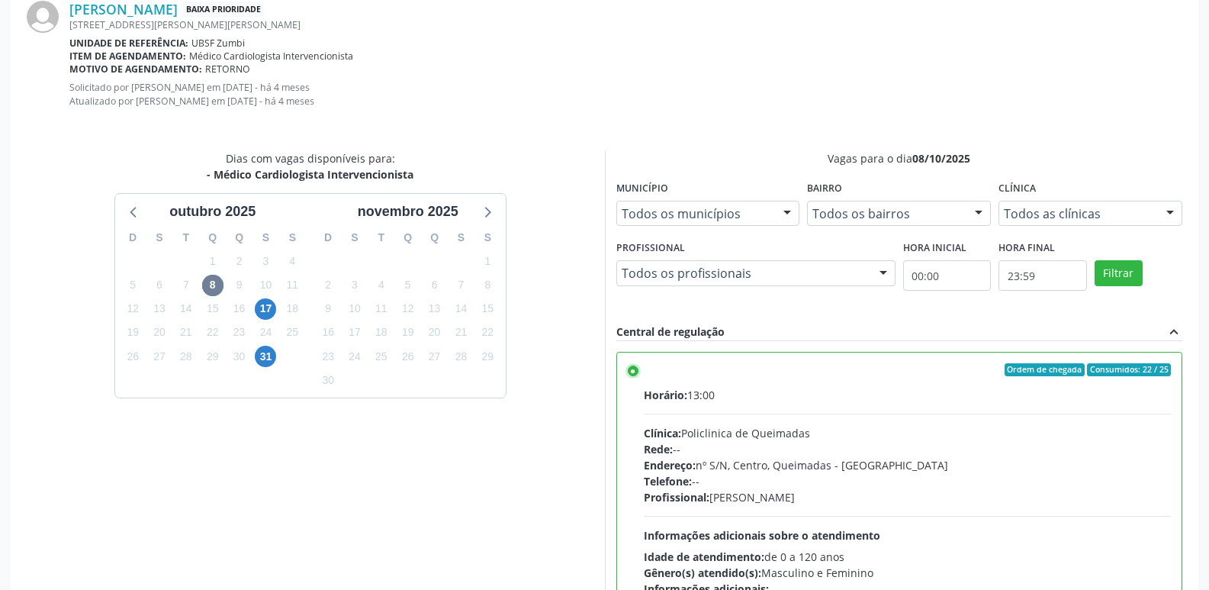
scroll to position [465, 0]
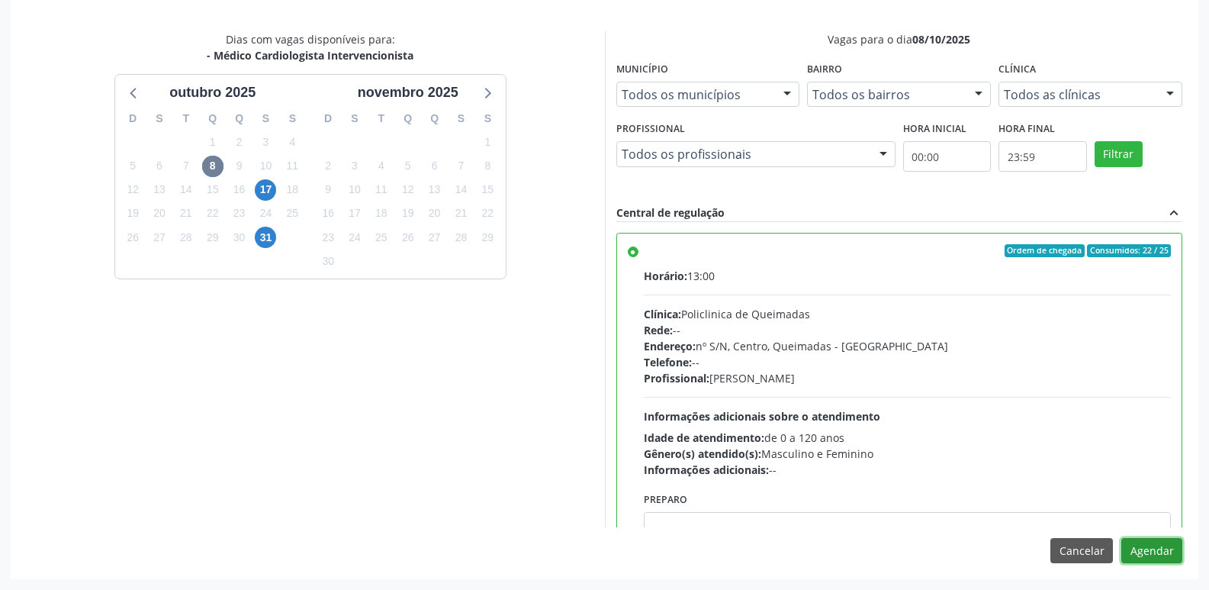
click at [1140, 544] on button "Agendar" at bounding box center [1151, 551] width 61 height 26
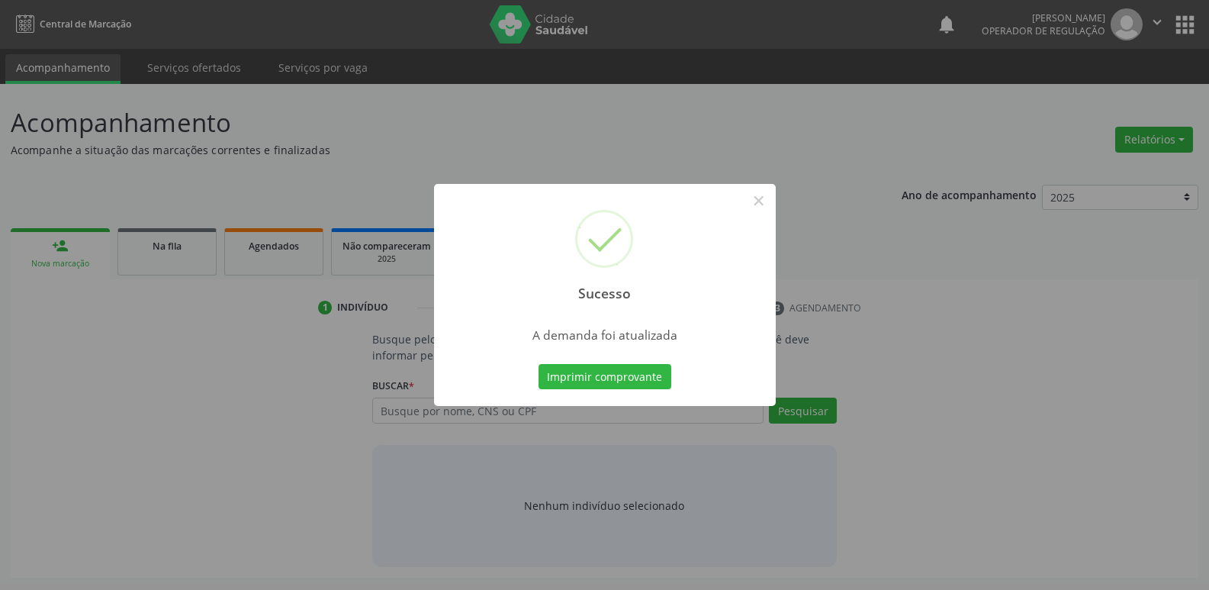
scroll to position [0, 0]
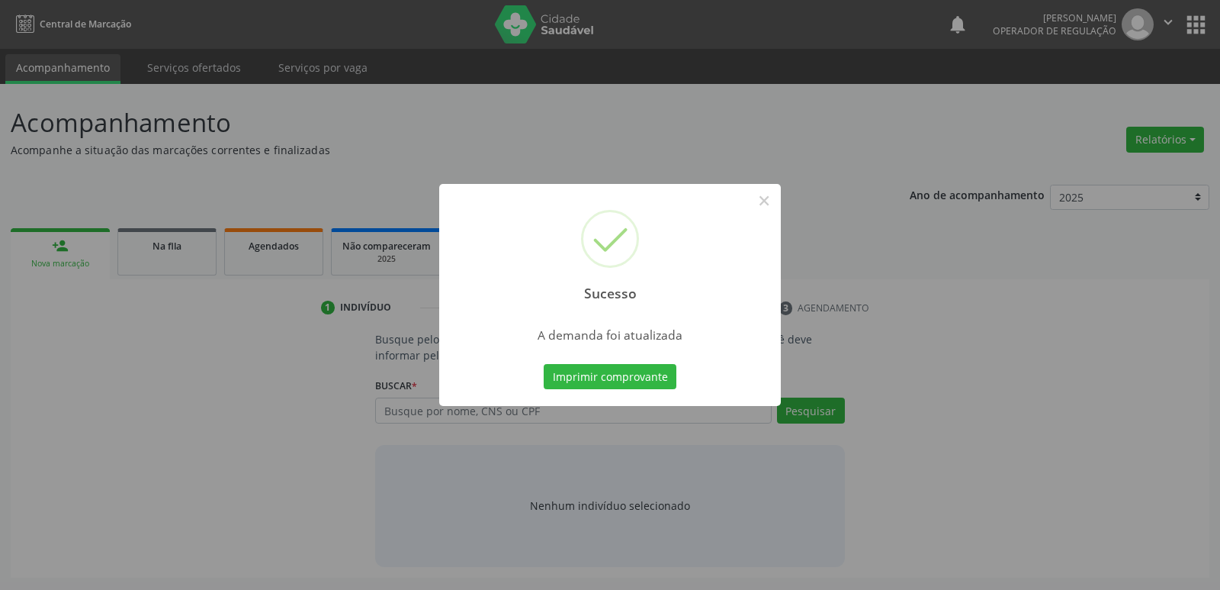
click at [544, 364] on button "Imprimir comprovante" at bounding box center [610, 377] width 133 height 26
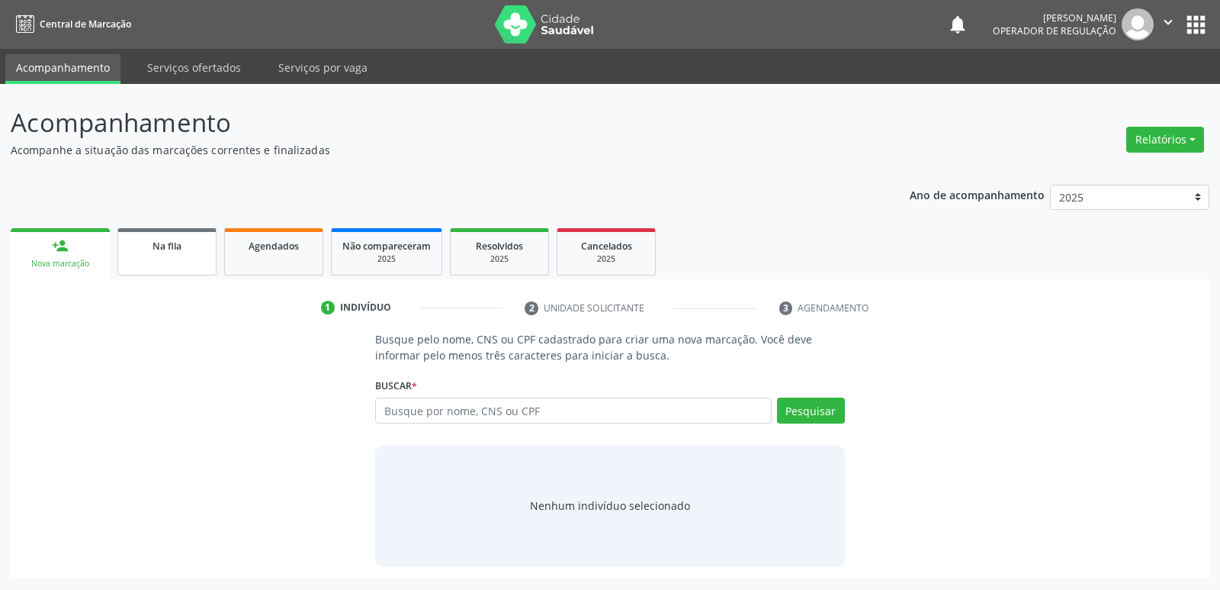
click at [172, 252] on span "Na fila" at bounding box center [167, 246] width 29 height 13
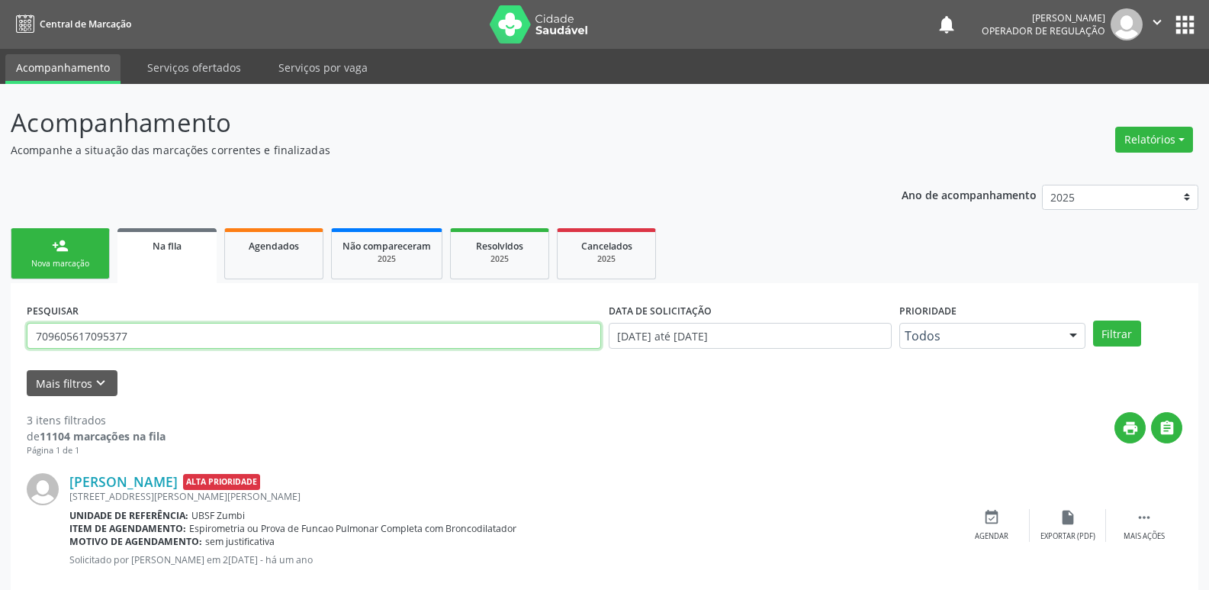
drag, startPoint x: 163, startPoint y: 325, endPoint x: 0, endPoint y: 321, distance: 163.3
click at [0, 321] on div "Acompanhamento Acompanhe a situação das marcações correntes e finalizadas Relat…" at bounding box center [604, 488] width 1209 height 809
type input "704305582174995"
click at [1093, 320] on button "Filtrar" at bounding box center [1117, 333] width 48 height 26
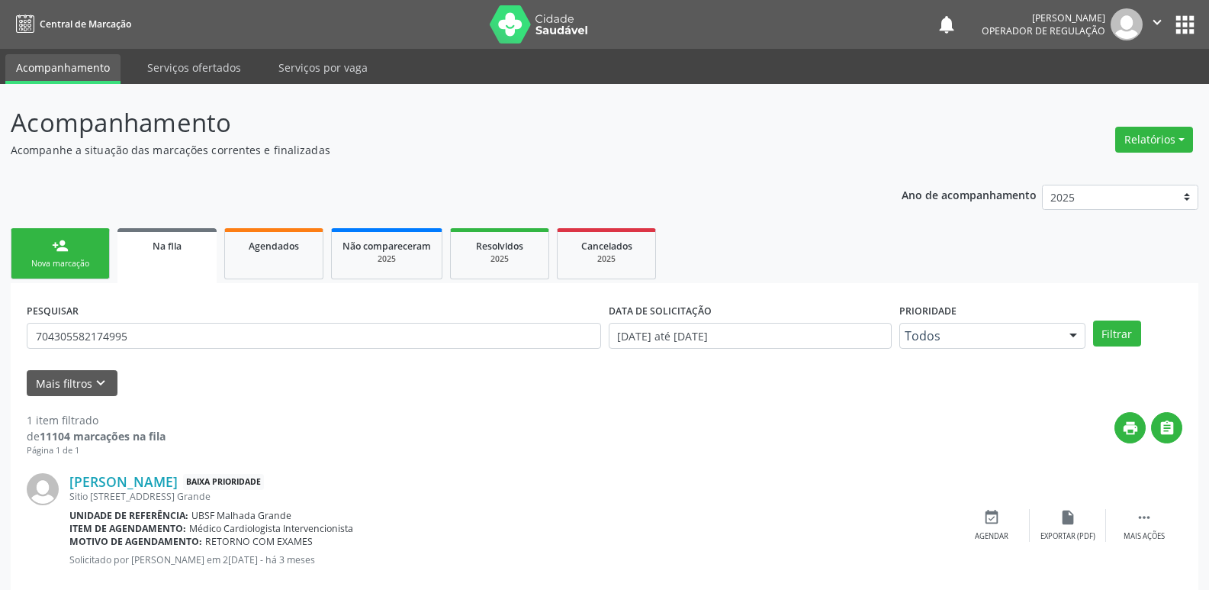
scroll to position [30, 0]
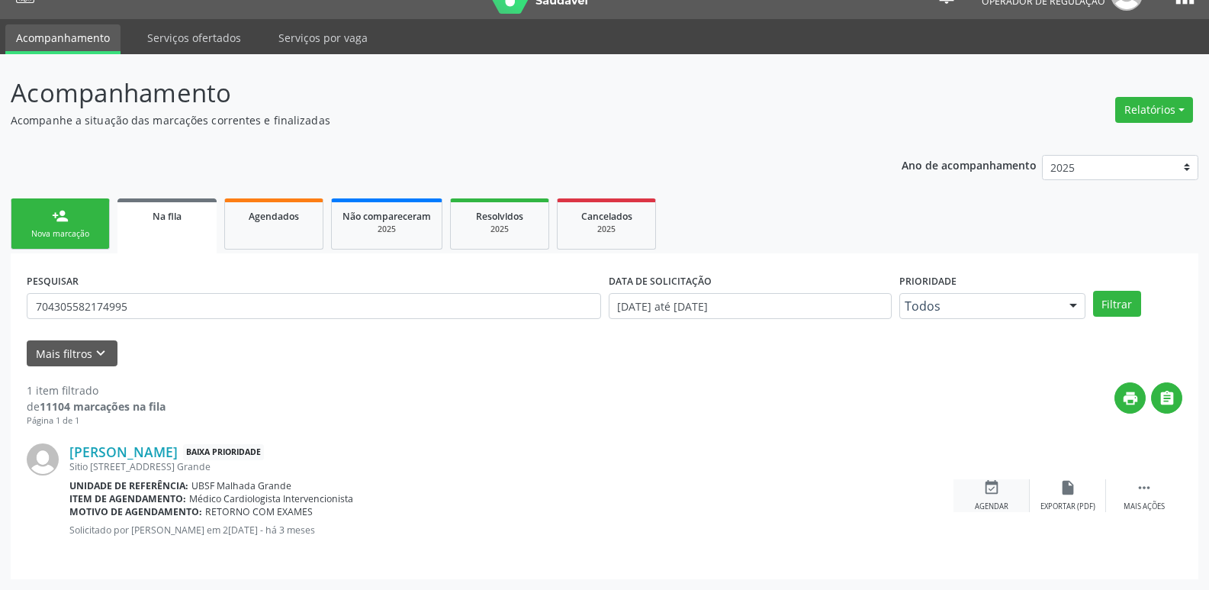
click at [1014, 487] on div "event_available Agendar" at bounding box center [991, 495] width 76 height 33
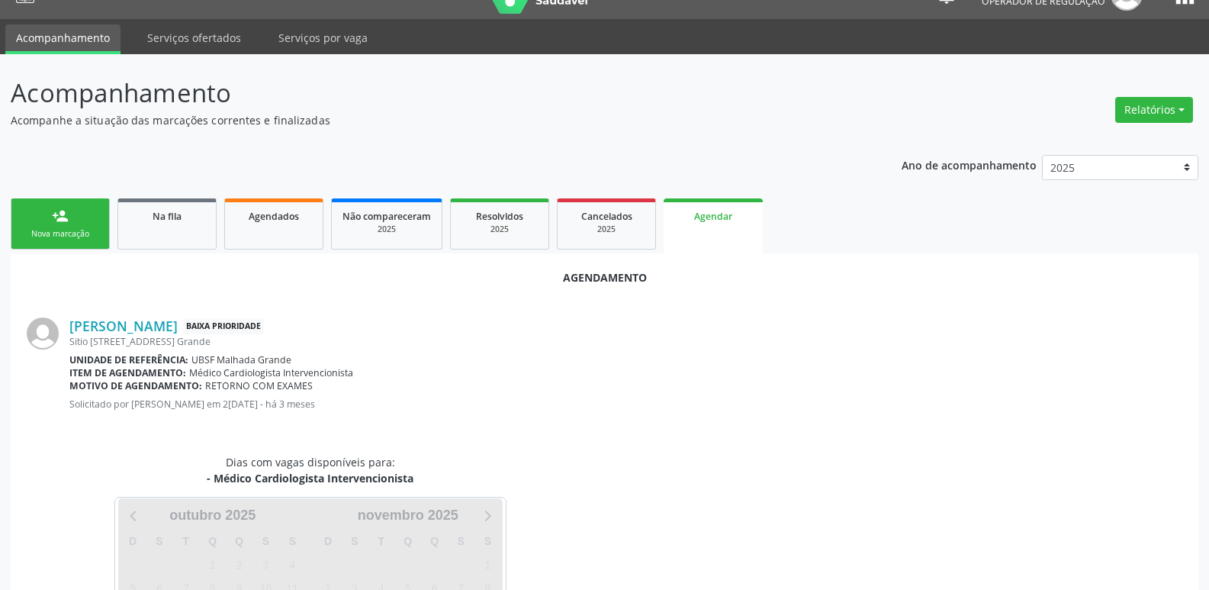
scroll to position [169, 0]
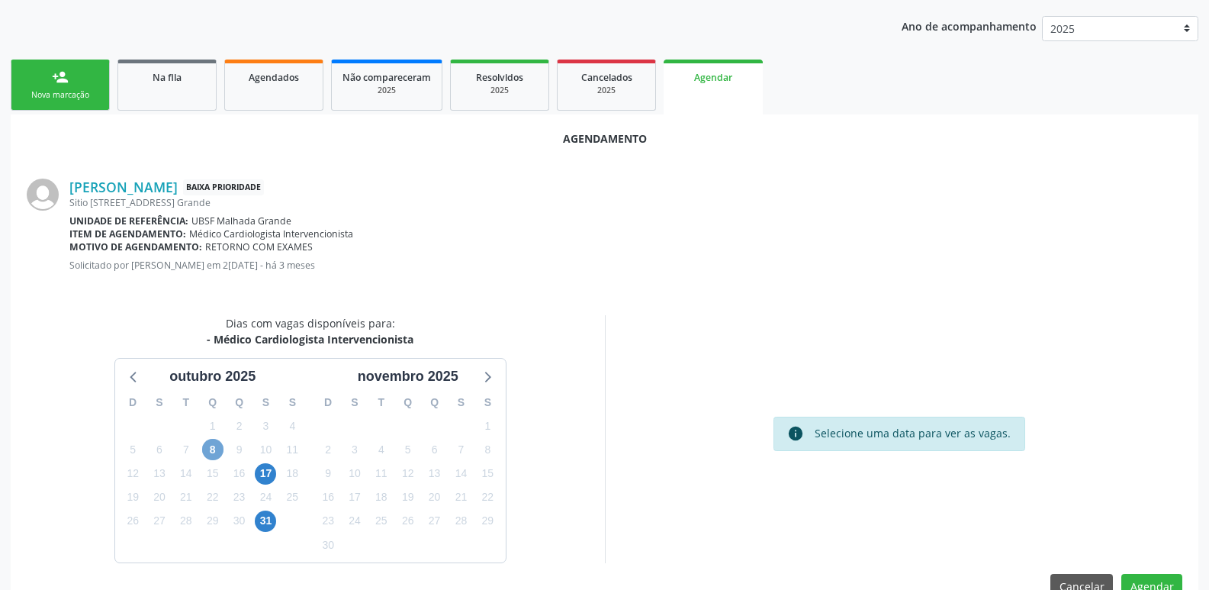
click at [211, 449] on span "8" at bounding box center [212, 449] width 21 height 21
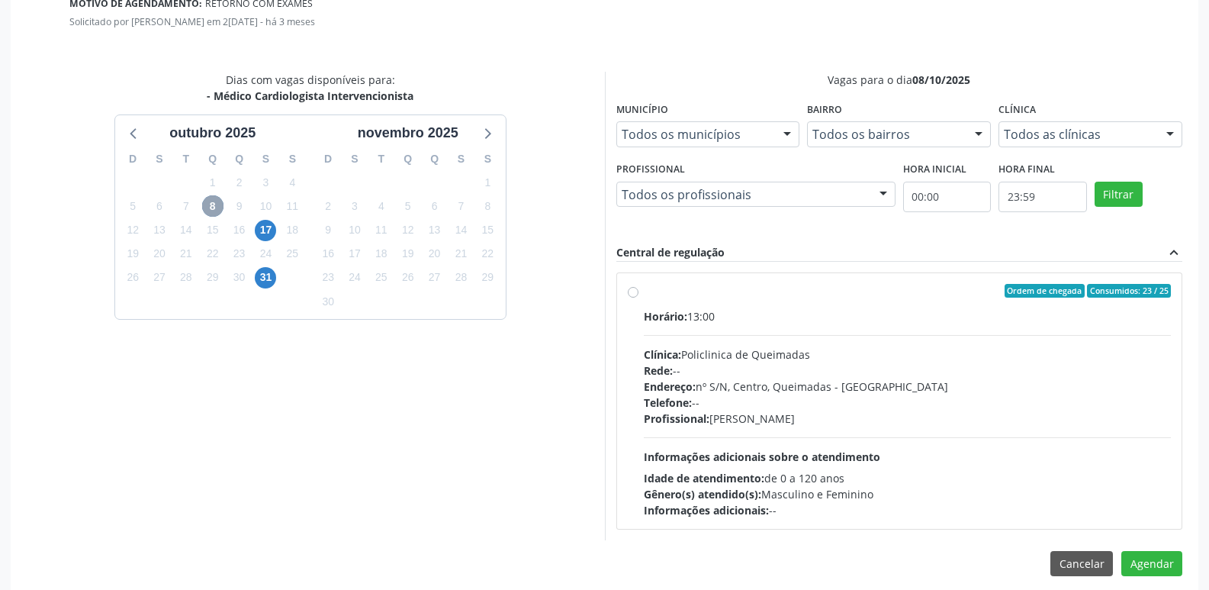
scroll to position [425, 0]
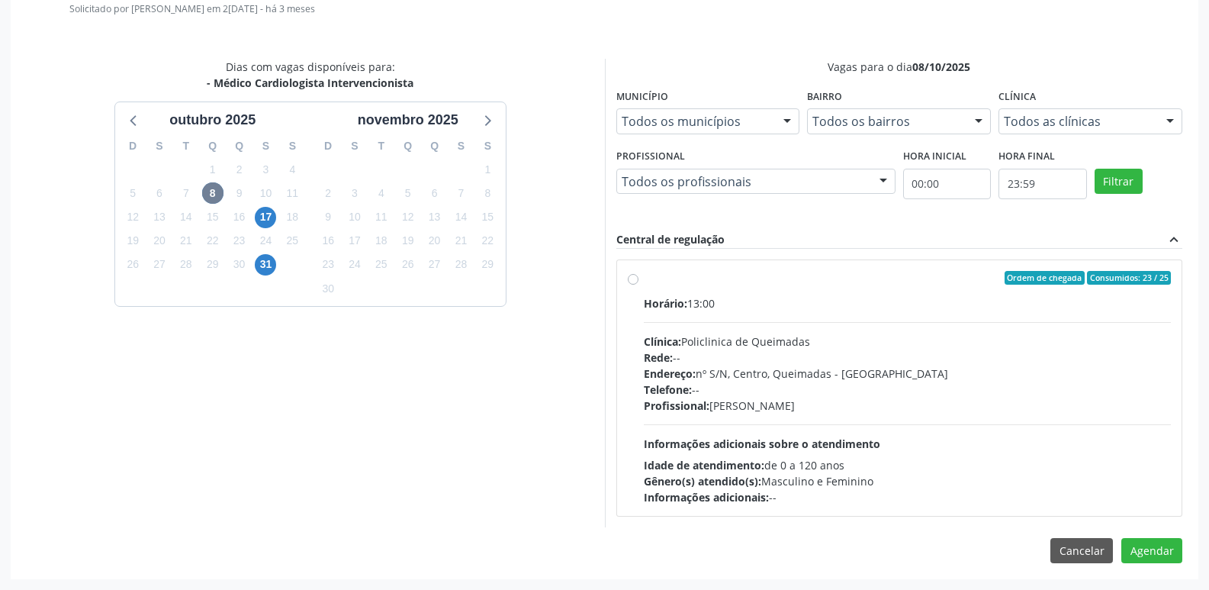
click at [1041, 408] on div "Profissional: [PERSON_NAME]" at bounding box center [908, 405] width 528 height 16
click at [638, 285] on input "Ordem de chegada Consumidos: 23 / 25 Horário: 13:00 Clínica: Policlinica de Que…" at bounding box center [633, 278] width 11 height 14
radio input "true"
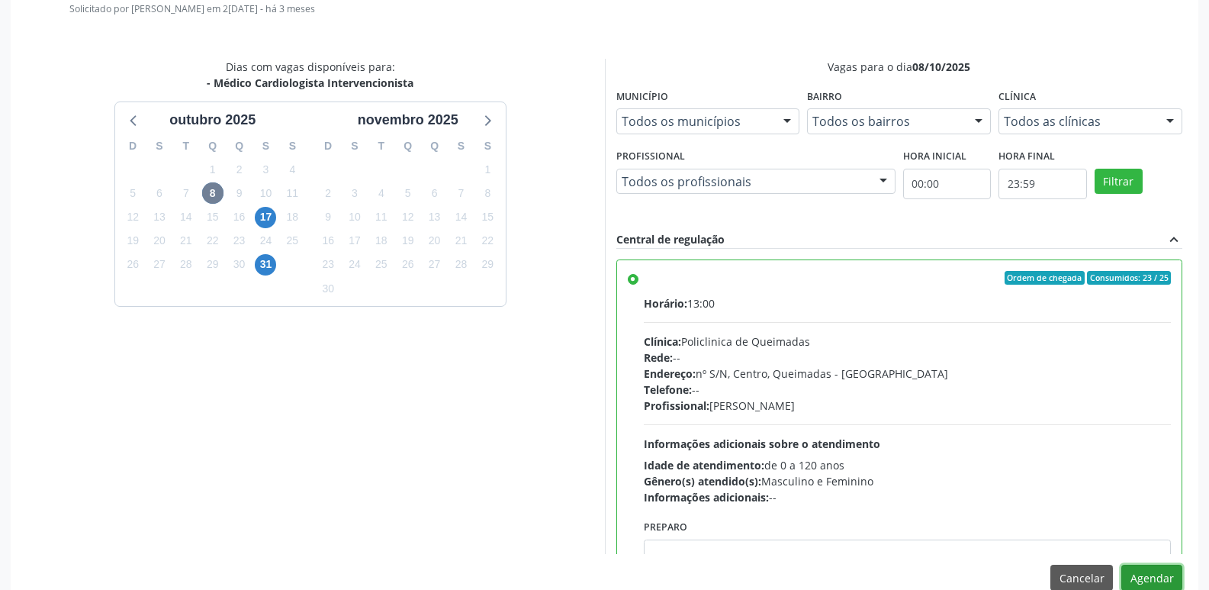
click at [1146, 583] on button "Agendar" at bounding box center [1151, 577] width 61 height 26
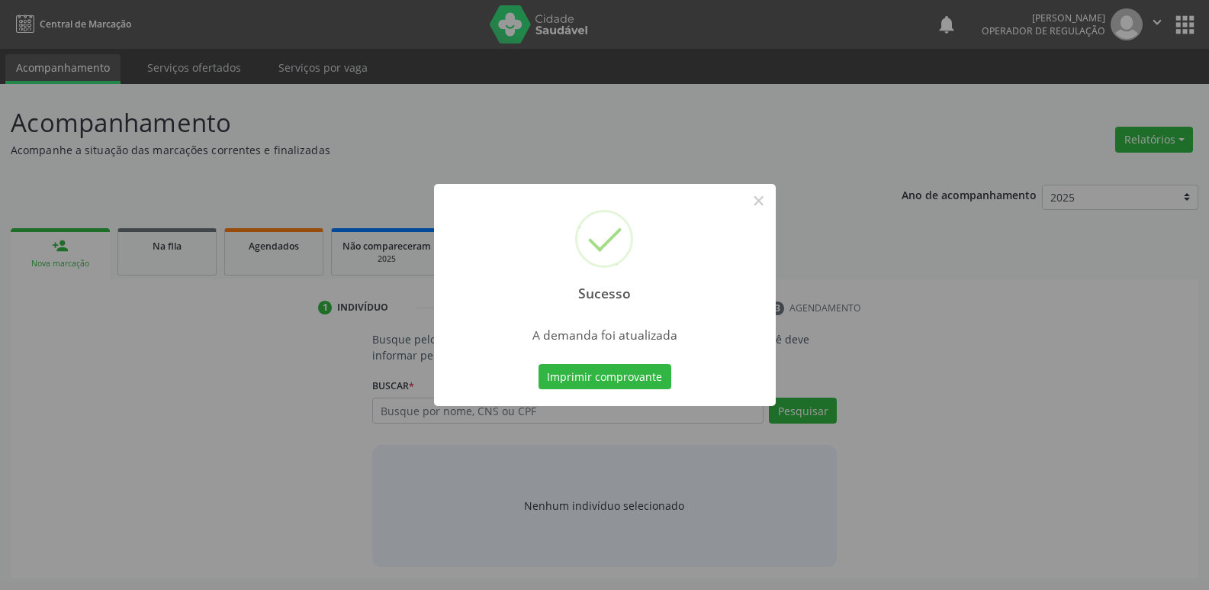
click at [539, 364] on button "Imprimir comprovante" at bounding box center [605, 377] width 133 height 26
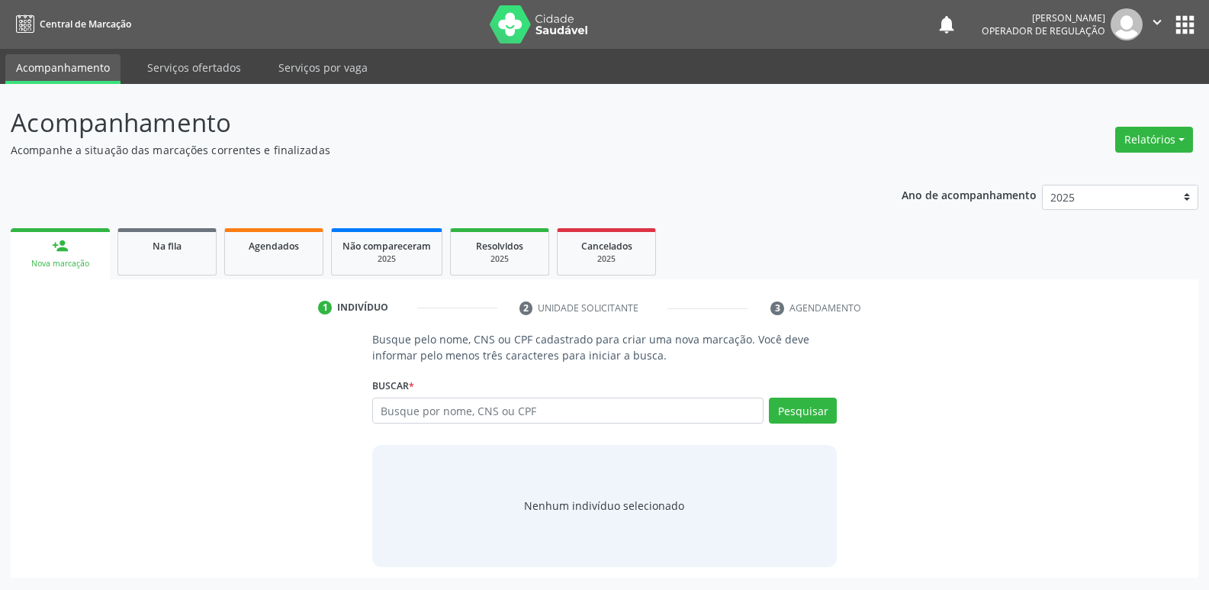
scroll to position [0, 0]
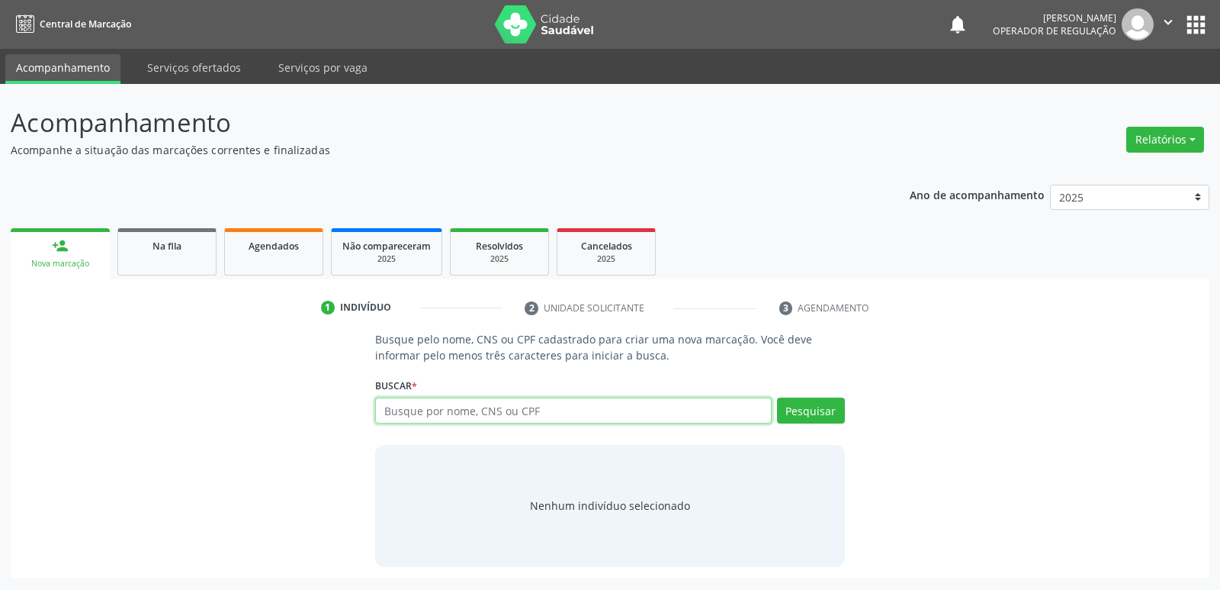
click at [586, 413] on input "text" at bounding box center [573, 410] width 396 height 26
click at [164, 243] on span "Na fila" at bounding box center [167, 246] width 29 height 13
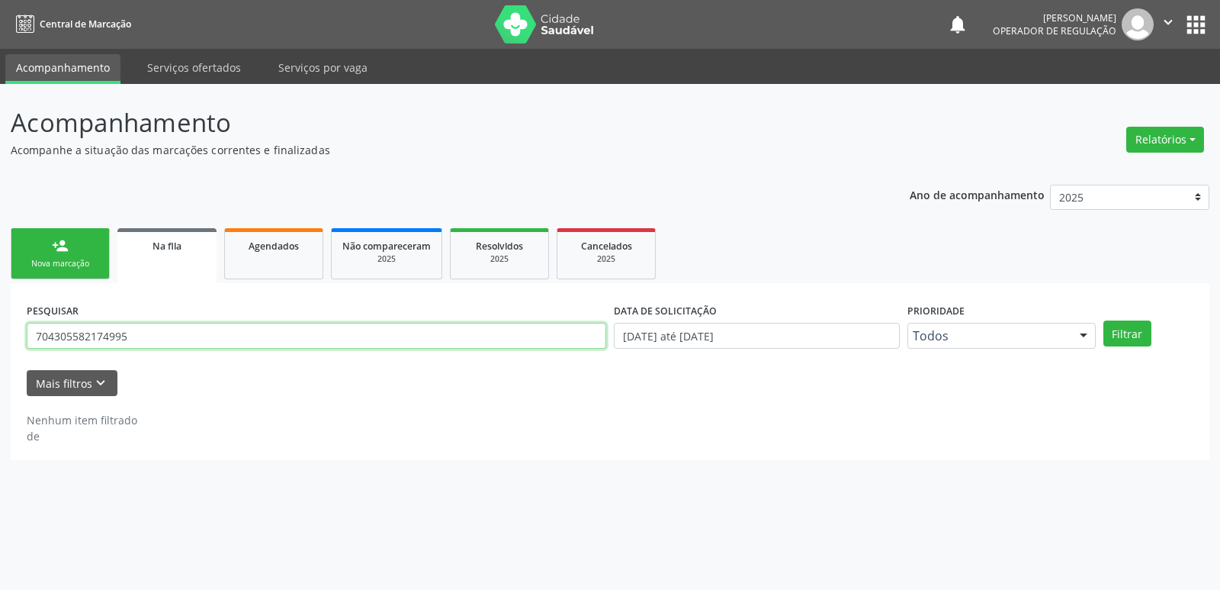
drag, startPoint x: 180, startPoint y: 327, endPoint x: 0, endPoint y: 326, distance: 180.0
click at [0, 326] on div "Acompanhamento Acompanhe a situação das marcações correntes e finalizadas Relat…" at bounding box center [610, 337] width 1220 height 506
type input "702403577765124"
click at [1104, 320] on button "Filtrar" at bounding box center [1128, 333] width 48 height 26
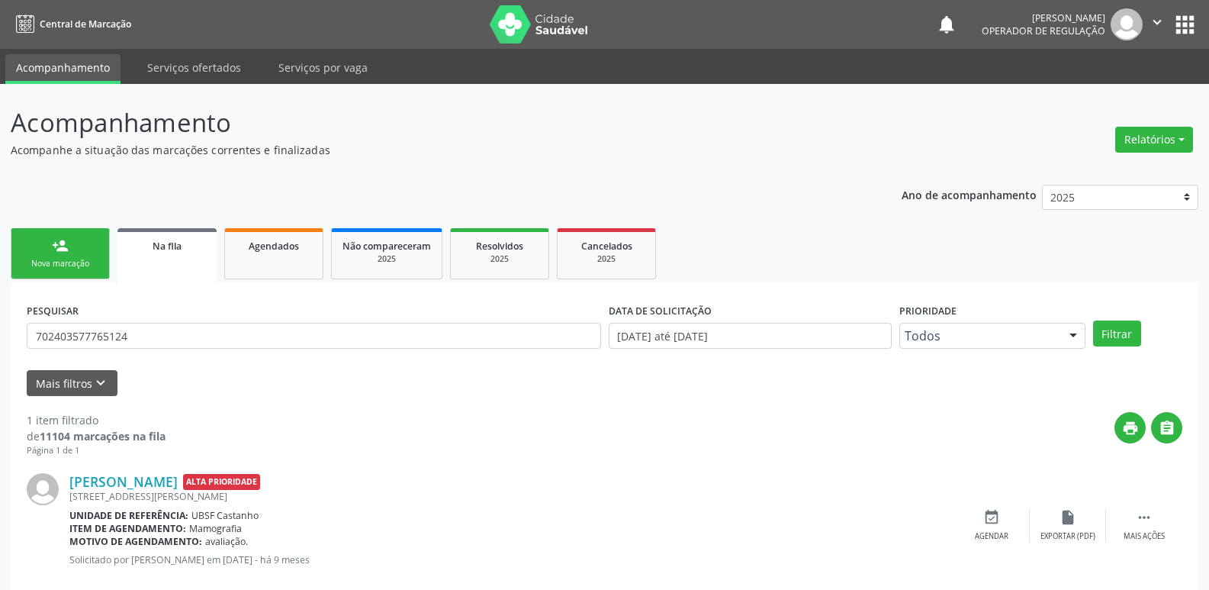
scroll to position [30, 0]
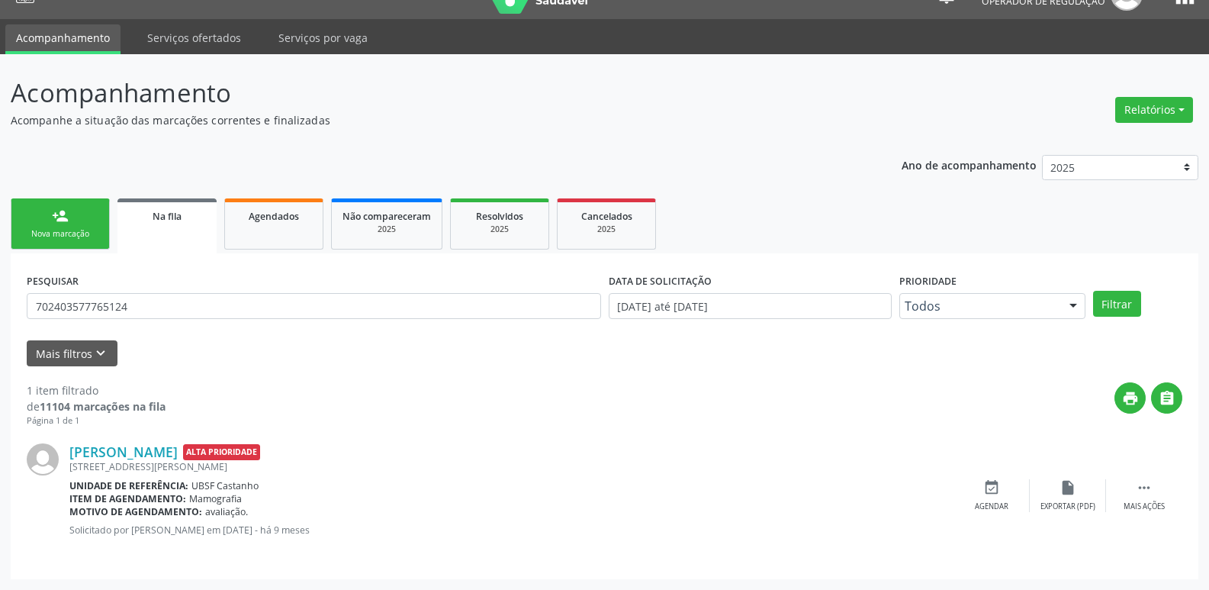
click at [79, 230] on div "Nova marcação" at bounding box center [60, 233] width 76 height 11
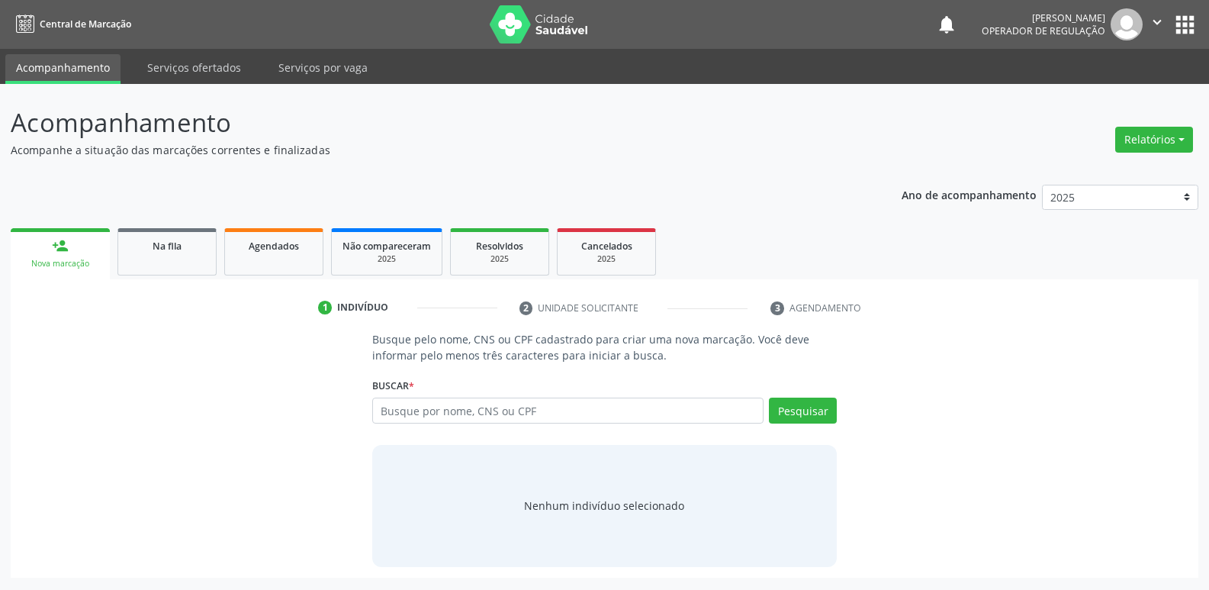
scroll to position [0, 0]
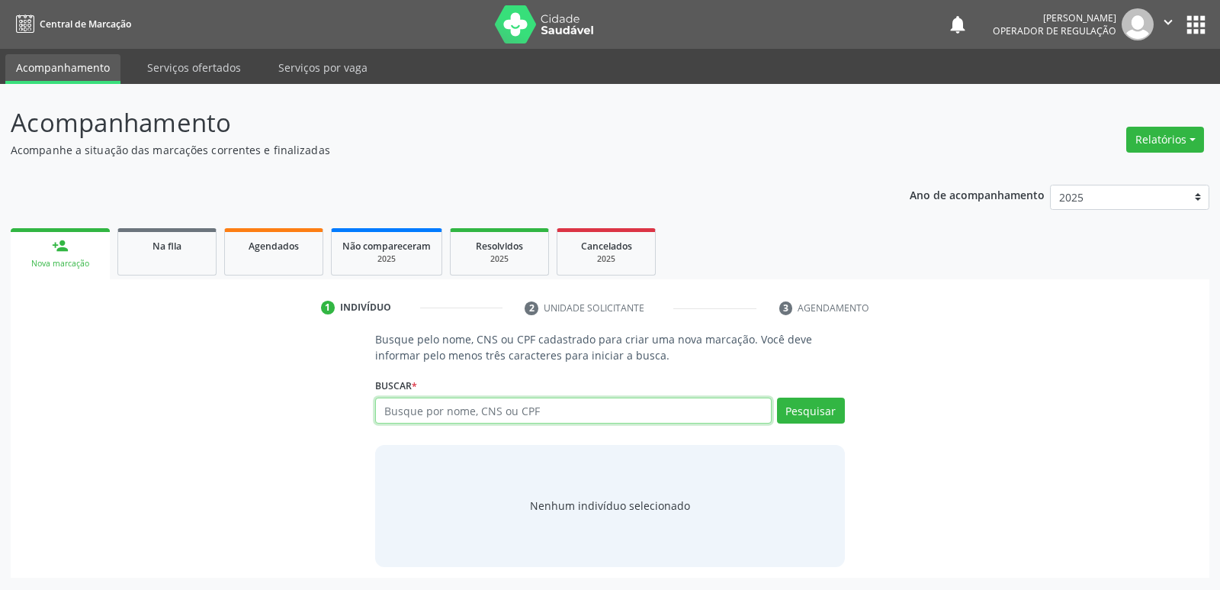
click at [398, 407] on input "text" at bounding box center [573, 410] width 396 height 26
type input "702403577765124"
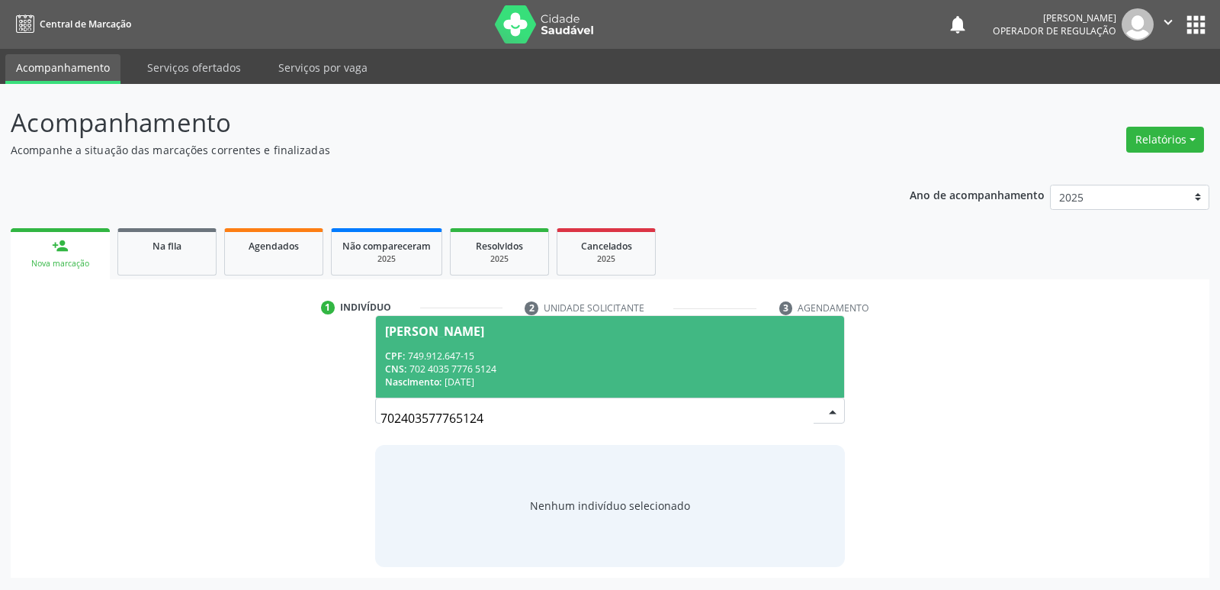
click at [446, 370] on div "CNS: 702 4035 7776 5124" at bounding box center [609, 368] width 449 height 13
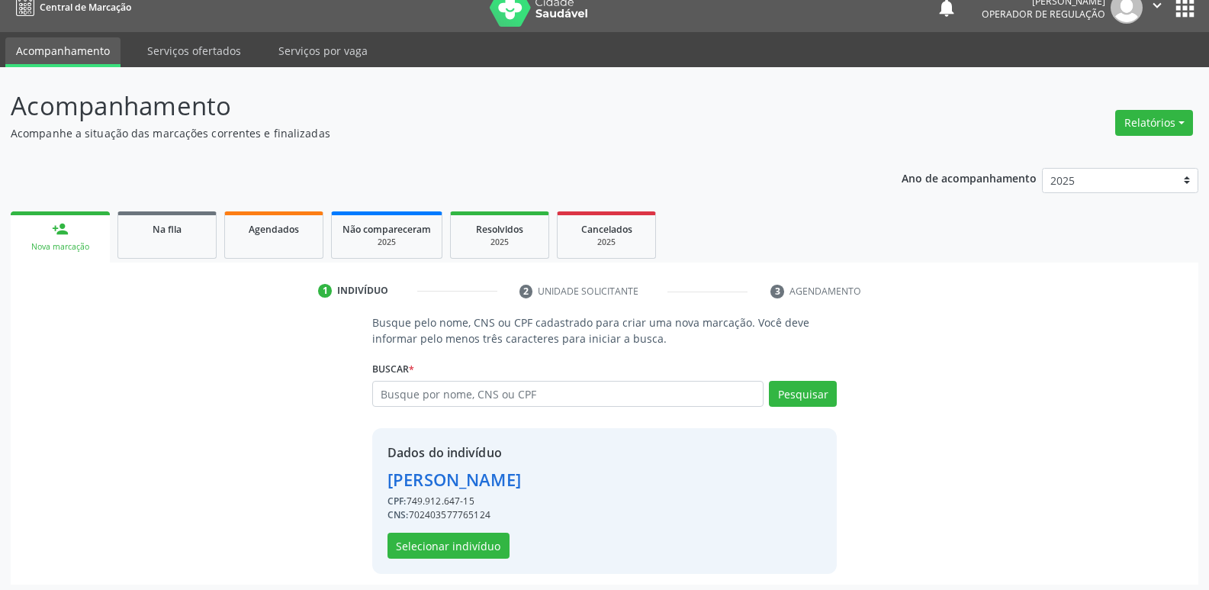
scroll to position [22, 0]
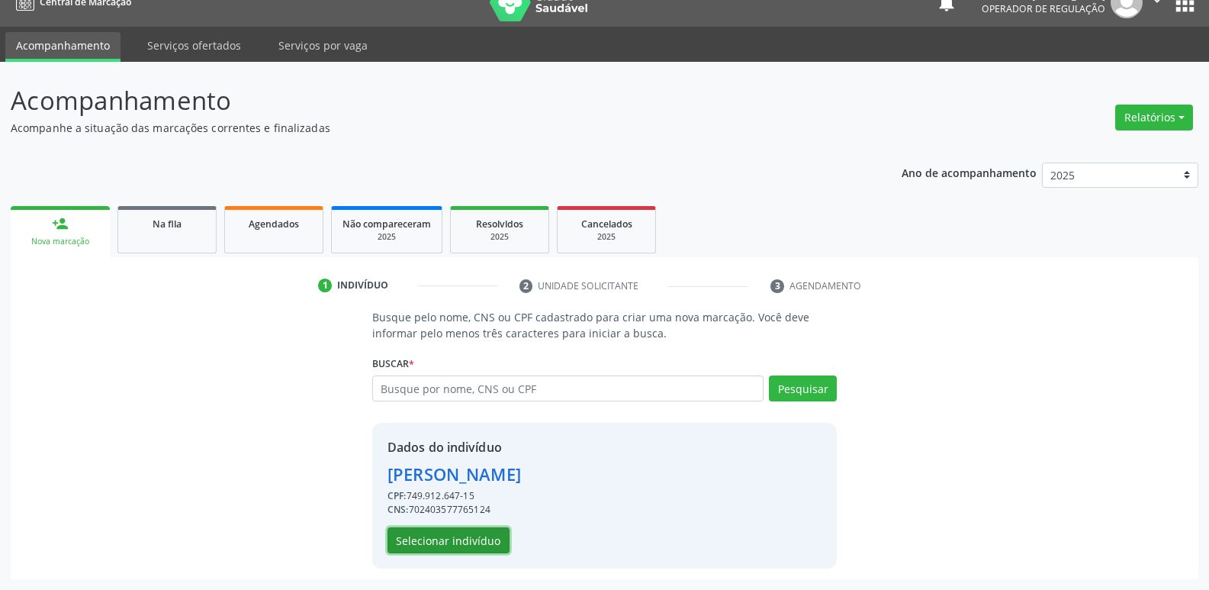
click at [465, 542] on button "Selecionar indivíduo" at bounding box center [448, 540] width 122 height 26
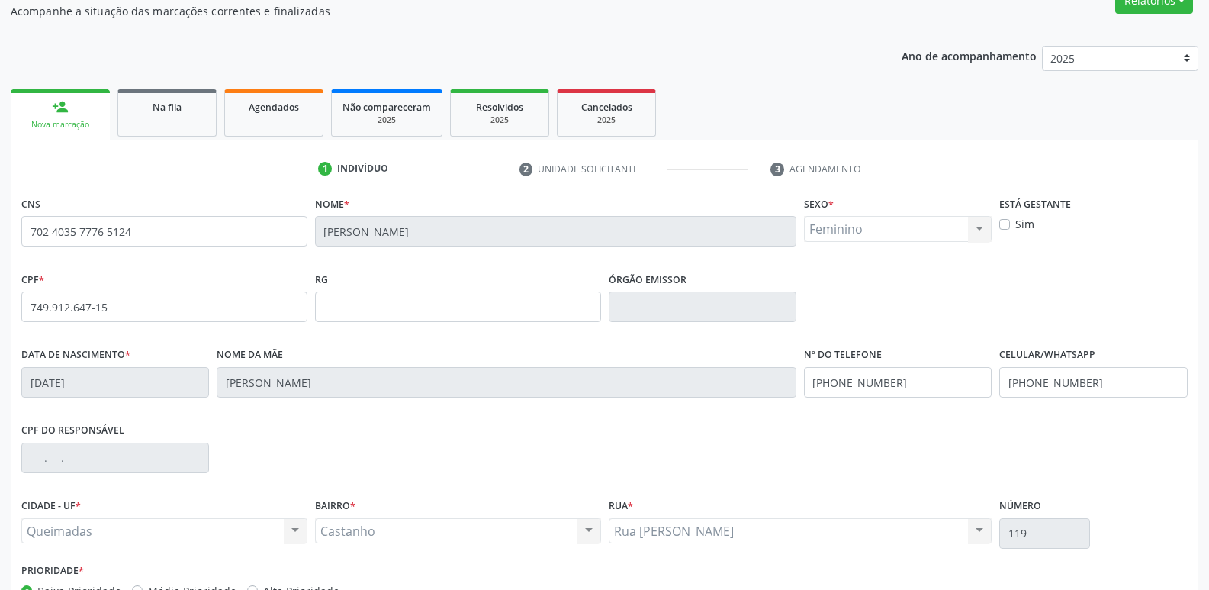
scroll to position [237, 0]
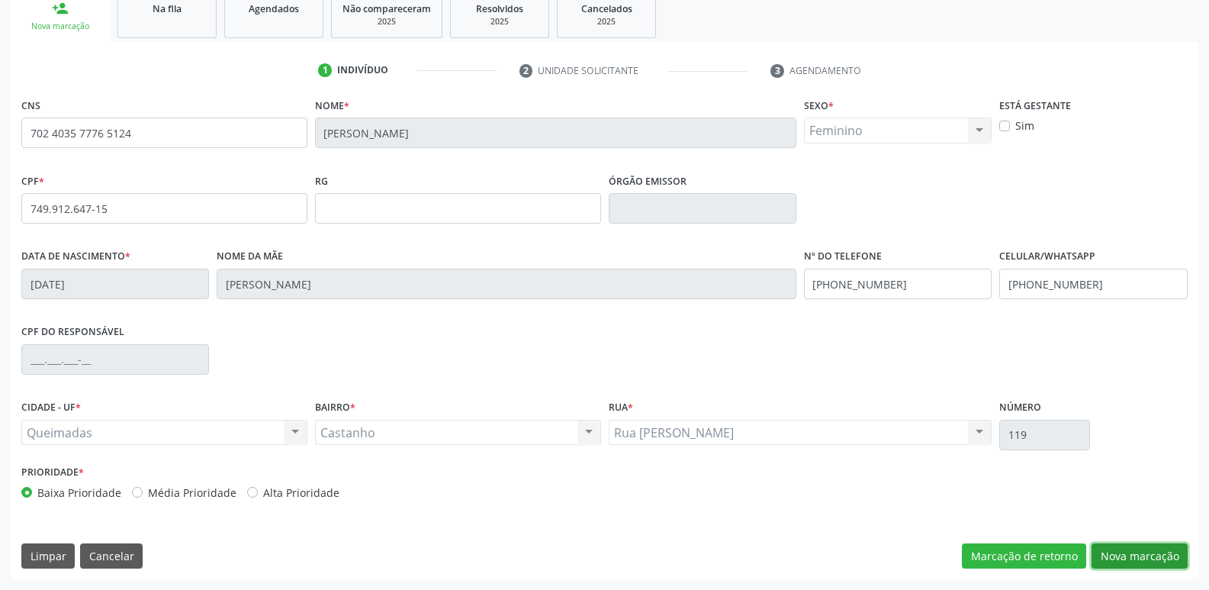
click at [1123, 558] on button "Nova marcação" at bounding box center [1140, 556] width 96 height 26
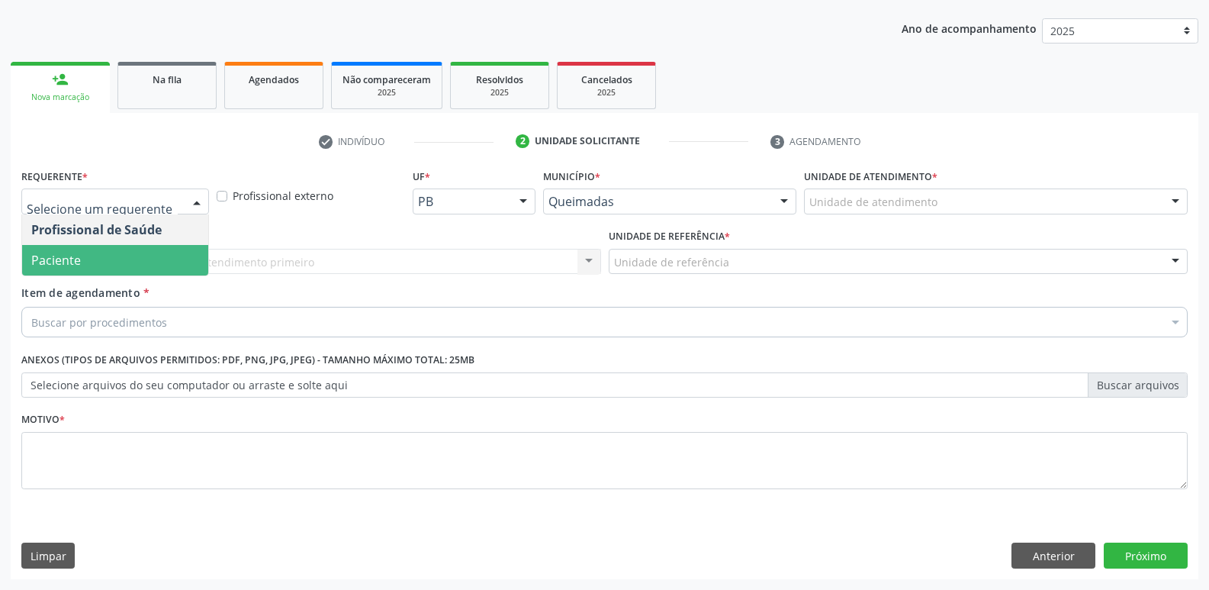
drag, startPoint x: 127, startPoint y: 275, endPoint x: 137, endPoint y: 263, distance: 15.1
click at [128, 272] on span "Paciente" at bounding box center [115, 260] width 186 height 31
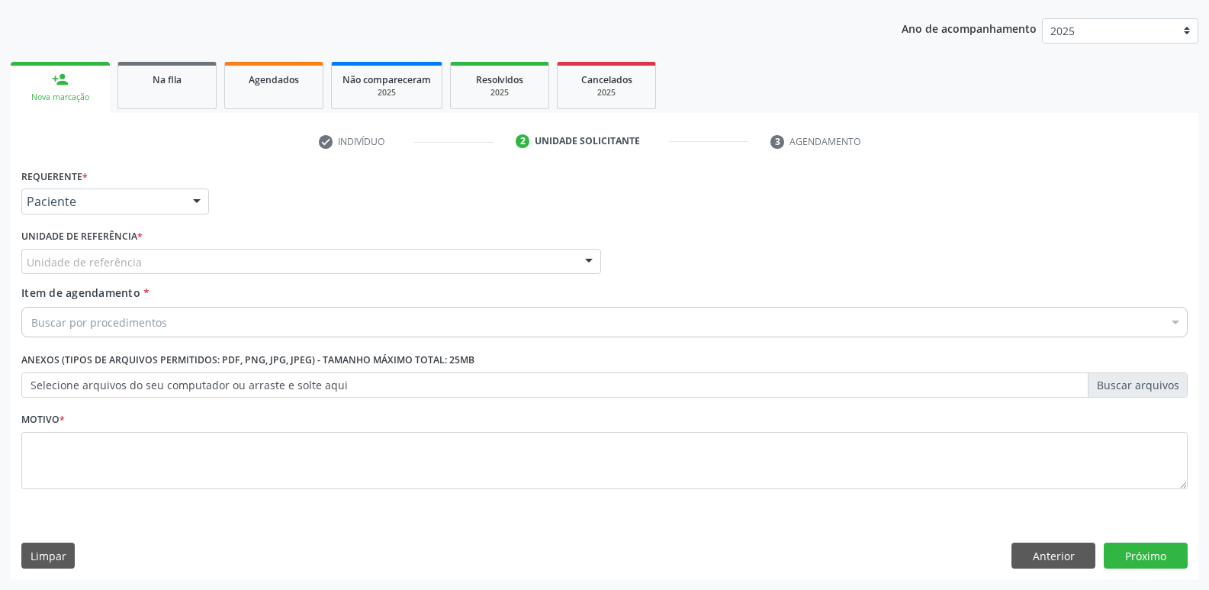
click at [160, 264] on div "Unidade de referência" at bounding box center [311, 262] width 580 height 26
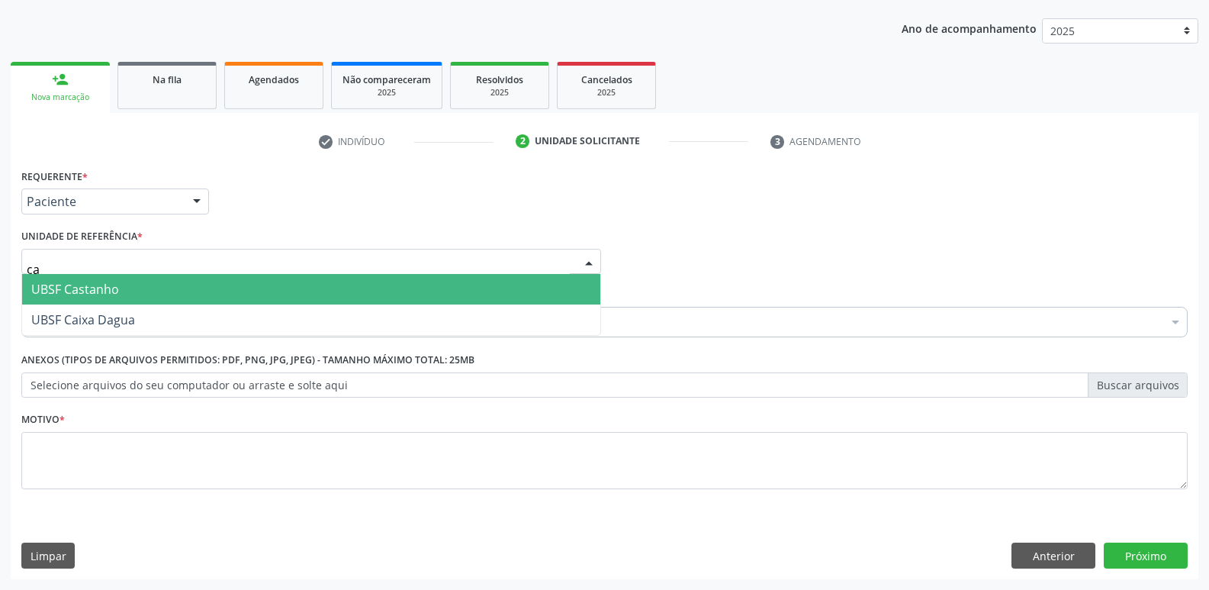
type input "cas"
click at [140, 278] on span "UBSF Castanho" at bounding box center [311, 289] width 578 height 31
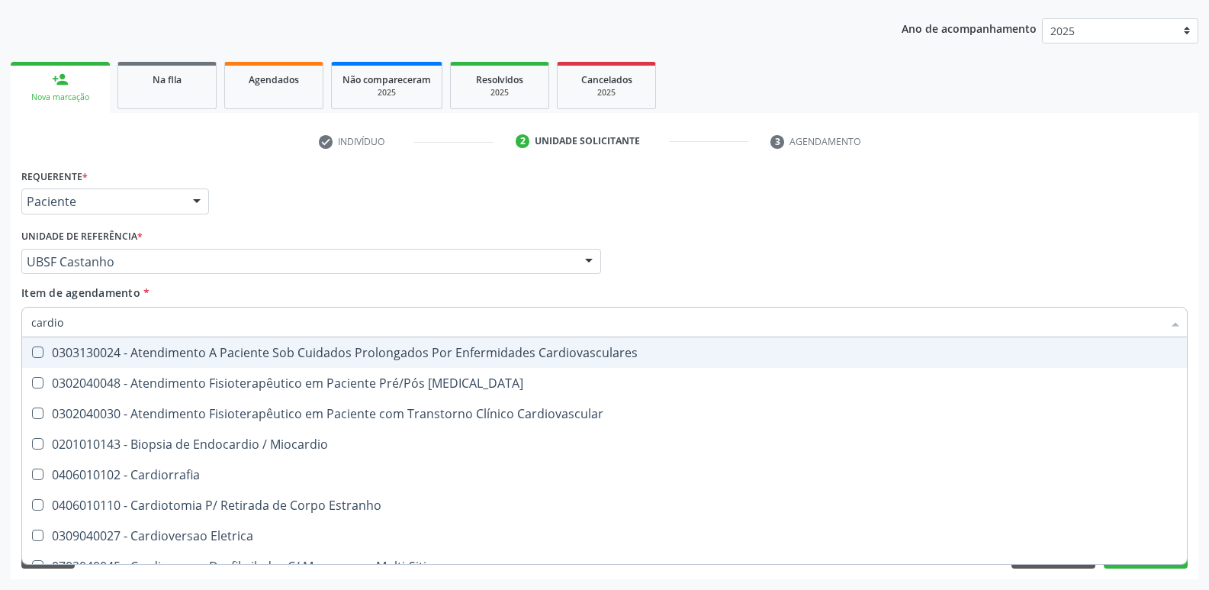
type input "cardiol"
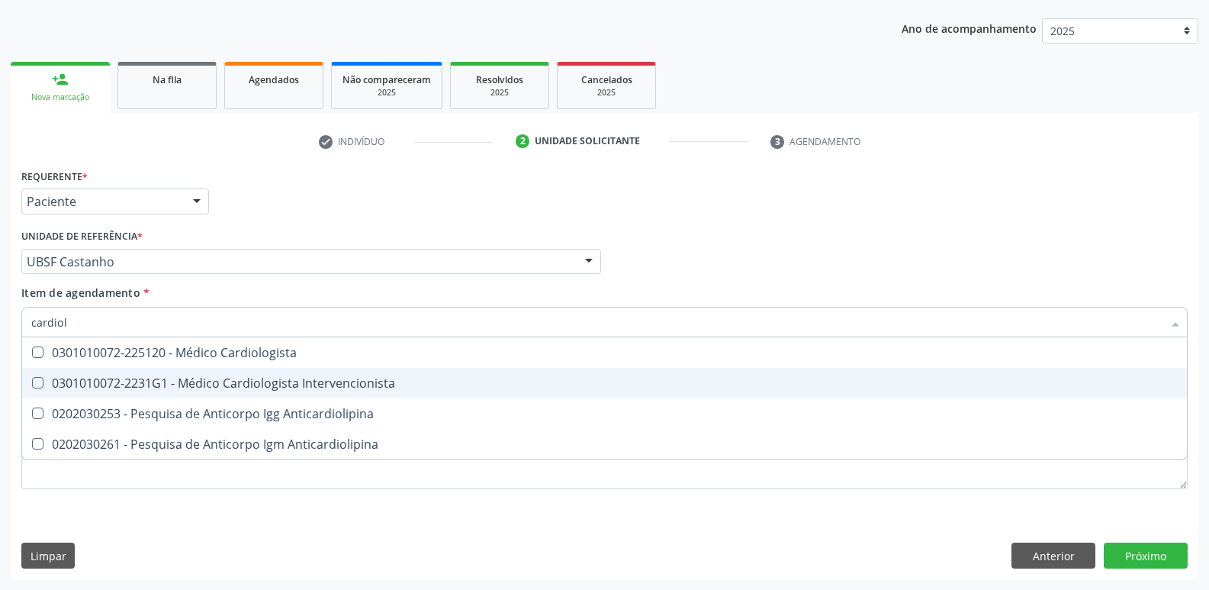
click at [228, 381] on div "0301010072-2231G1 - Médico Cardiologista Intervencionista" at bounding box center [604, 383] width 1146 height 12
checkbox Intervencionista "true"
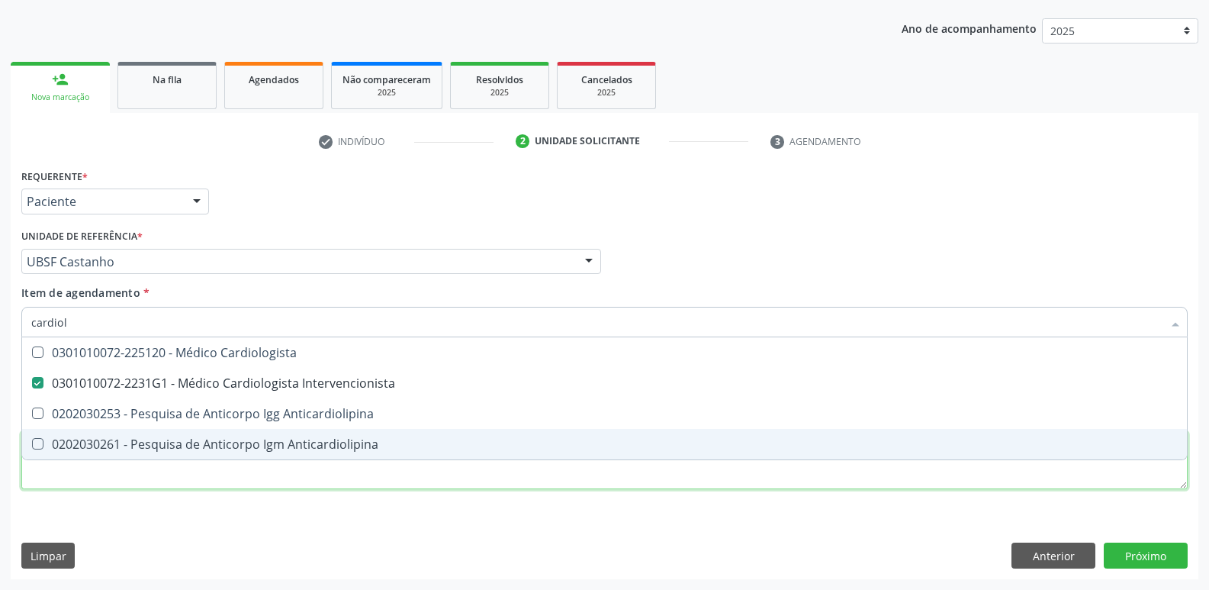
click at [220, 485] on div "Requerente * Paciente Profissional de Saúde Paciente Nenhum resultado encontrad…" at bounding box center [604, 338] width 1166 height 346
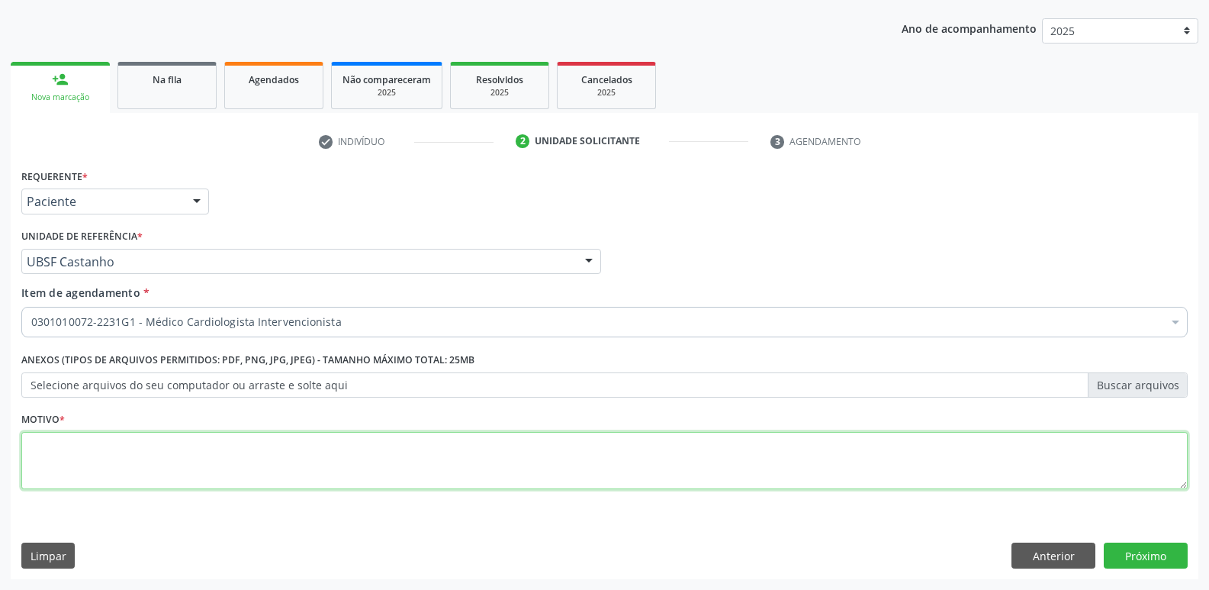
paste textarea "avaliação"
type textarea "avaliação"
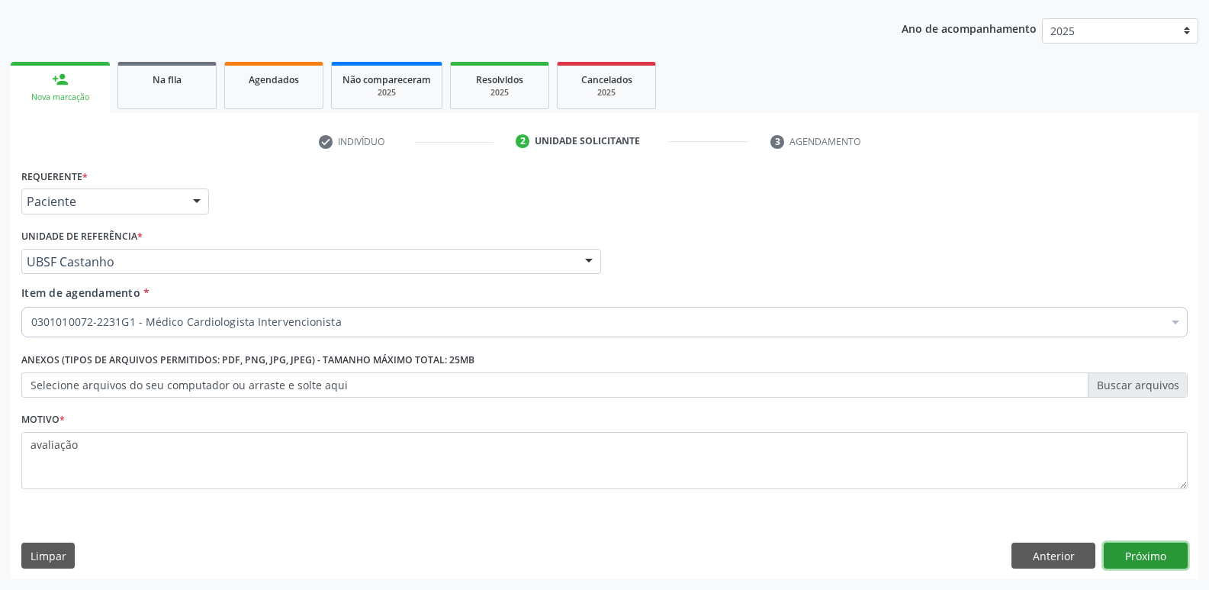
click at [1166, 550] on button "Próximo" at bounding box center [1146, 555] width 84 height 26
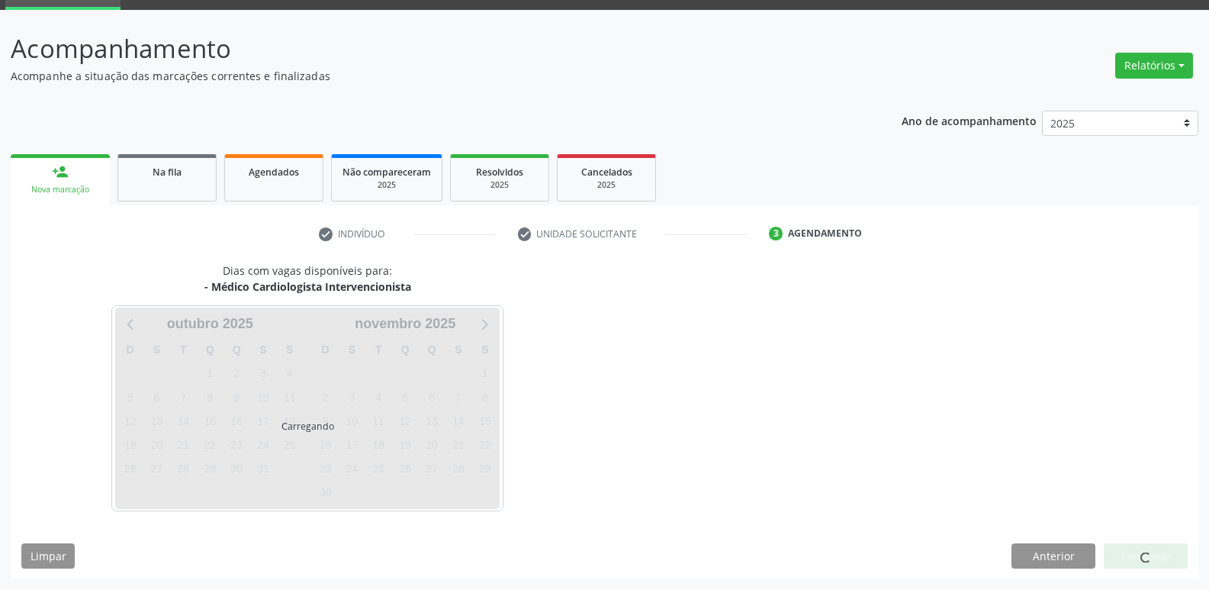
scroll to position [74, 0]
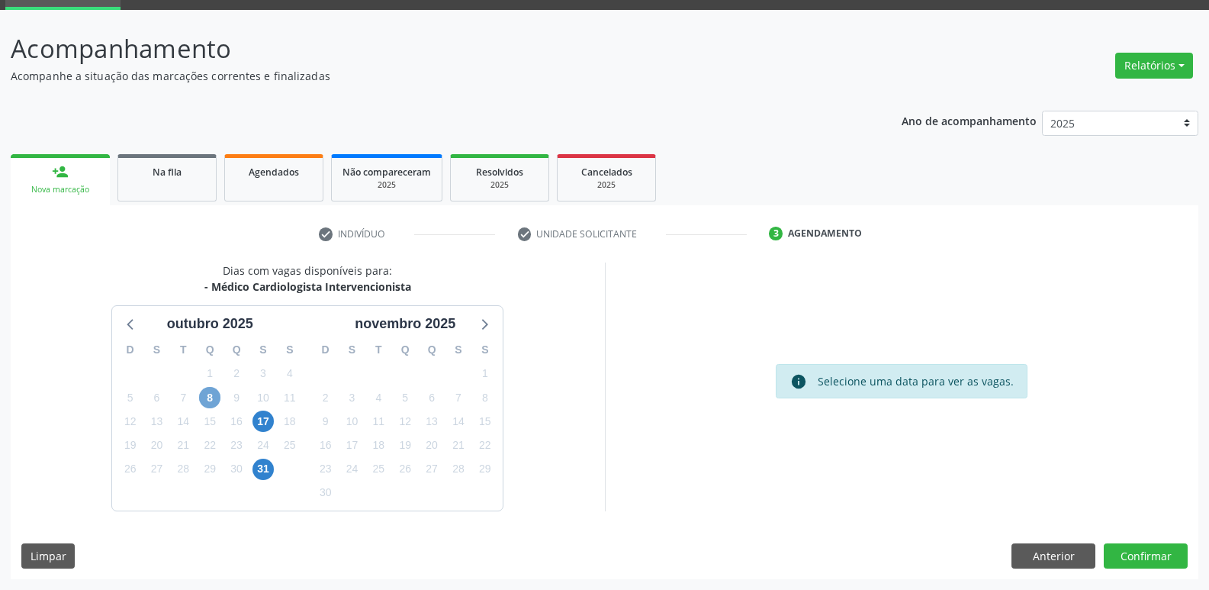
drag, startPoint x: 209, startPoint y: 394, endPoint x: 254, endPoint y: 389, distance: 45.3
click at [209, 394] on span "8" at bounding box center [209, 397] width 21 height 21
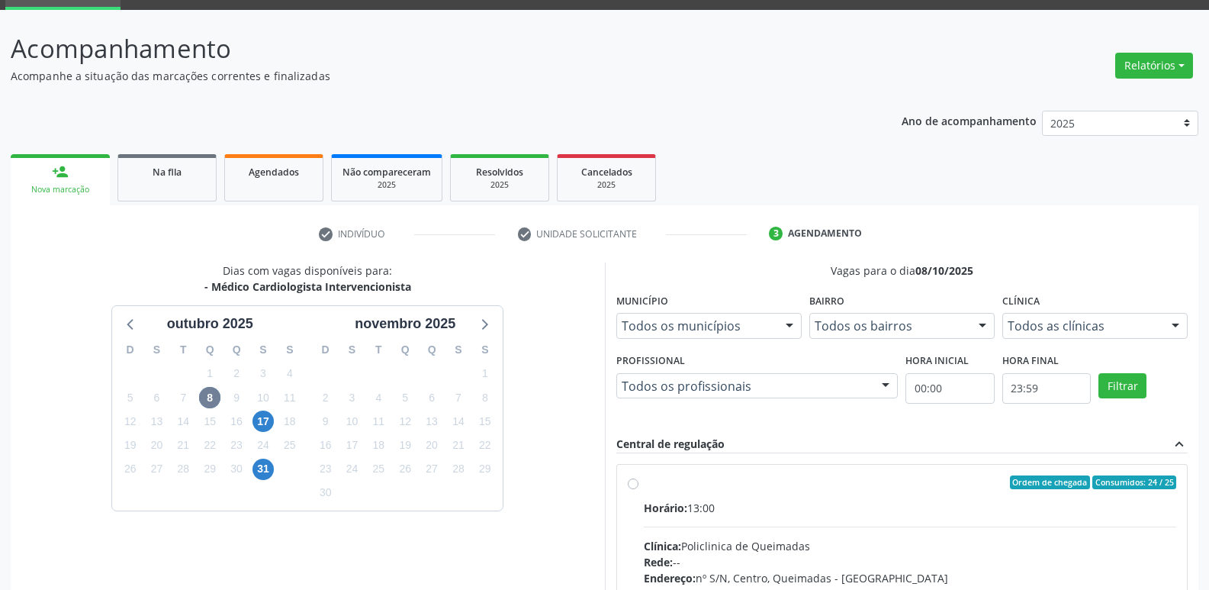
drag, startPoint x: 960, startPoint y: 517, endPoint x: 984, endPoint y: 505, distance: 27.3
radio input "true"
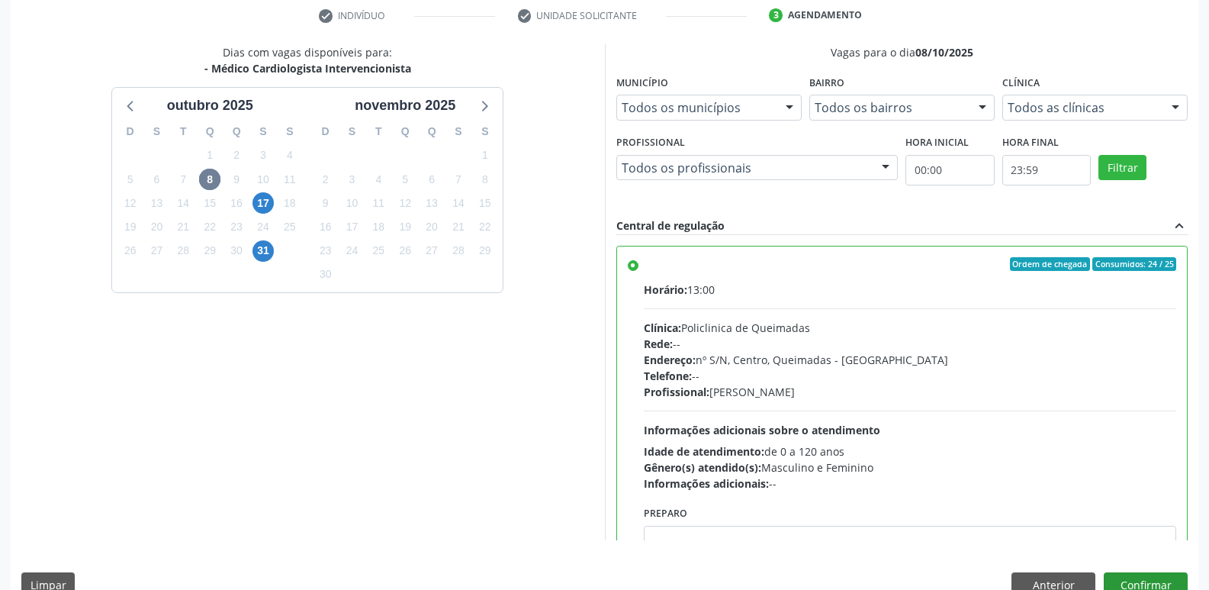
scroll to position [322, 0]
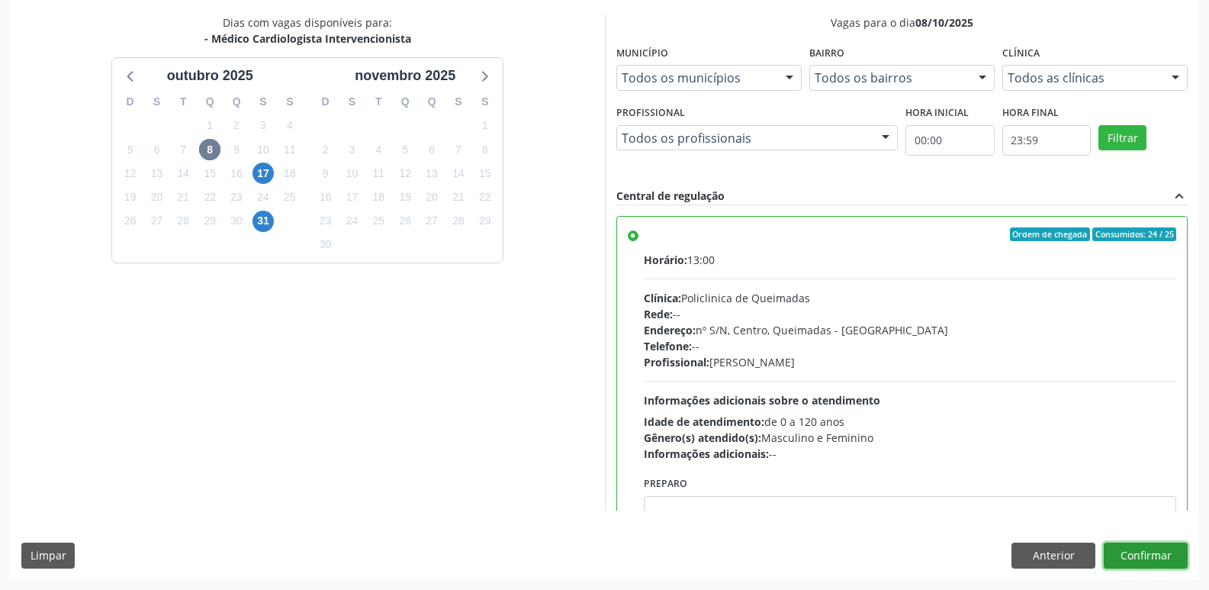
click at [1161, 564] on button "Confirmar" at bounding box center [1146, 555] width 84 height 26
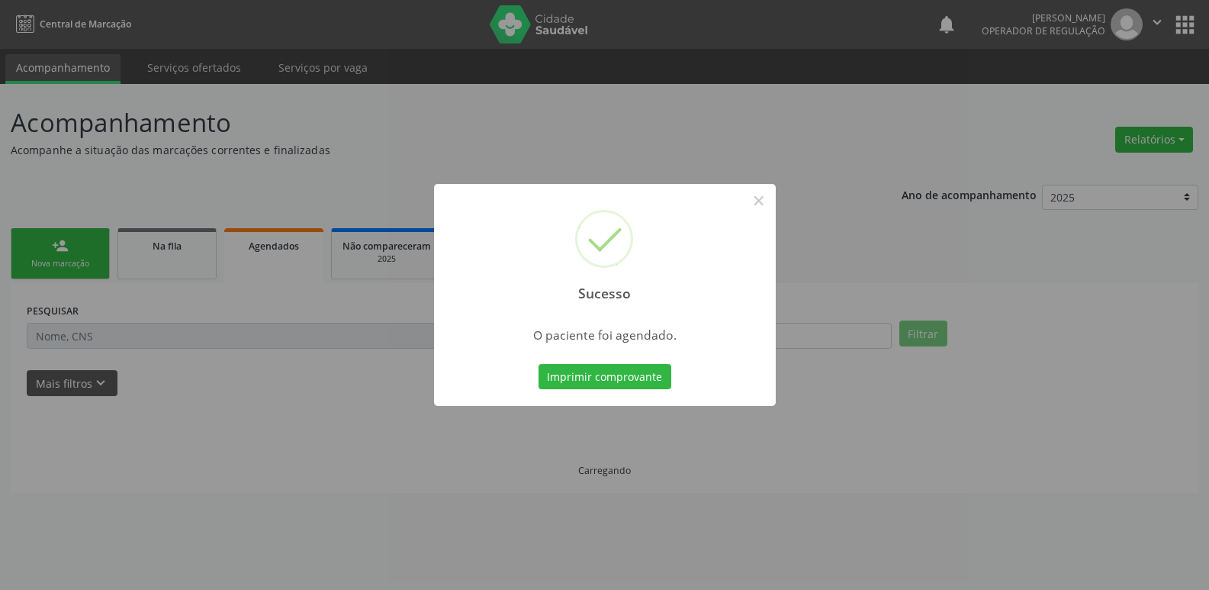
scroll to position [0, 0]
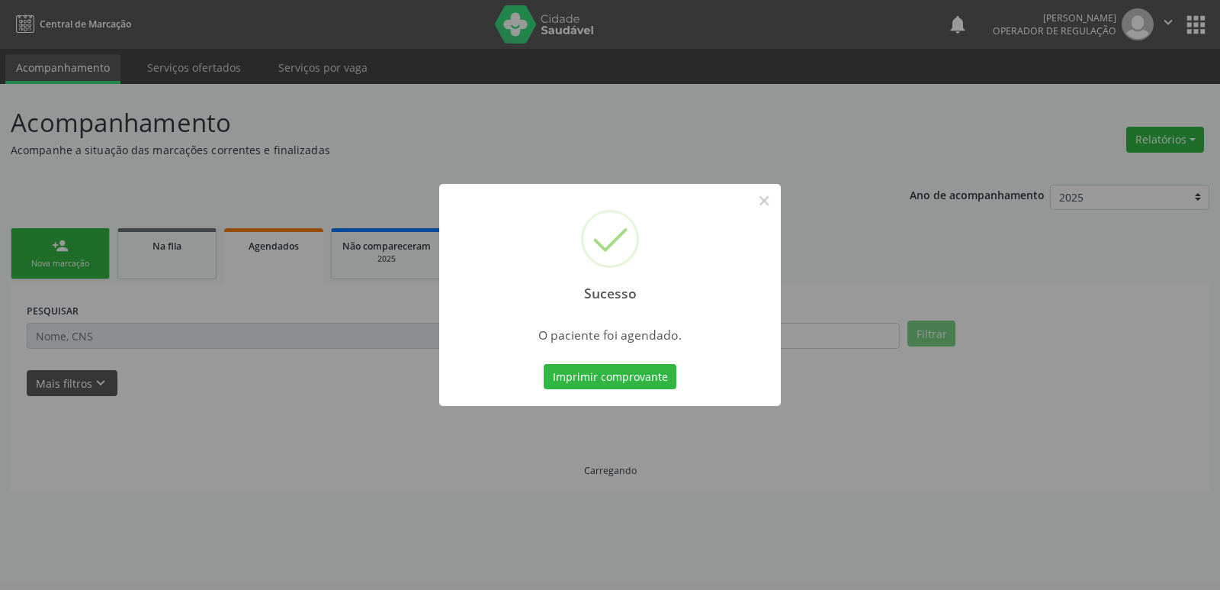
click at [544, 364] on button "Imprimir comprovante" at bounding box center [610, 377] width 133 height 26
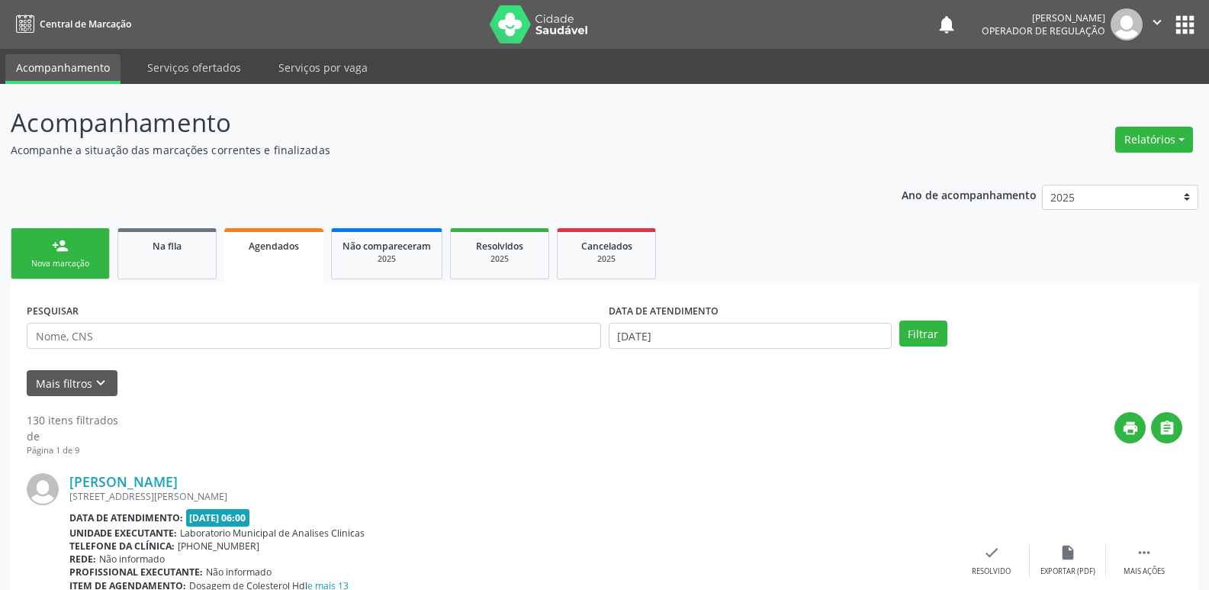
click at [82, 252] on link "person_add Nova marcação" at bounding box center [60, 253] width 99 height 51
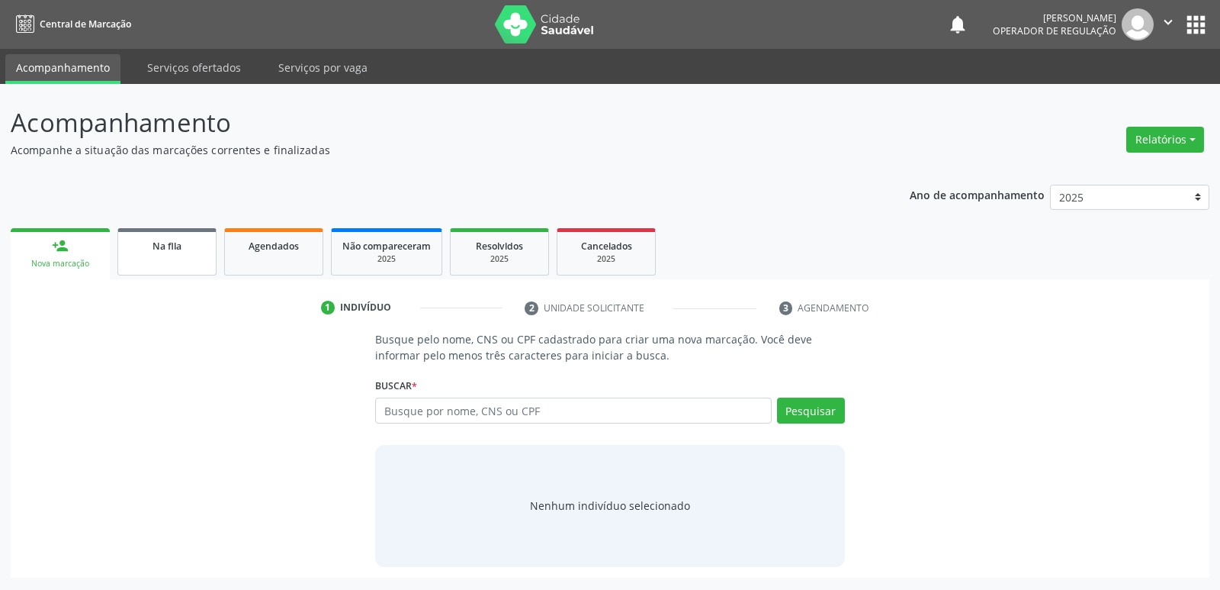
click at [189, 236] on link "Na fila" at bounding box center [166, 251] width 99 height 47
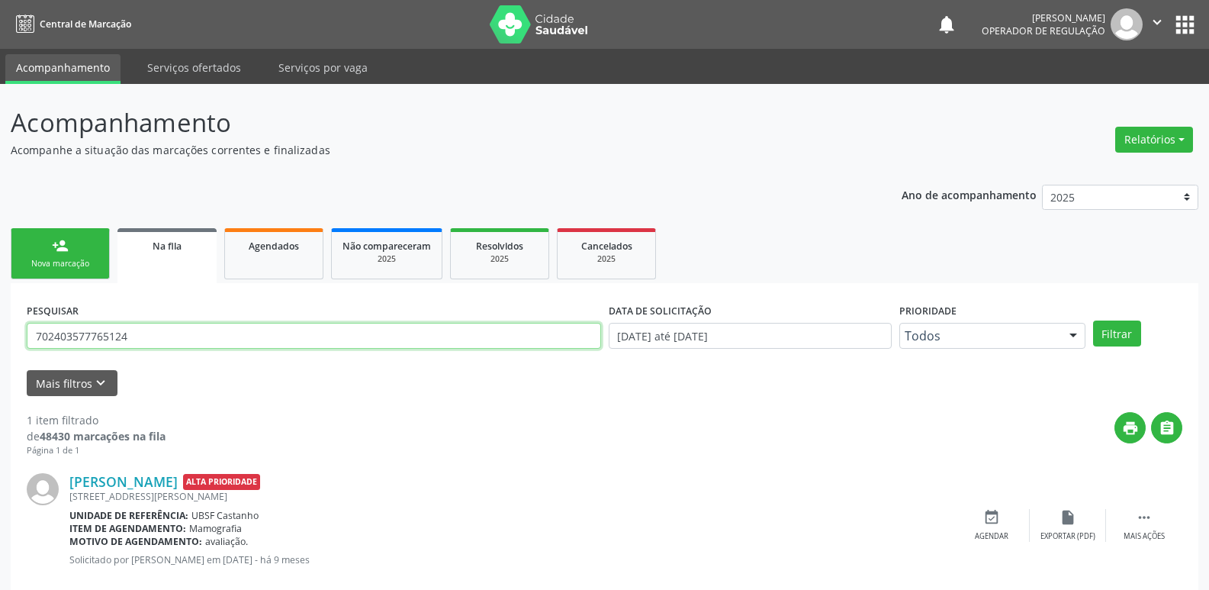
drag, startPoint x: 177, startPoint y: 336, endPoint x: 0, endPoint y: 305, distance: 179.6
click at [0, 305] on div "Acompanhamento Acompanhe a situação das marcações correntes e finalizadas Relat…" at bounding box center [604, 351] width 1209 height 535
type input "704705731767336"
click at [1093, 320] on button "Filtrar" at bounding box center [1117, 333] width 48 height 26
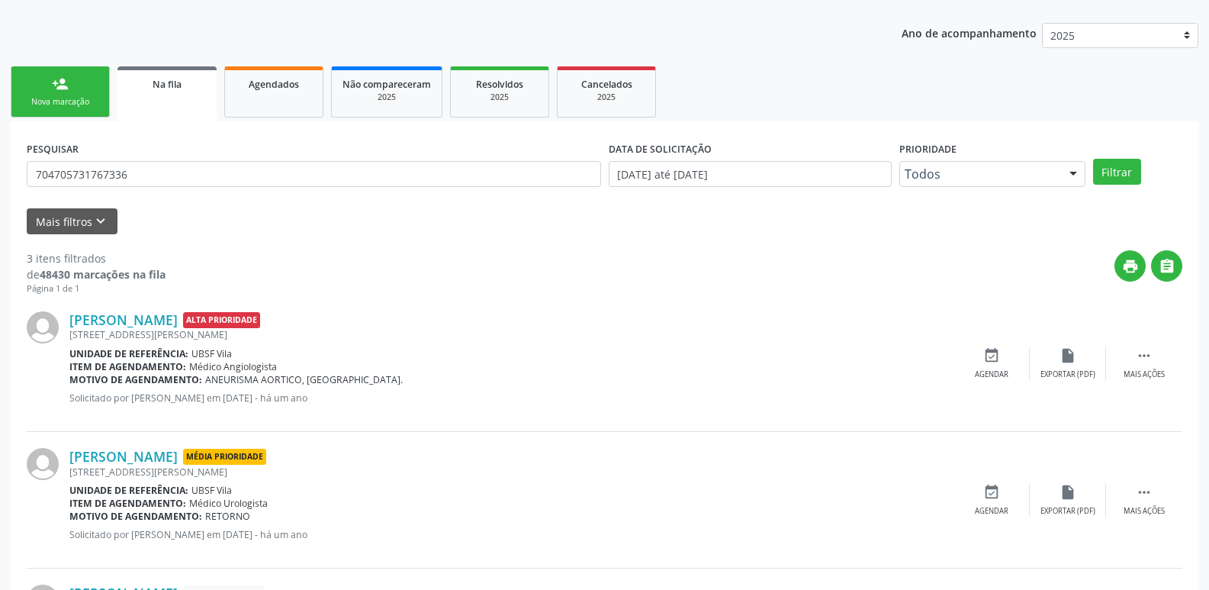
scroll to position [304, 0]
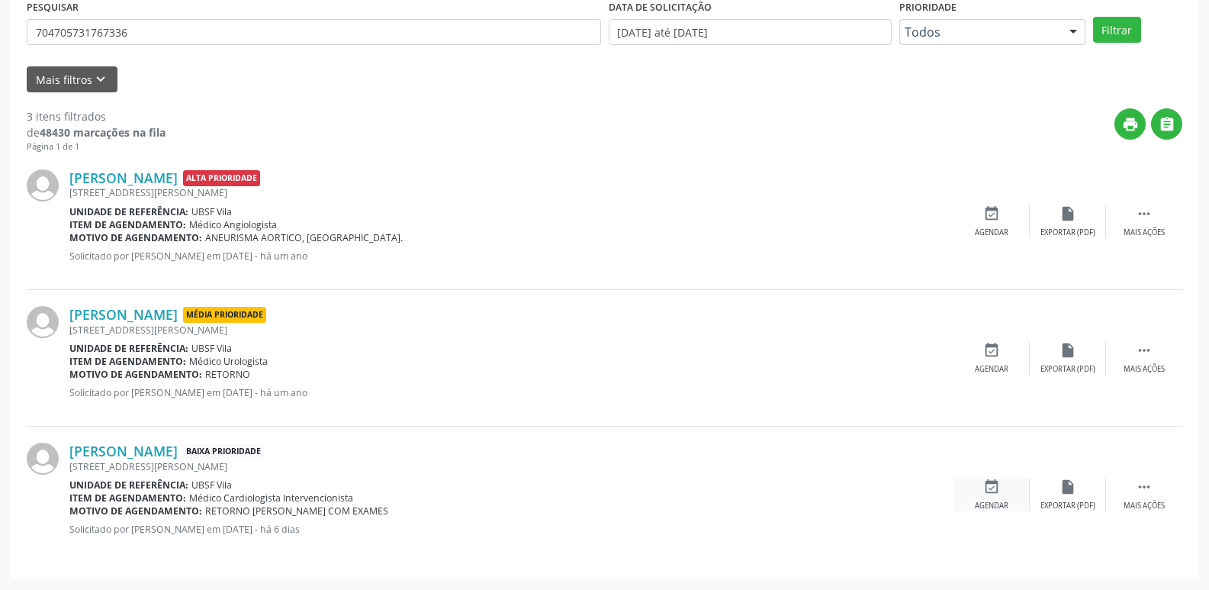
click at [982, 495] on div "event_available Agendar" at bounding box center [991, 494] width 76 height 33
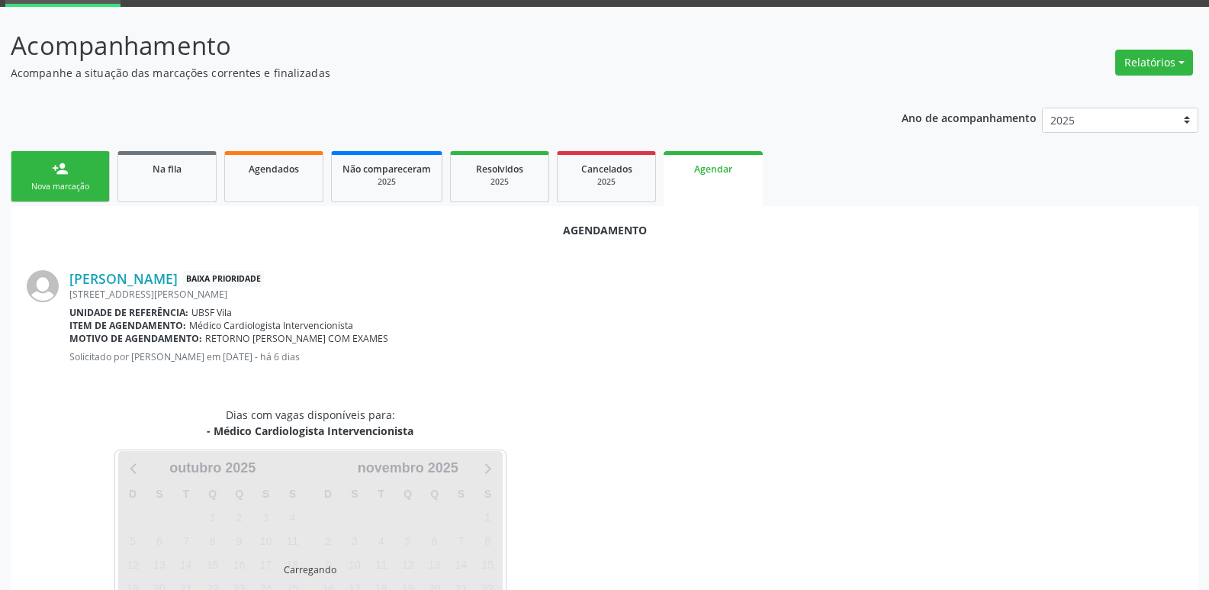
scroll to position [169, 0]
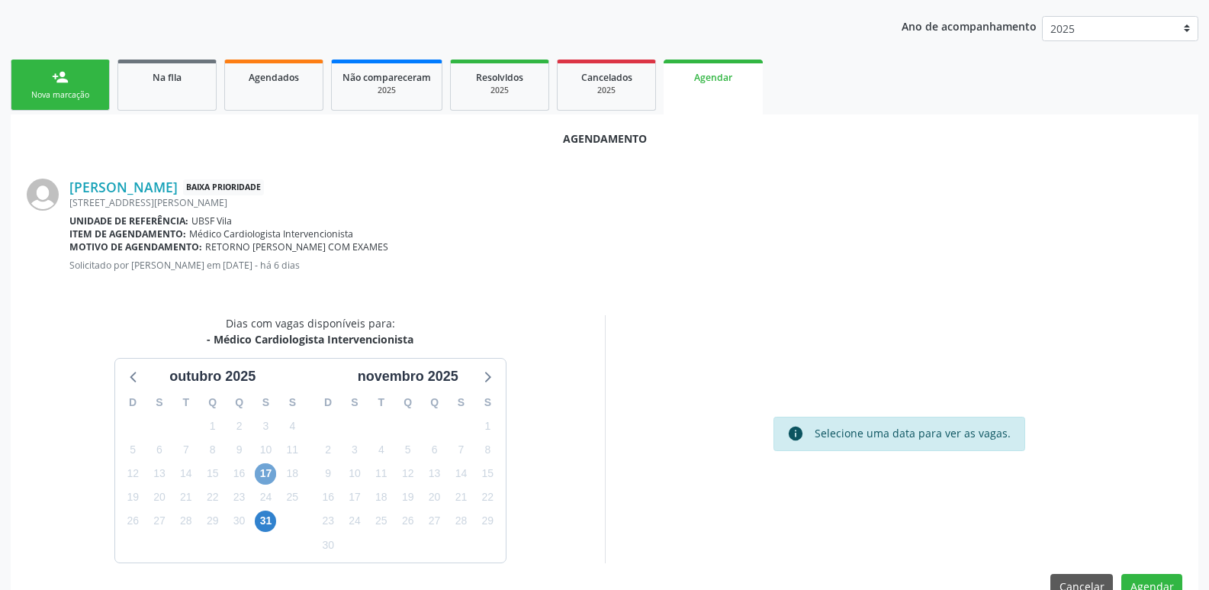
click at [265, 473] on span "17" at bounding box center [265, 473] width 21 height 21
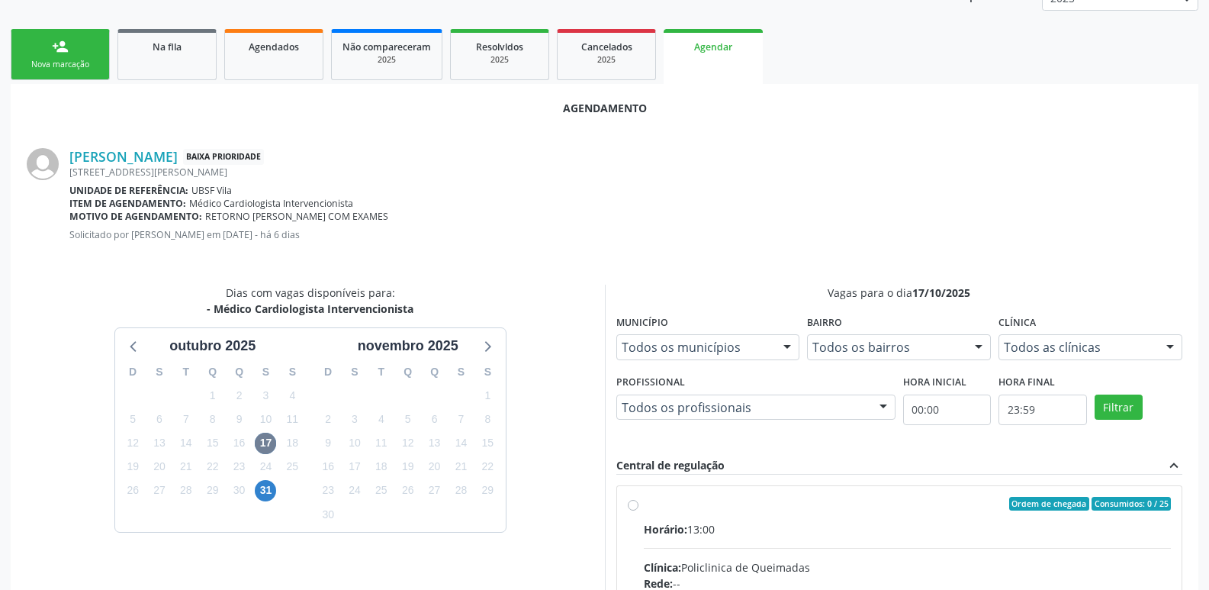
click at [1117, 524] on div "Horário: 13:00" at bounding box center [908, 529] width 528 height 16
click at [638, 510] on input "Ordem de chegada Consumidos: 0 / 25 Horário: 13:00 Clínica: Policlinica de Quei…" at bounding box center [633, 504] width 11 height 14
radio input "true"
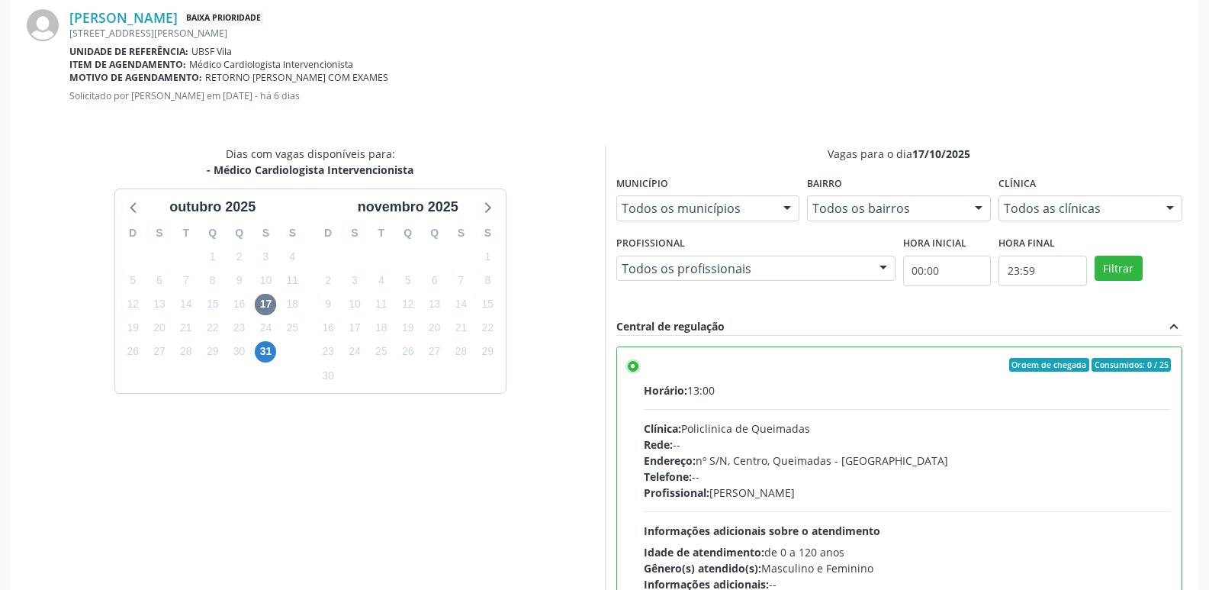
scroll to position [452, 0]
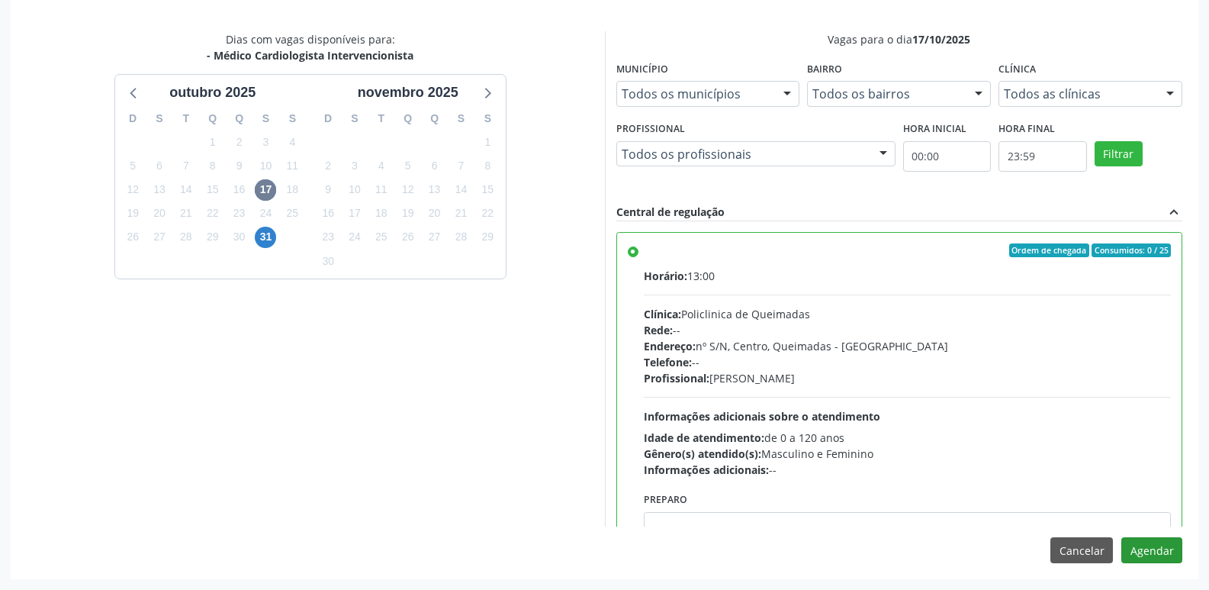
drag, startPoint x: 1151, startPoint y: 564, endPoint x: 1152, endPoint y: 545, distance: 19.8
click at [1151, 556] on div "Agendamento [PERSON_NAME] Baixa Prioridade [STREET_ADDRESS][PERSON_NAME] Unidad…" at bounding box center [605, 205] width 1188 height 748
click at [1152, 545] on button "Agendar" at bounding box center [1151, 550] width 61 height 26
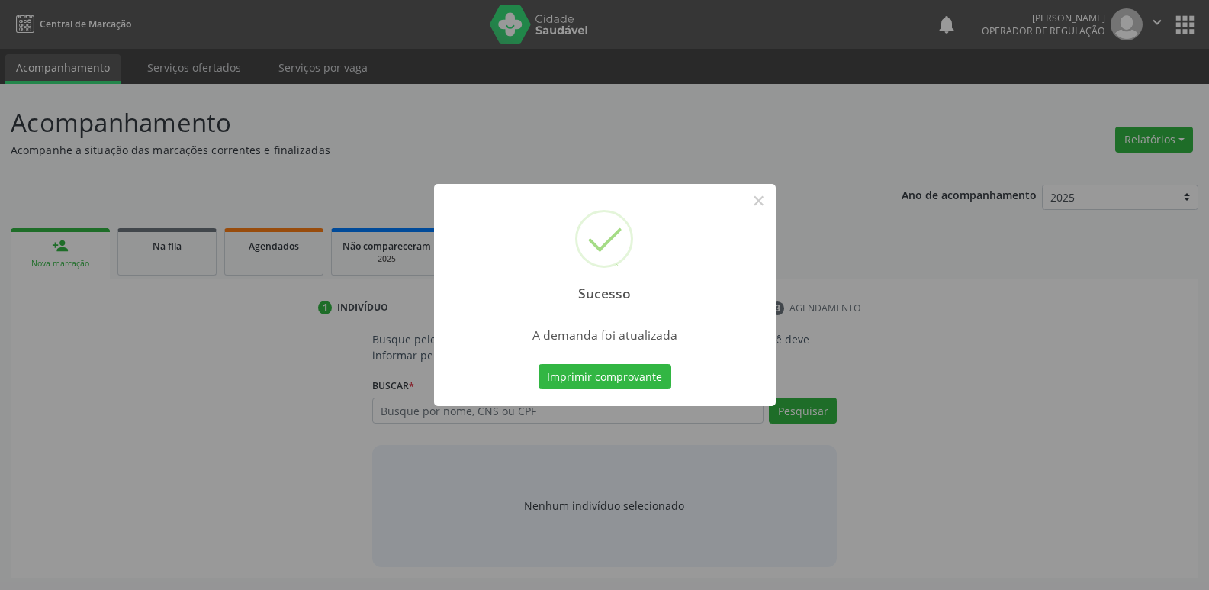
scroll to position [0, 0]
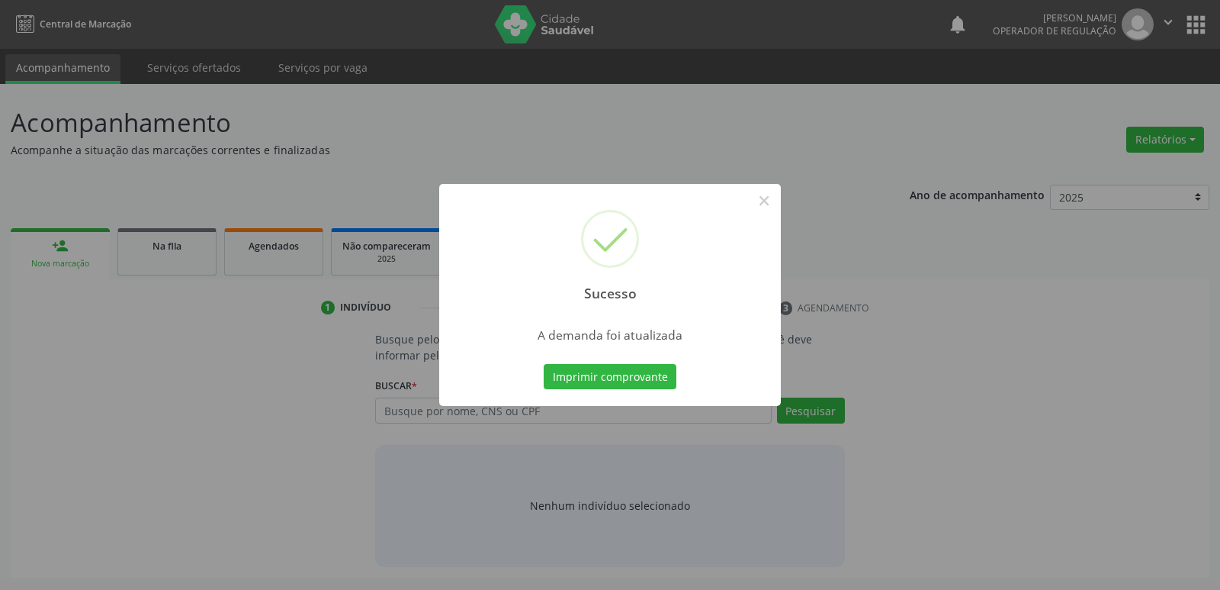
click at [544, 364] on button "Imprimir comprovante" at bounding box center [610, 377] width 133 height 26
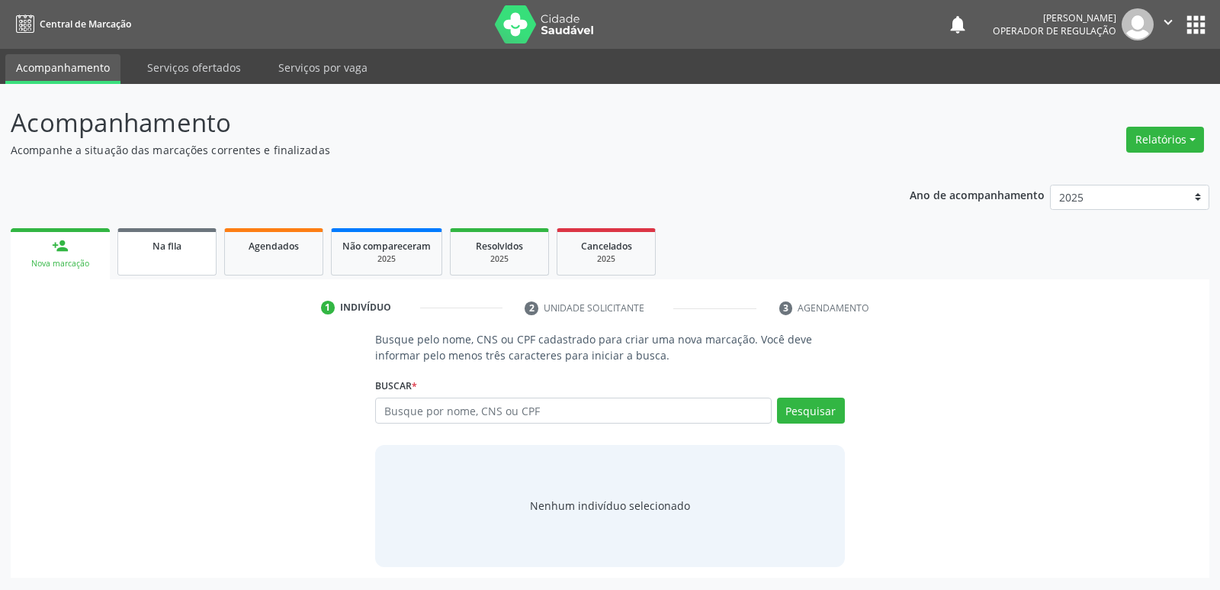
click at [159, 229] on link "Na fila" at bounding box center [166, 251] width 99 height 47
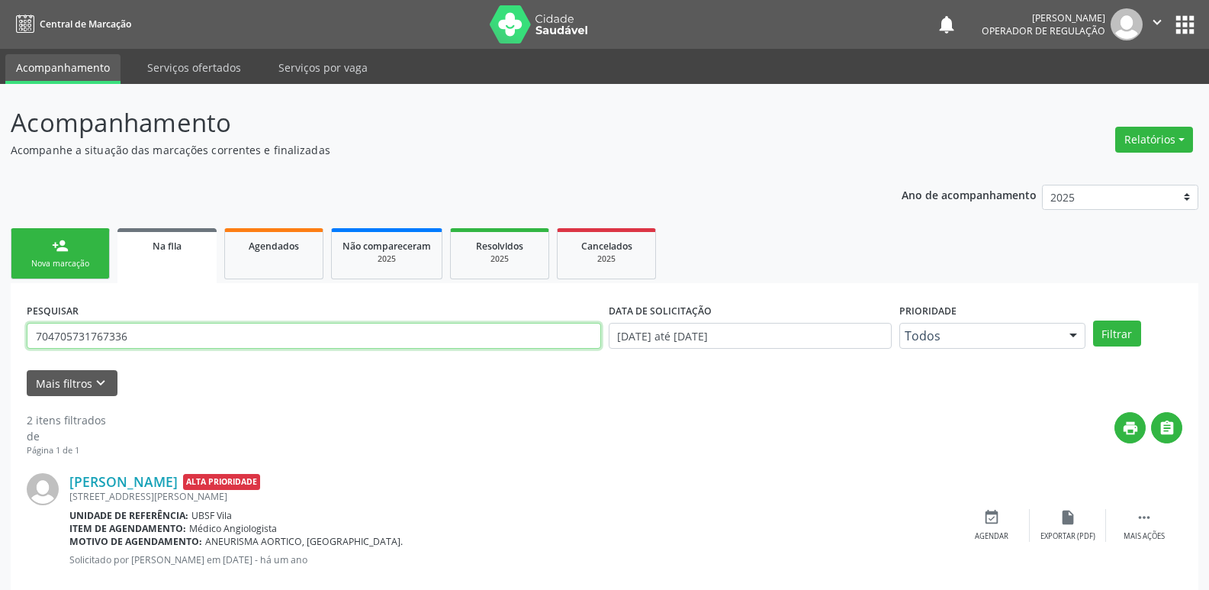
drag, startPoint x: 173, startPoint y: 335, endPoint x: 0, endPoint y: 341, distance: 173.3
click at [0, 341] on div "Acompanhamento Acompanhe a situação das marcações correntes e finalizadas Relat…" at bounding box center [604, 420] width 1209 height 672
type input "702406070910726"
click at [1093, 320] on button "Filtrar" at bounding box center [1117, 333] width 48 height 26
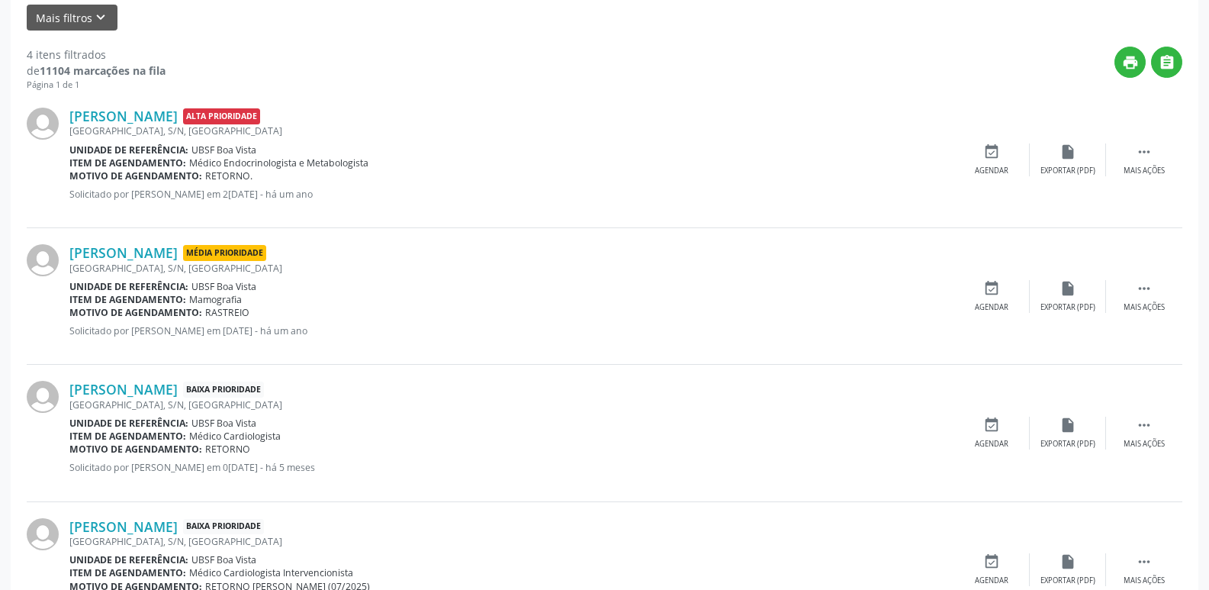
scroll to position [440, 0]
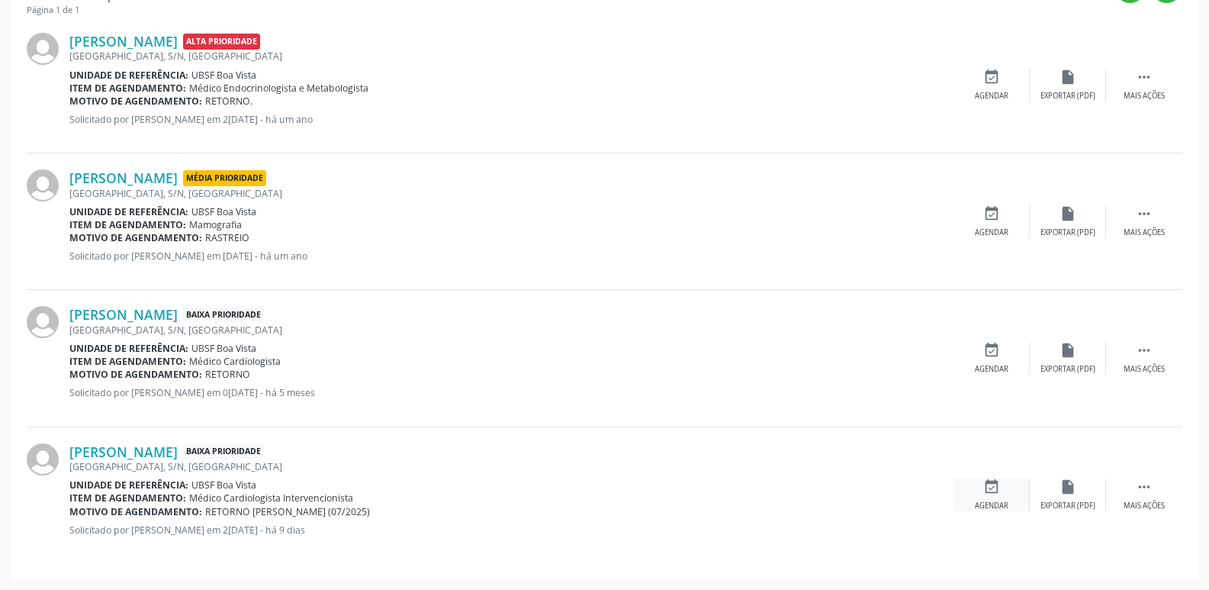
click at [997, 484] on icon "event_available" at bounding box center [991, 486] width 17 height 17
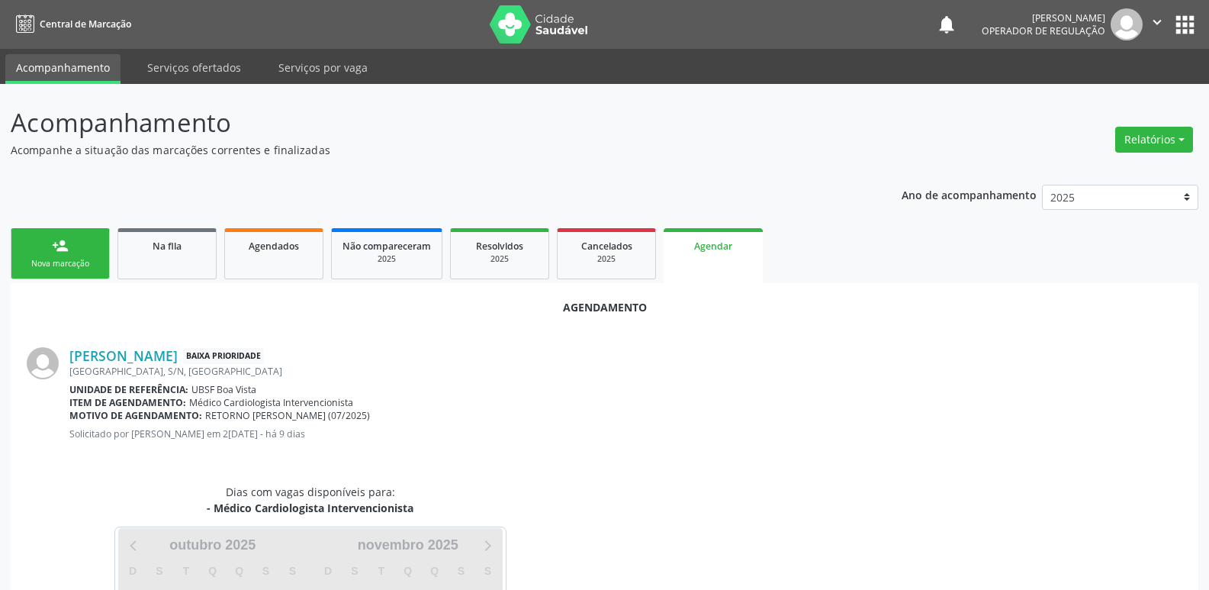
scroll to position [169, 0]
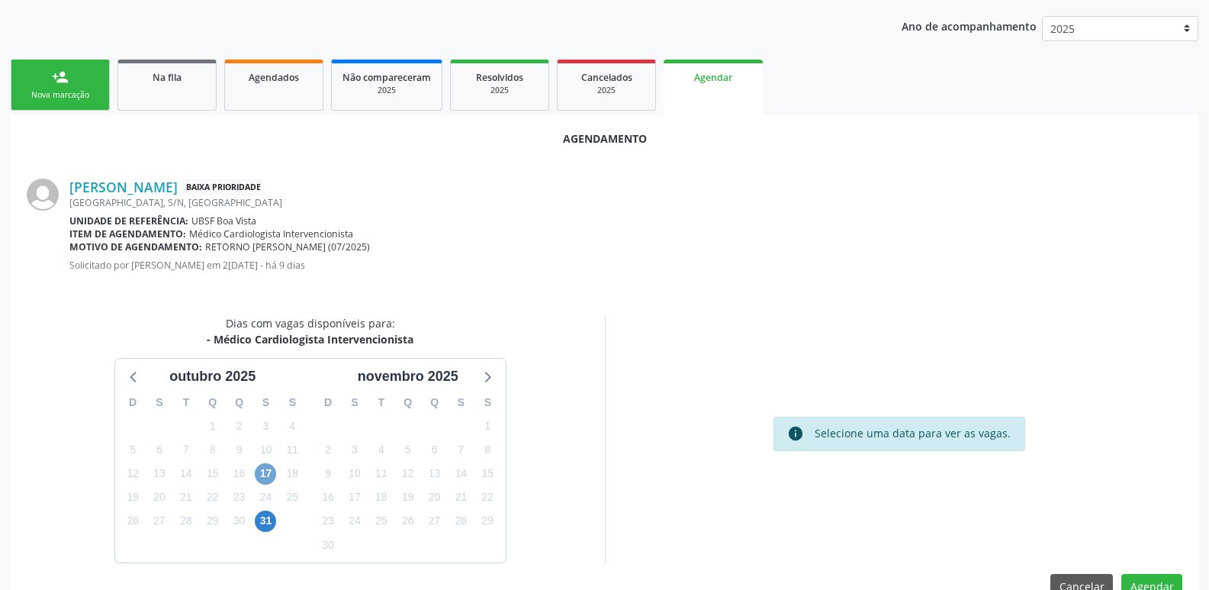
drag, startPoint x: 268, startPoint y: 477, endPoint x: 647, endPoint y: 545, distance: 385.1
click at [277, 474] on div "17" at bounding box center [265, 473] width 27 height 24
click at [269, 471] on span "17" at bounding box center [265, 473] width 21 height 21
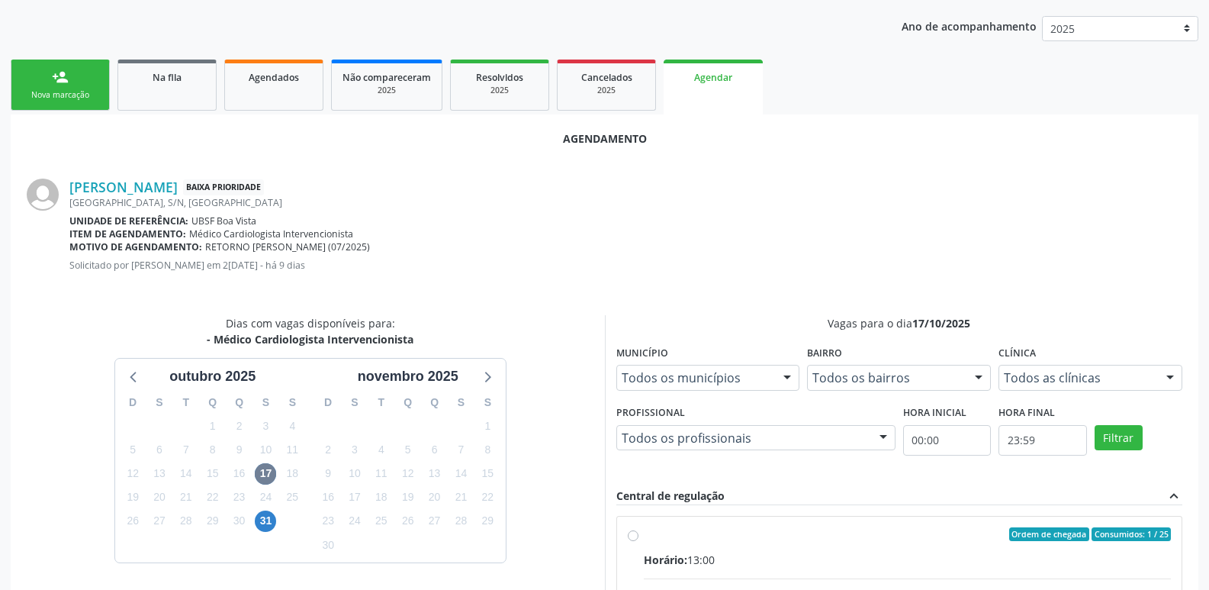
drag, startPoint x: 882, startPoint y: 549, endPoint x: 960, endPoint y: 484, distance: 101.8
click at [638, 541] on input "Ordem de chegada Consumidos: 1 / 25 Horário: 13:00 Clínica: Policlinica de Quei…" at bounding box center [633, 534] width 11 height 14
radio input "true"
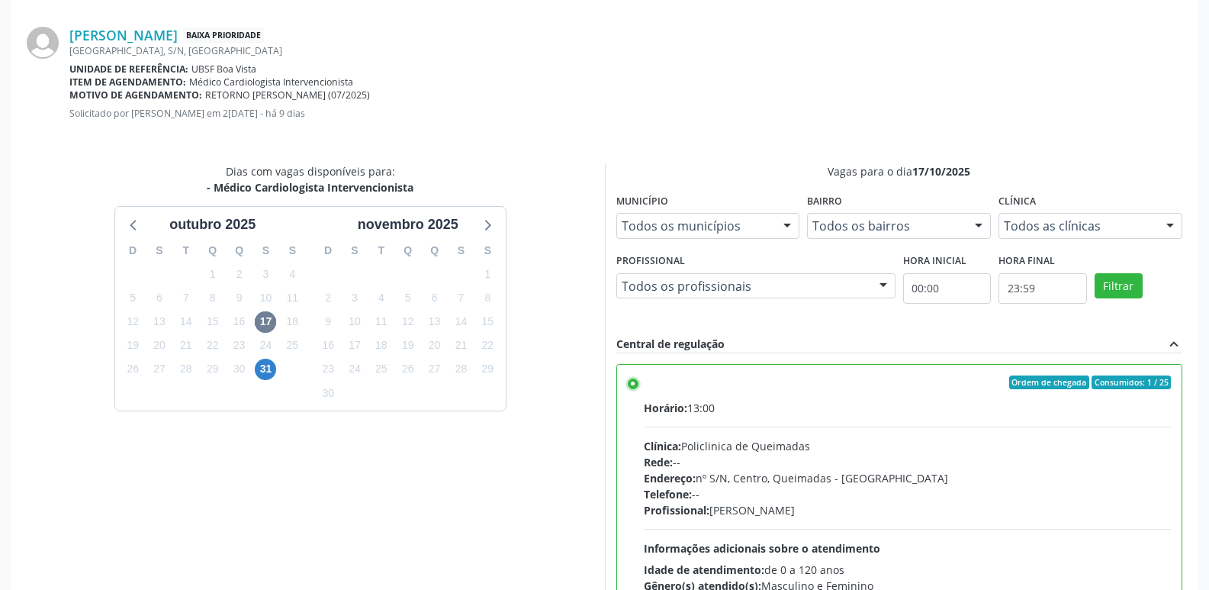
scroll to position [452, 0]
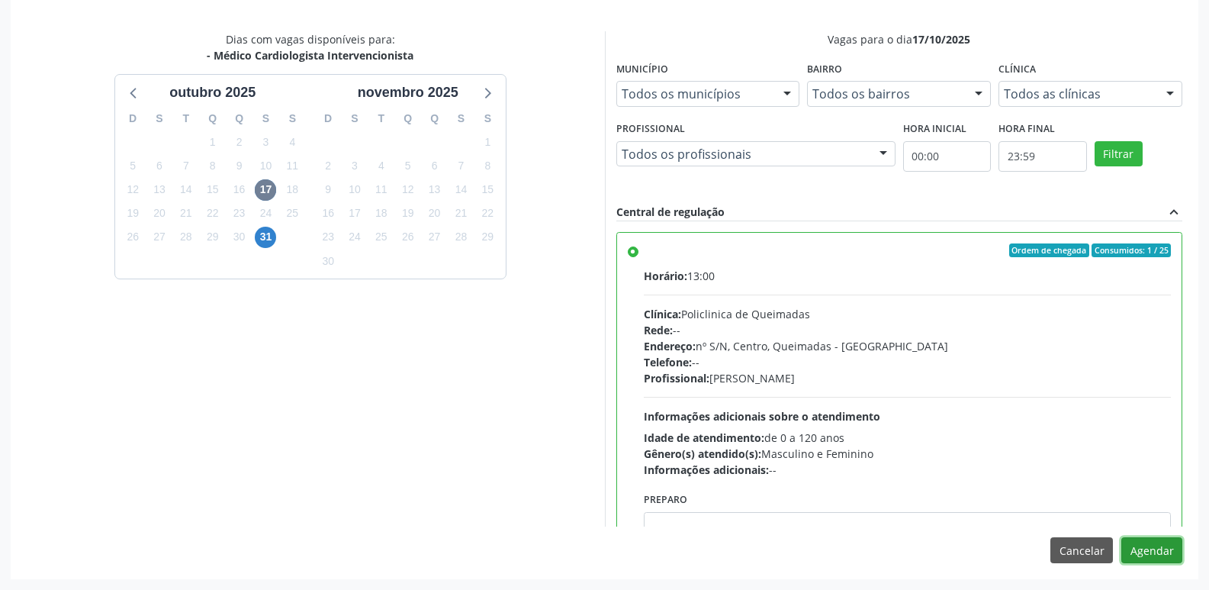
click at [1168, 553] on button "Agendar" at bounding box center [1151, 550] width 61 height 26
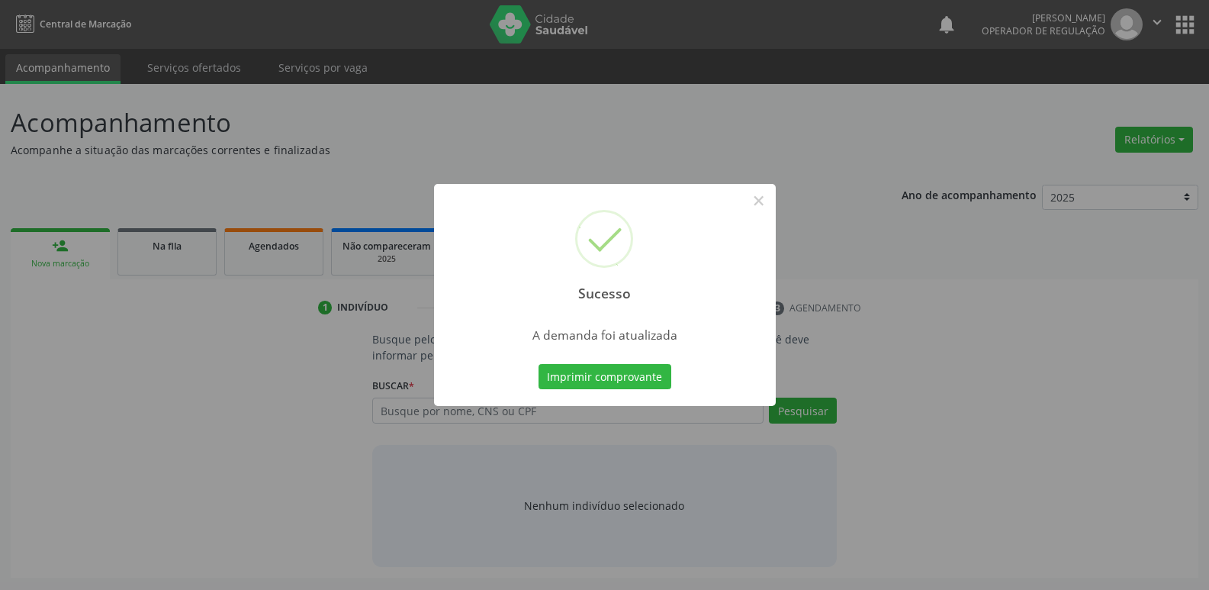
scroll to position [0, 0]
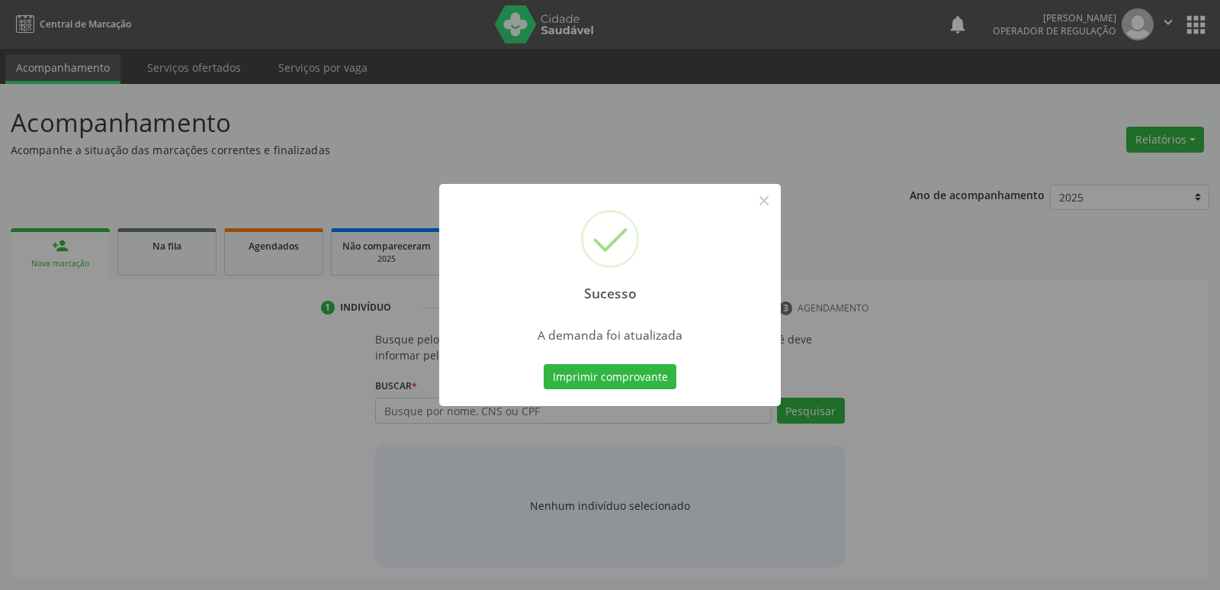
click at [544, 364] on button "Imprimir comprovante" at bounding box center [610, 377] width 133 height 26
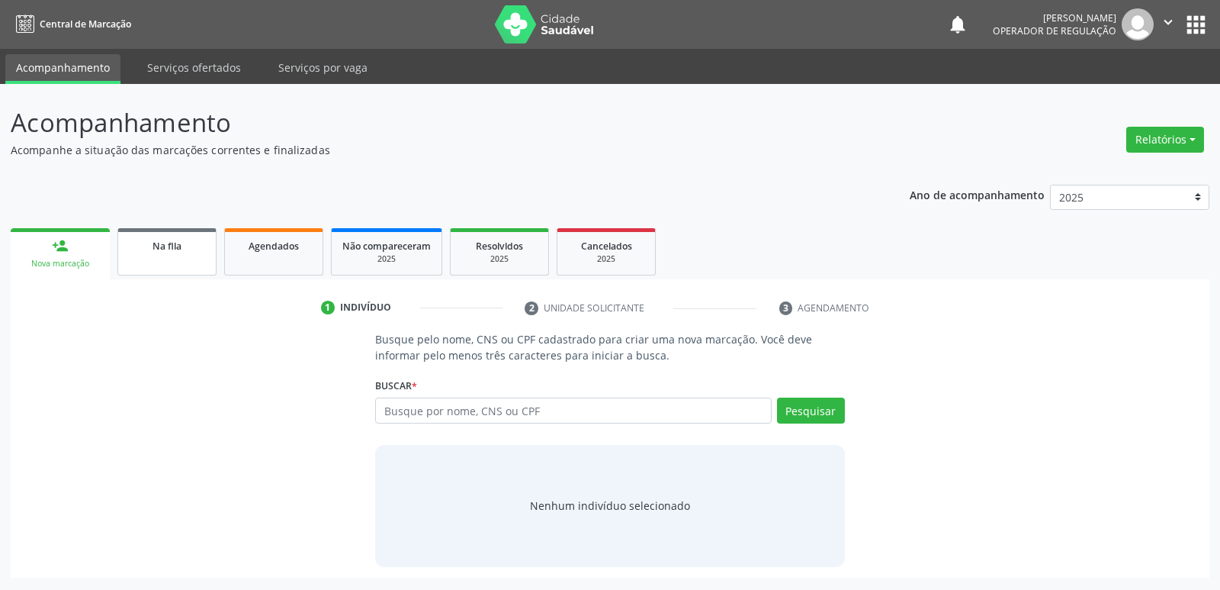
click at [155, 232] on link "Na fila" at bounding box center [166, 251] width 99 height 47
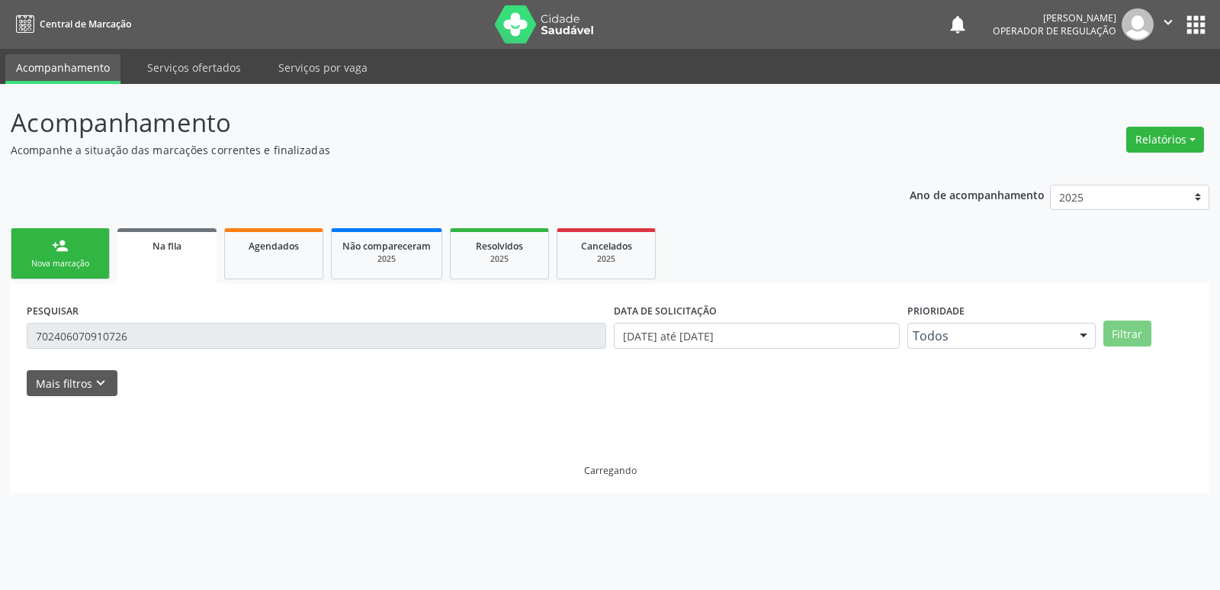
click at [256, 351] on div "PESQUISAR 702406070910726" at bounding box center [316, 328] width 587 height 59
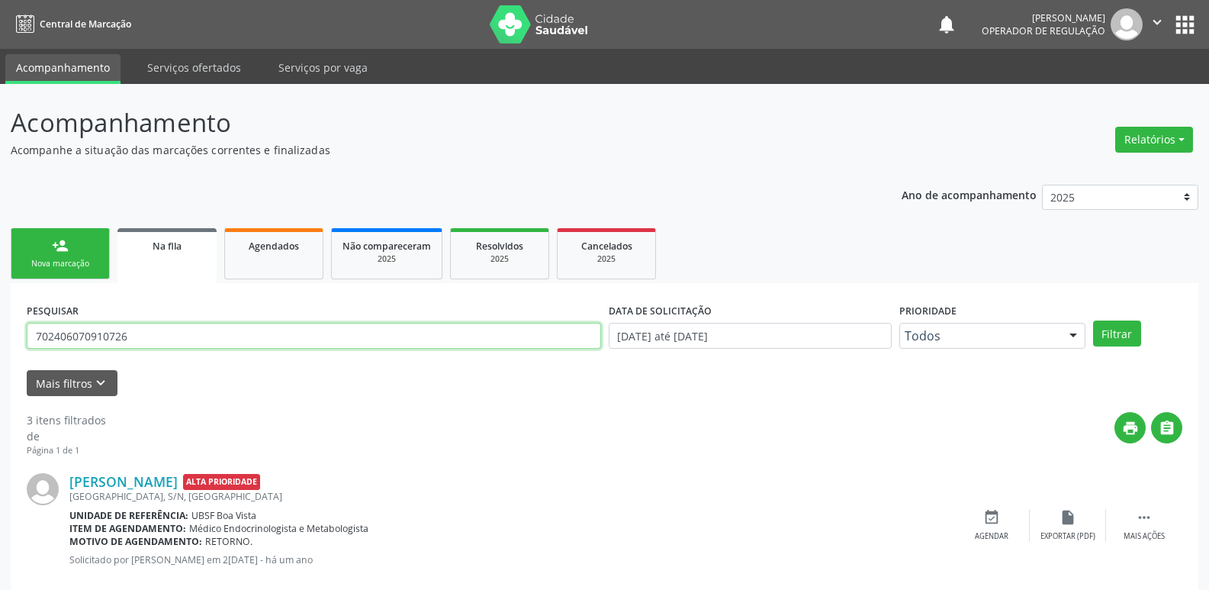
click at [243, 330] on input "702406070910726" at bounding box center [314, 336] width 574 height 26
type input "[PERSON_NAME]"
click at [1093, 320] on button "Filtrar" at bounding box center [1117, 333] width 48 height 26
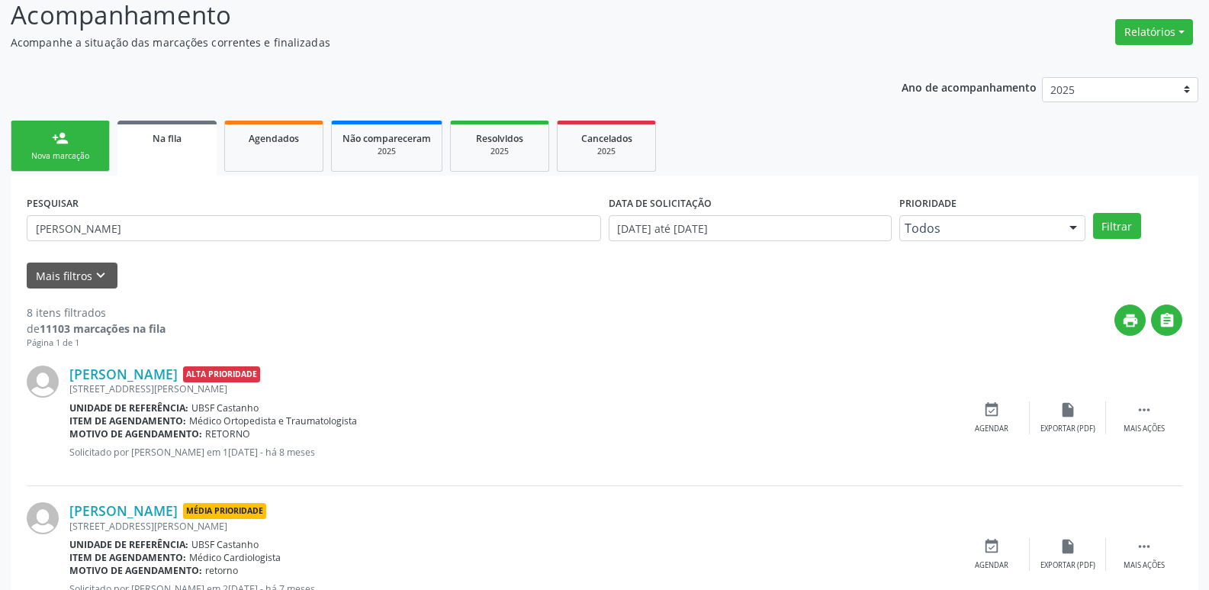
scroll to position [85, 0]
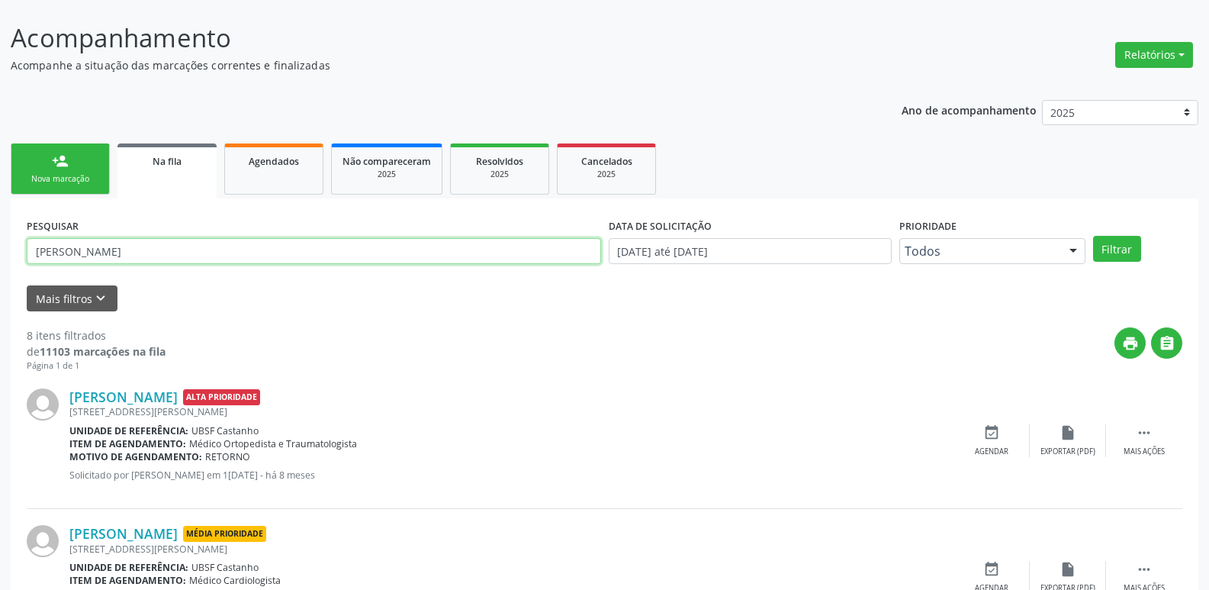
drag, startPoint x: 161, startPoint y: 253, endPoint x: 0, endPoint y: 214, distance: 165.8
click at [495, 160] on span "Resolvidos" at bounding box center [499, 161] width 47 height 13
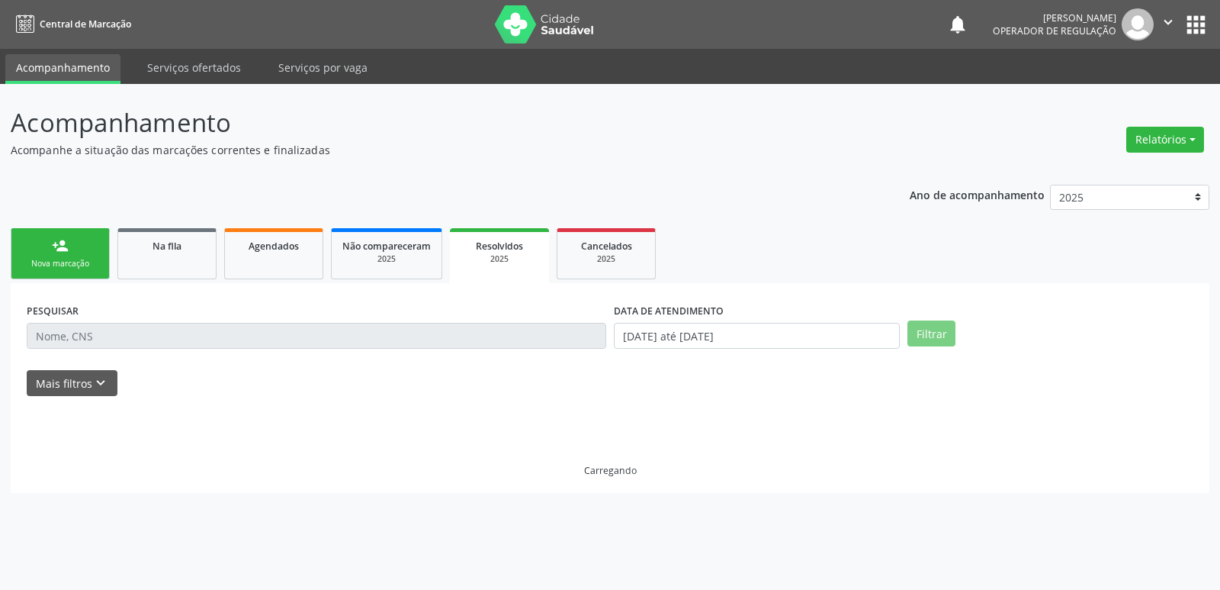
click at [180, 321] on div "PESQUISAR" at bounding box center [316, 328] width 587 height 59
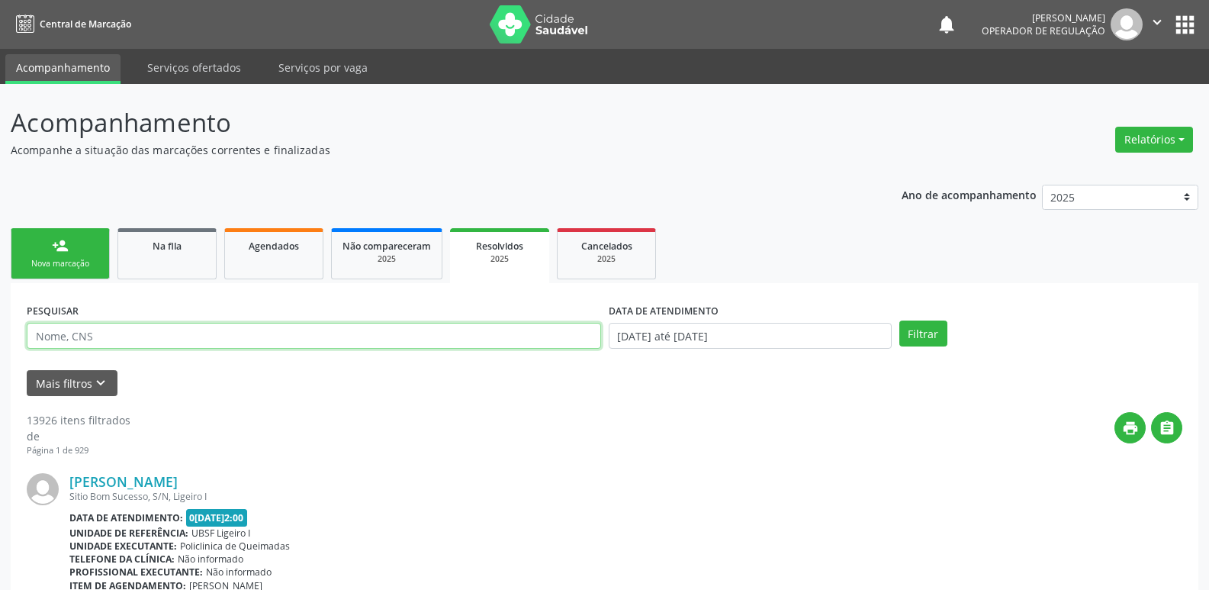
click at [179, 336] on input "text" at bounding box center [314, 336] width 574 height 26
paste input "[PERSON_NAME]"
type input "[PERSON_NAME]"
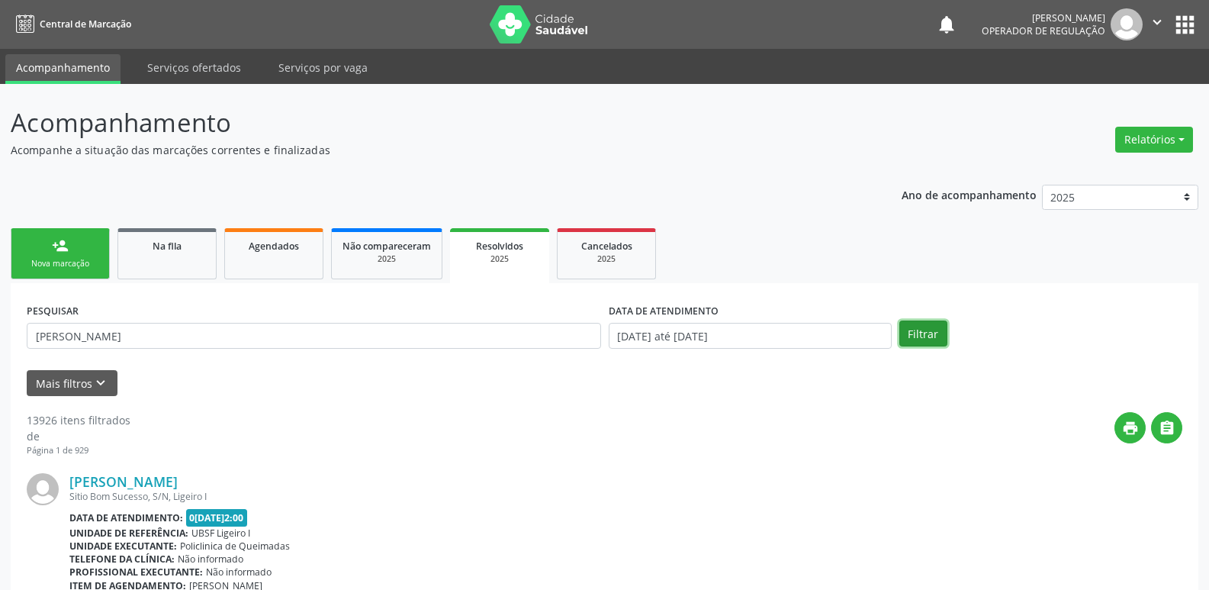
click at [909, 328] on button "Filtrar" at bounding box center [923, 333] width 48 height 26
click at [280, 243] on span "Agendados" at bounding box center [274, 246] width 50 height 13
select select "9"
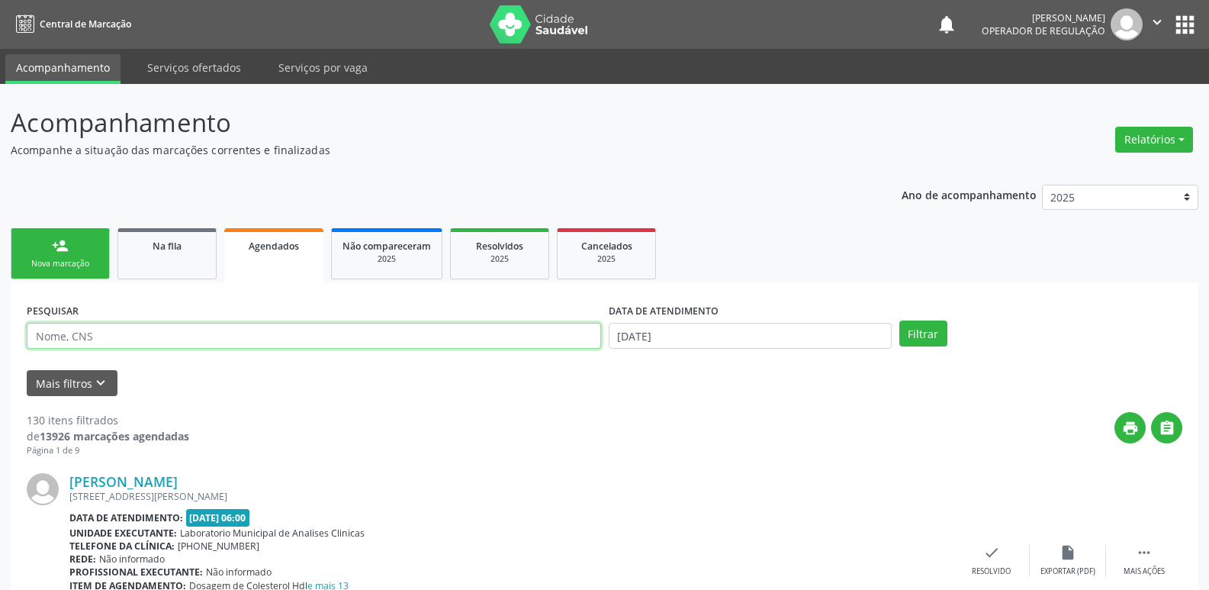
click at [155, 330] on input "text" at bounding box center [314, 336] width 574 height 26
paste input "[PERSON_NAME]"
type input "[PERSON_NAME]"
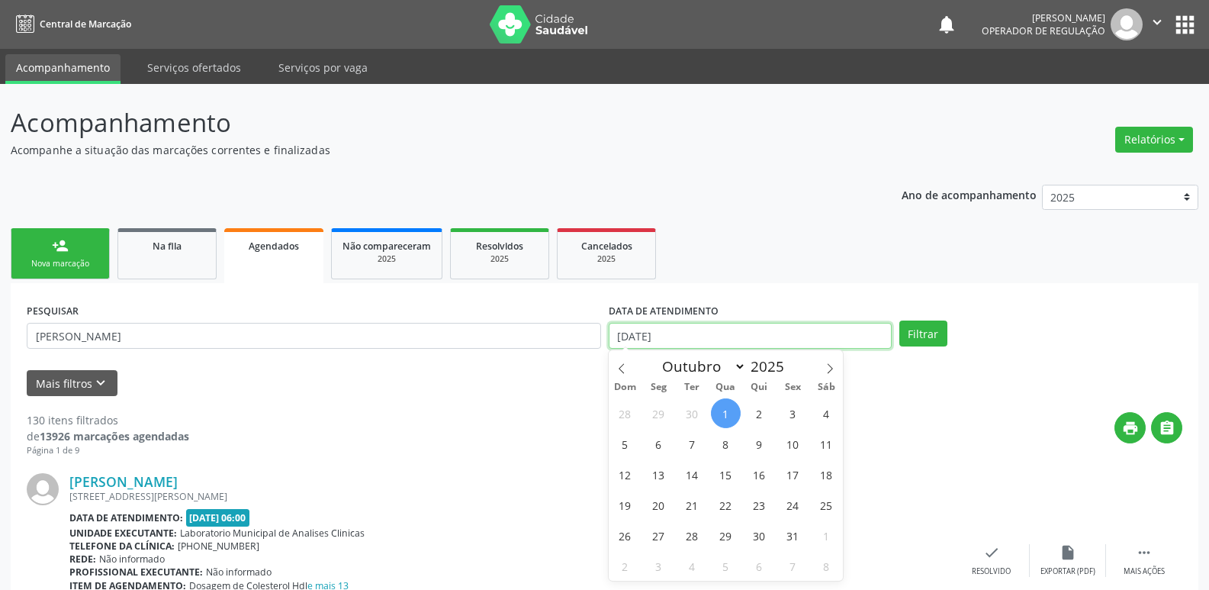
click at [652, 336] on input "[DATE]" at bounding box center [750, 336] width 283 height 26
click at [899, 320] on button "Filtrar" at bounding box center [923, 333] width 48 height 26
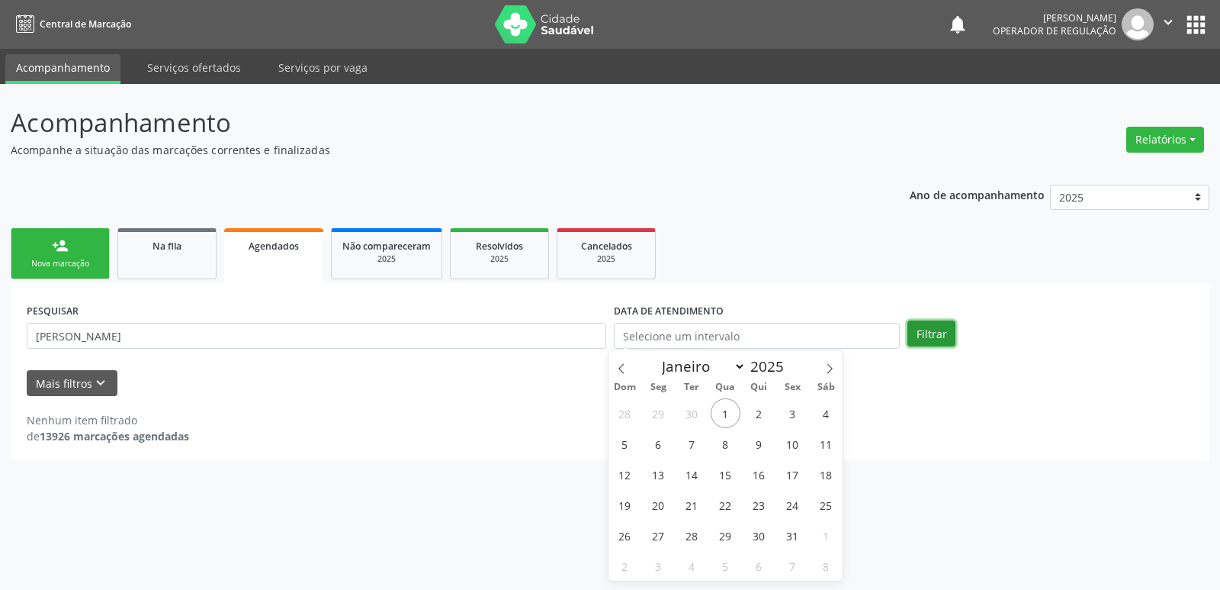
click at [921, 332] on button "Filtrar" at bounding box center [932, 333] width 48 height 26
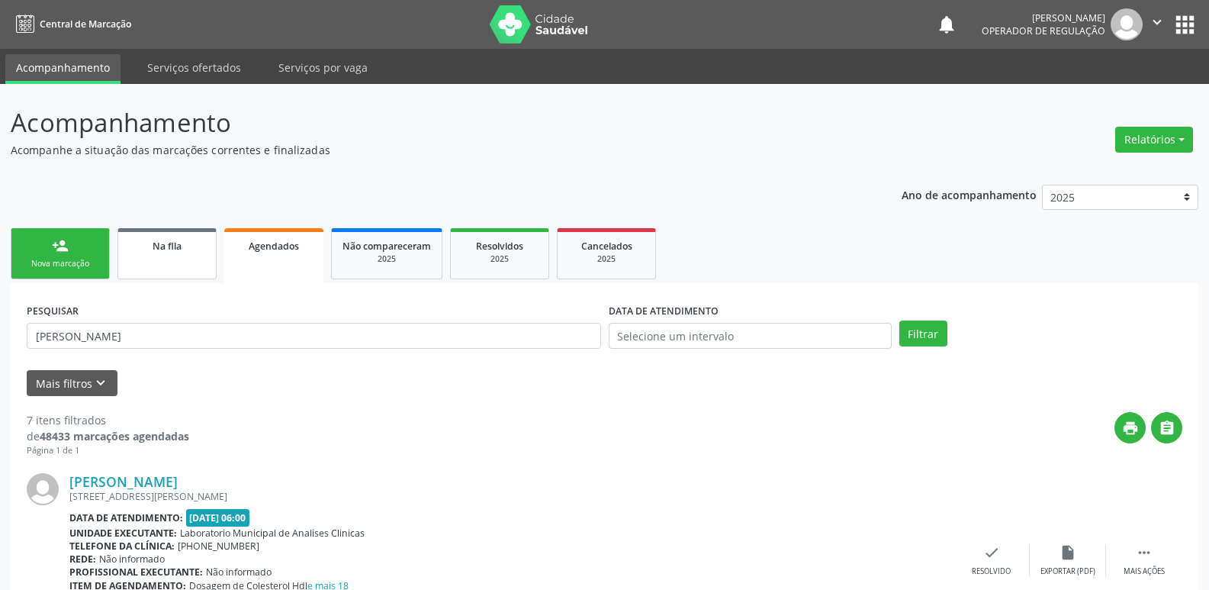
click at [162, 246] on span "Na fila" at bounding box center [167, 246] width 29 height 13
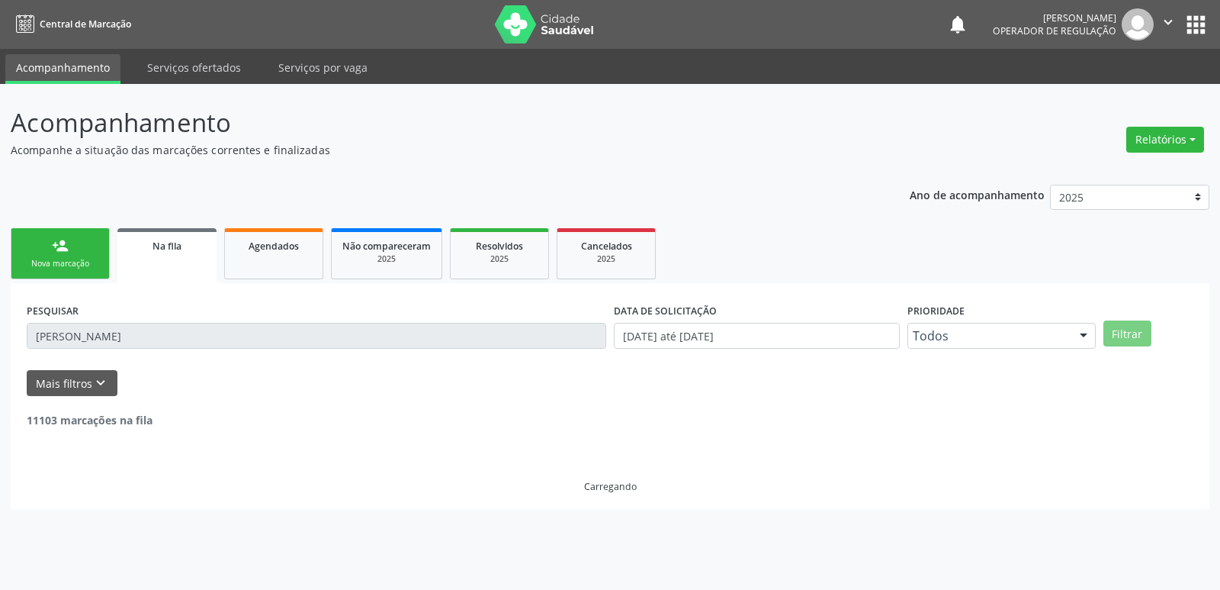
click at [0, 310] on div "Acompanhamento Acompanhe a situação das marcações correntes e finalizadas Relat…" at bounding box center [610, 337] width 1220 height 506
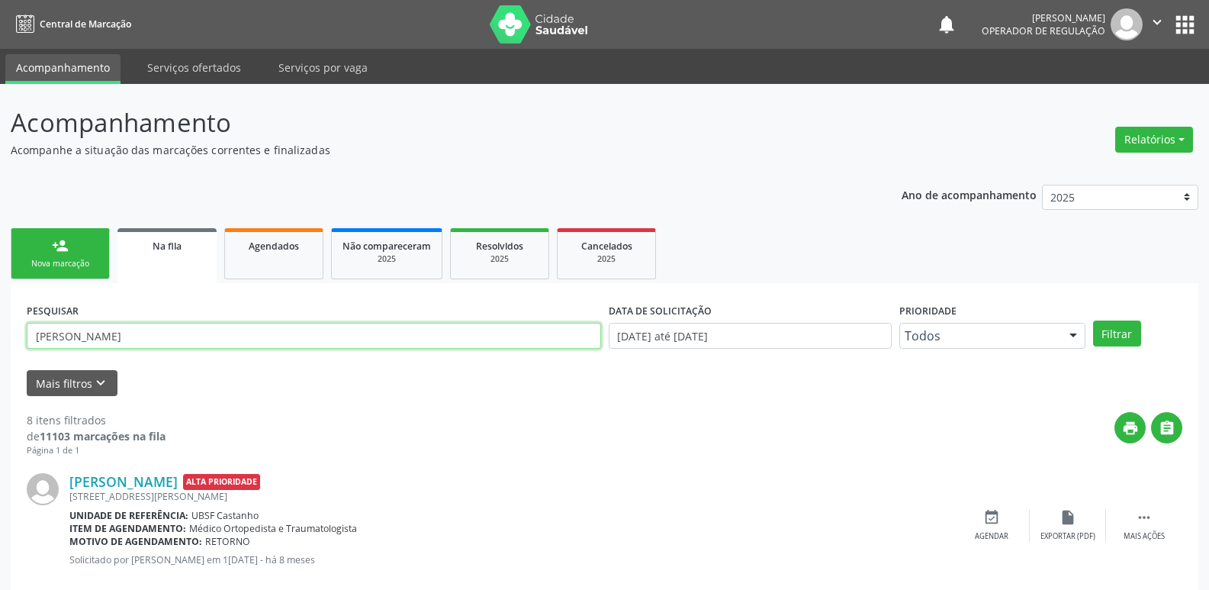
click at [162, 333] on input "[PERSON_NAME]" at bounding box center [314, 336] width 574 height 26
click at [79, 312] on div "PESQUISAR [PERSON_NAME]" at bounding box center [314, 328] width 582 height 59
drag, startPoint x: 142, startPoint y: 324, endPoint x: 0, endPoint y: 263, distance: 154.4
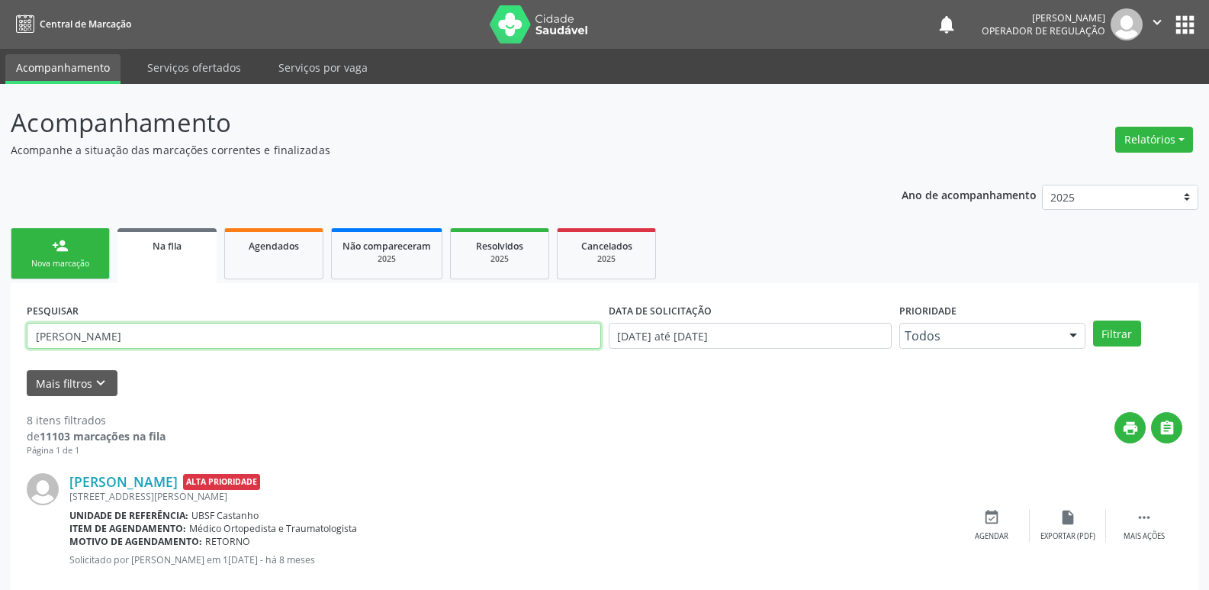
type input "[PERSON_NAME]"
click at [1093, 320] on button "Filtrar" at bounding box center [1117, 333] width 48 height 26
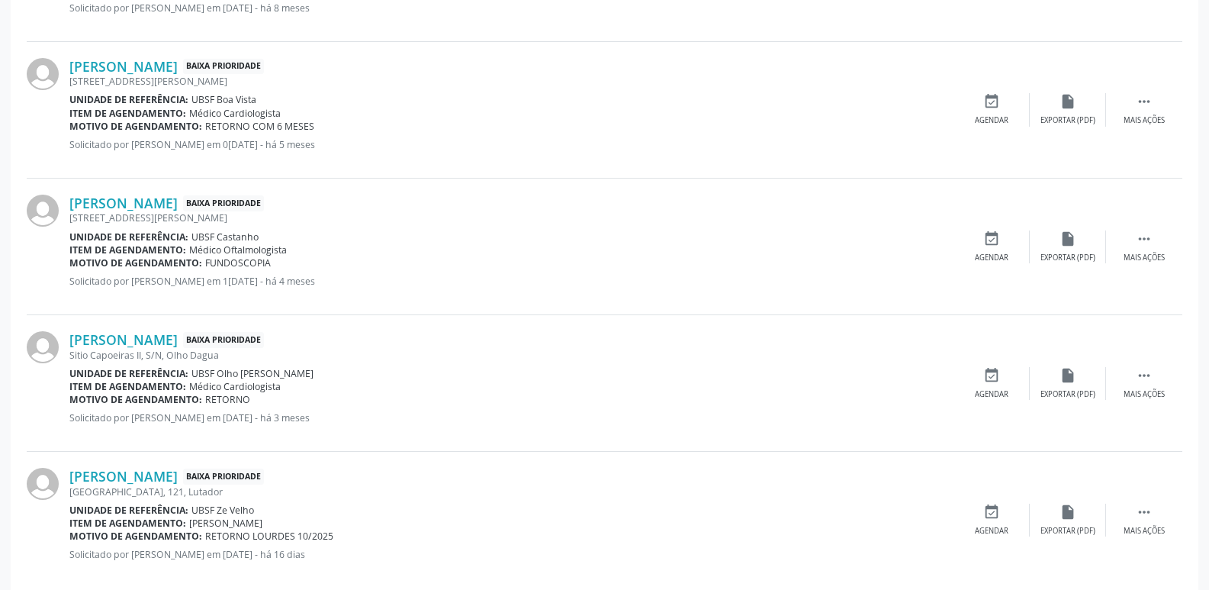
scroll to position [987, 0]
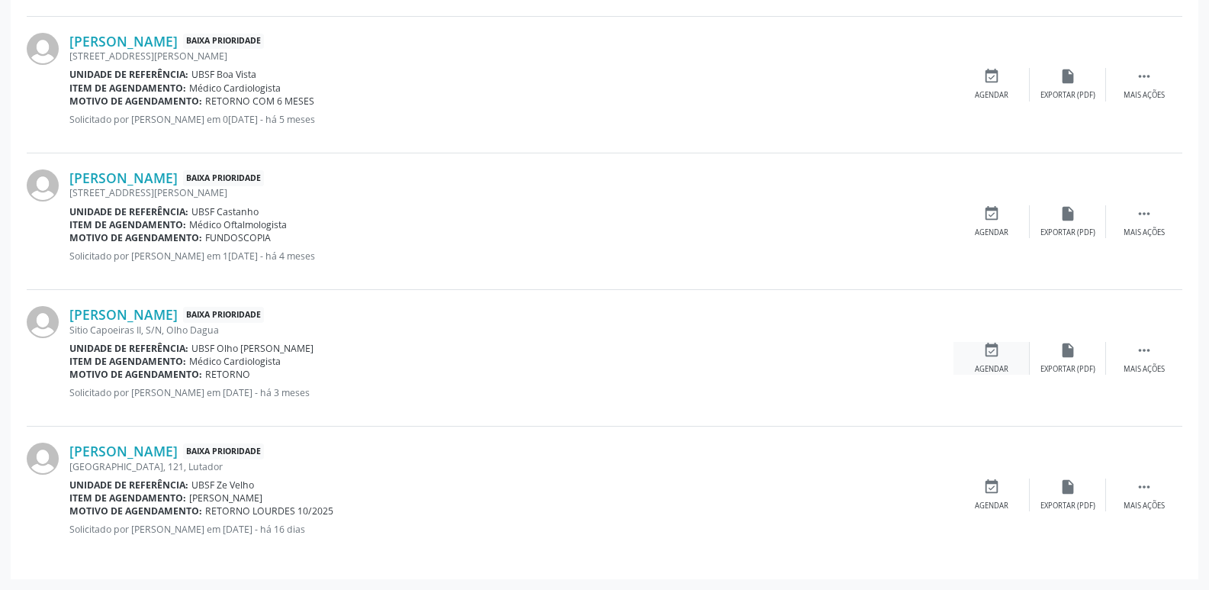
click at [982, 346] on div "event_available Agendar" at bounding box center [991, 358] width 76 height 33
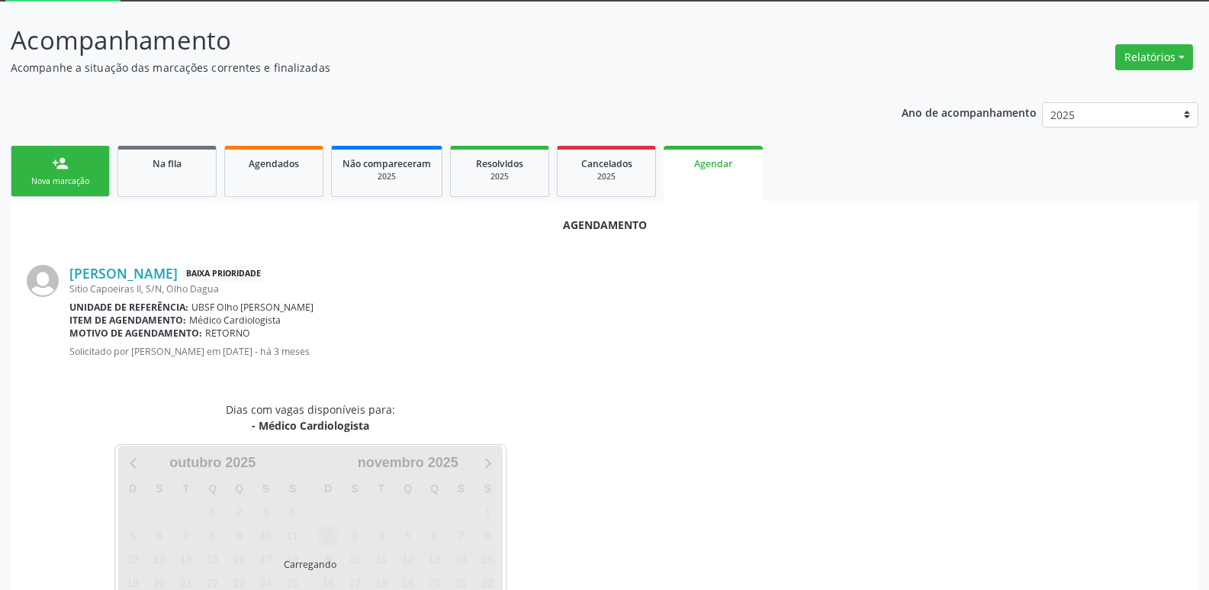
scroll to position [169, 0]
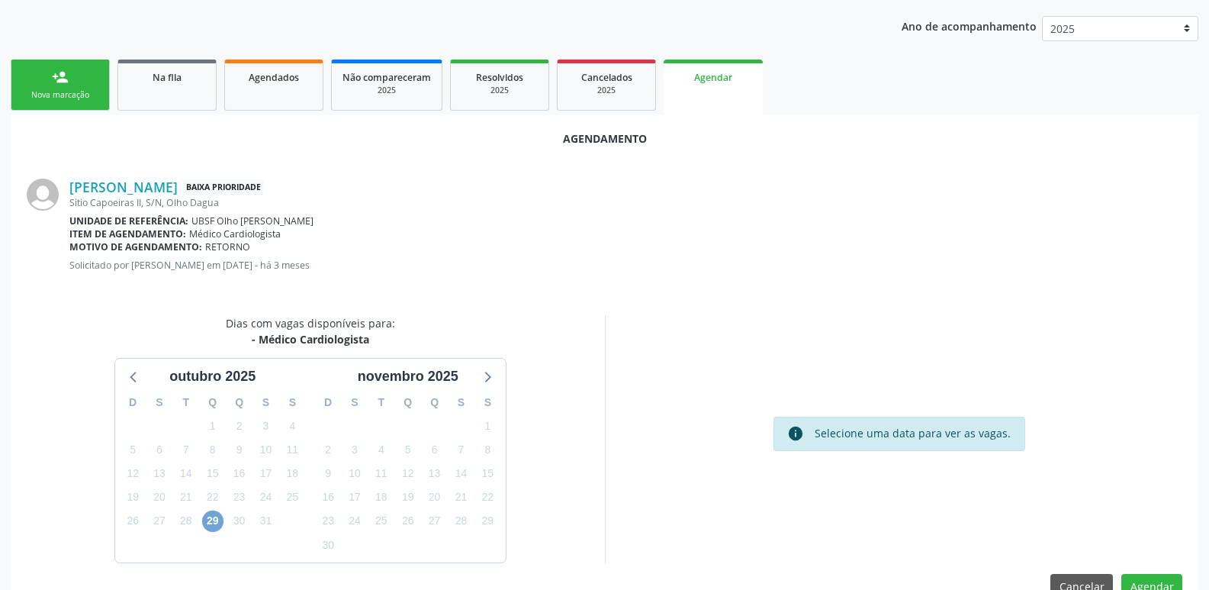
click at [217, 516] on span "29" at bounding box center [212, 520] width 21 height 21
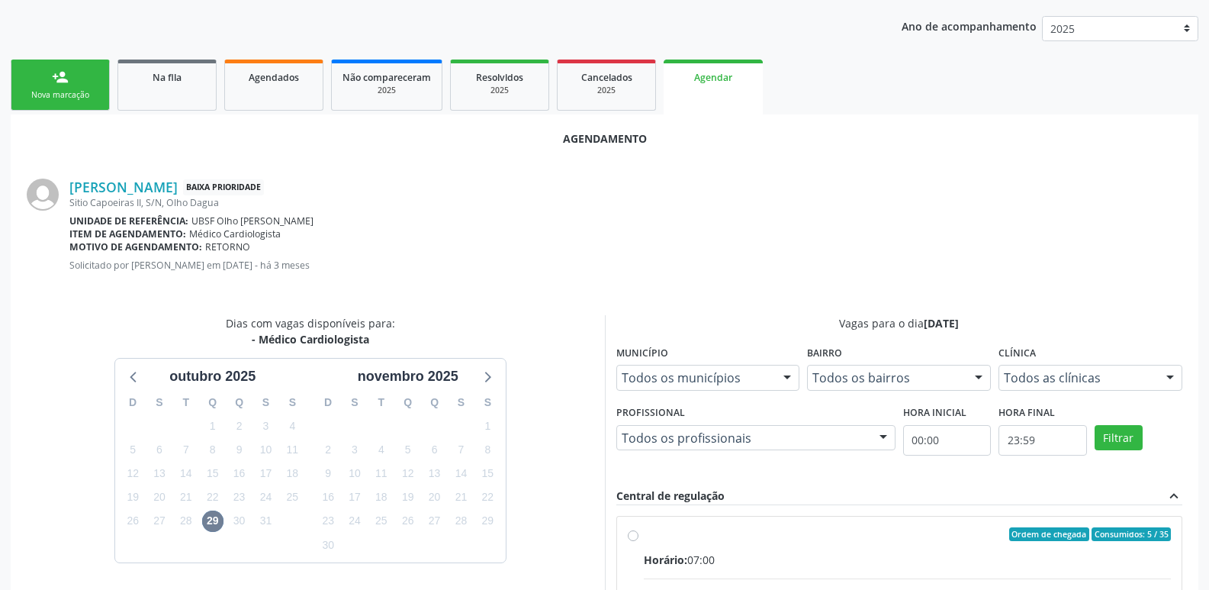
drag, startPoint x: 1004, startPoint y: 558, endPoint x: 1011, endPoint y: 555, distance: 8.5
click at [1011, 555] on div "Horário: 07:00" at bounding box center [908, 559] width 528 height 16
click at [638, 541] on input "Ordem de chegada Consumidos: 5 / 35 Horário: 07:00 Clínica: Policlinica de Quei…" at bounding box center [633, 534] width 11 height 14
radio input "true"
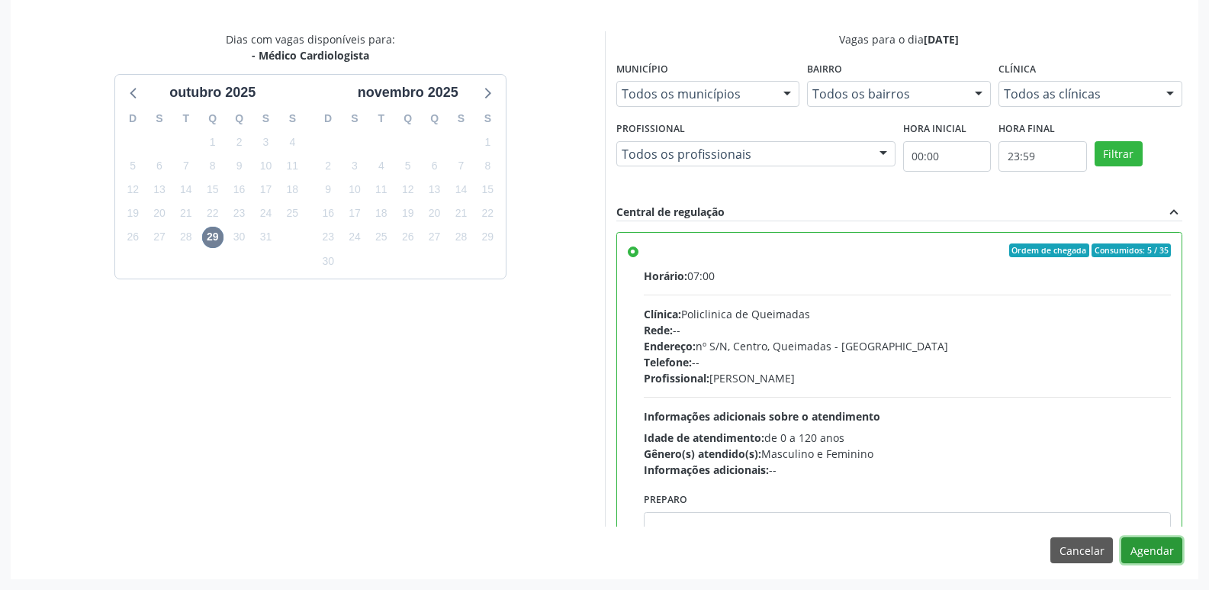
click at [1152, 545] on button "Agendar" at bounding box center [1151, 550] width 61 height 26
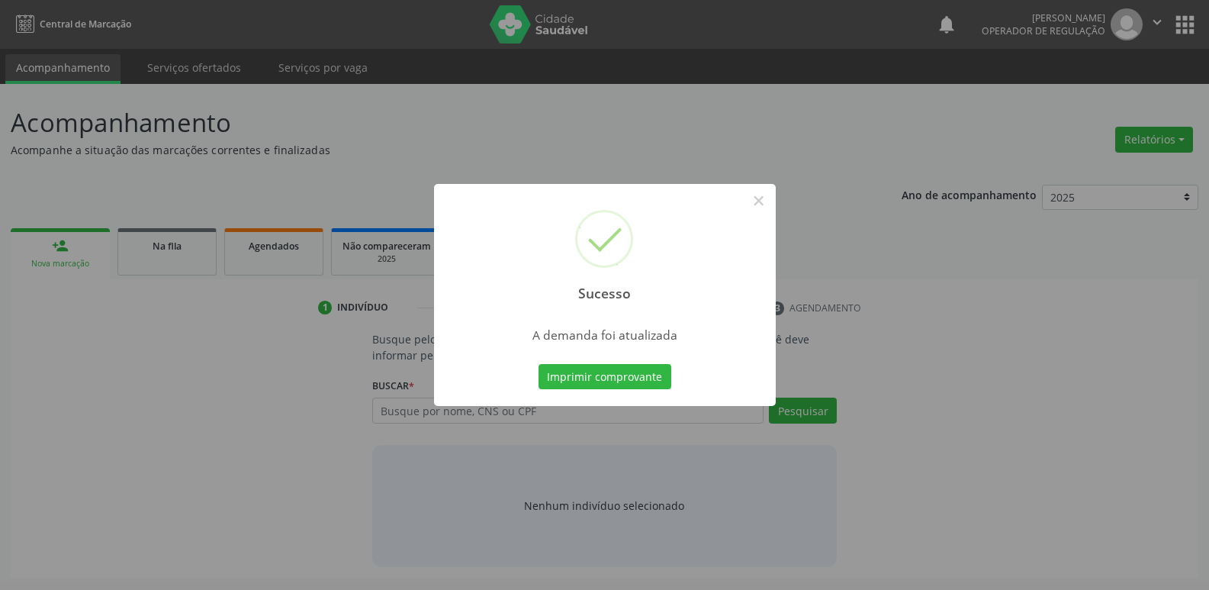
scroll to position [0, 0]
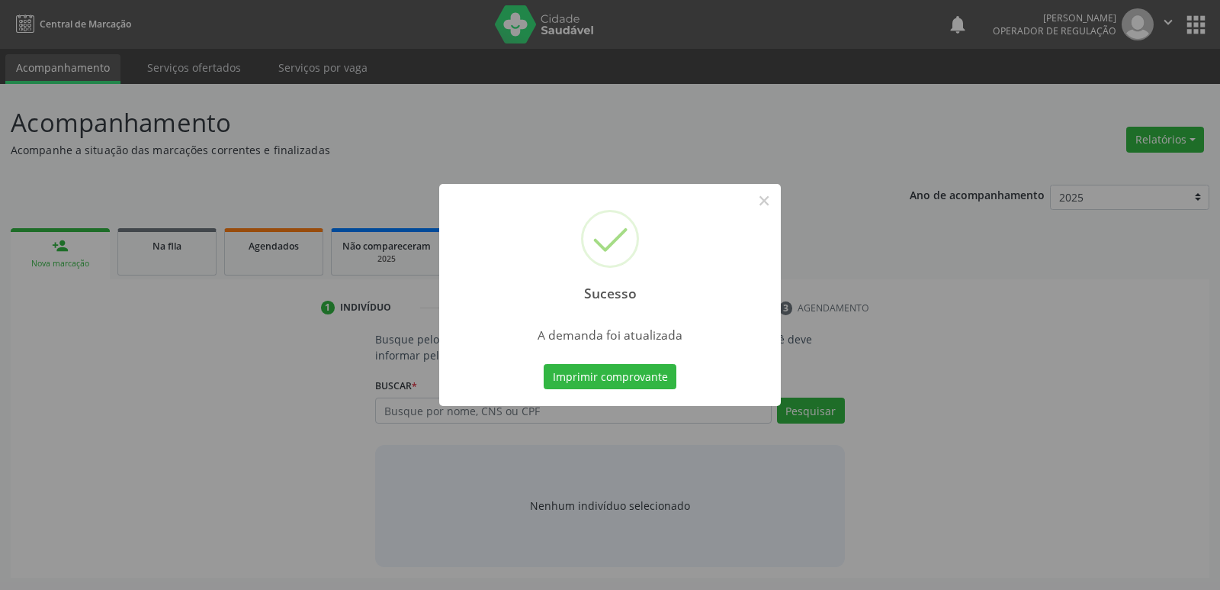
click at [544, 364] on button "Imprimir comprovante" at bounding box center [610, 377] width 133 height 26
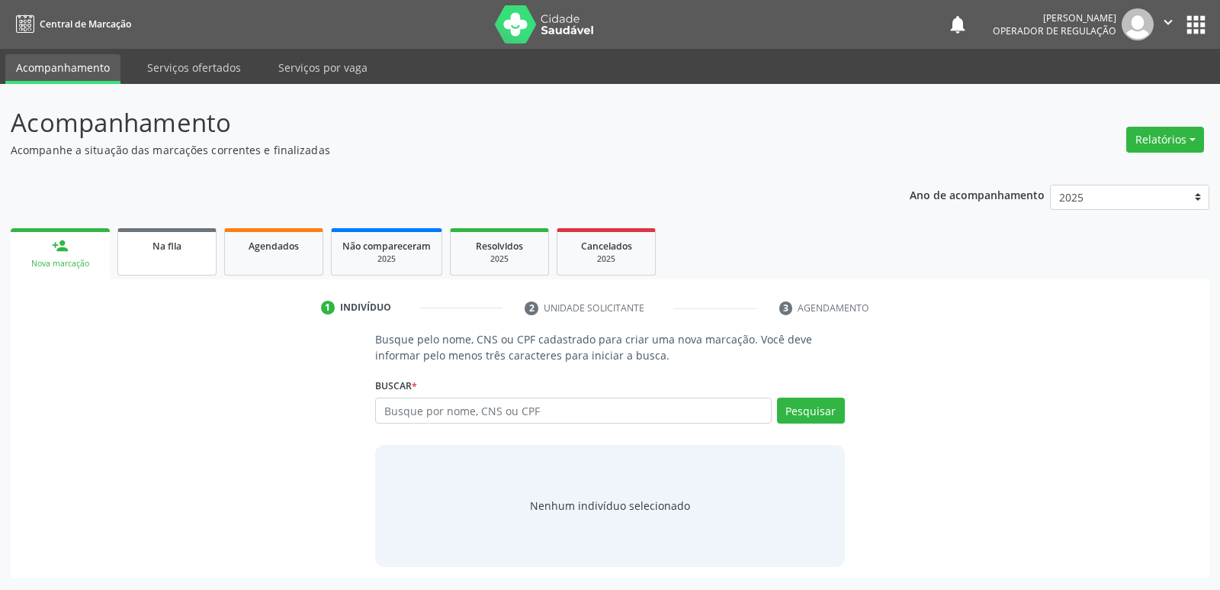
click at [188, 244] on div "Na fila" at bounding box center [167, 245] width 76 height 16
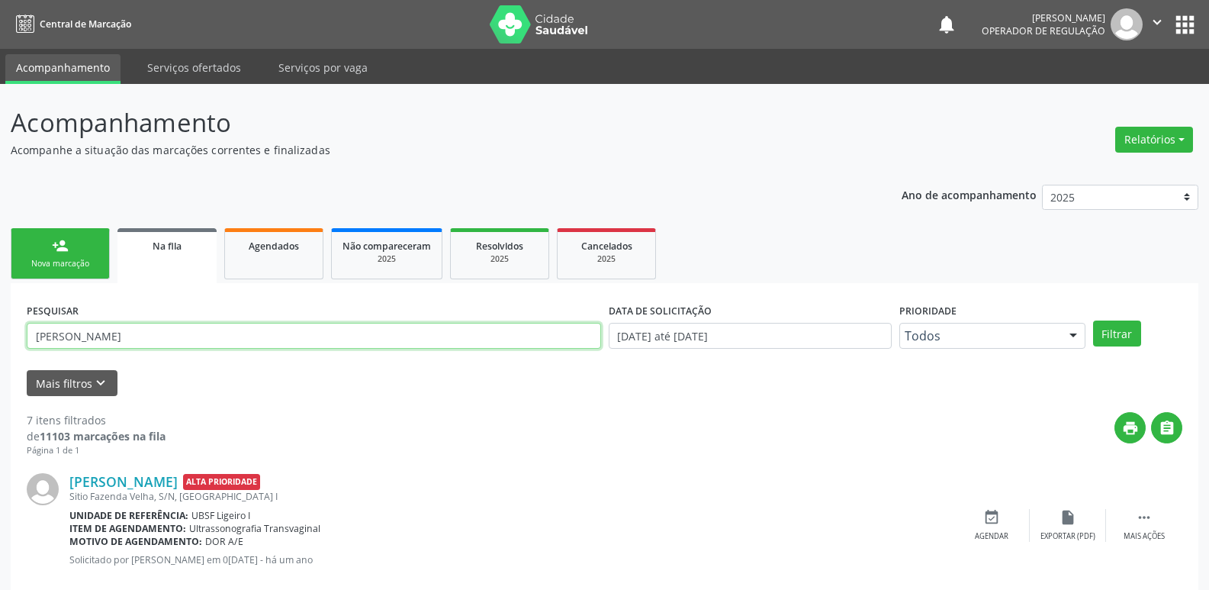
drag, startPoint x: 145, startPoint y: 333, endPoint x: 37, endPoint y: 445, distance: 155.9
type input "708401285966364"
click at [1093, 320] on button "Filtrar" at bounding box center [1117, 333] width 48 height 26
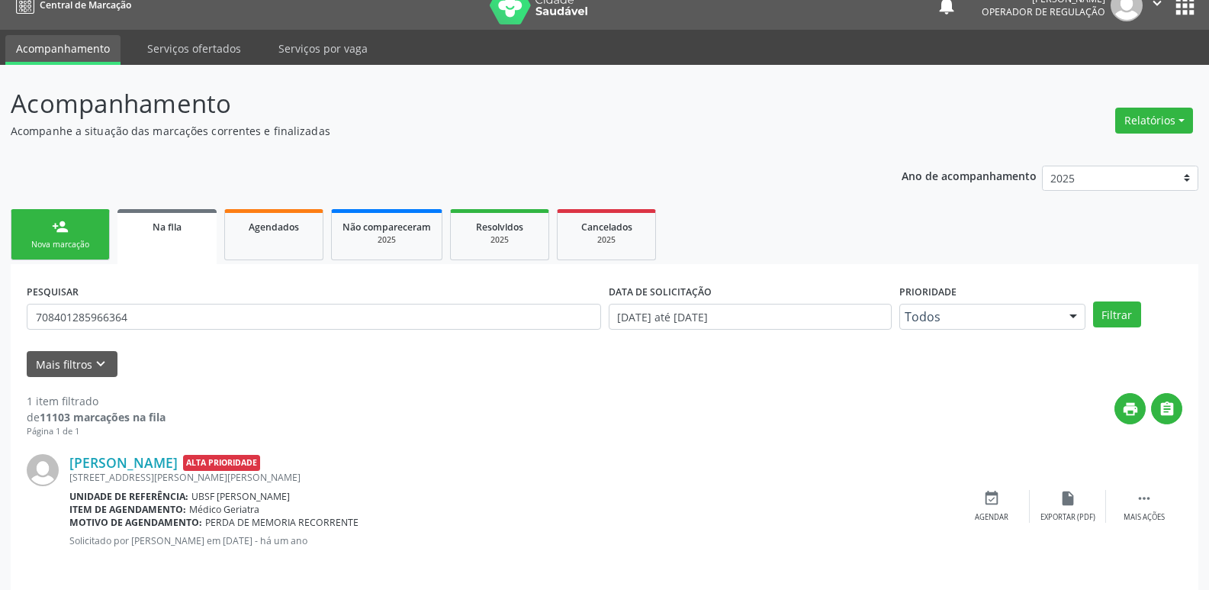
scroll to position [30, 0]
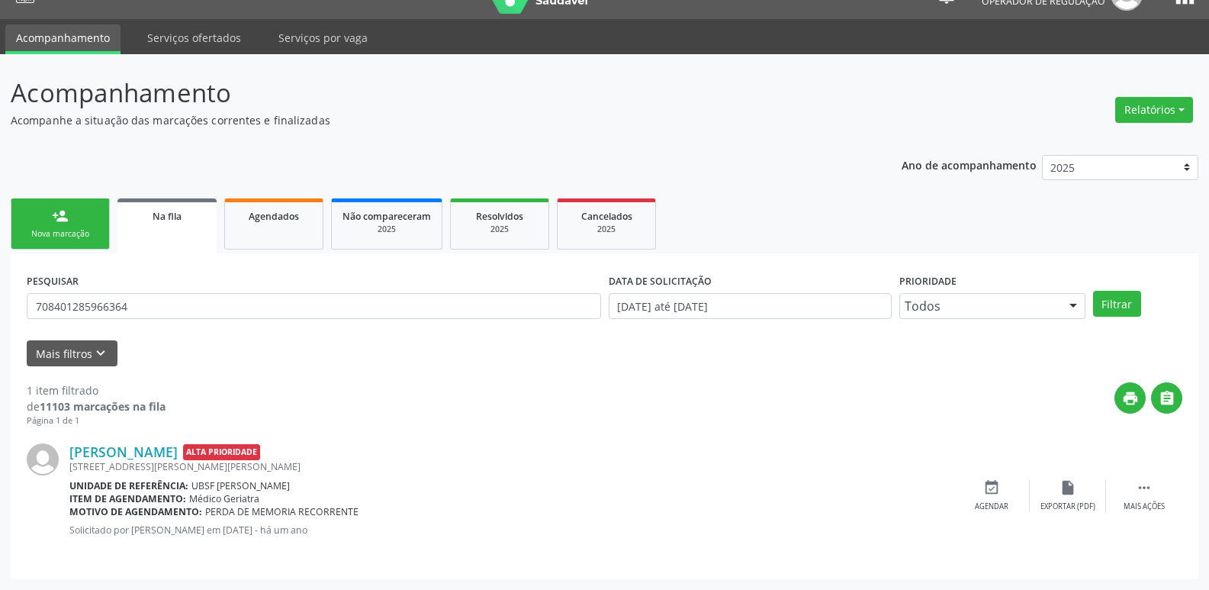
click at [72, 223] on link "person_add Nova marcação" at bounding box center [60, 223] width 99 height 51
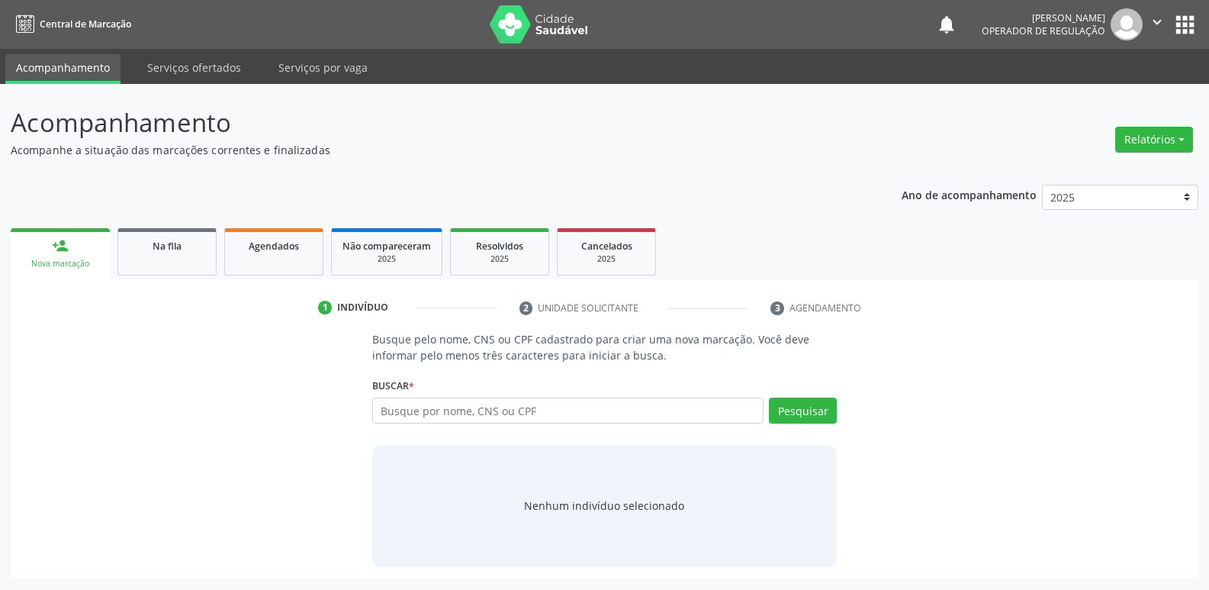
scroll to position [0, 0]
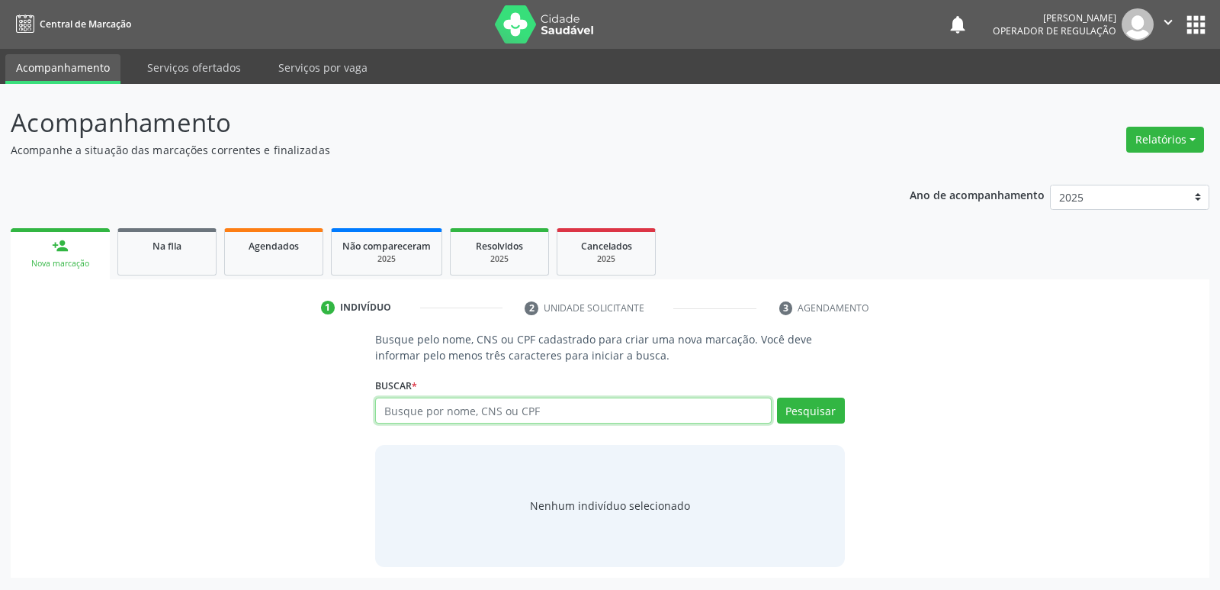
click at [496, 419] on input "text" at bounding box center [573, 410] width 396 height 26
click at [209, 242] on link "Na fila" at bounding box center [166, 251] width 99 height 47
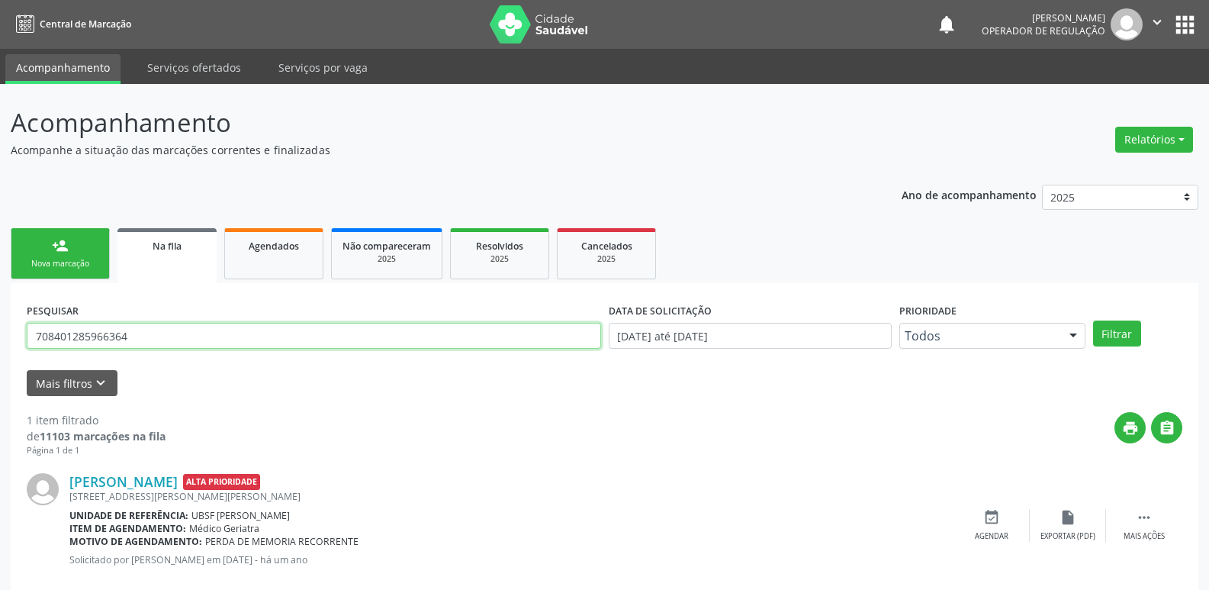
click at [156, 326] on input "708401285966364" at bounding box center [314, 336] width 574 height 26
click at [1093, 320] on button "Filtrar" at bounding box center [1117, 333] width 48 height 26
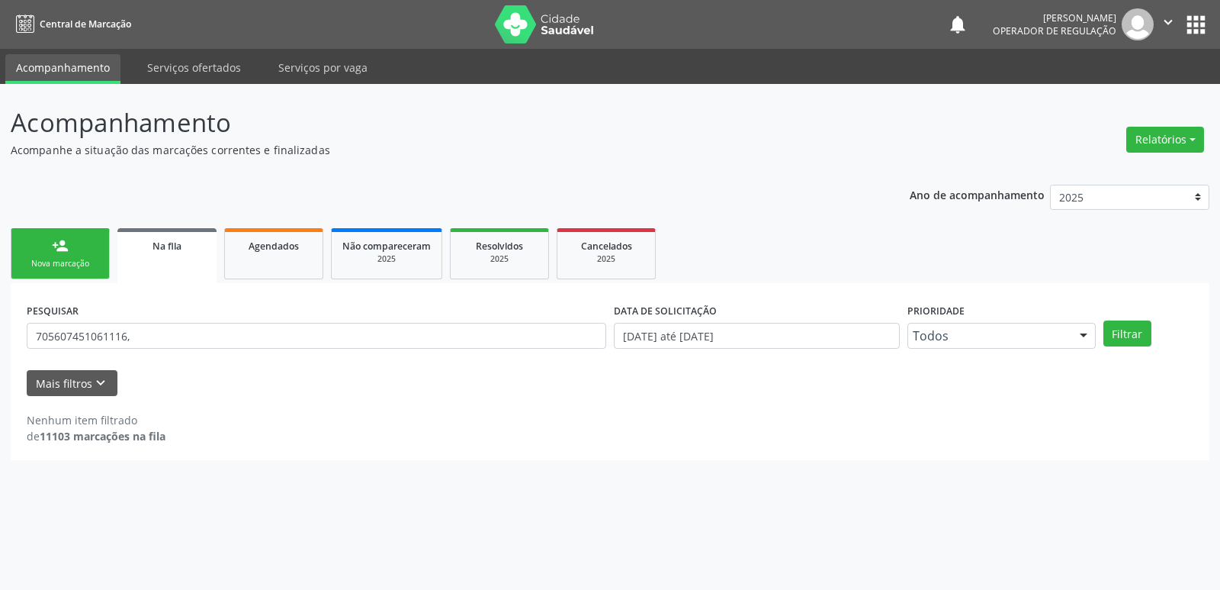
click at [158, 322] on div "PESQUISAR 705607451061116," at bounding box center [316, 328] width 587 height 59
click at [164, 332] on input "705607451061116," at bounding box center [317, 336] width 580 height 26
type input "705607451061116"
click at [1104, 320] on button "Filtrar" at bounding box center [1128, 333] width 48 height 26
click at [68, 268] on div "Nova marcação" at bounding box center [60, 263] width 76 height 11
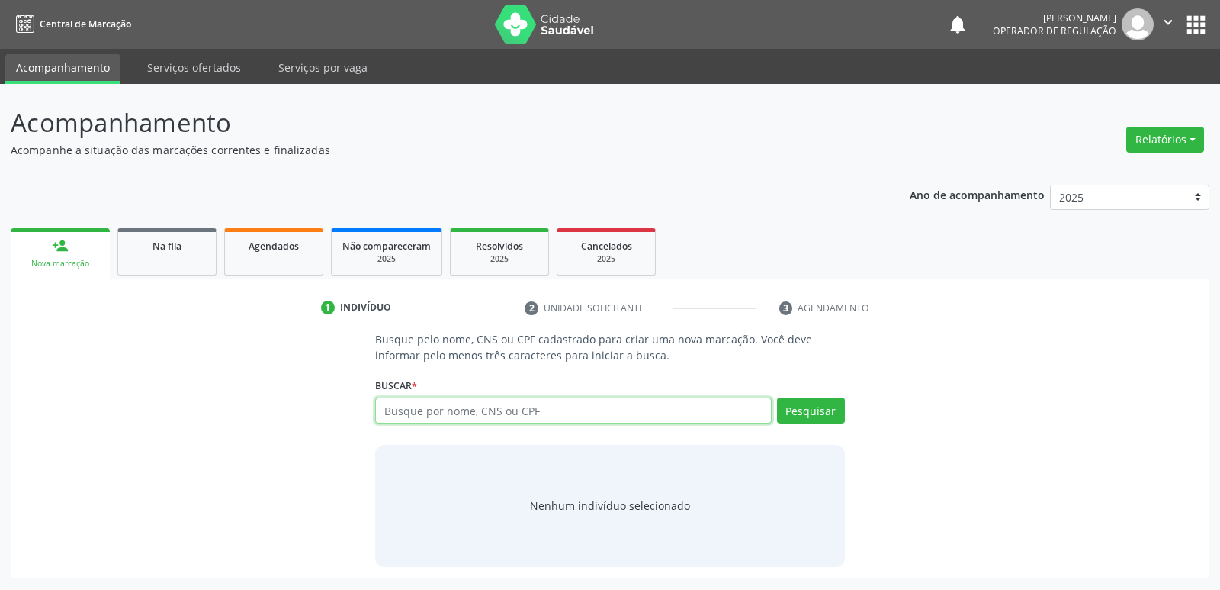
click at [553, 407] on input "text" at bounding box center [573, 410] width 396 height 26
type input "705607451061116"
click at [827, 413] on button "Pesquisar" at bounding box center [811, 410] width 68 height 26
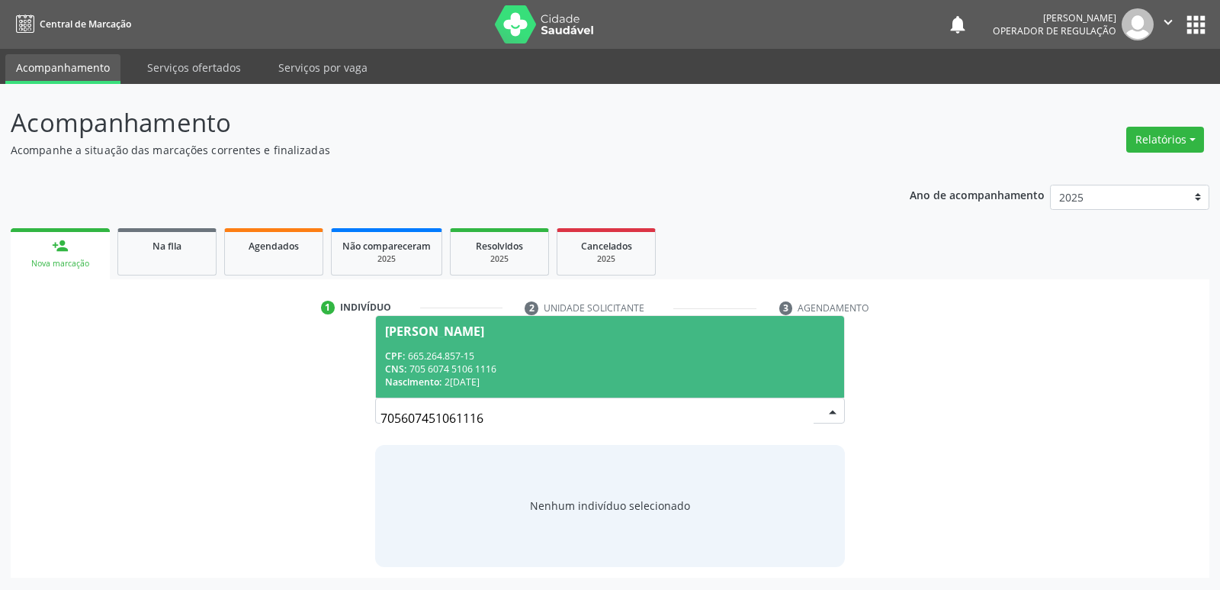
click at [447, 368] on div "CNS: 705 6074 5106 1116" at bounding box center [609, 368] width 449 height 13
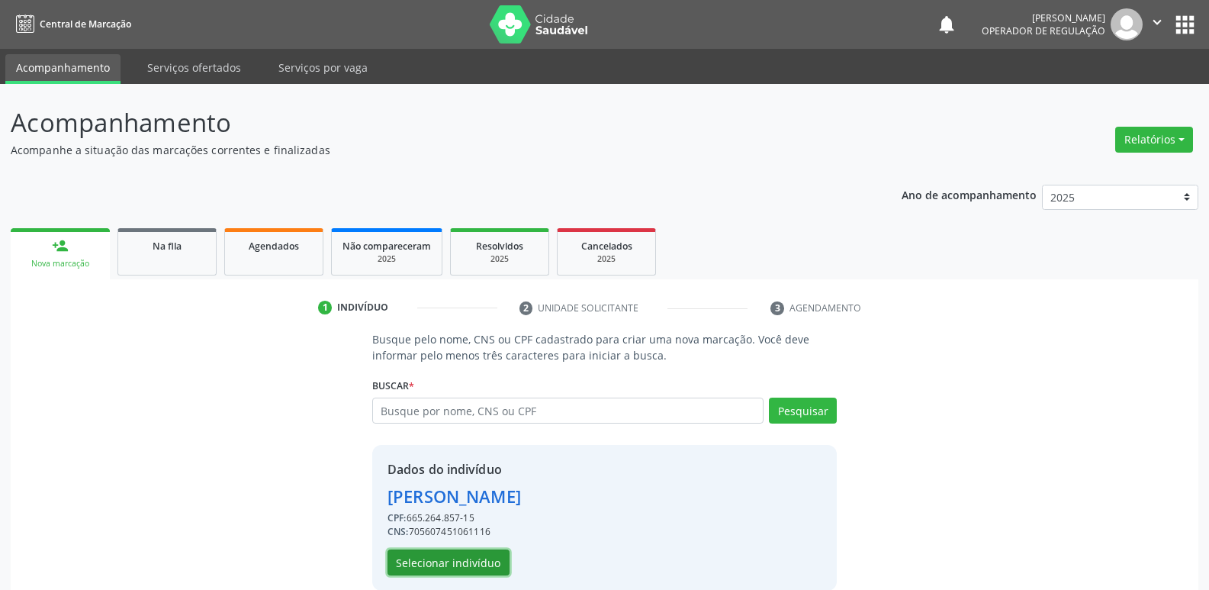
click at [461, 559] on button "Selecionar indivíduo" at bounding box center [448, 562] width 122 height 26
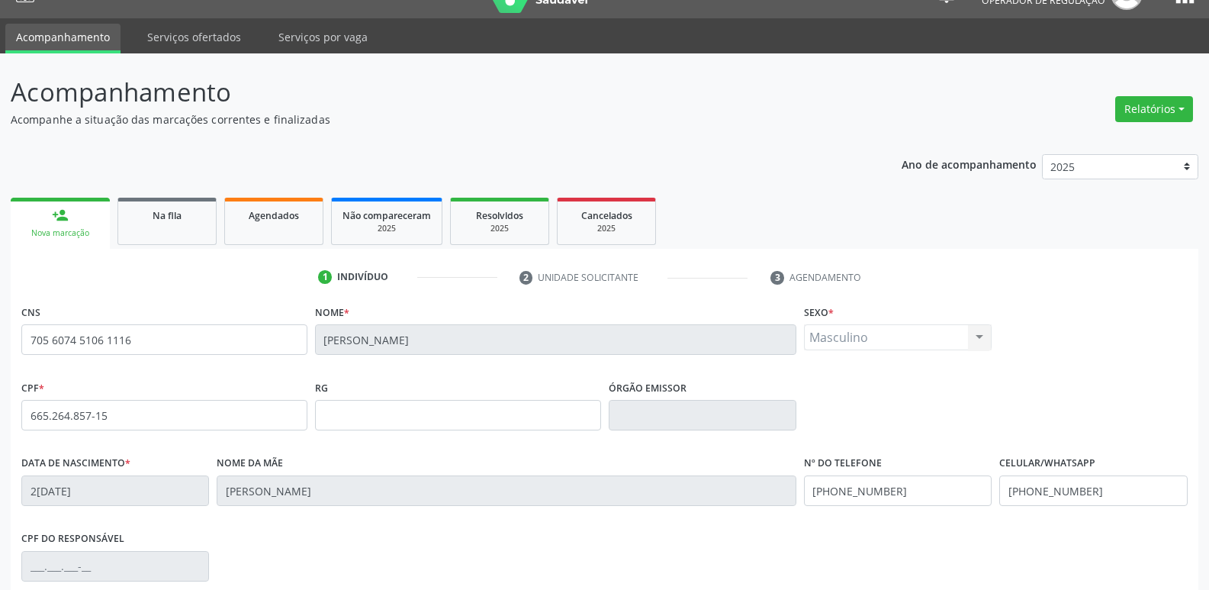
scroll to position [237, 0]
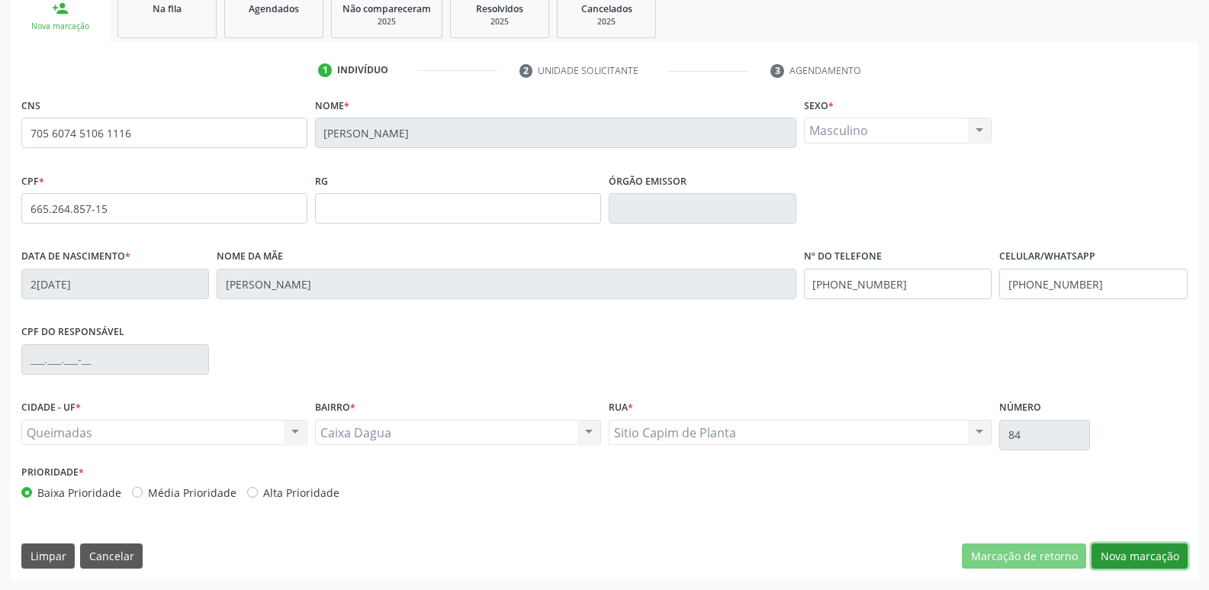
click at [1140, 555] on button "Nova marcação" at bounding box center [1140, 556] width 96 height 26
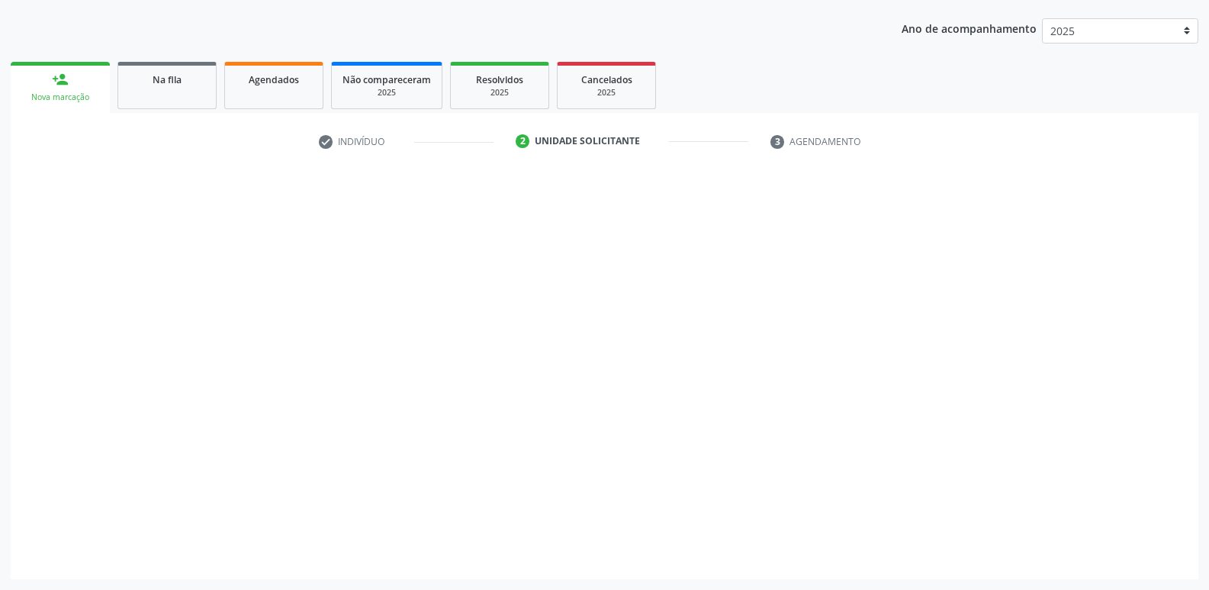
scroll to position [166, 0]
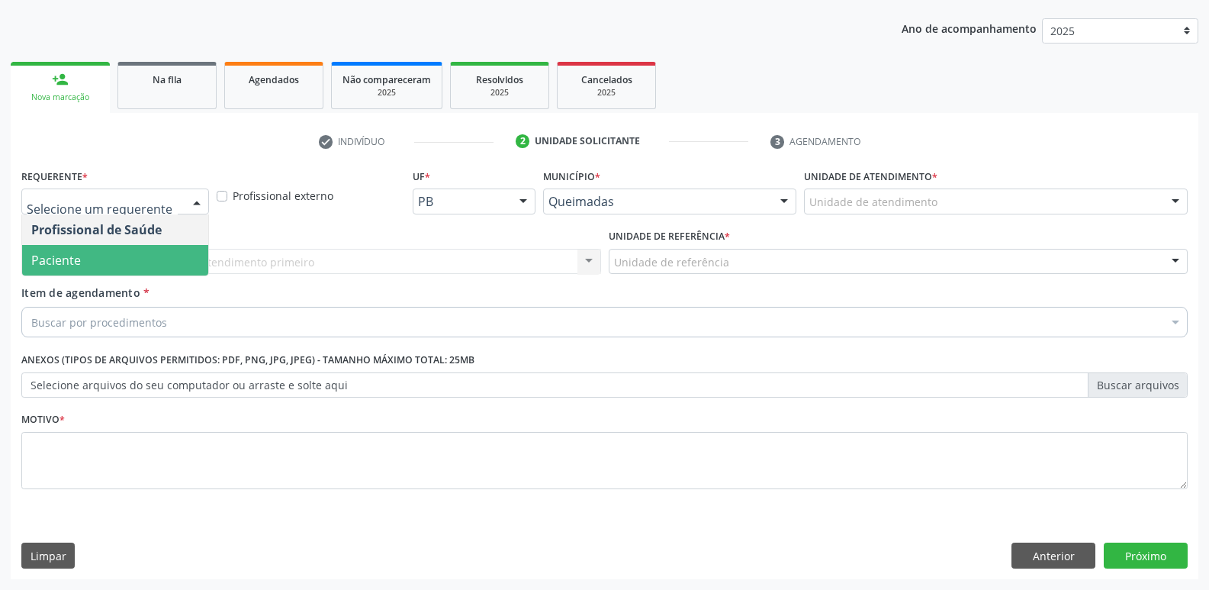
drag, startPoint x: 142, startPoint y: 254, endPoint x: 149, endPoint y: 258, distance: 7.9
click at [141, 254] on span "Paciente" at bounding box center [115, 260] width 186 height 31
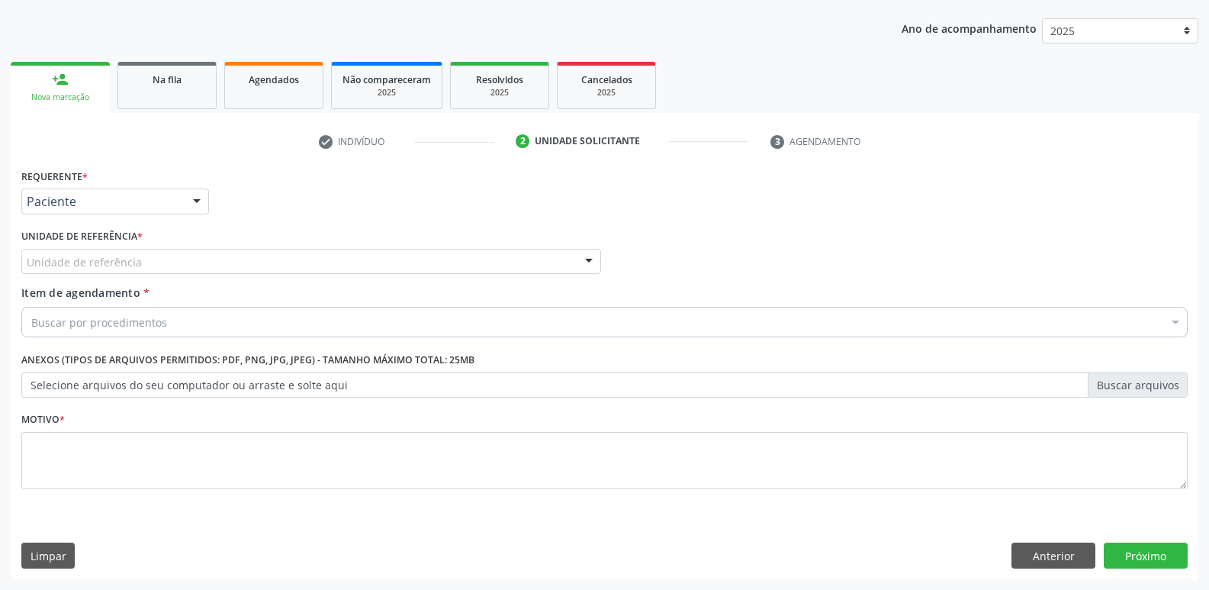
click at [160, 262] on div "Unidade de referência" at bounding box center [311, 262] width 580 height 26
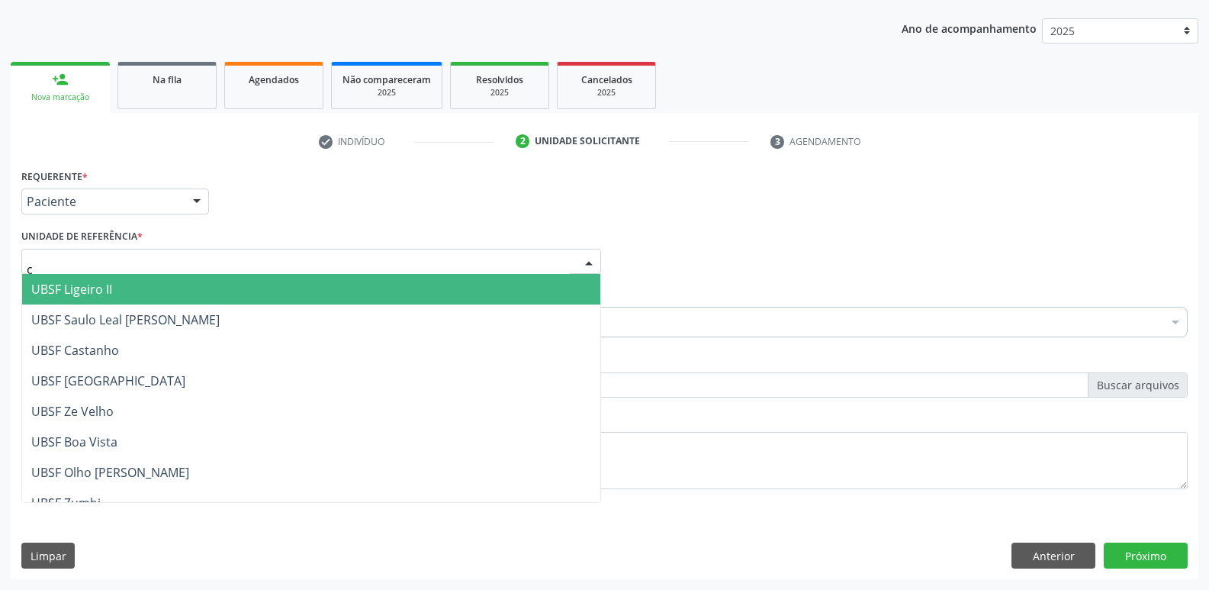
type input "ca"
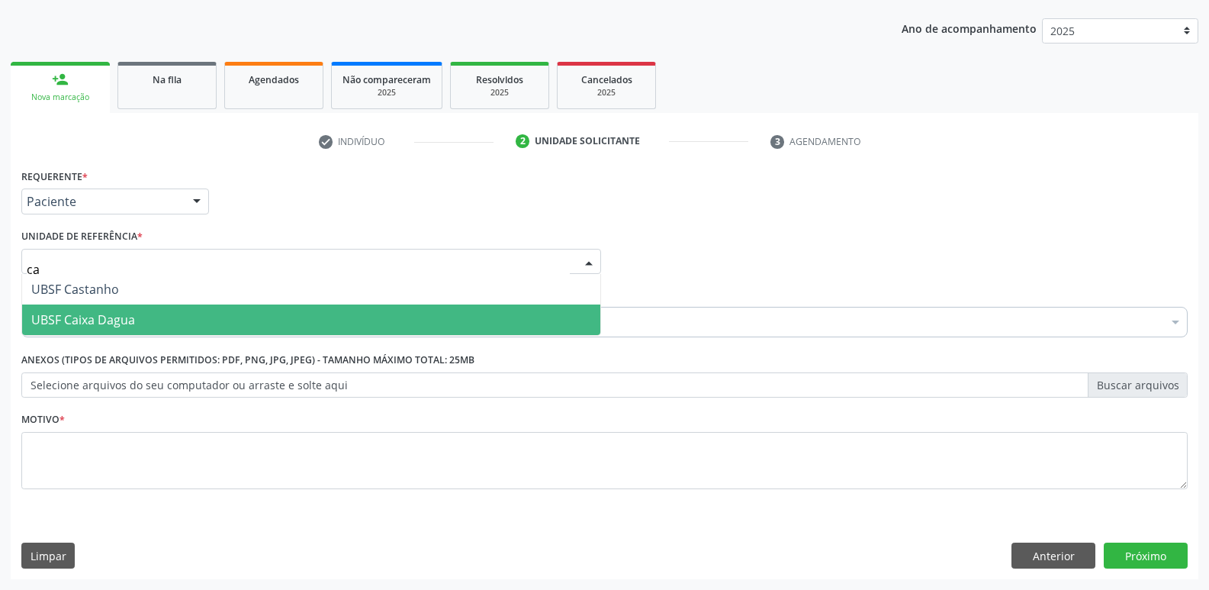
click at [124, 313] on span "UBSF Caixa Dagua" at bounding box center [83, 319] width 104 height 17
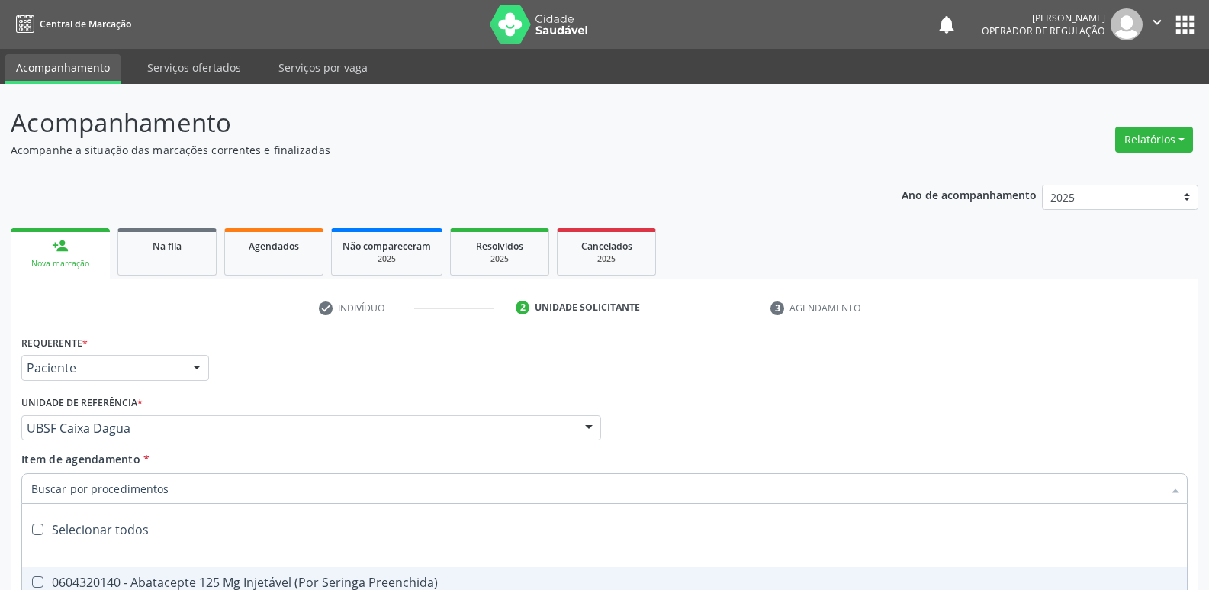
scroll to position [166, 0]
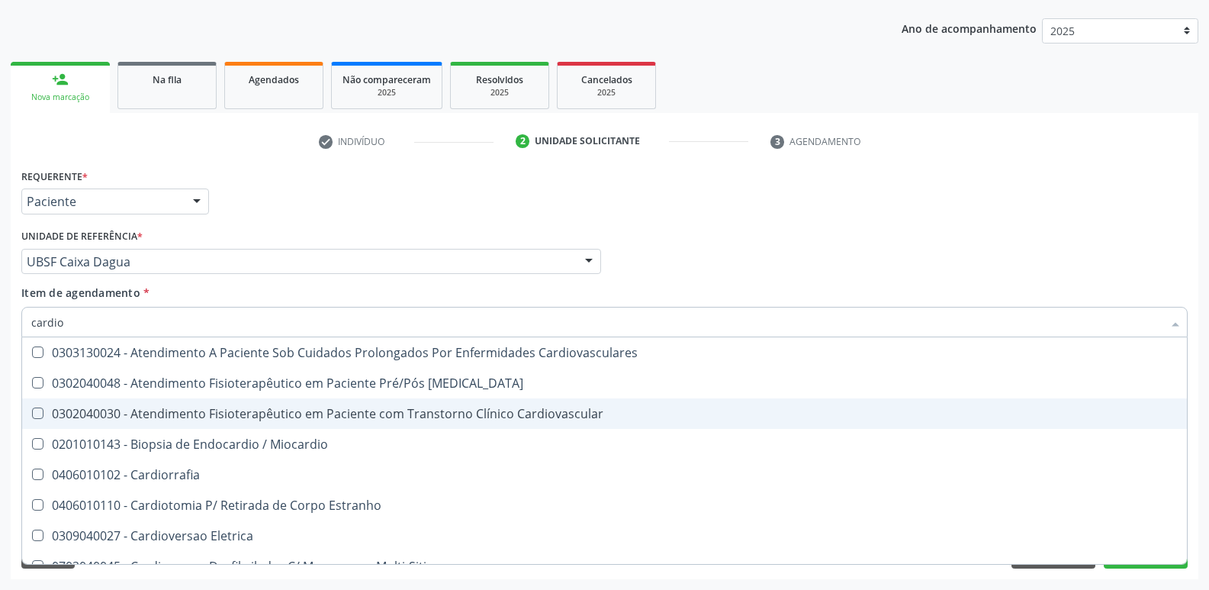
type input "cardiol"
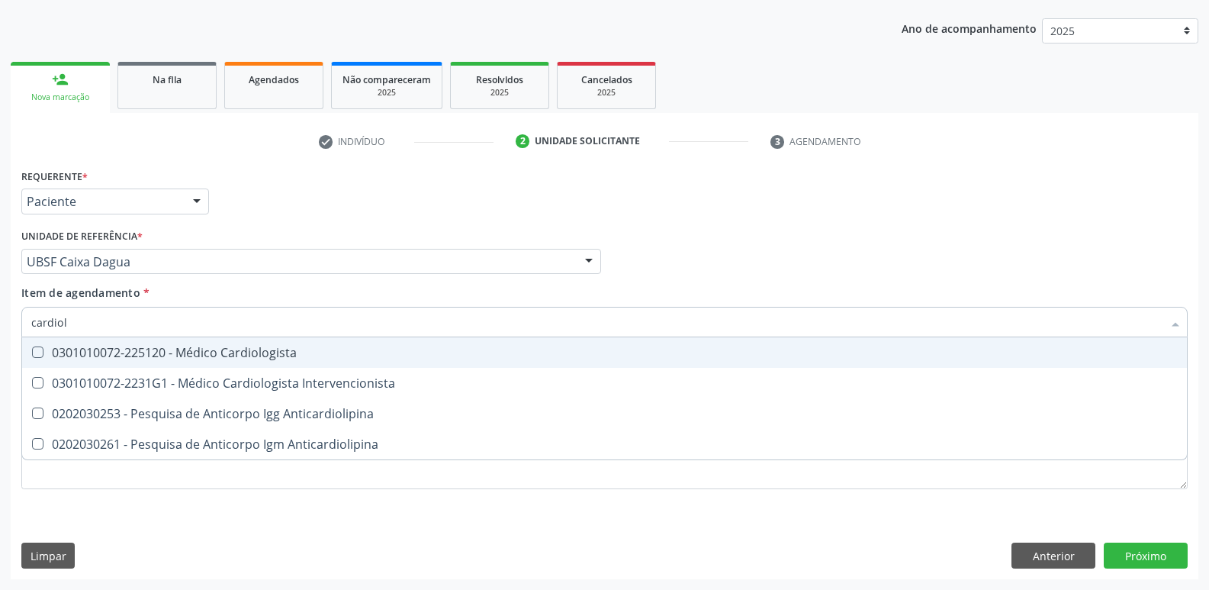
click at [299, 362] on span "0301010072-225120 - Médico Cardiologista" at bounding box center [604, 352] width 1165 height 31
checkbox Cardiologista "true"
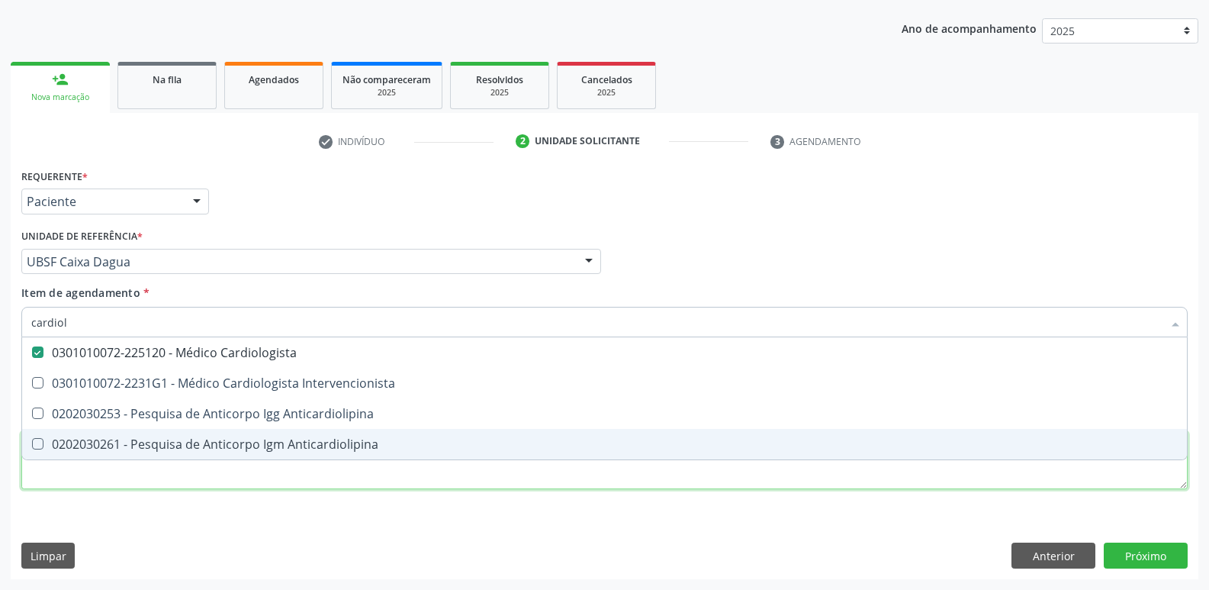
click at [238, 481] on div "Requerente * Paciente Profissional de Saúde Paciente Nenhum resultado encontrad…" at bounding box center [604, 338] width 1166 height 346
checkbox Intervencionista "true"
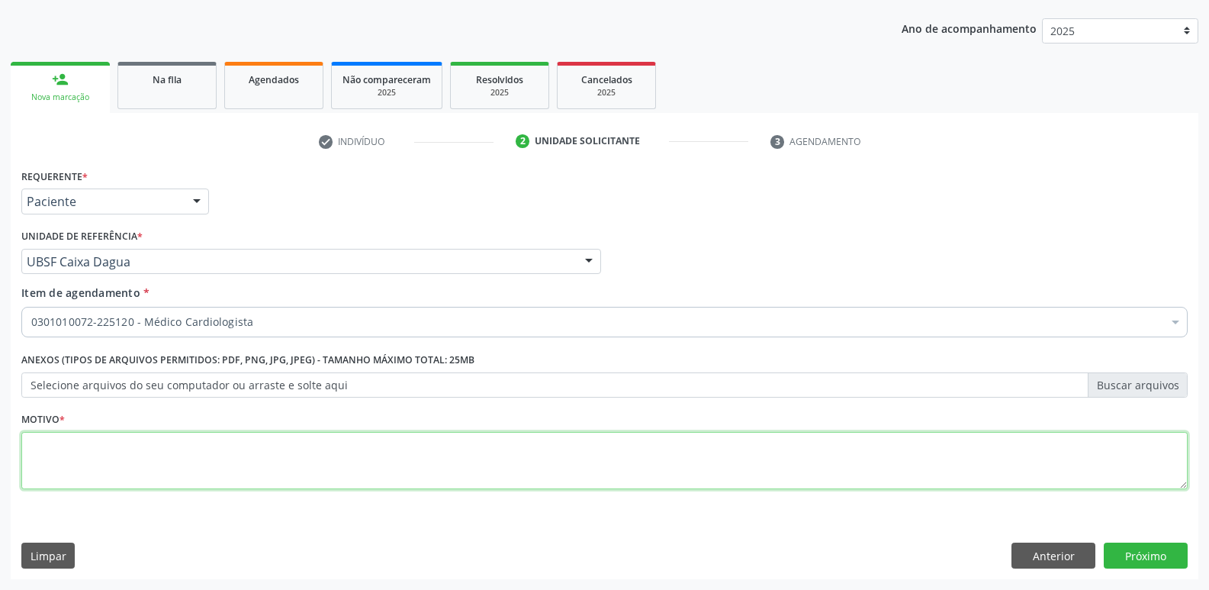
paste textarea "[PERSON_NAME]"
drag, startPoint x: 240, startPoint y: 445, endPoint x: 0, endPoint y: 383, distance: 248.3
click at [0, 386] on div "Acompanhamento Acompanhe a situação das marcações correntes e finalizadas Relat…" at bounding box center [604, 254] width 1209 height 672
drag, startPoint x: 154, startPoint y: 451, endPoint x: 0, endPoint y: 442, distance: 154.3
click at [0, 448] on div "Acompanhamento Acompanhe a situação das marcações correntes e finalizadas Relat…" at bounding box center [604, 254] width 1209 height 672
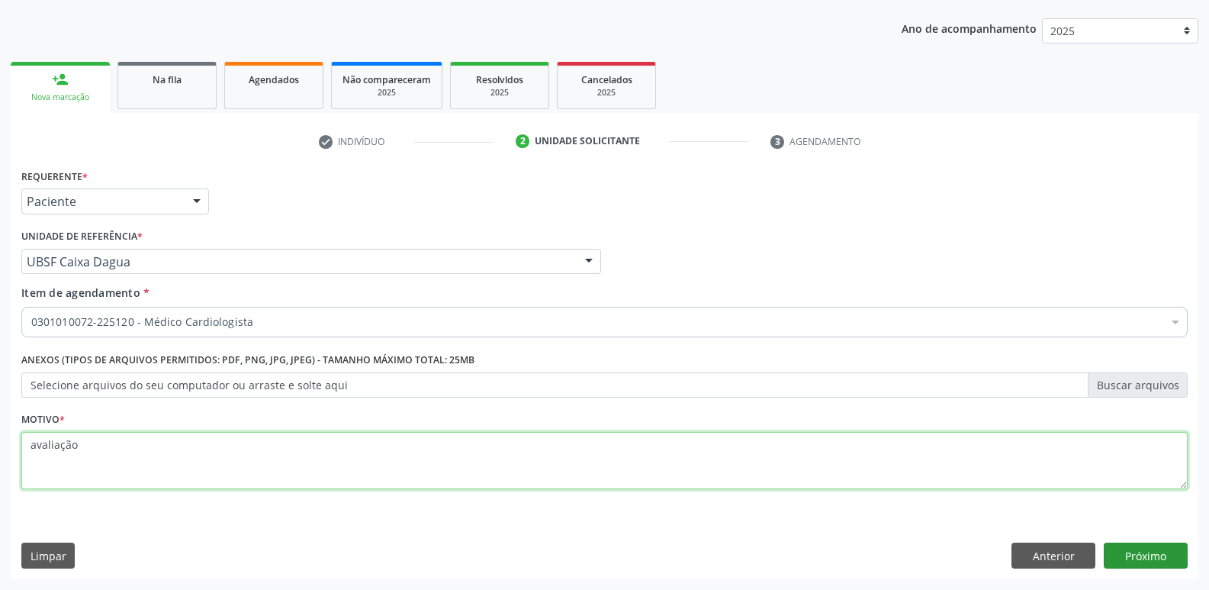
type textarea "avaliação"
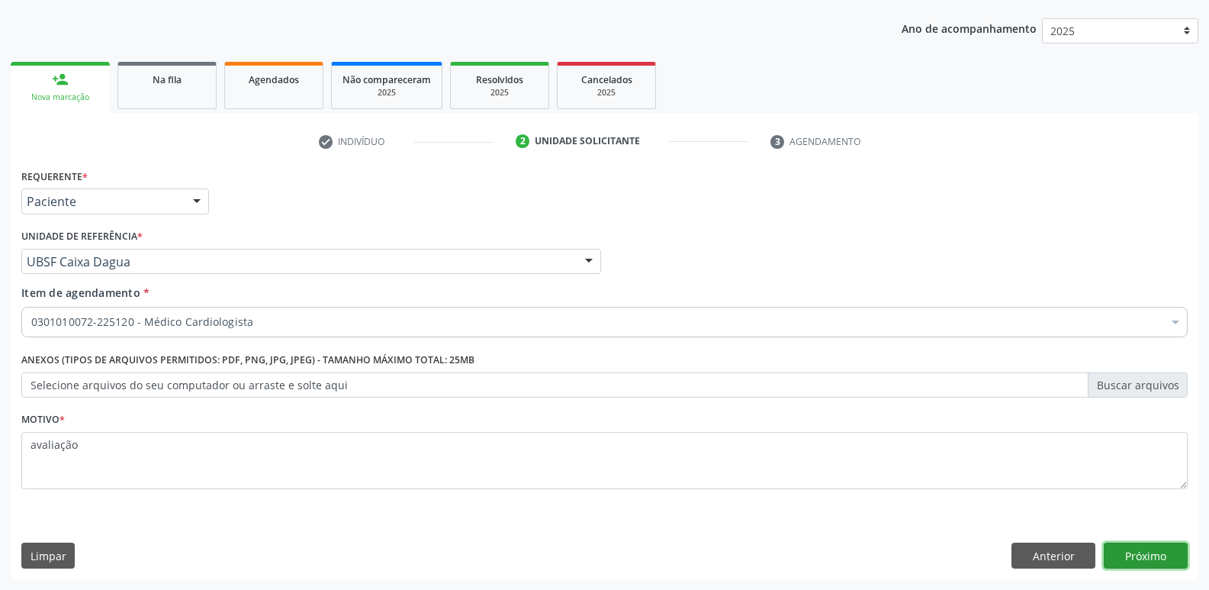
click at [1140, 549] on button "Próximo" at bounding box center [1146, 555] width 84 height 26
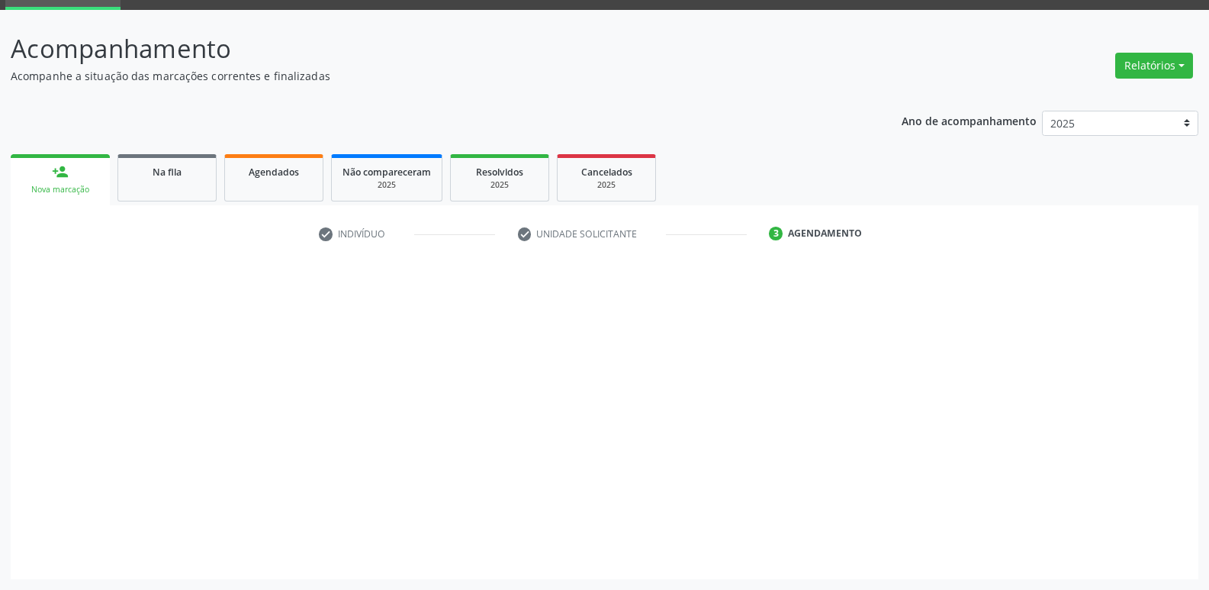
scroll to position [74, 0]
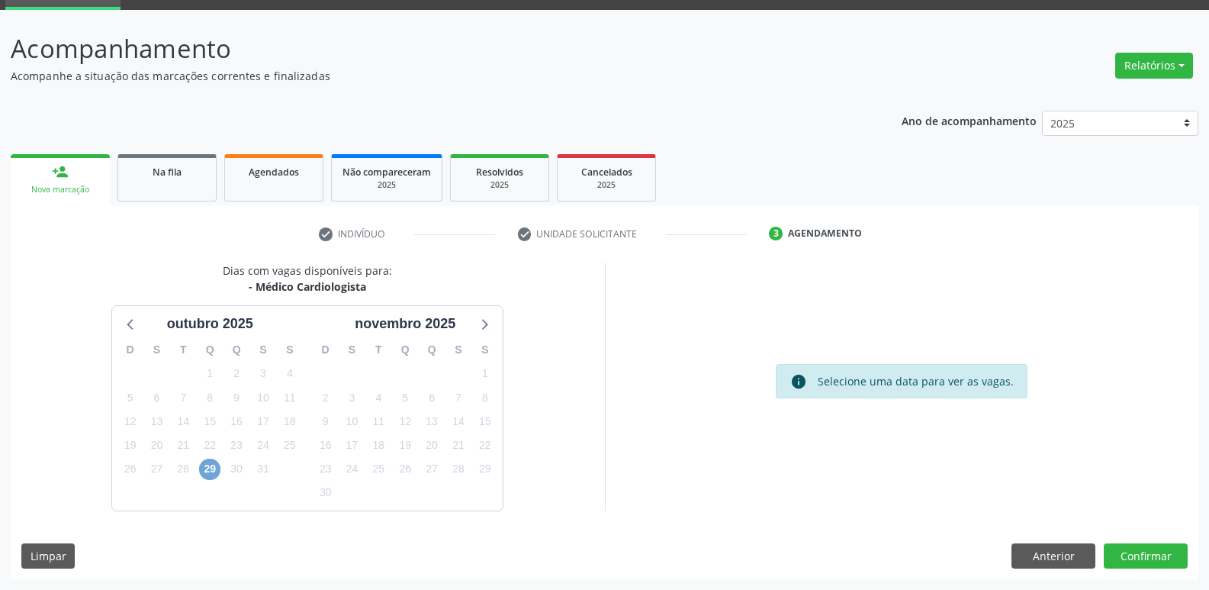
click at [204, 476] on span "29" at bounding box center [209, 468] width 21 height 21
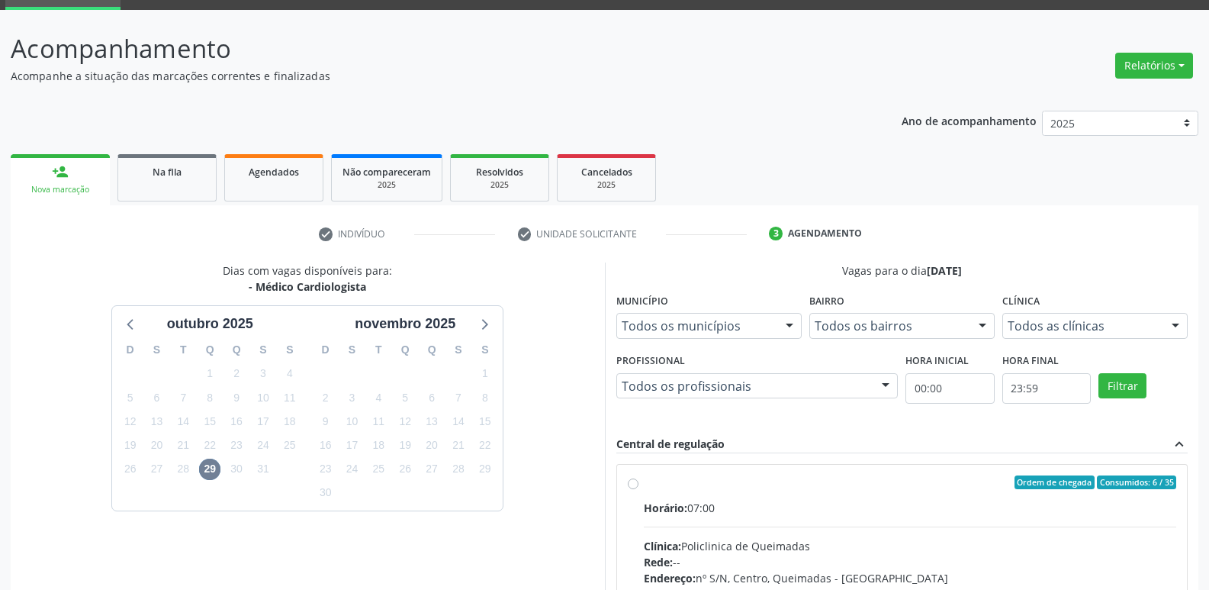
drag, startPoint x: 1153, startPoint y: 529, endPoint x: 1127, endPoint y: 455, distance: 79.1
radio input "true"
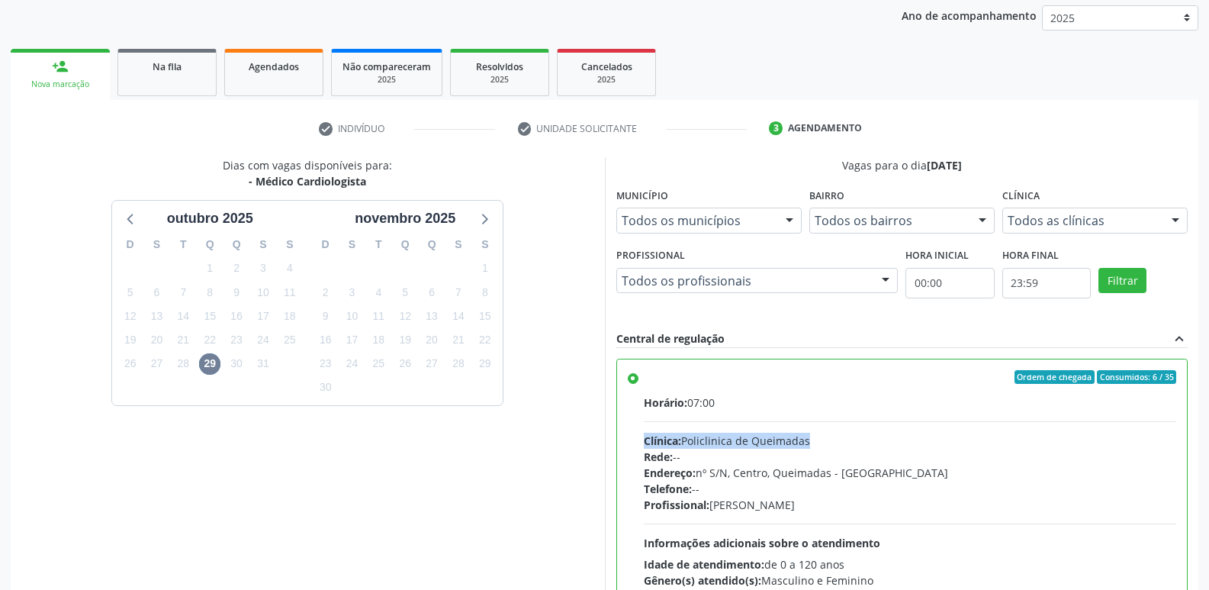
scroll to position [322, 0]
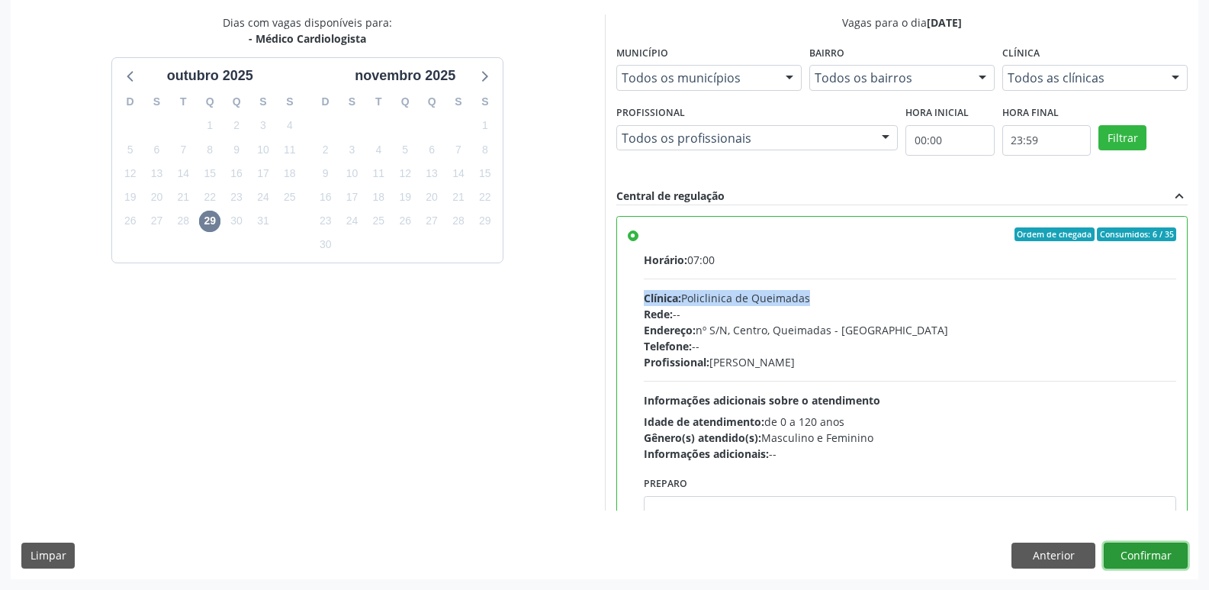
click at [1143, 561] on button "Confirmar" at bounding box center [1146, 555] width 84 height 26
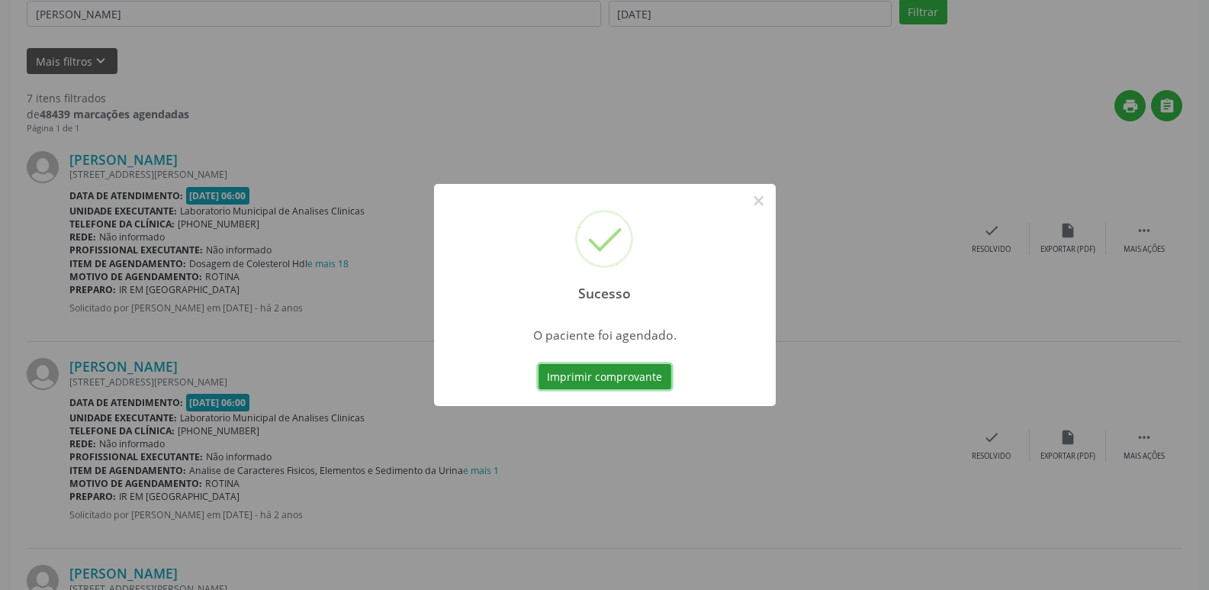
scroll to position [0, 0]
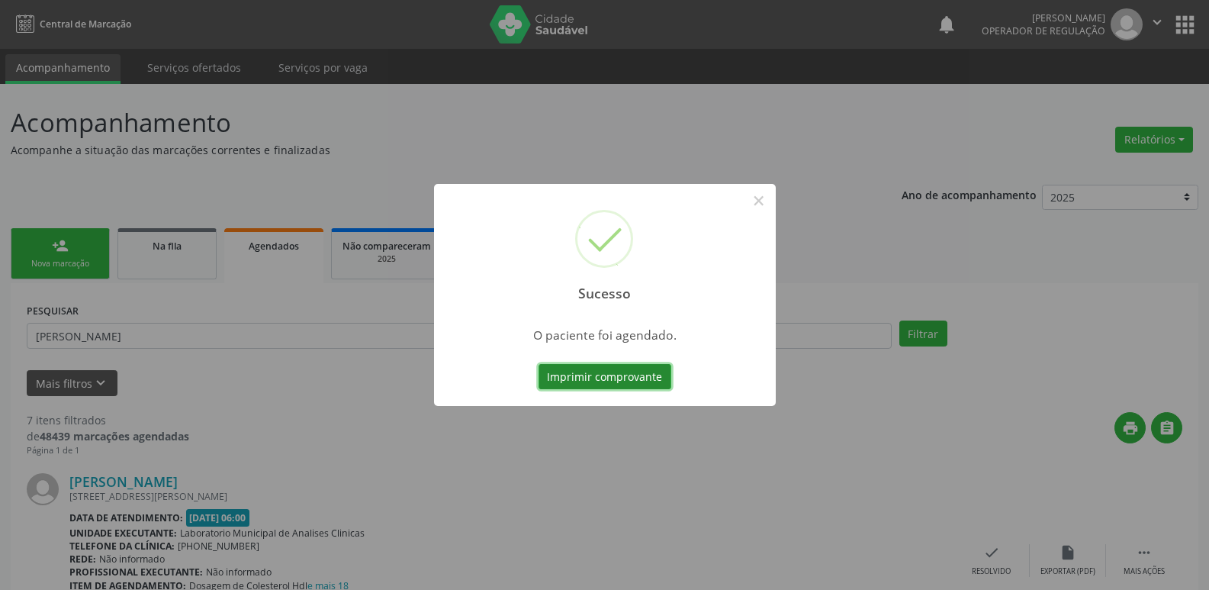
click at [571, 368] on button "Imprimir comprovante" at bounding box center [605, 377] width 133 height 26
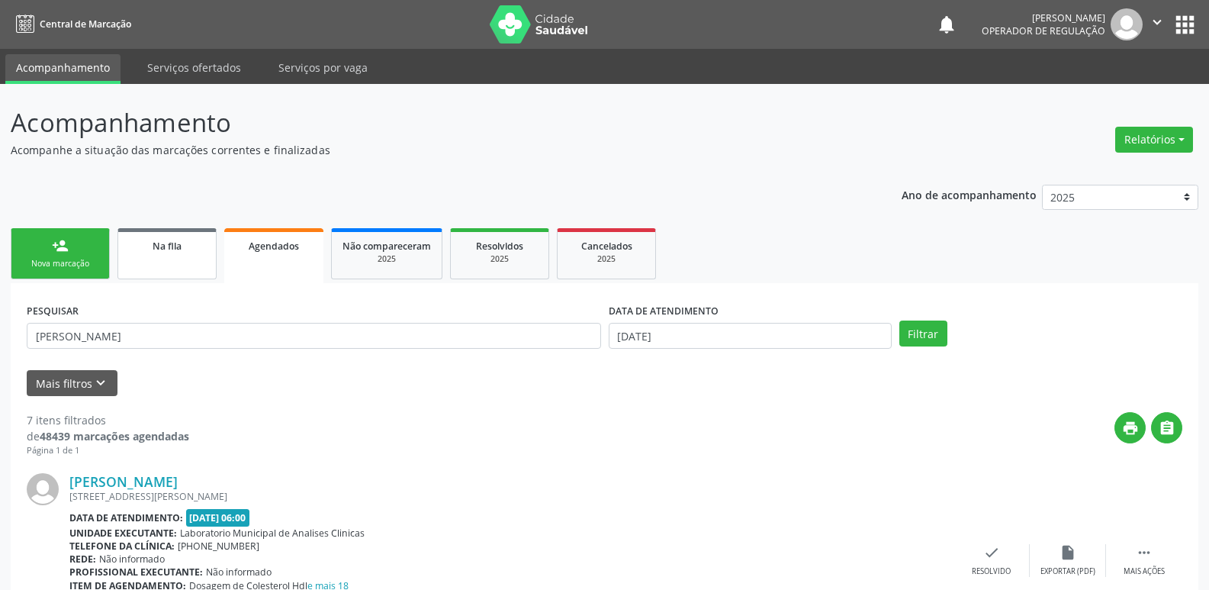
click at [188, 244] on div "Na fila" at bounding box center [167, 245] width 76 height 16
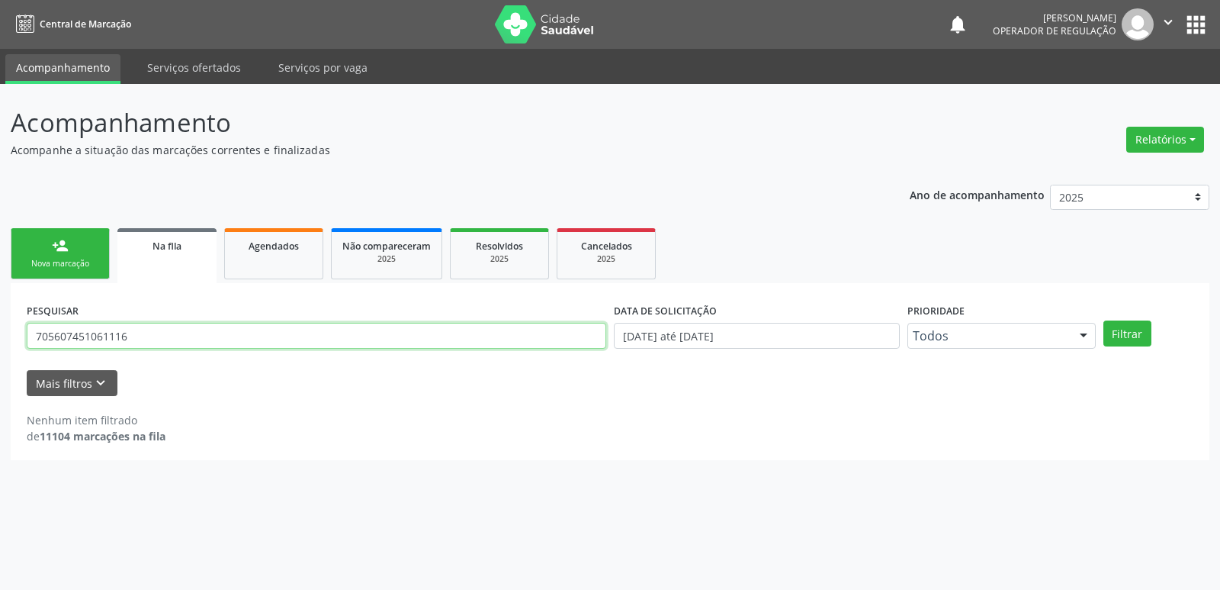
drag, startPoint x: 151, startPoint y: 336, endPoint x: 0, endPoint y: 278, distance: 161.8
click at [0, 278] on div "Acompanhamento Acompanhe a situação das marcações correntes e finalizadas Relat…" at bounding box center [610, 337] width 1220 height 506
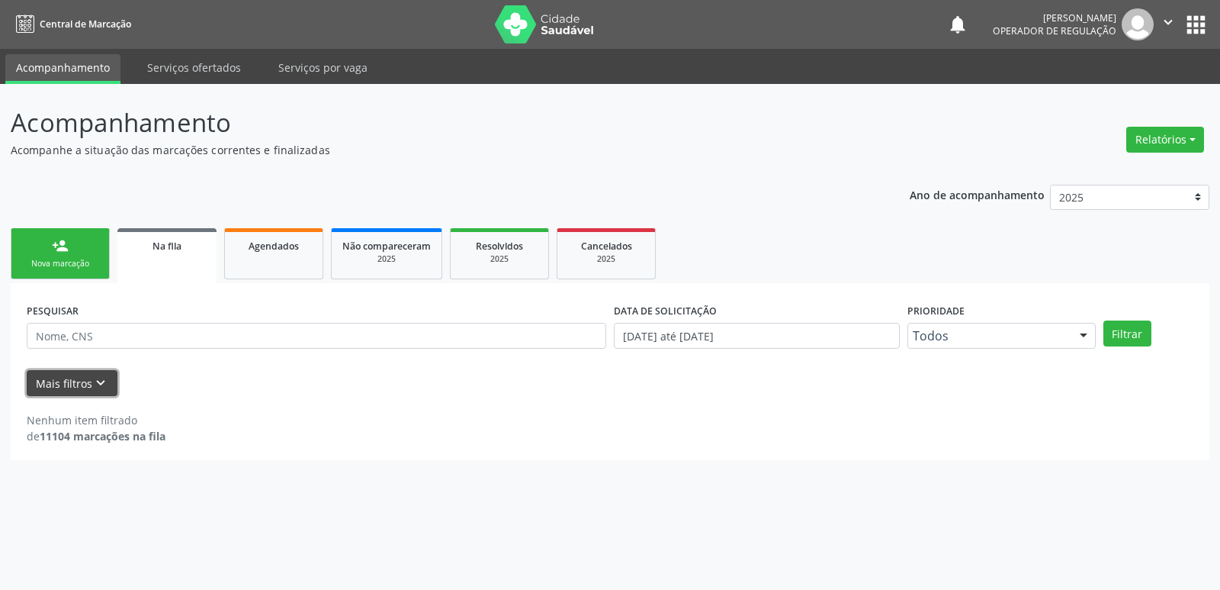
click at [88, 378] on button "Mais filtros keyboard_arrow_down" at bounding box center [72, 383] width 91 height 27
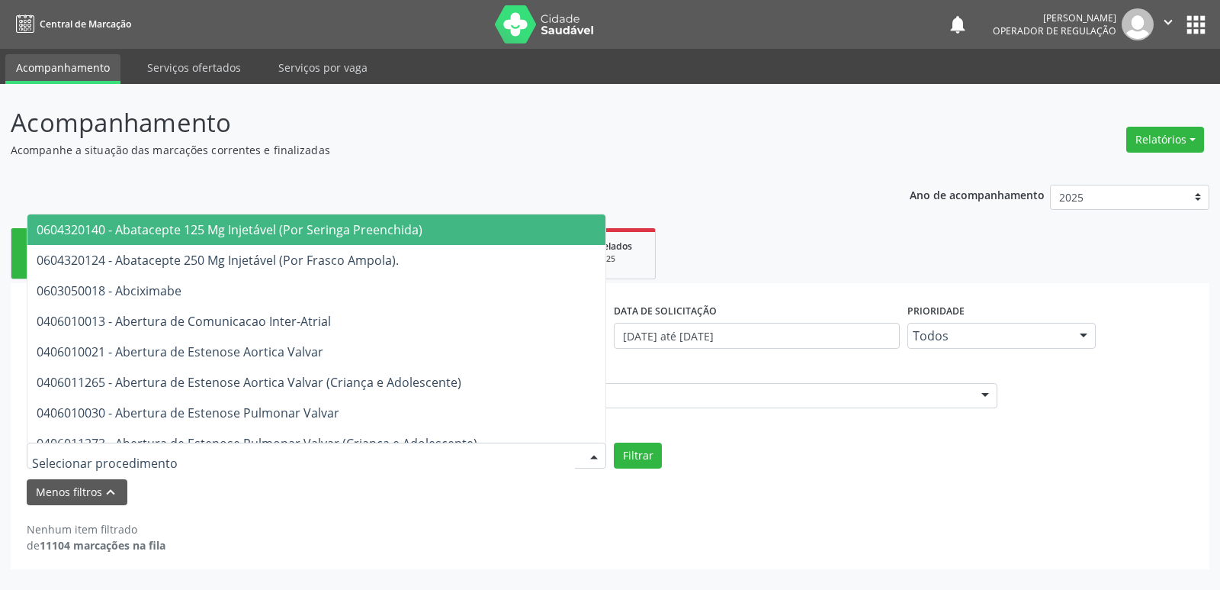
click at [393, 445] on div at bounding box center [317, 455] width 580 height 26
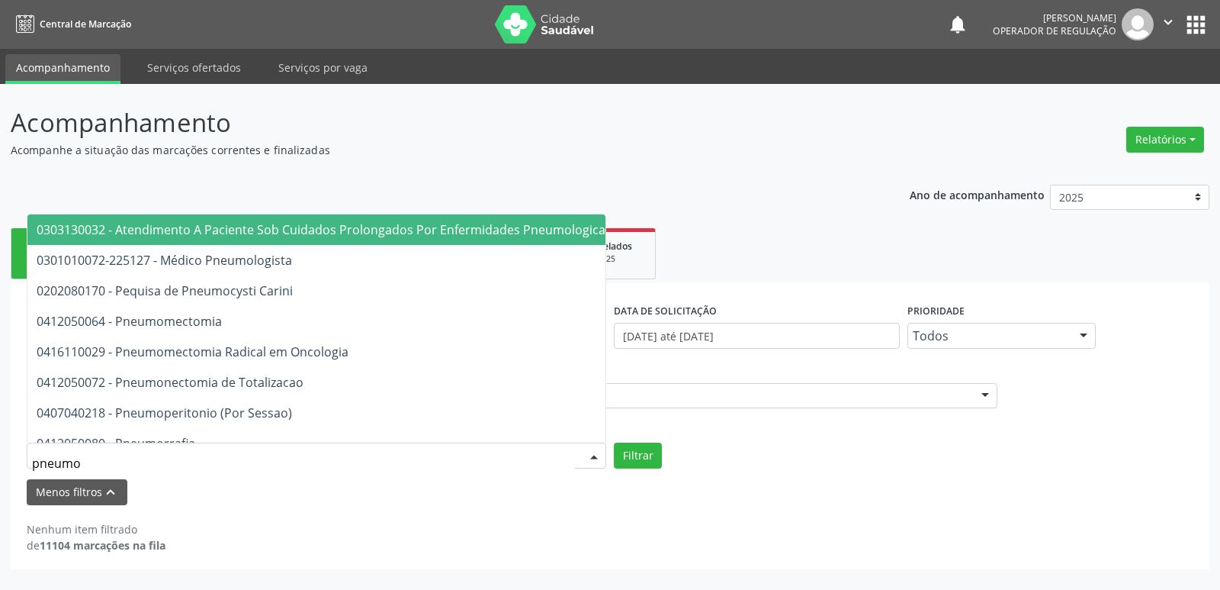
type input "pneumol"
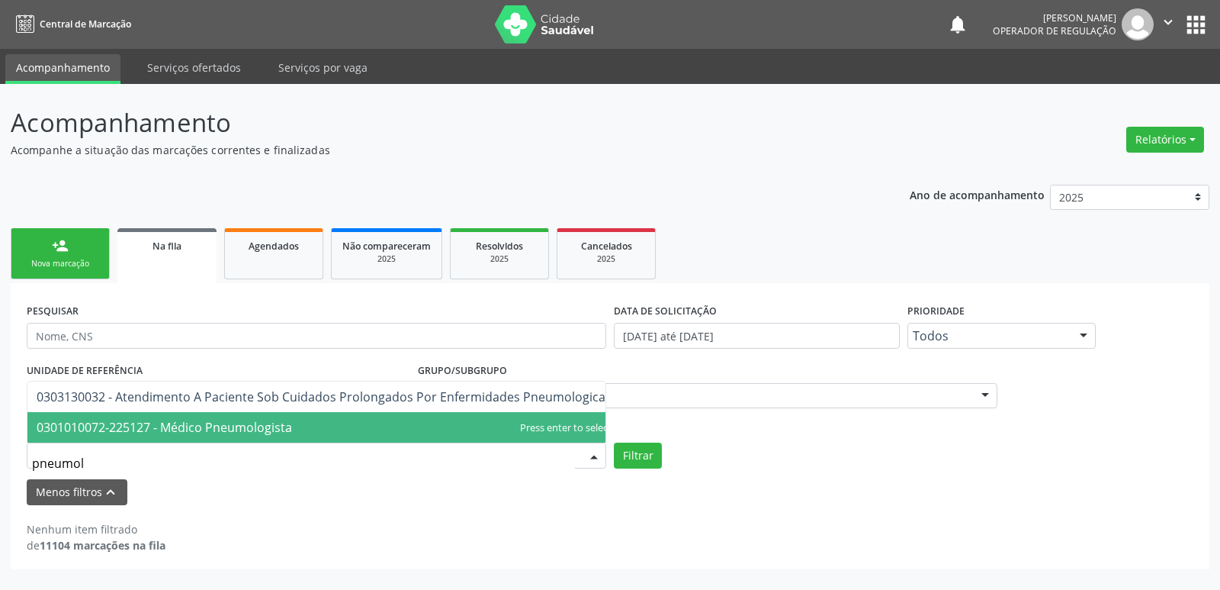
click at [352, 413] on span "0301010072-225127 - Médico Pneumologista" at bounding box center [323, 427] width 593 height 31
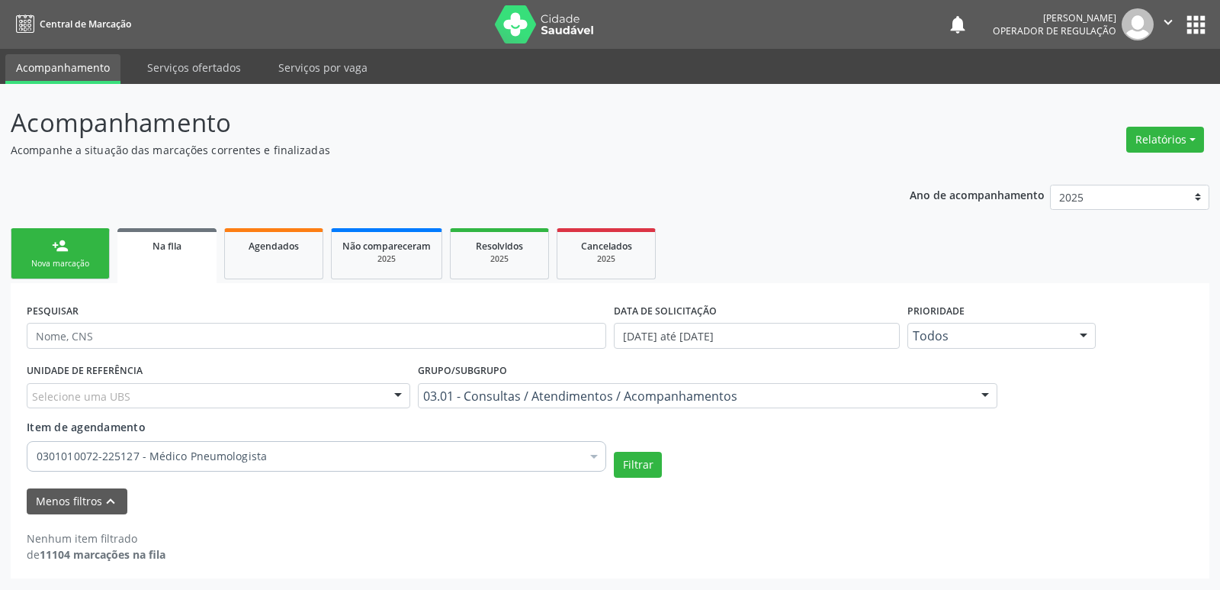
click at [175, 385] on div "Selecione uma UBS" at bounding box center [219, 396] width 384 height 26
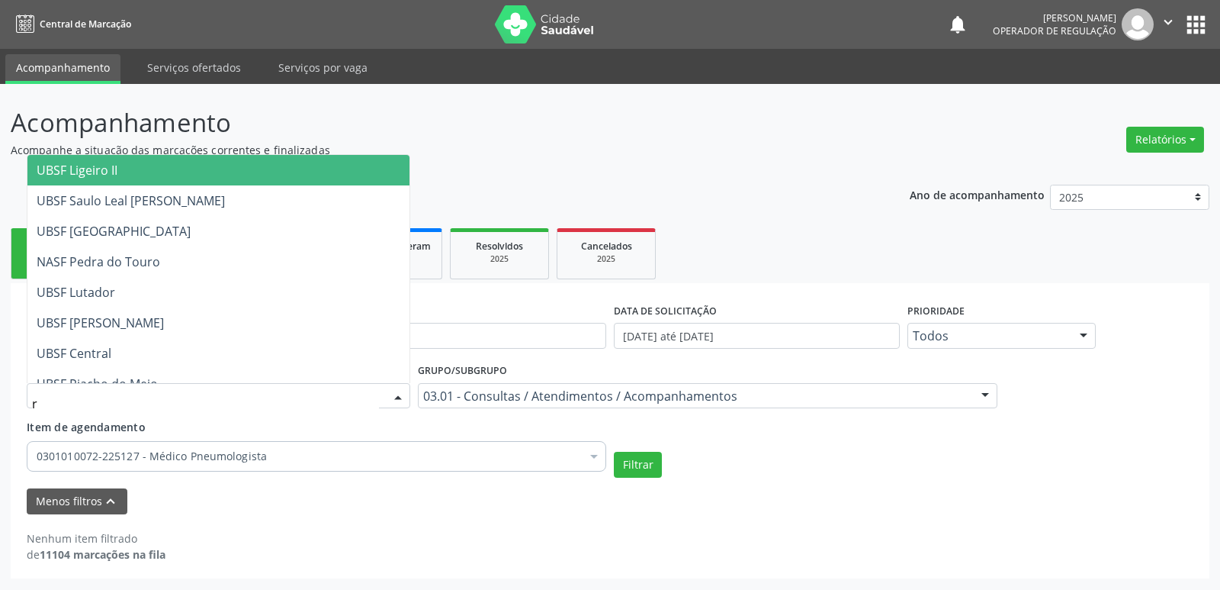
type input "ri"
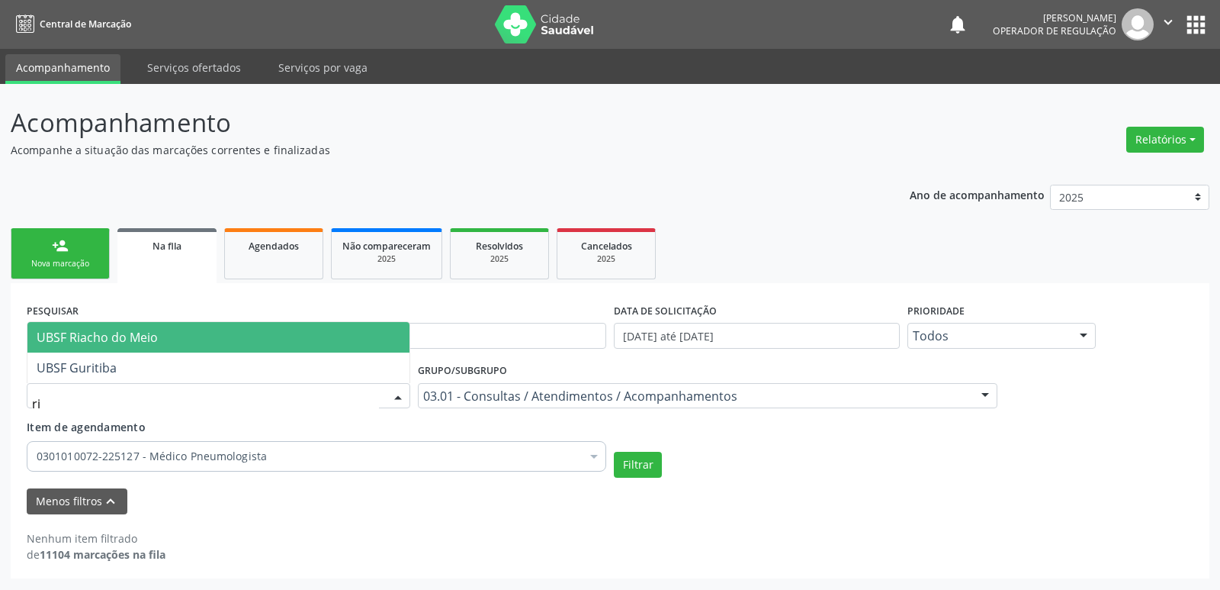
click at [165, 339] on span "UBSF Riacho do Meio" at bounding box center [218, 337] width 382 height 31
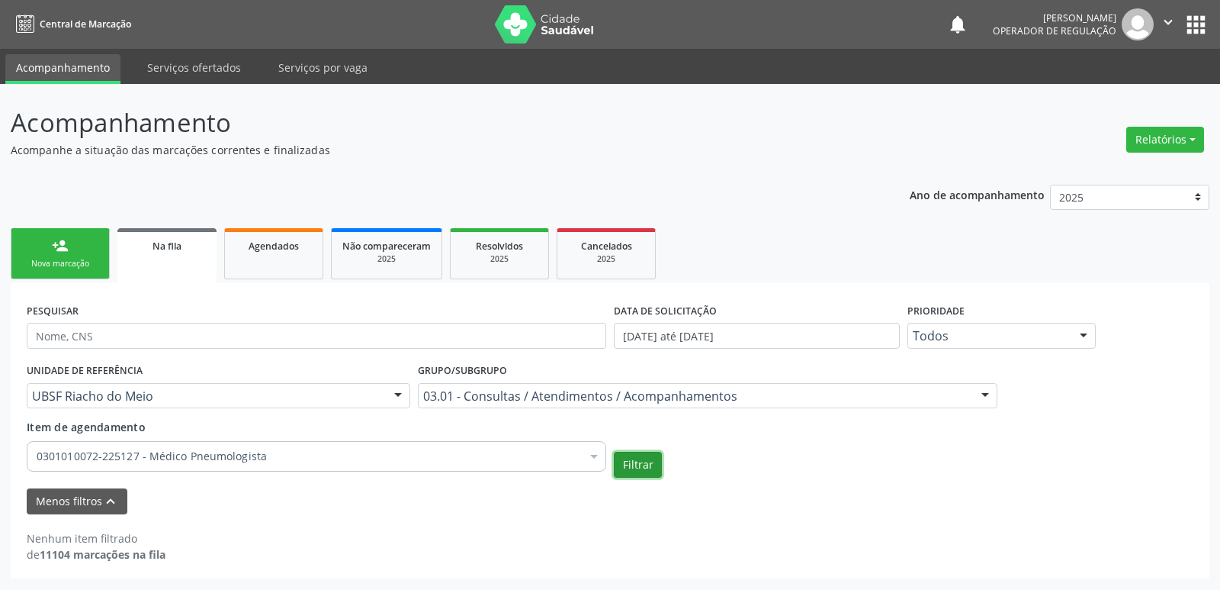
click at [636, 459] on button "Filtrar" at bounding box center [638, 465] width 48 height 26
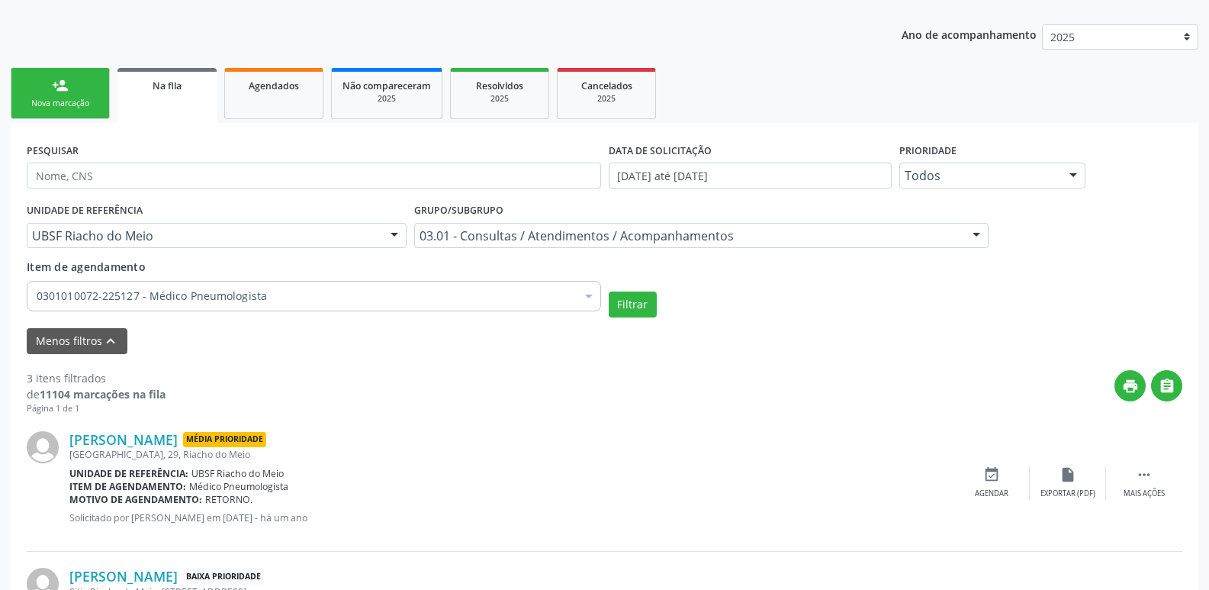
scroll to position [40, 0]
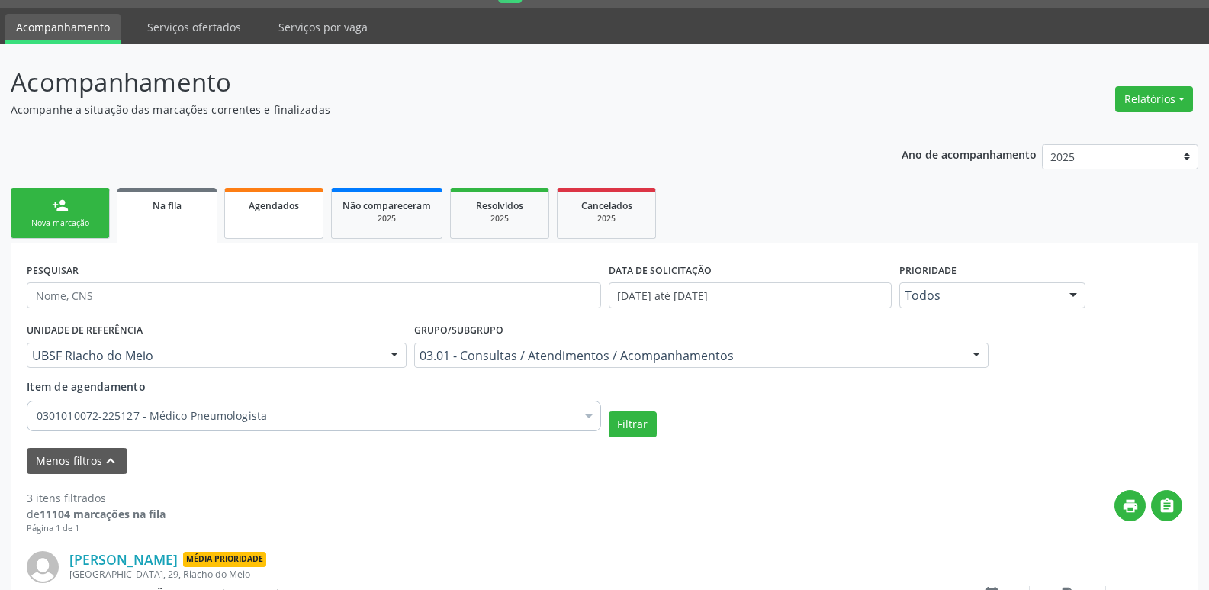
click at [282, 202] on span "Agendados" at bounding box center [274, 205] width 50 height 13
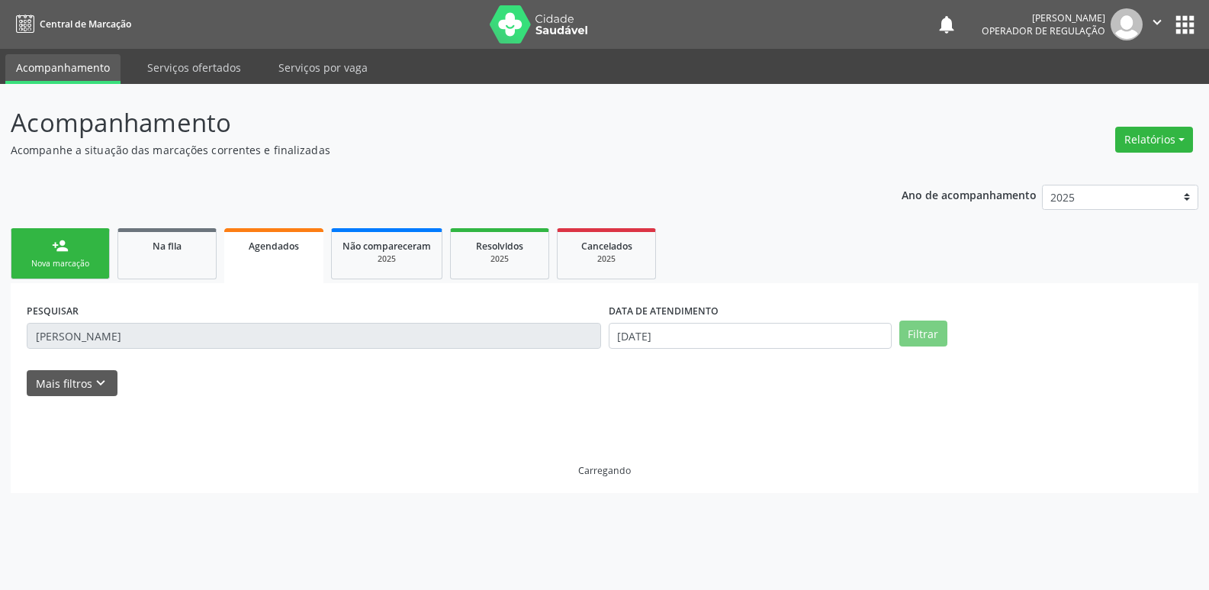
scroll to position [0, 0]
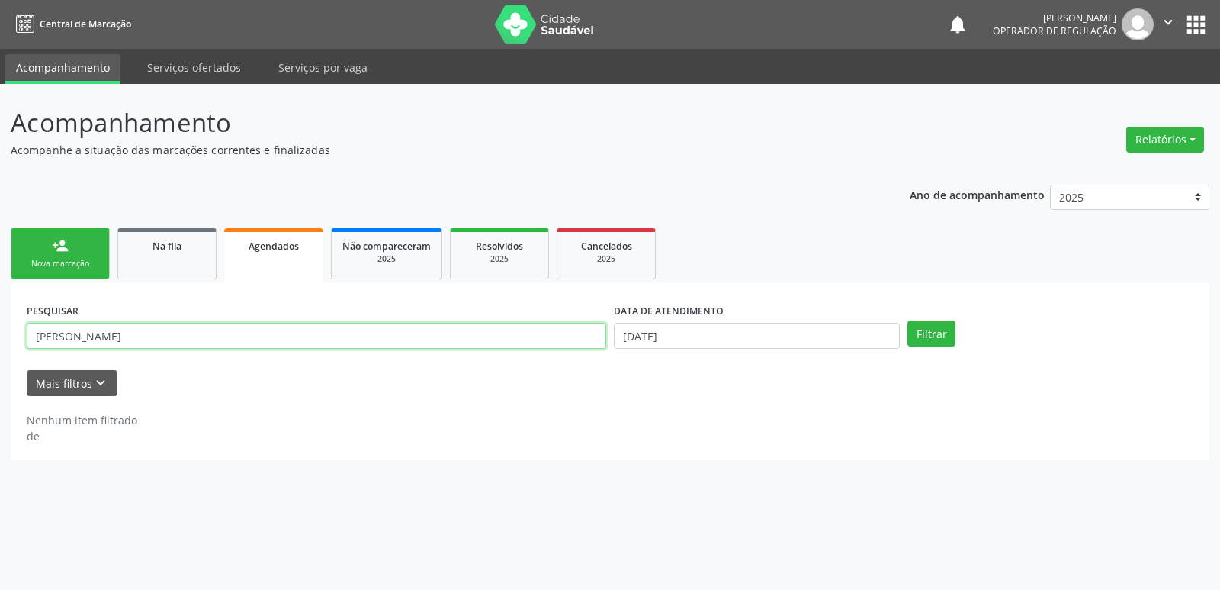
drag, startPoint x: 128, startPoint y: 336, endPoint x: 0, endPoint y: 242, distance: 158.8
click at [0, 242] on div "Acompanhamento Acompanhe a situação das marcações correntes e finalizadas Relat…" at bounding box center [610, 337] width 1220 height 506
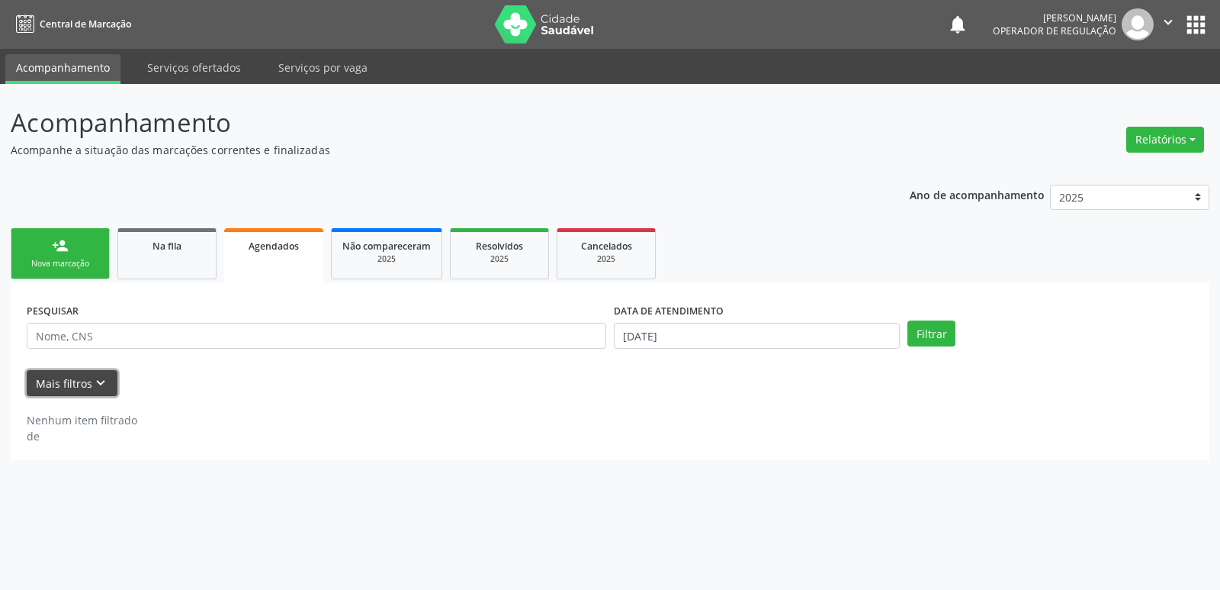
click at [108, 374] on button "Mais filtros keyboard_arrow_down" at bounding box center [72, 383] width 91 height 27
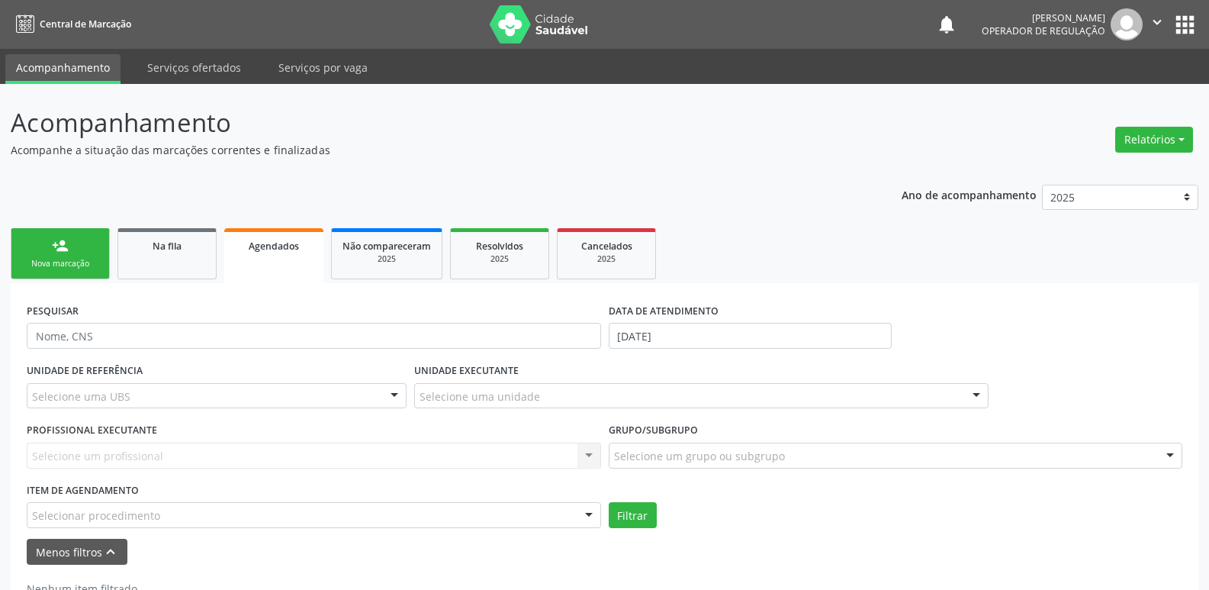
click at [435, 517] on div "Selecionar procedimento" at bounding box center [314, 515] width 574 height 26
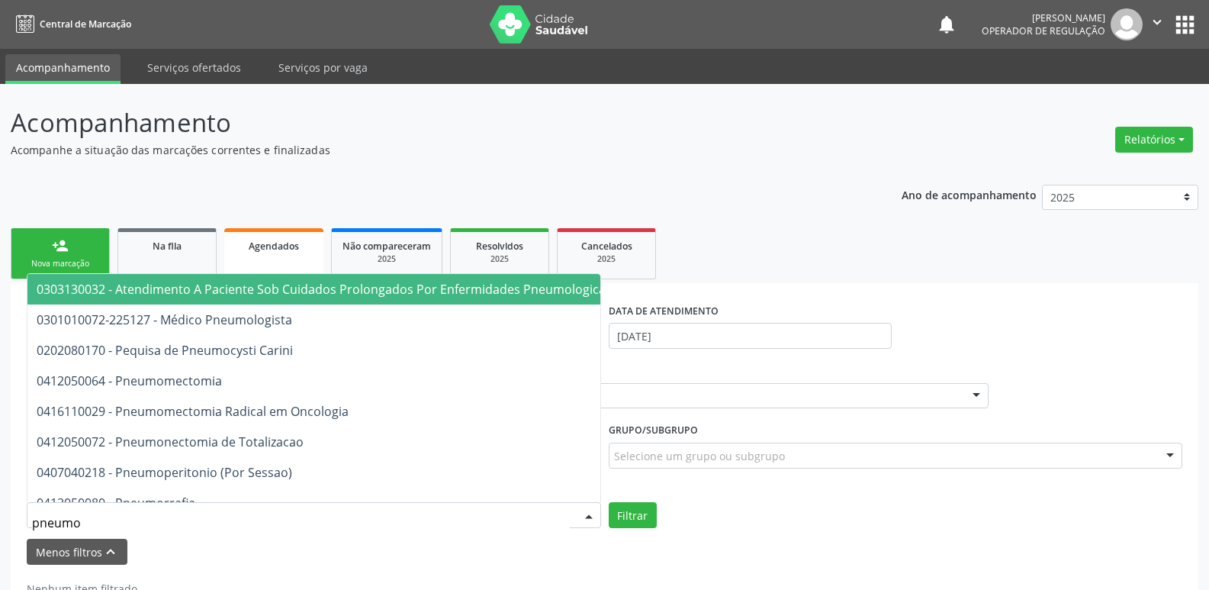
type input "pneumol"
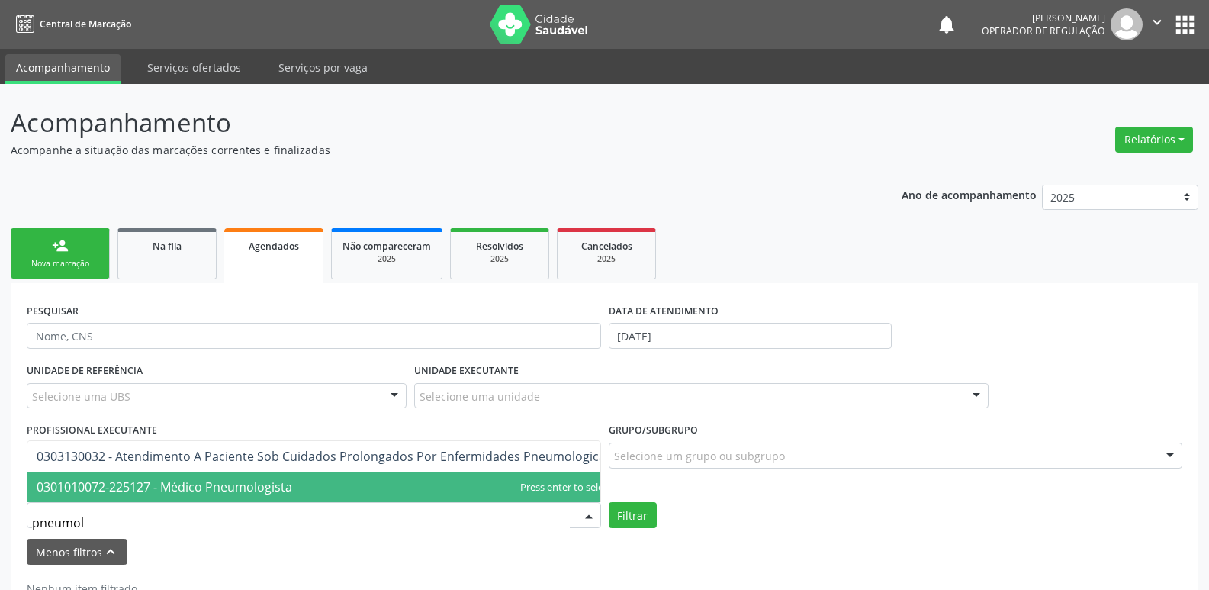
click at [380, 471] on span "0301010072-225127 - Médico Pneumologista" at bounding box center [323, 486] width 593 height 31
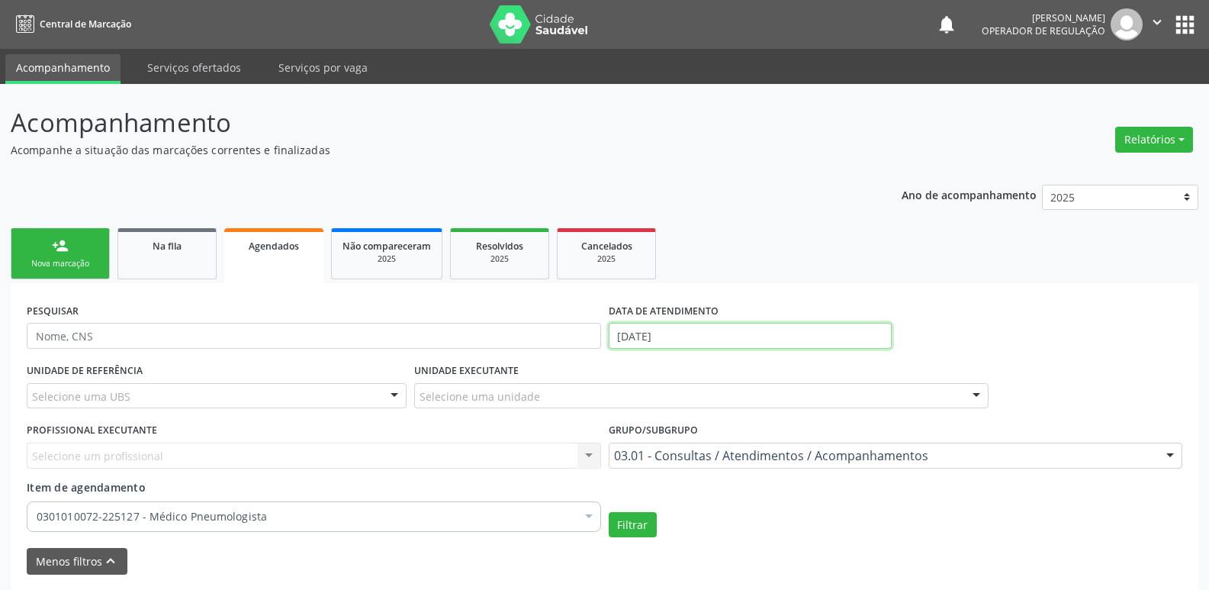
click at [677, 332] on input "[DATE]" at bounding box center [750, 336] width 283 height 26
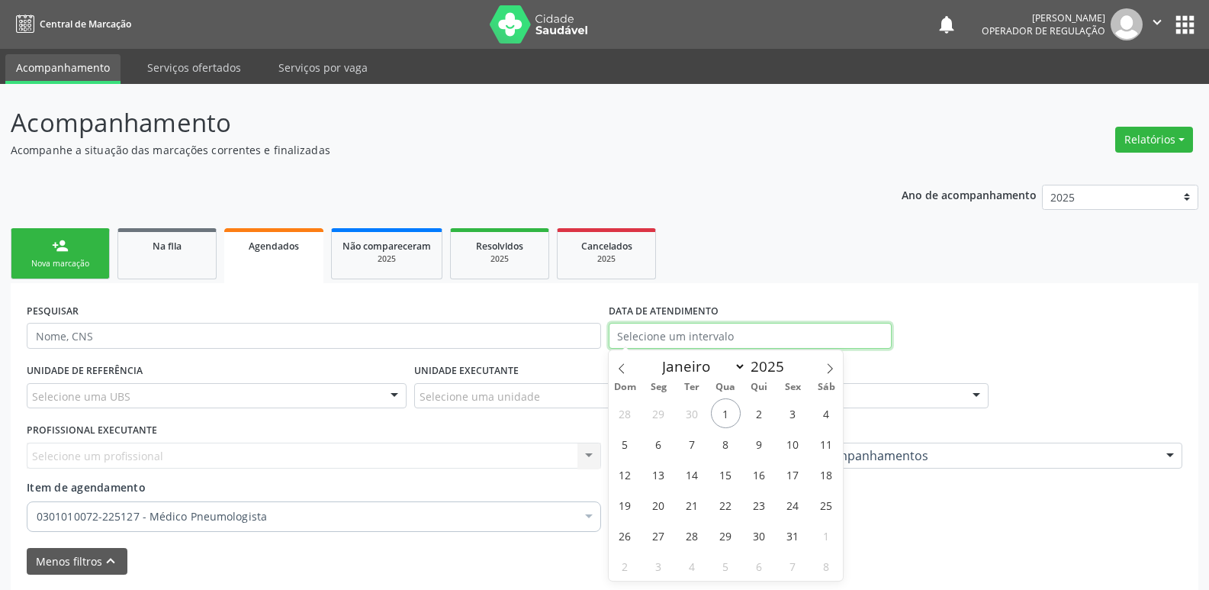
click at [609, 512] on button "Filtrar" at bounding box center [633, 525] width 48 height 26
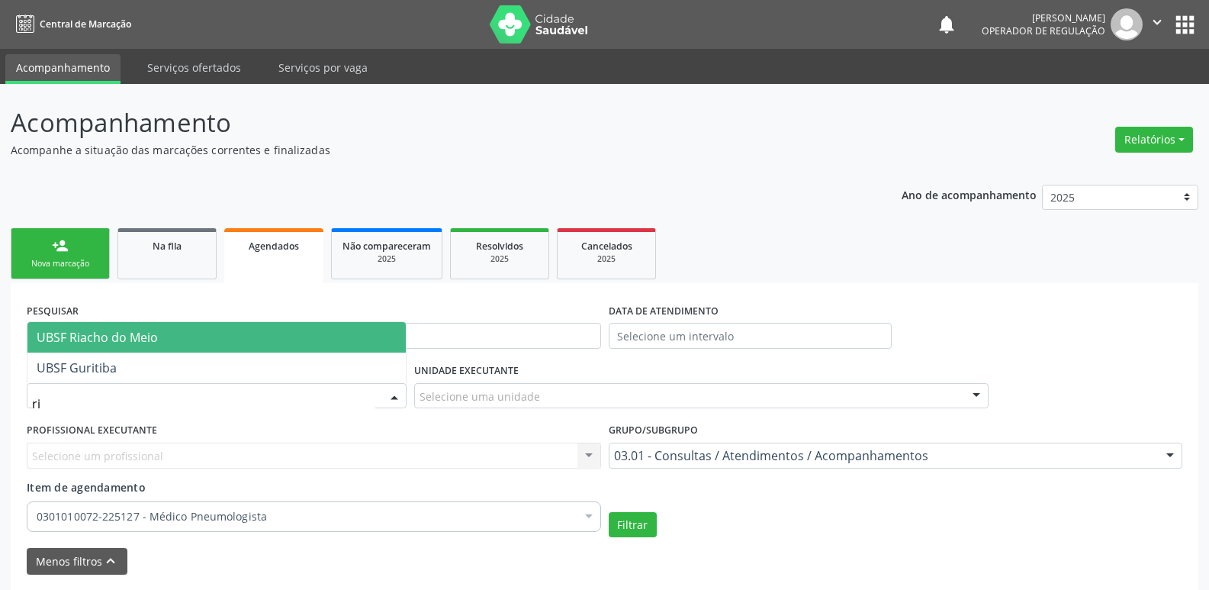
type input "ria"
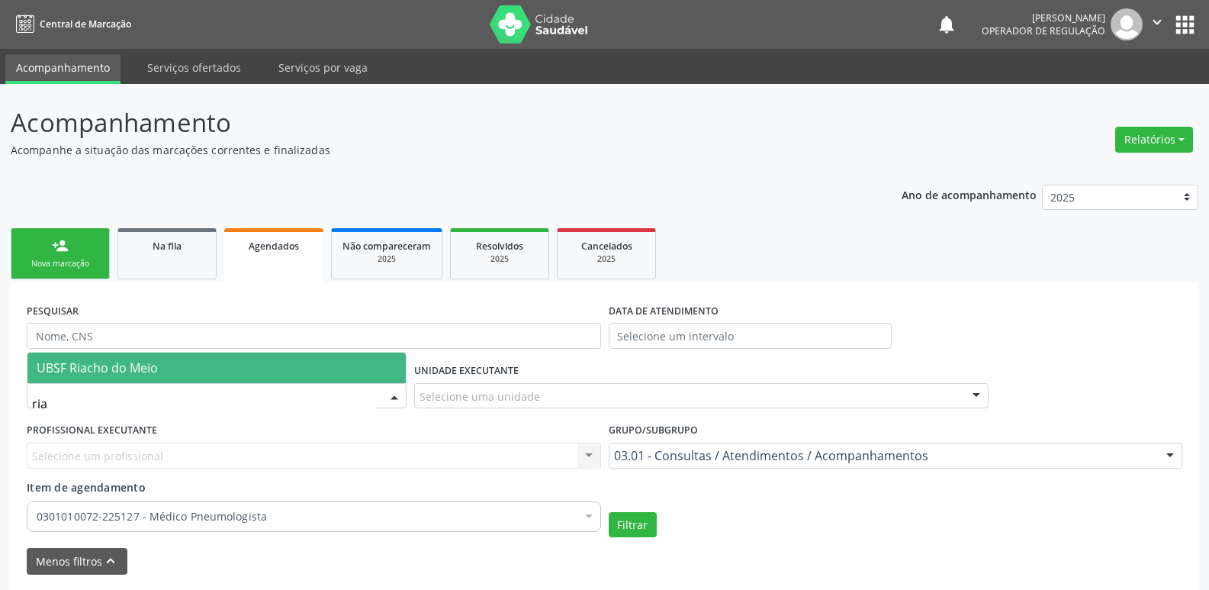
click at [153, 368] on span "UBSF Riacho do Meio" at bounding box center [97, 367] width 121 height 17
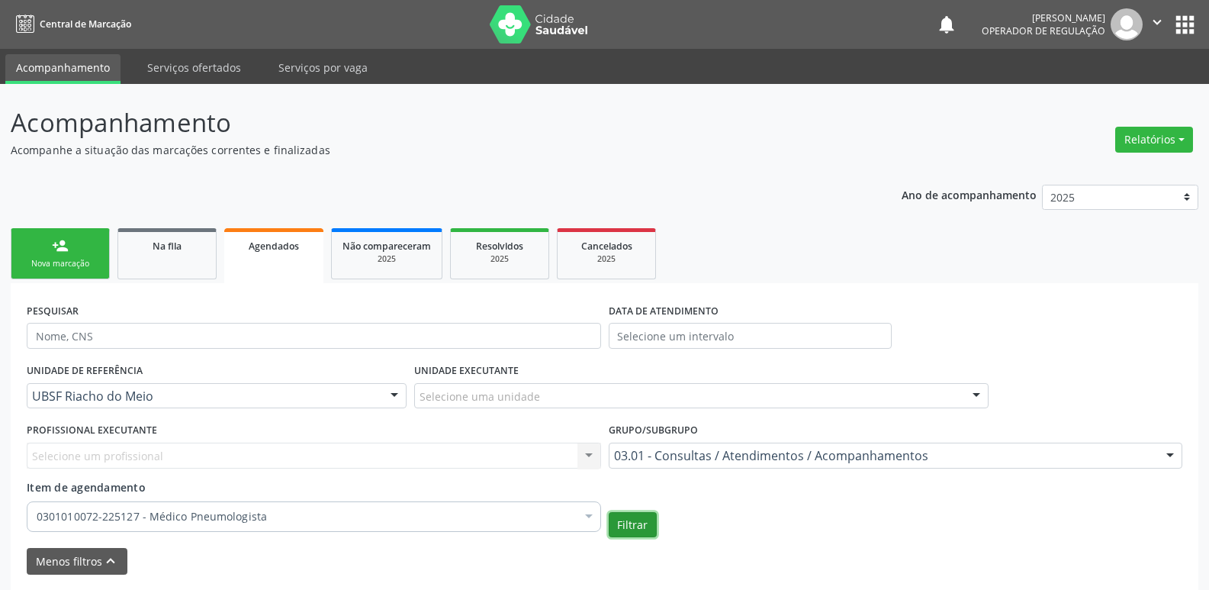
click at [632, 531] on button "Filtrar" at bounding box center [633, 525] width 48 height 26
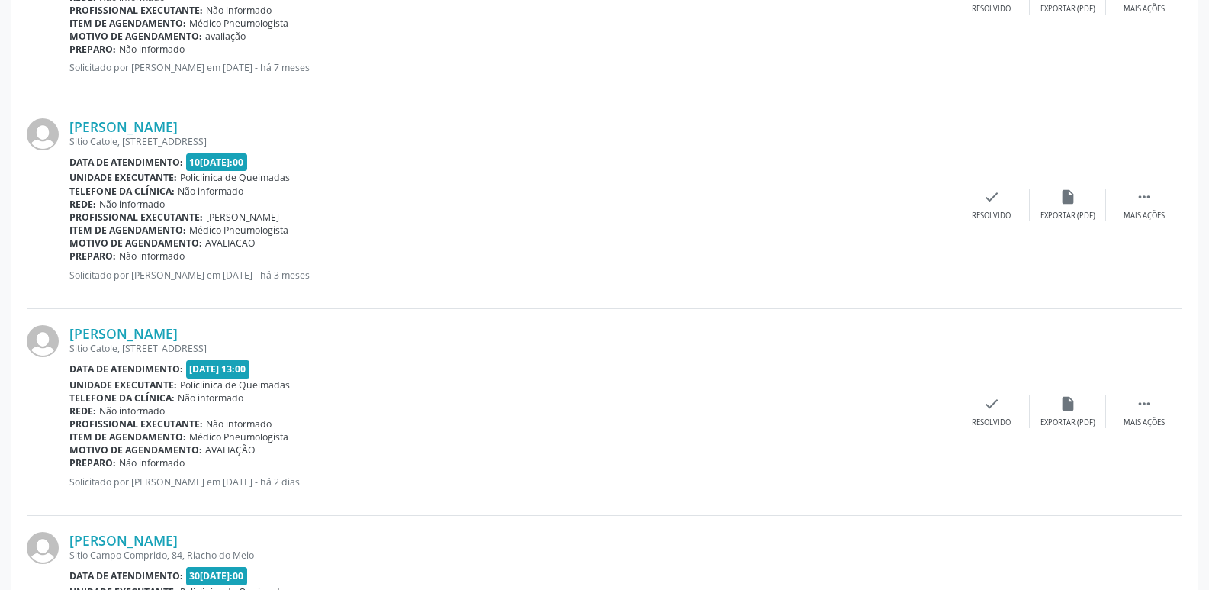
scroll to position [1312, 0]
